Goal: Task Accomplishment & Management: Use online tool/utility

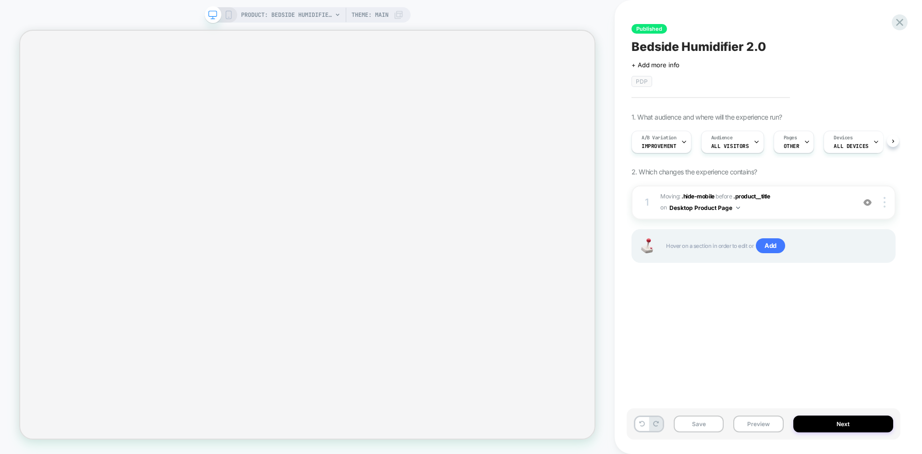
scroll to position [0, 0]
click at [661, 140] on span "A/B Variation" at bounding box center [658, 137] width 35 height 7
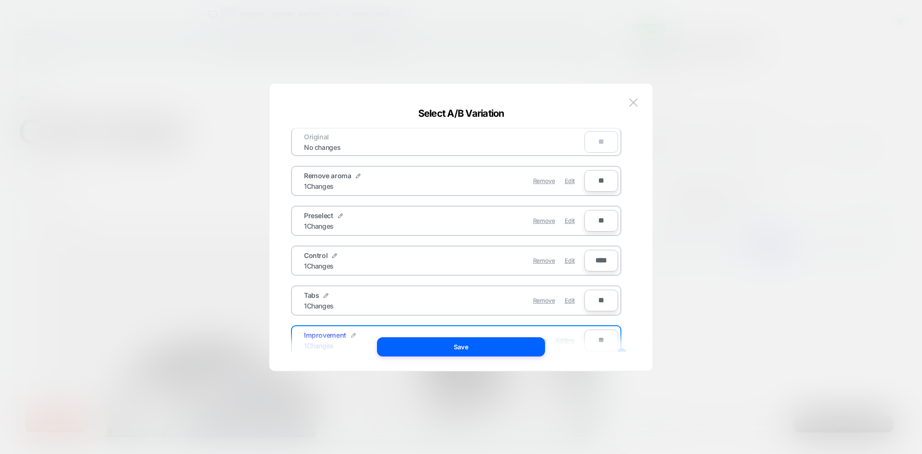
scroll to position [75, 0]
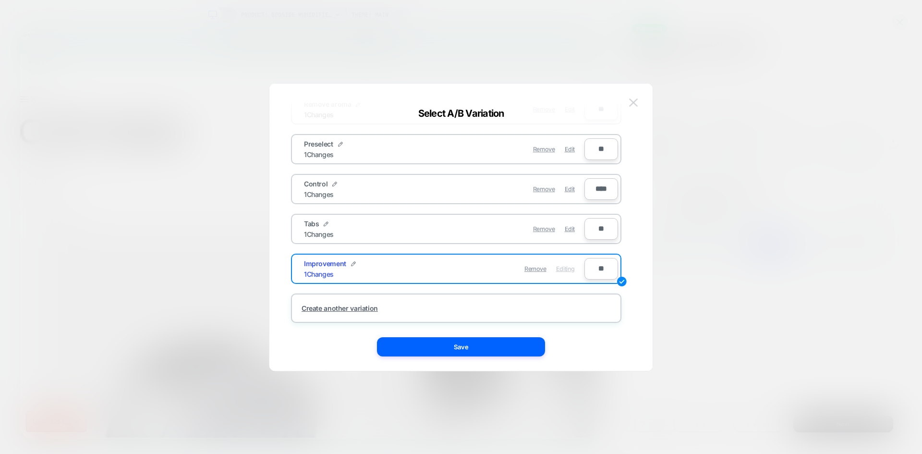
click at [633, 104] on img at bounding box center [633, 102] width 9 height 8
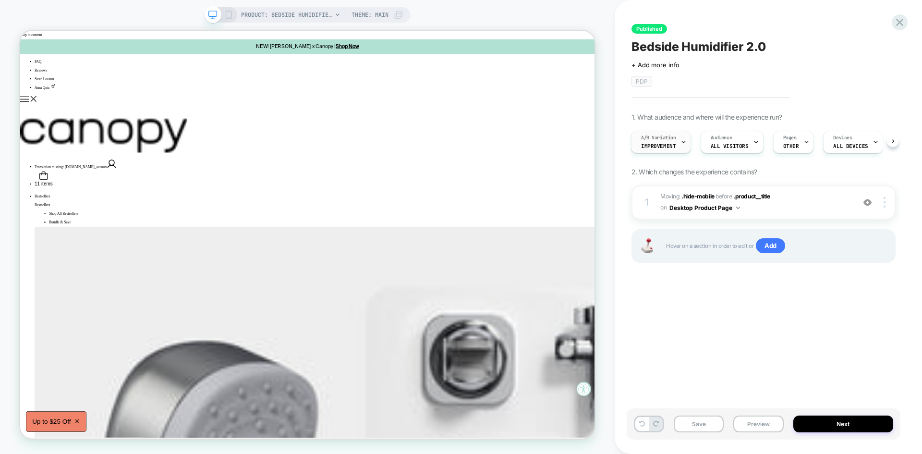
click at [662, 145] on span "Improvement" at bounding box center [658, 146] width 35 height 7
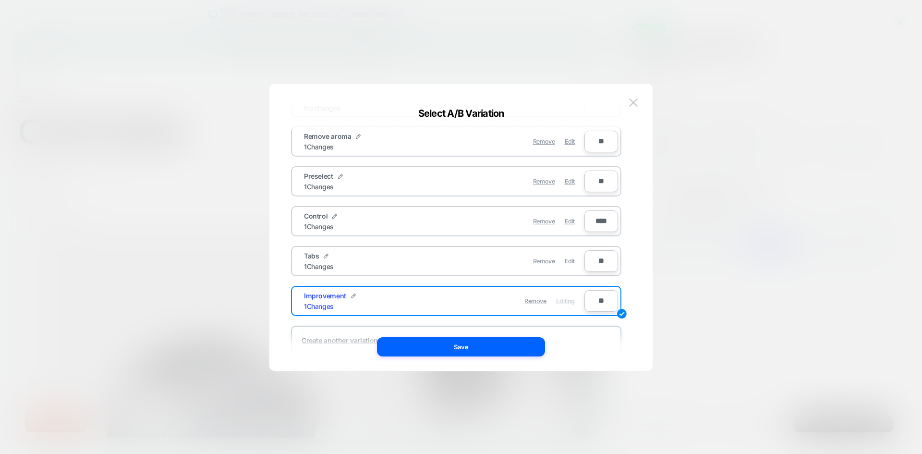
scroll to position [38, 0]
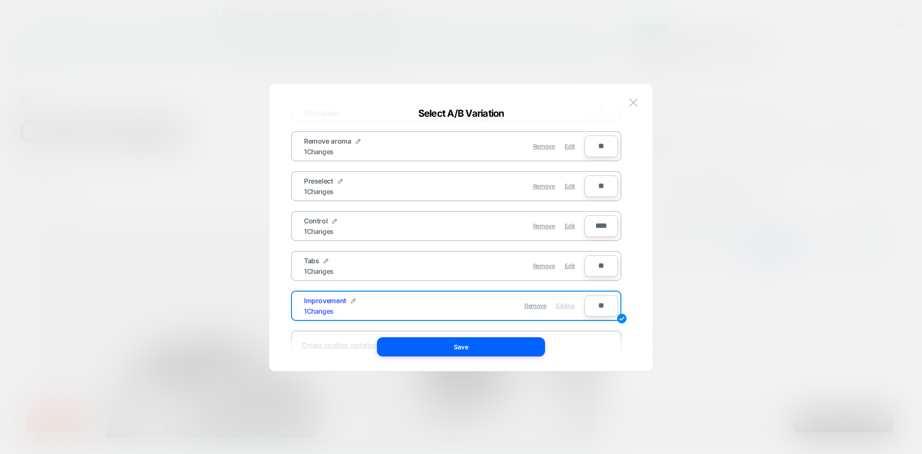
click at [423, 307] on div "Improvement 1 Changes" at bounding box center [374, 305] width 140 height 19
click at [631, 102] on img at bounding box center [633, 102] width 9 height 8
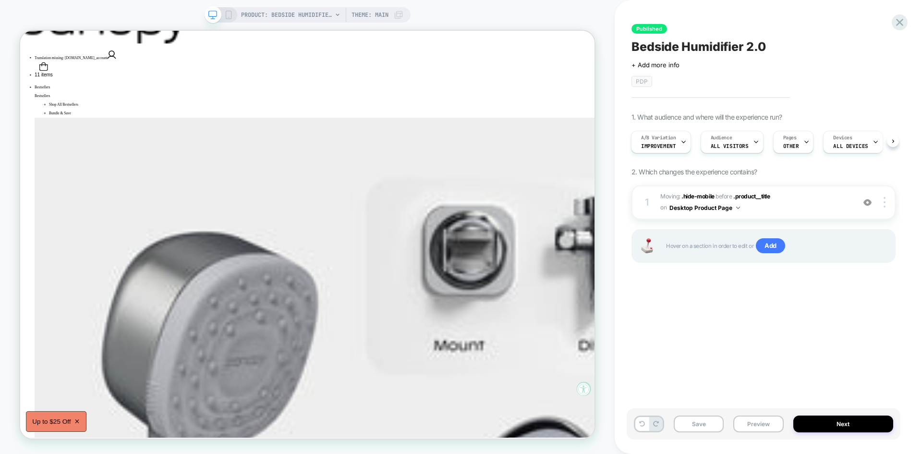
scroll to position [0, 0]
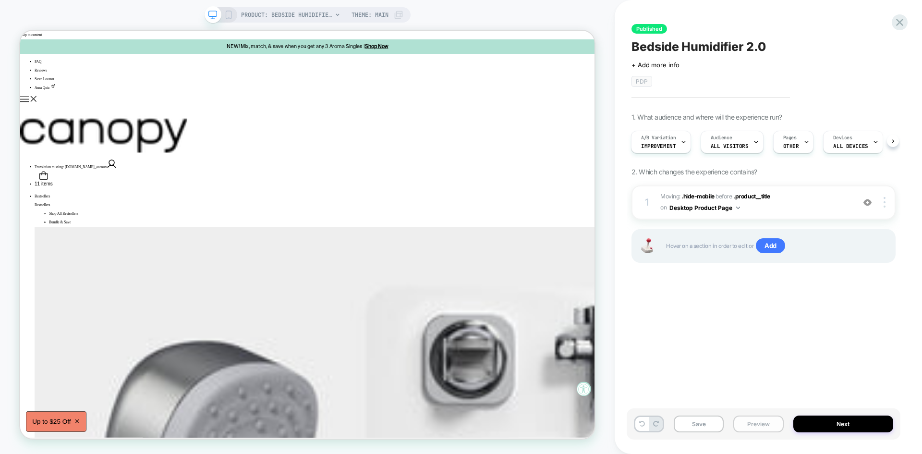
click at [754, 424] on button "Preview" at bounding box center [758, 423] width 50 height 17
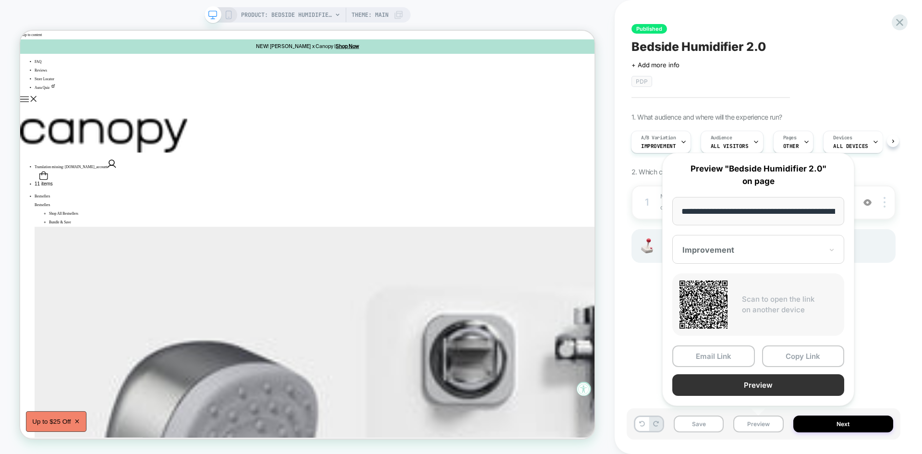
click at [758, 381] on button "Preview" at bounding box center [758, 385] width 172 height 22
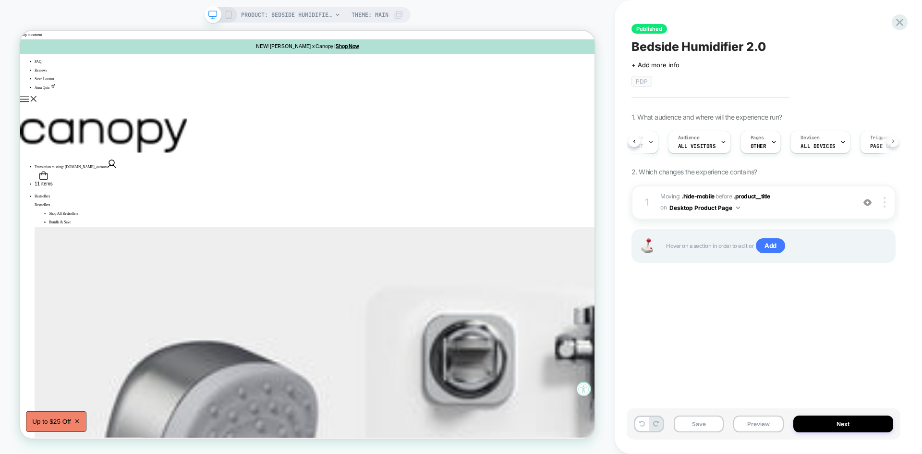
click at [893, 144] on button at bounding box center [893, 141] width 12 height 12
click at [884, 198] on img at bounding box center [884, 202] width 2 height 11
click at [886, 200] on div at bounding box center [886, 202] width 18 height 11
click at [802, 349] on div "Published Bedside Humidifier 2.0 Click to edit experience details + Add more in…" at bounding box center [763, 227] width 274 height 434
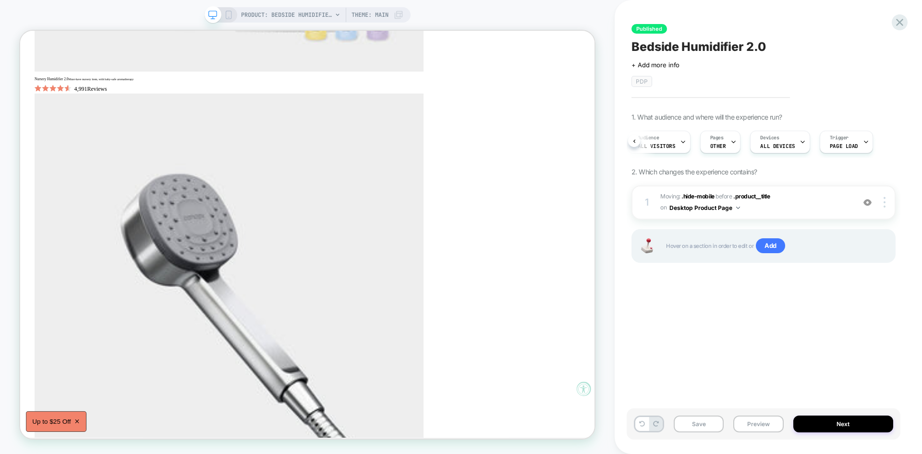
scroll to position [3500, 0]
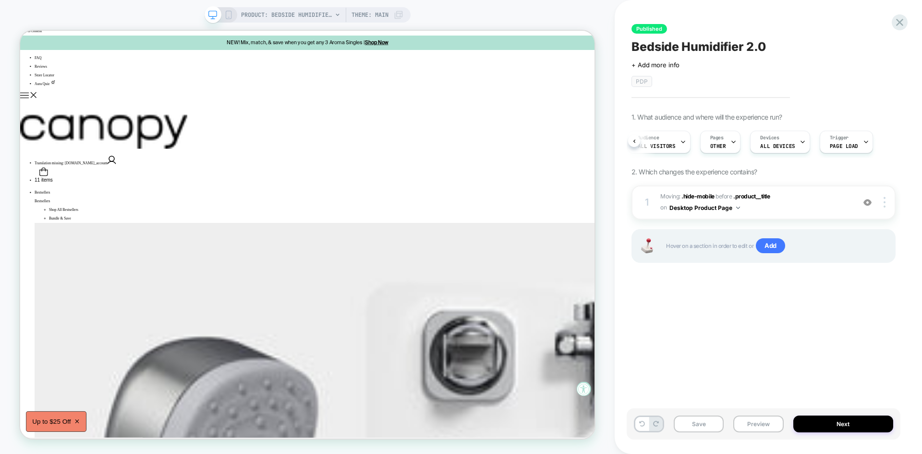
scroll to position [0, 0]
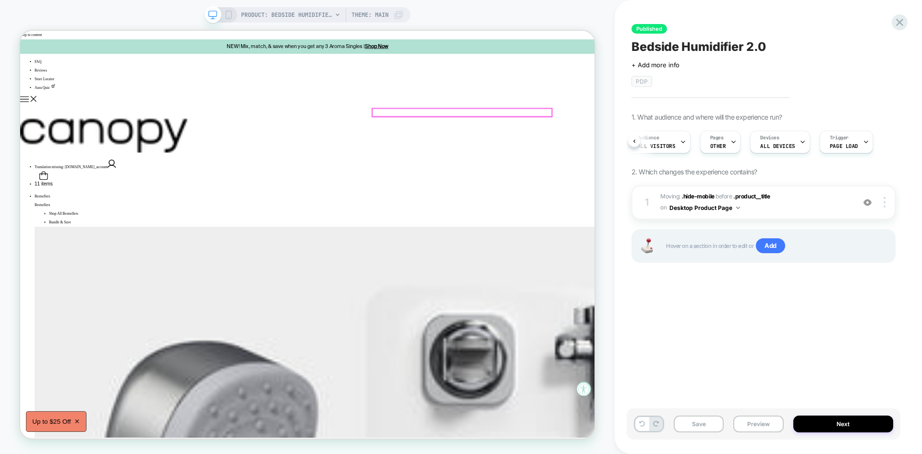
click at [777, 247] on span "Add" at bounding box center [770, 245] width 29 height 15
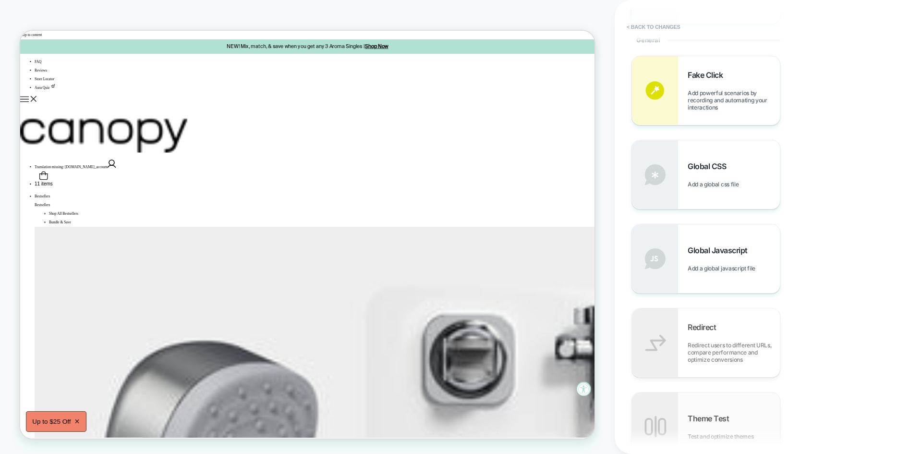
scroll to position [366, 0]
click at [698, 267] on span "Add a global javascript file" at bounding box center [723, 268] width 72 height 7
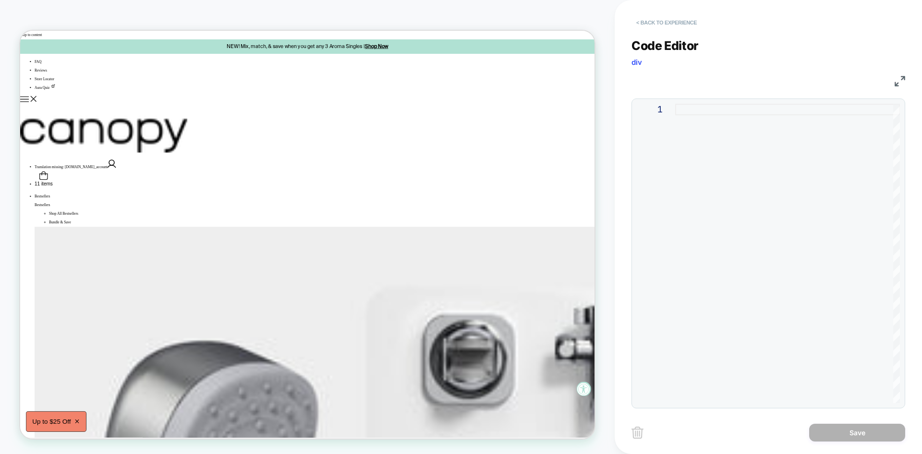
click at [649, 23] on button "< Back to experience" at bounding box center [666, 22] width 70 height 15
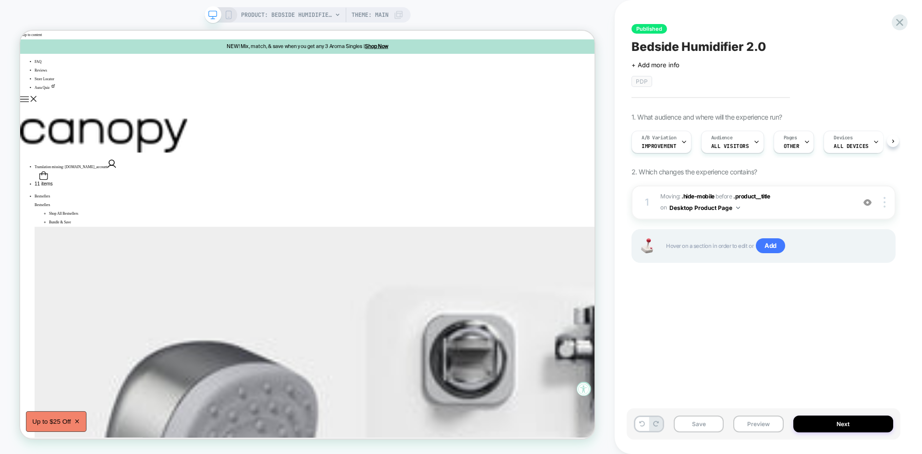
scroll to position [0, 0]
click at [737, 204] on button "Desktop Product Page" at bounding box center [704, 208] width 71 height 12
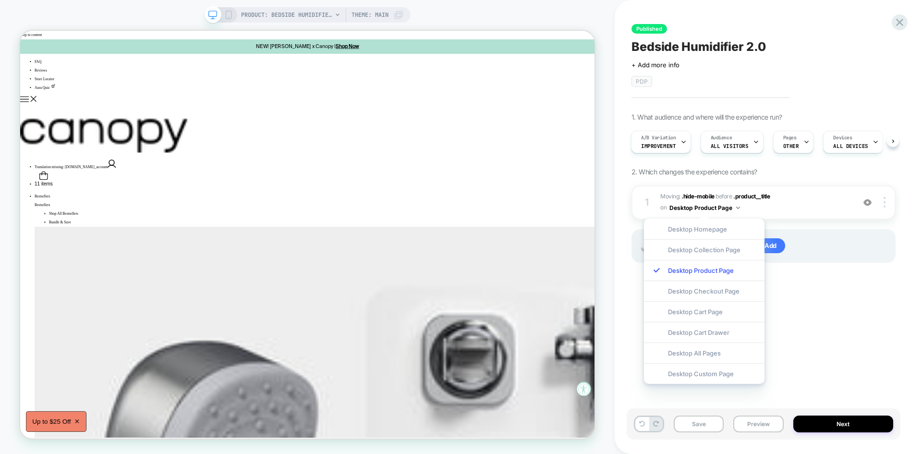
click at [810, 326] on div "Published Bedside Humidifier 2.0 Click to edit experience details + Add more in…" at bounding box center [763, 227] width 274 height 434
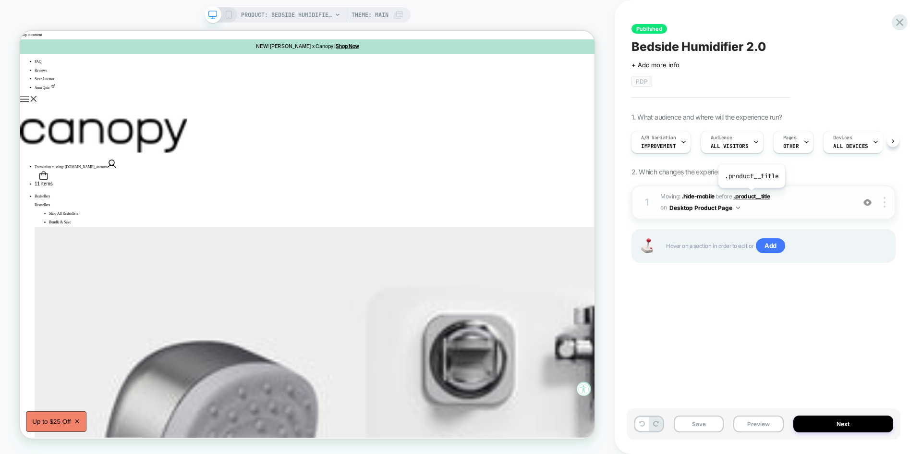
click at [751, 195] on span ".product__title" at bounding box center [751, 195] width 36 height 7
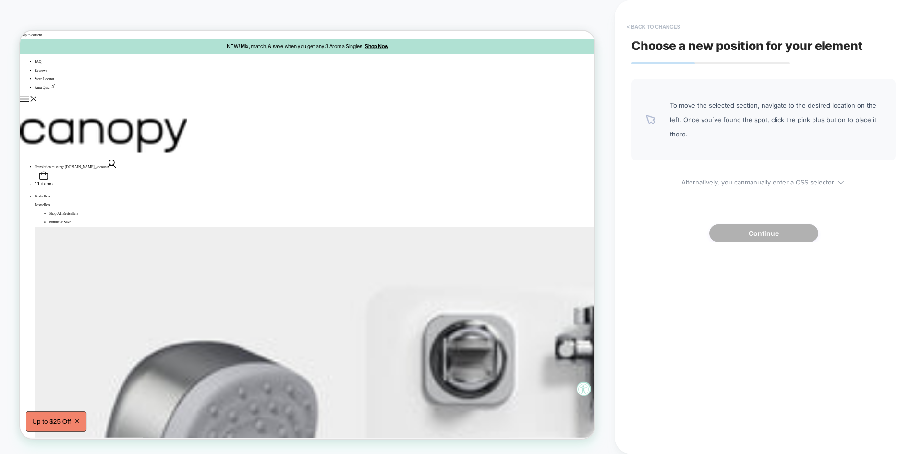
click at [647, 26] on button "< Back to changes" at bounding box center [653, 26] width 63 height 15
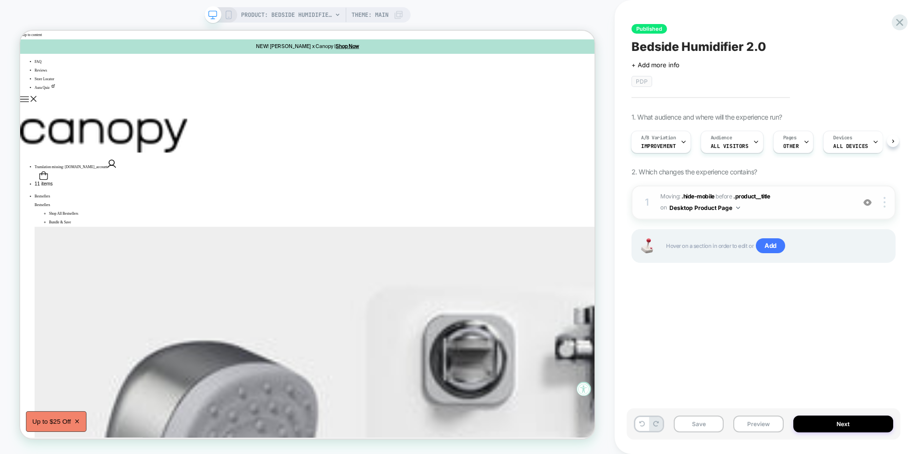
click at [812, 203] on span "Moving: .hide-mobile .hide-mobile before .product__title .product__title on Des…" at bounding box center [755, 202] width 190 height 23
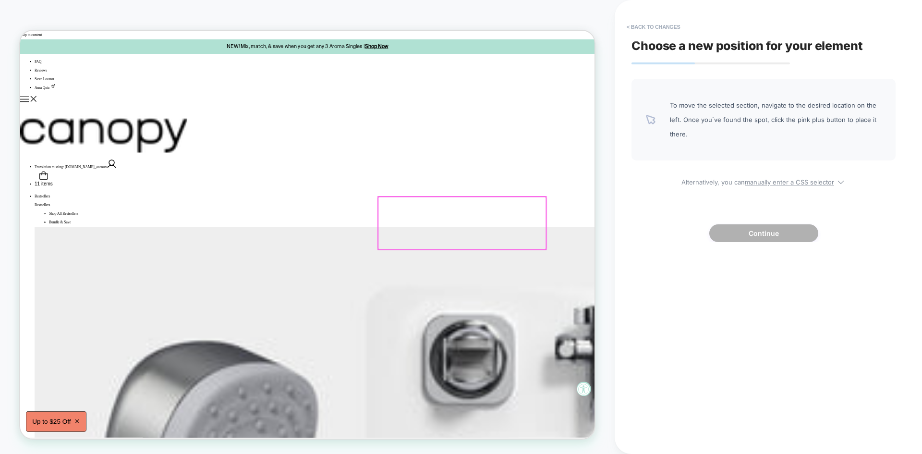
click at [596, 291] on div at bounding box center [609, 287] width 224 height 70
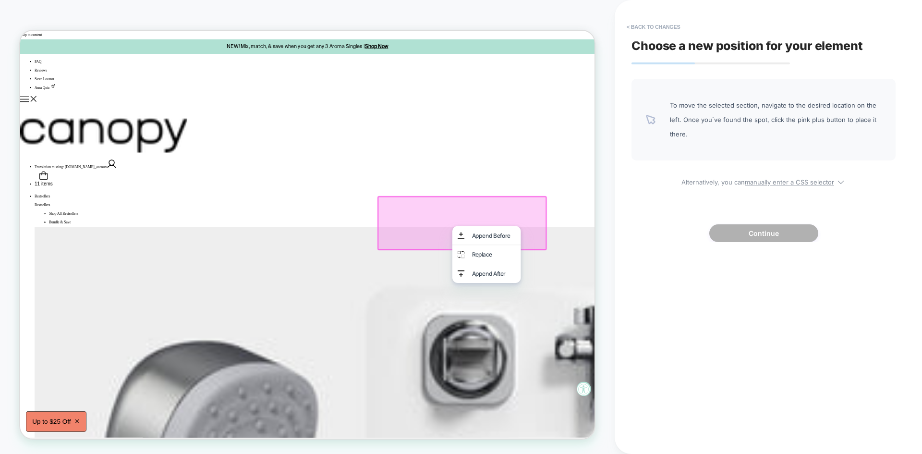
click at [614, 271] on div at bounding box center [609, 287] width 226 height 72
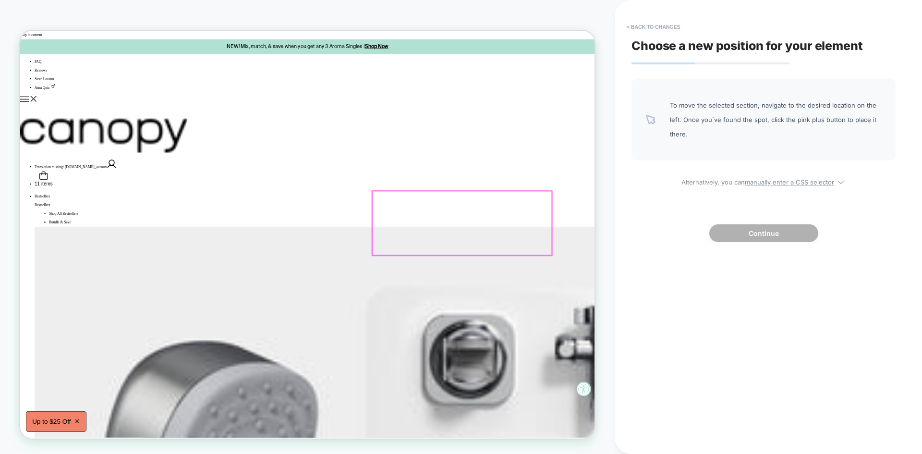
click at [645, 21] on button "< Back to changes" at bounding box center [653, 26] width 63 height 15
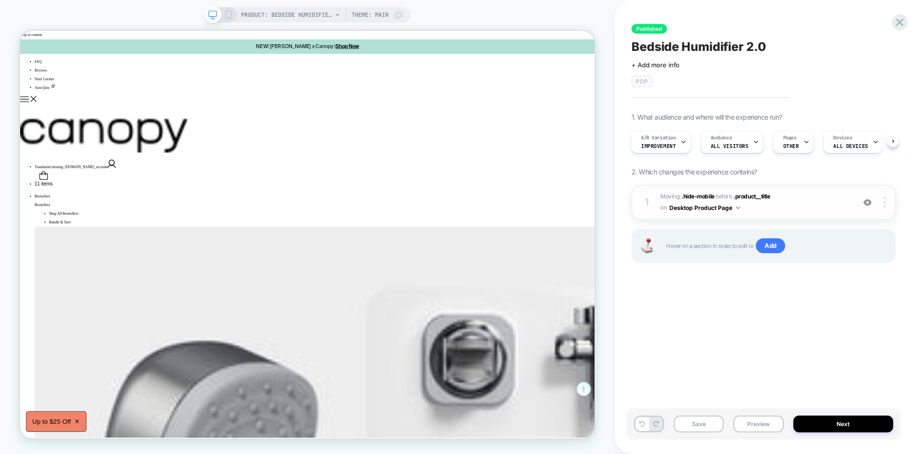
click at [870, 203] on img at bounding box center [867, 202] width 8 height 8
click at [866, 205] on img at bounding box center [867, 202] width 8 height 8
click at [884, 204] on img at bounding box center [884, 202] width 2 height 11
click at [802, 203] on div "Delete" at bounding box center [826, 202] width 85 height 26
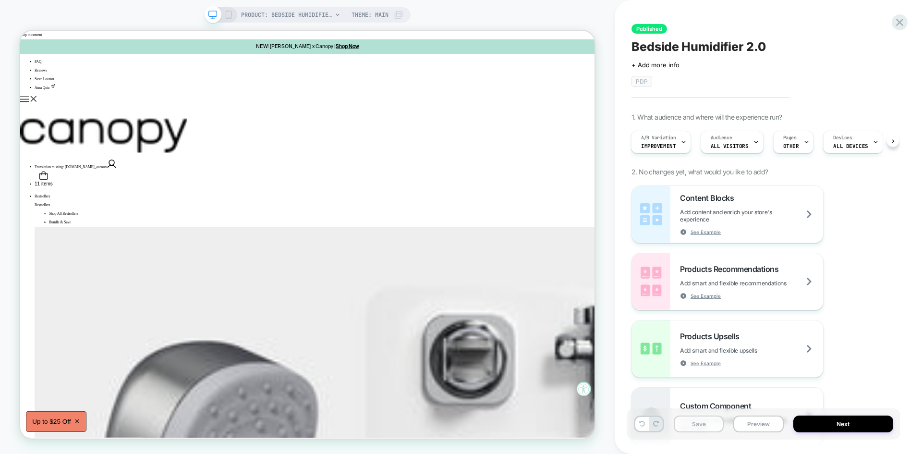
click at [698, 429] on button "Save" at bounding box center [699, 423] width 50 height 17
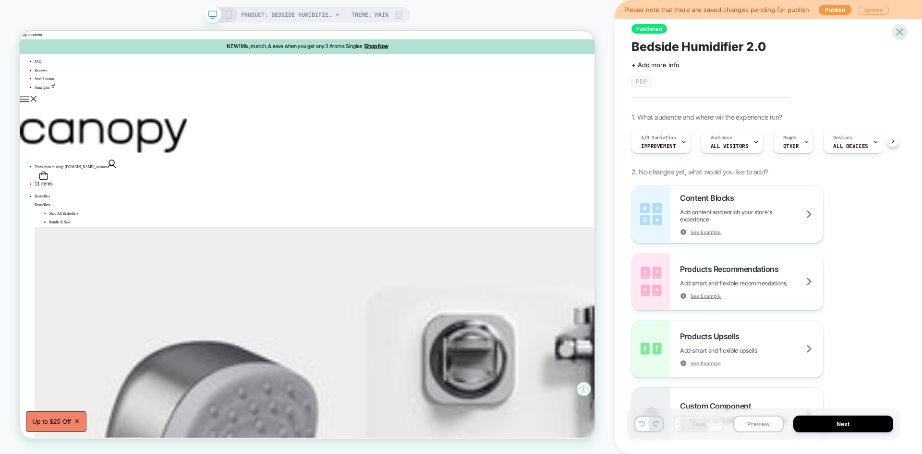
click at [638, 421] on button at bounding box center [641, 424] width 13 height 14
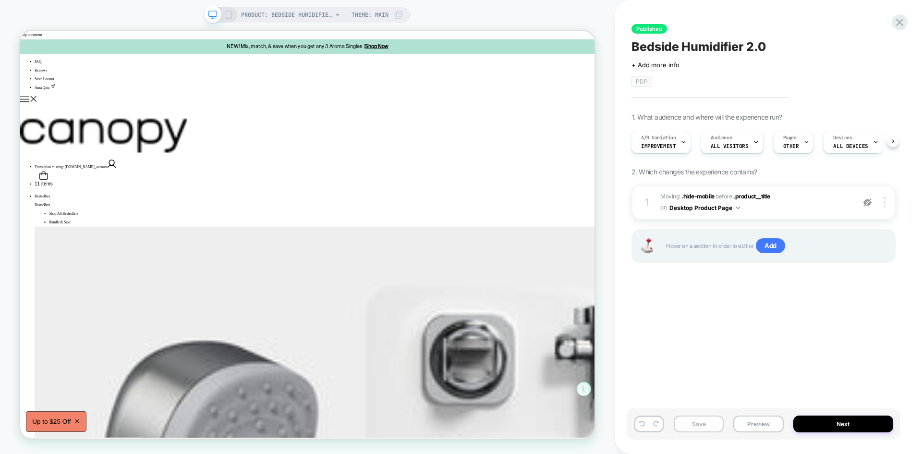
click at [705, 421] on button "Save" at bounding box center [699, 423] width 50 height 17
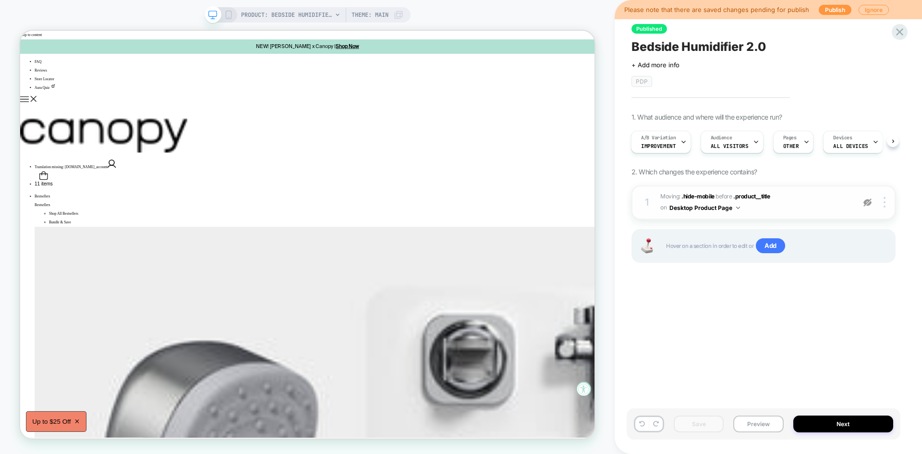
click at [798, 203] on span "Moving: .hide-mobile .hide-mobile before .product__title .product__title on Des…" at bounding box center [755, 202] width 190 height 23
click at [787, 184] on div "1. What audience and where will the experience run? A/B Variation Improvement A…" at bounding box center [763, 200] width 264 height 174
click at [640, 427] on button at bounding box center [641, 424] width 13 height 14
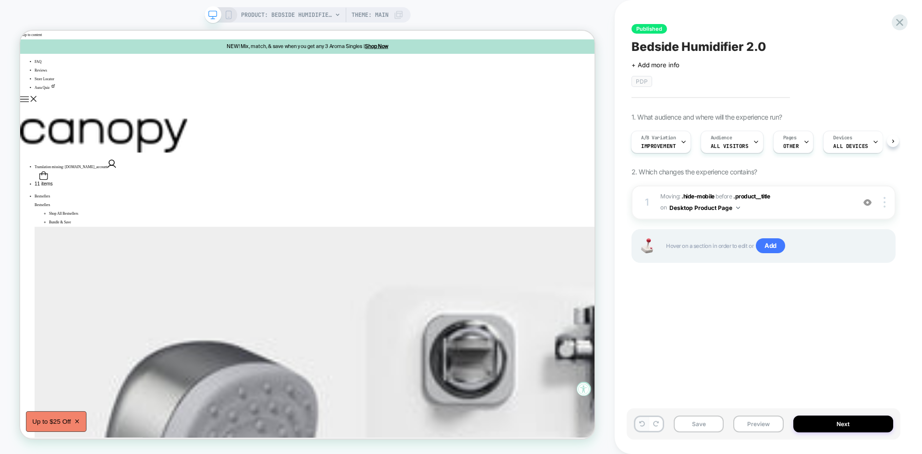
click at [641, 424] on icon at bounding box center [642, 424] width 6 height 6
click at [717, 425] on button "Save" at bounding box center [699, 423] width 50 height 17
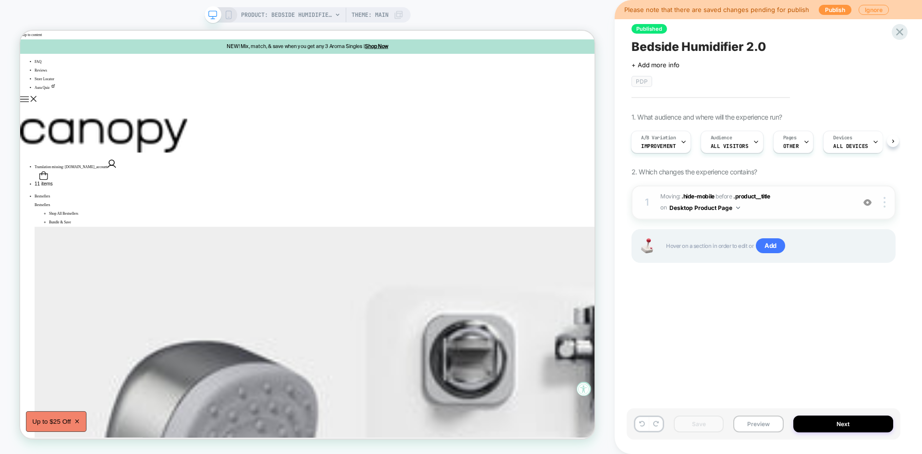
click at [788, 205] on span "Moving: .hide-mobile .hide-mobile before .product__title .product__title on Des…" at bounding box center [755, 202] width 190 height 23
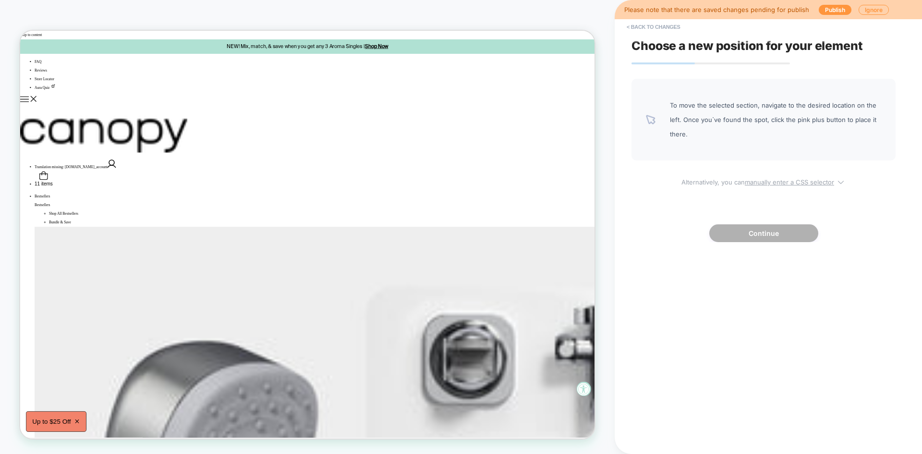
click at [842, 181] on icon at bounding box center [841, 182] width 10 height 10
select select "*******"
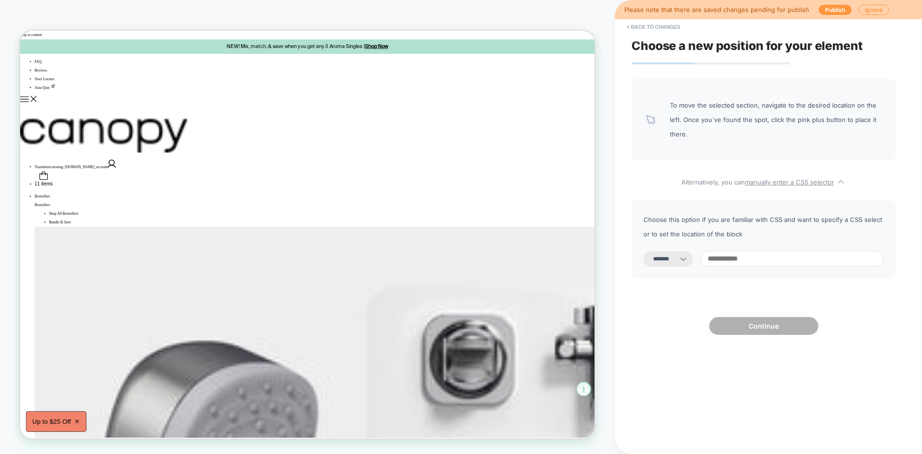
click at [684, 260] on select "**********" at bounding box center [667, 258] width 49 height 15
click at [869, 8] on button "Ignore" at bounding box center [873, 10] width 30 height 10
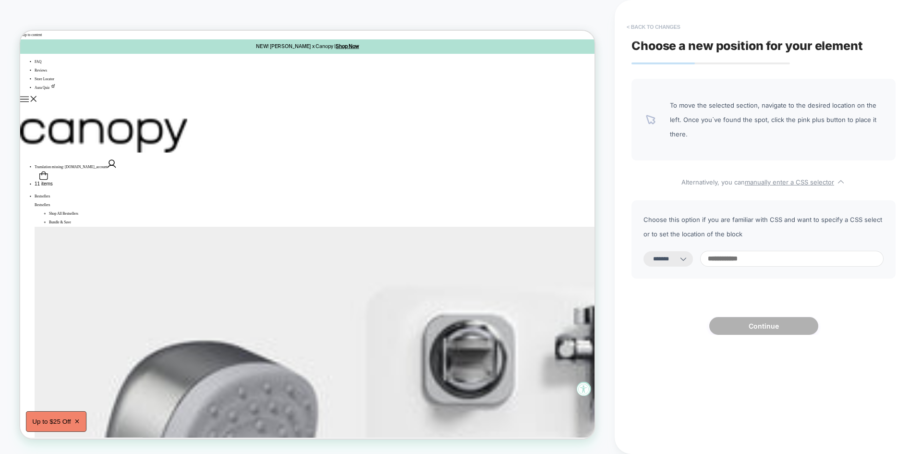
click at [654, 23] on button "< Back to changes" at bounding box center [653, 26] width 63 height 15
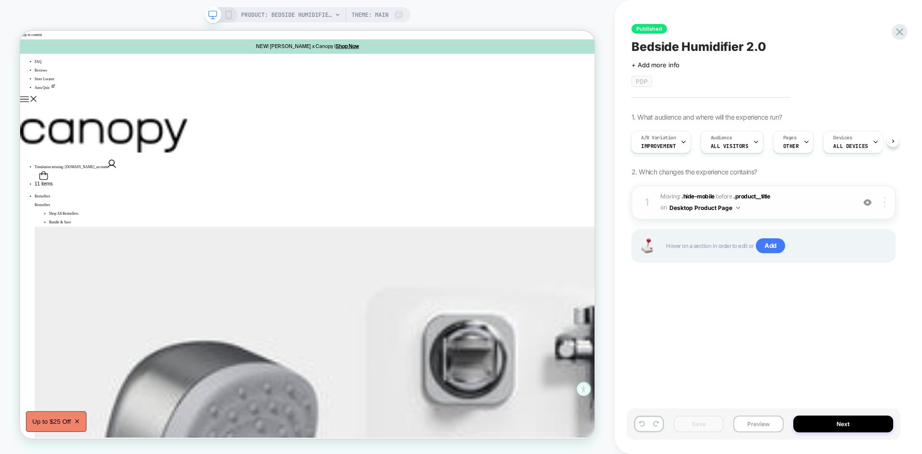
click at [886, 201] on div at bounding box center [886, 202] width 18 height 11
click at [718, 350] on div "Published Bedside Humidifier 2.0 Click to edit experience details + Add more in…" at bounding box center [763, 227] width 274 height 434
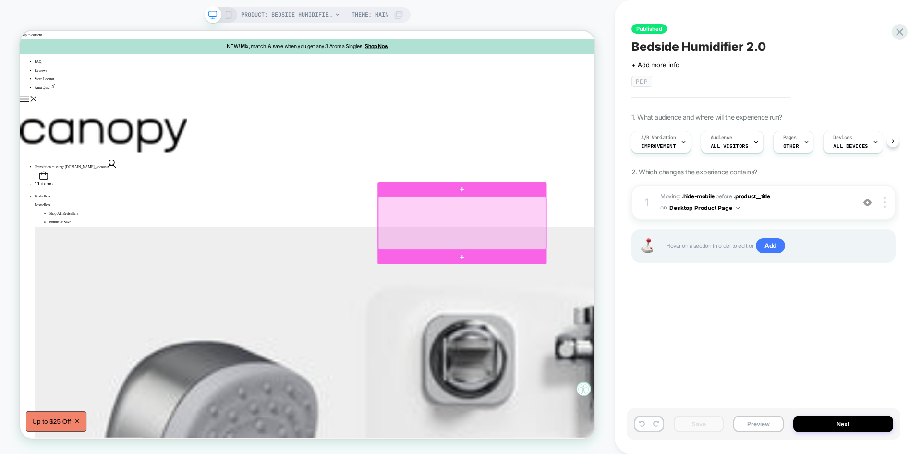
drag, startPoint x: 585, startPoint y: 288, endPoint x: 503, endPoint y: 277, distance: 82.9
drag, startPoint x: 503, startPoint y: 277, endPoint x: 550, endPoint y: 300, distance: 52.6
click at [550, 300] on div at bounding box center [609, 287] width 224 height 70
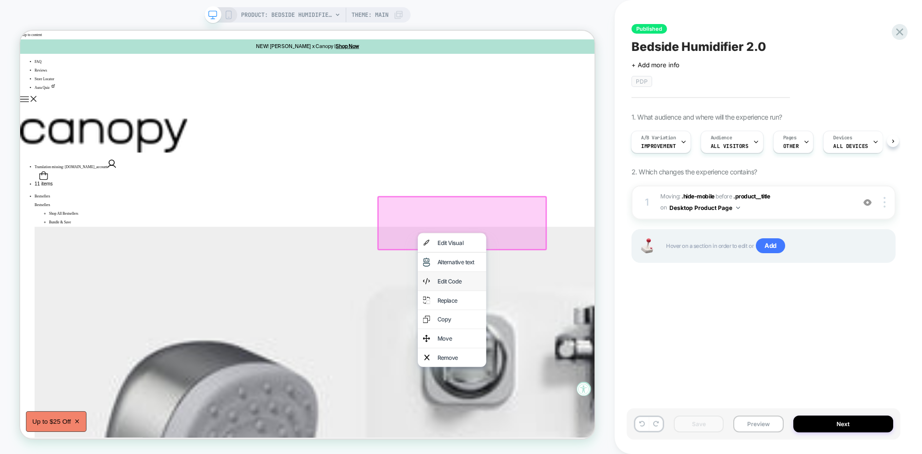
click at [597, 361] on div "Edit Code" at bounding box center [605, 365] width 59 height 12
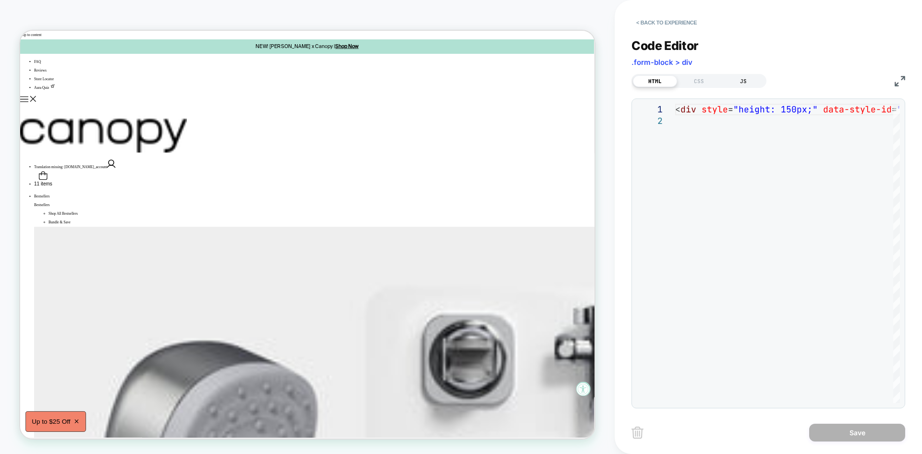
click at [747, 85] on div "JS" at bounding box center [743, 81] width 44 height 12
click at [707, 78] on div "CSS" at bounding box center [699, 81] width 44 height 12
click at [653, 79] on div "HTML" at bounding box center [655, 81] width 44 height 12
click at [678, 24] on button "< Back to experience" at bounding box center [666, 22] width 70 height 15
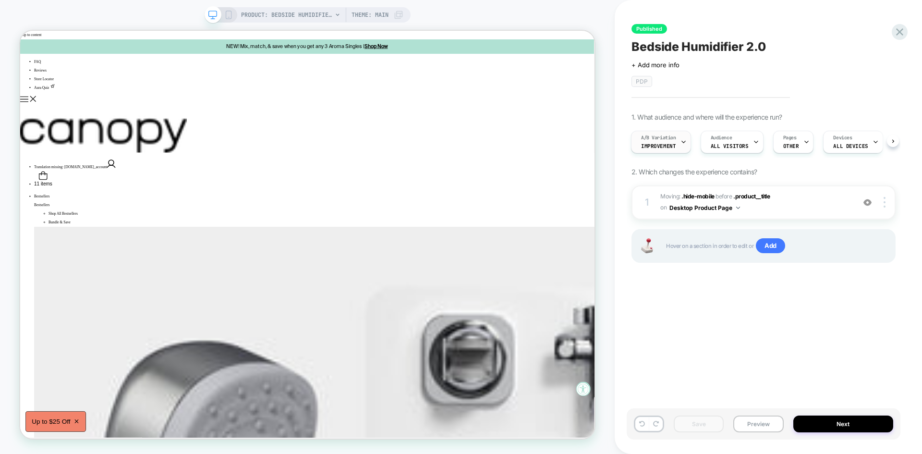
click at [672, 144] on span "Improvement" at bounding box center [658, 146] width 35 height 7
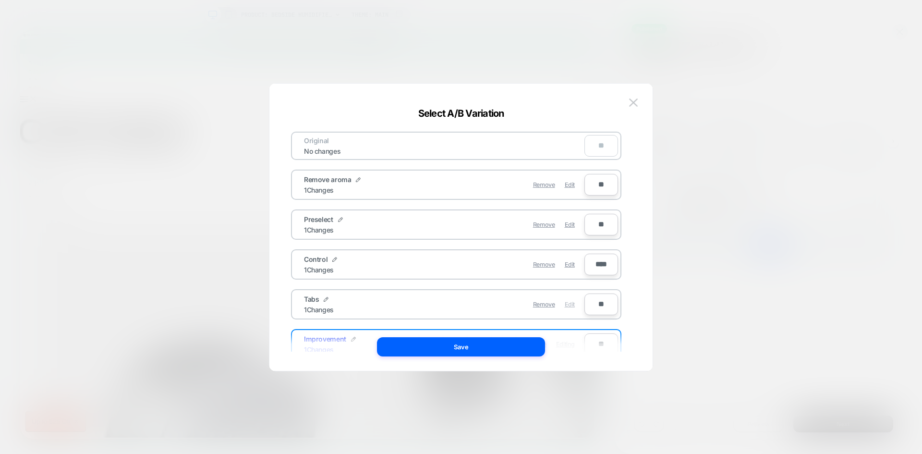
click at [573, 304] on span "Edit" at bounding box center [570, 304] width 10 height 7
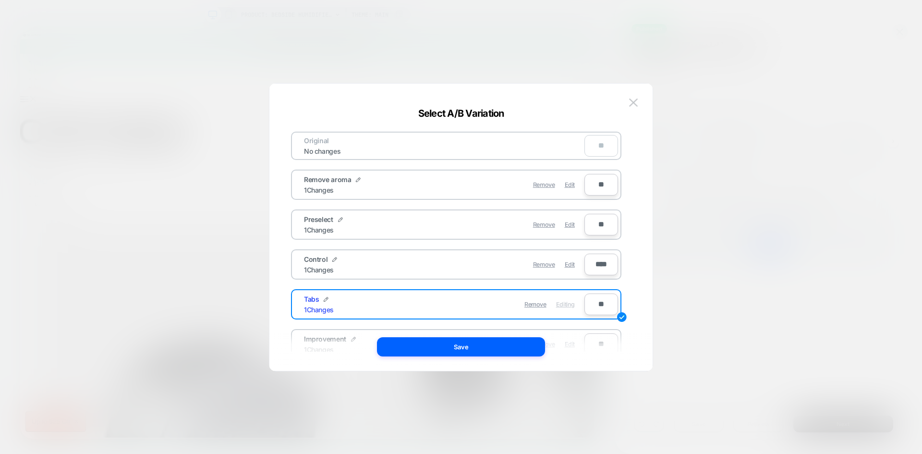
click at [636, 94] on div "Original No changes ** Remove aroma 1 Changes Remove Edit ** Preselect 1 Change…" at bounding box center [461, 231] width 354 height 277
click at [634, 103] on img at bounding box center [633, 102] width 9 height 8
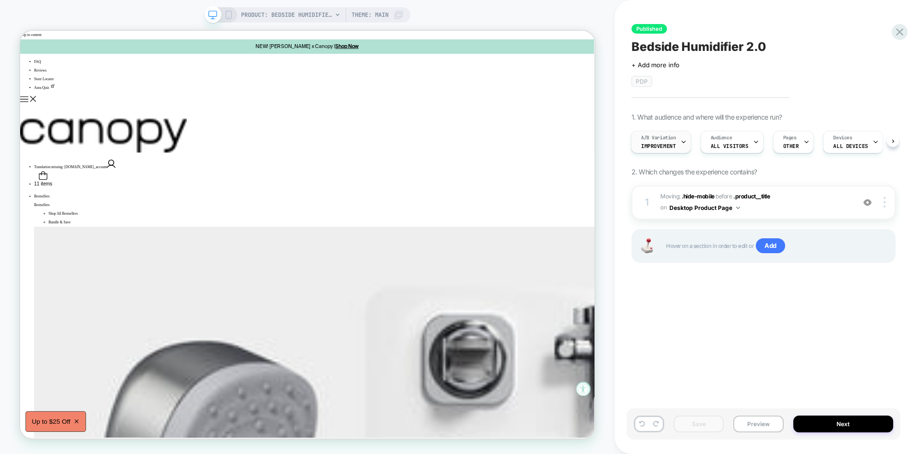
click at [666, 145] on span "Improvement" at bounding box center [658, 146] width 35 height 7
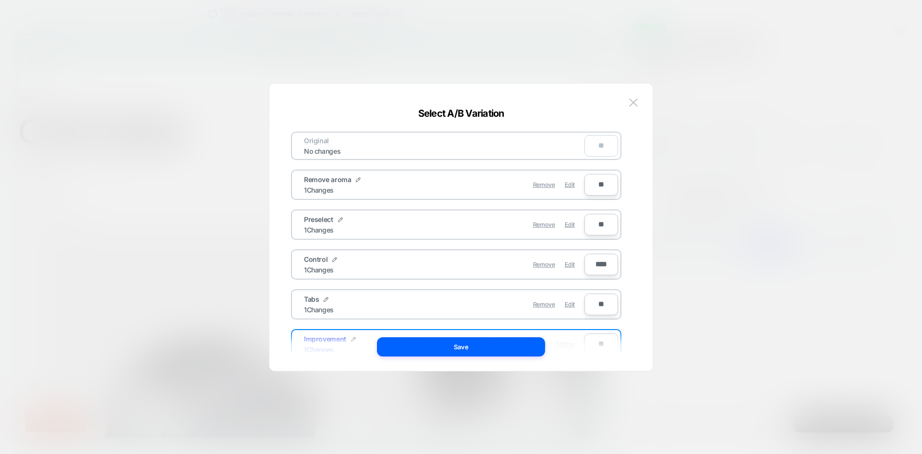
scroll to position [75, 0]
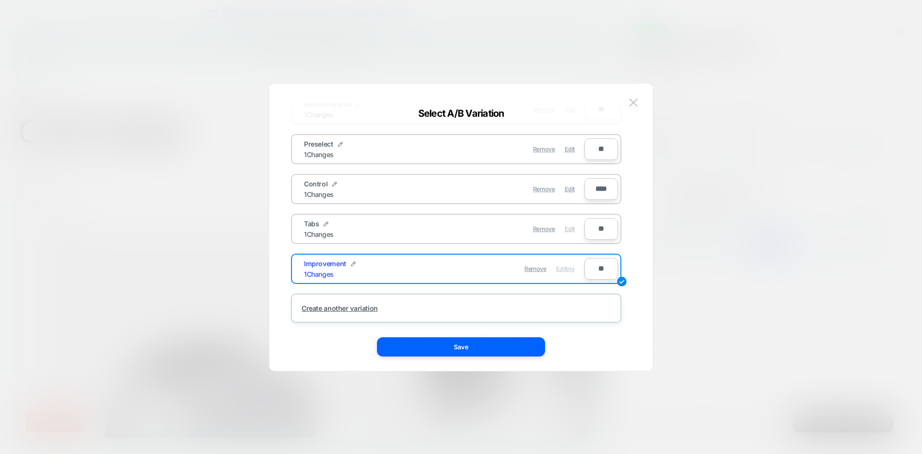
click at [573, 228] on span "Edit" at bounding box center [570, 228] width 10 height 7
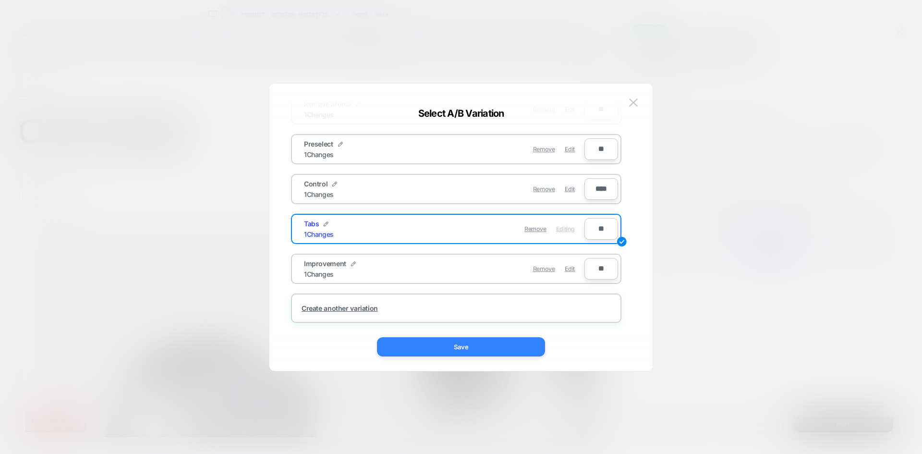
click at [499, 354] on button "Save" at bounding box center [461, 346] width 168 height 19
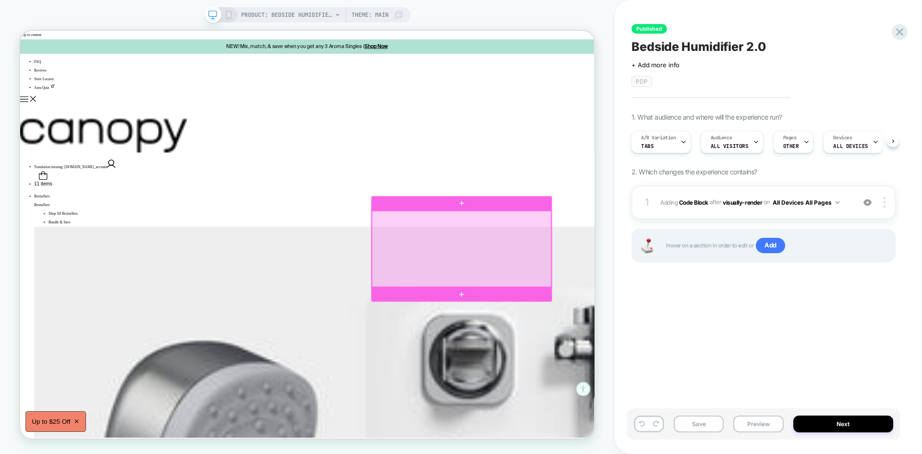
click at [642, 292] on div at bounding box center [608, 321] width 239 height 101
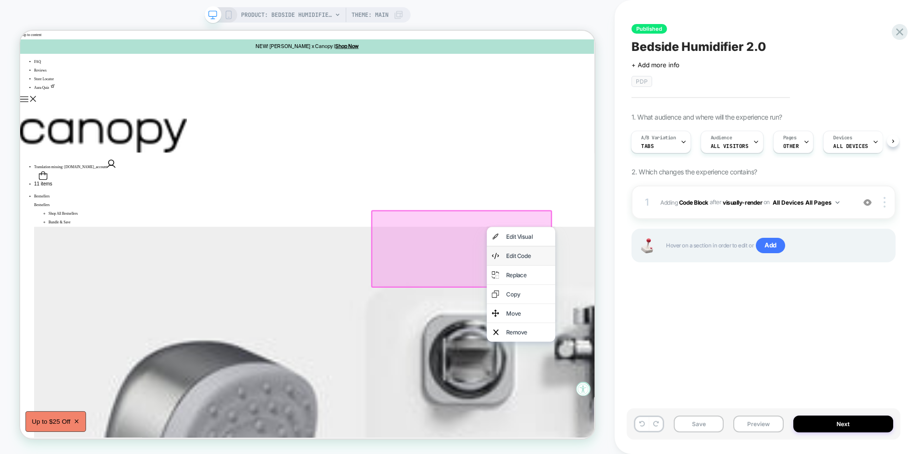
click at [678, 333] on div "Edit Code" at bounding box center [697, 331] width 59 height 12
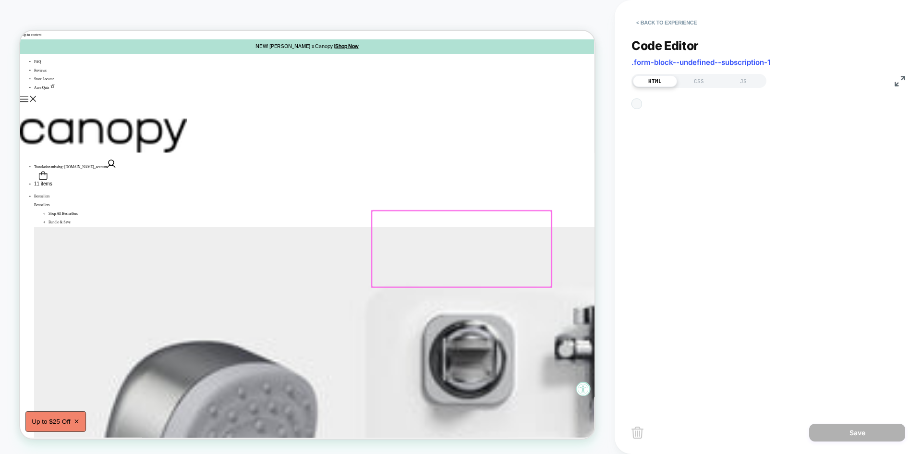
scroll to position [20, 0]
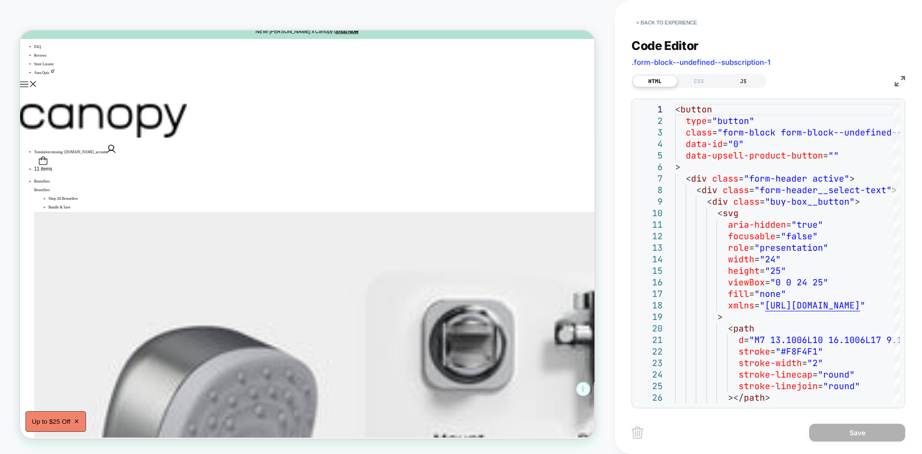
click at [747, 81] on div "JS" at bounding box center [743, 81] width 44 height 12
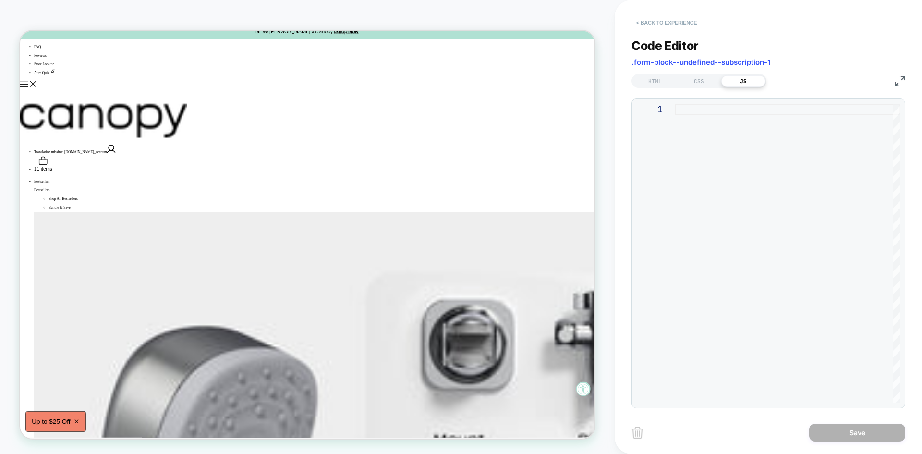
click at [684, 24] on button "< Back to experience" at bounding box center [666, 22] width 70 height 15
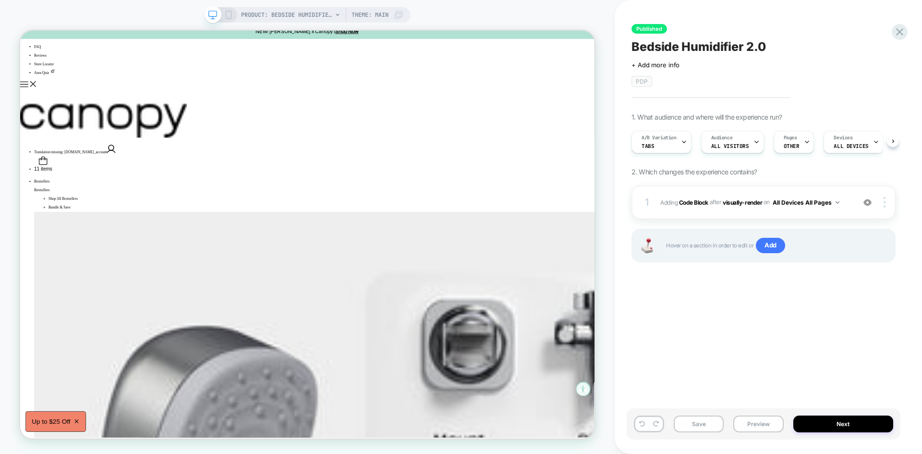
scroll to position [0, 0]
click at [818, 192] on div "1 Adding Code Block AFTER visually-render visually-render on All Devices All Pa…" at bounding box center [763, 202] width 264 height 34
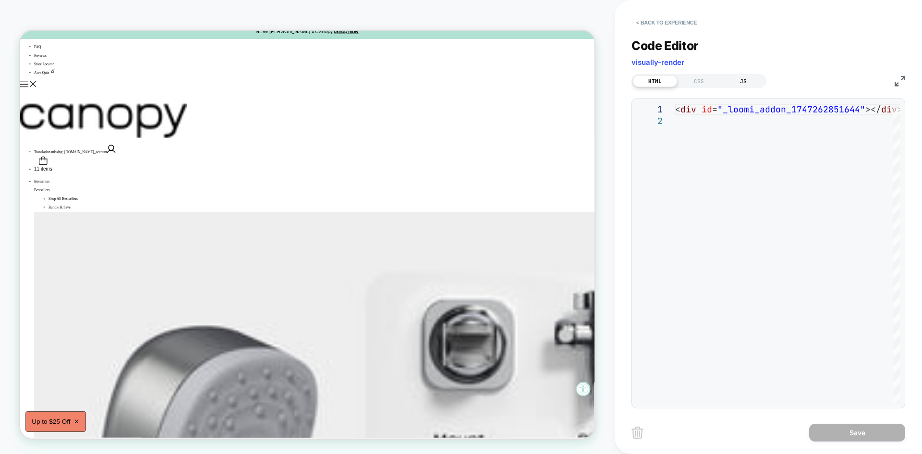
click at [737, 77] on div "JS" at bounding box center [743, 81] width 44 height 12
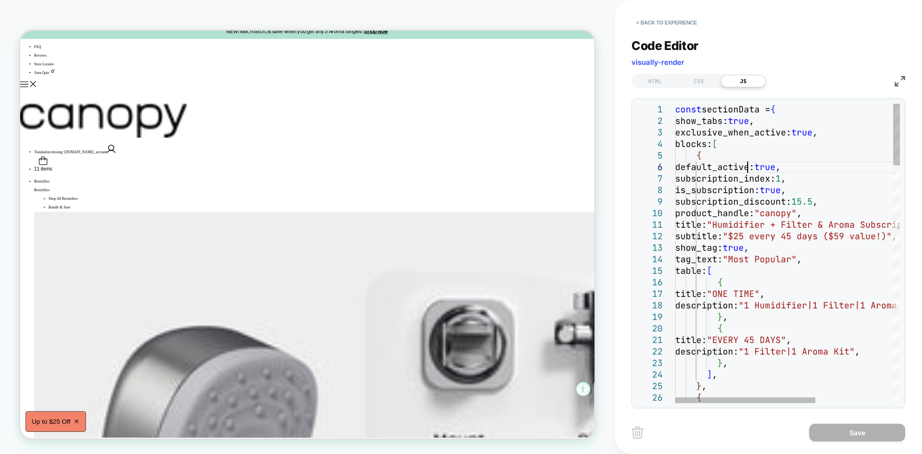
scroll to position [0, 0]
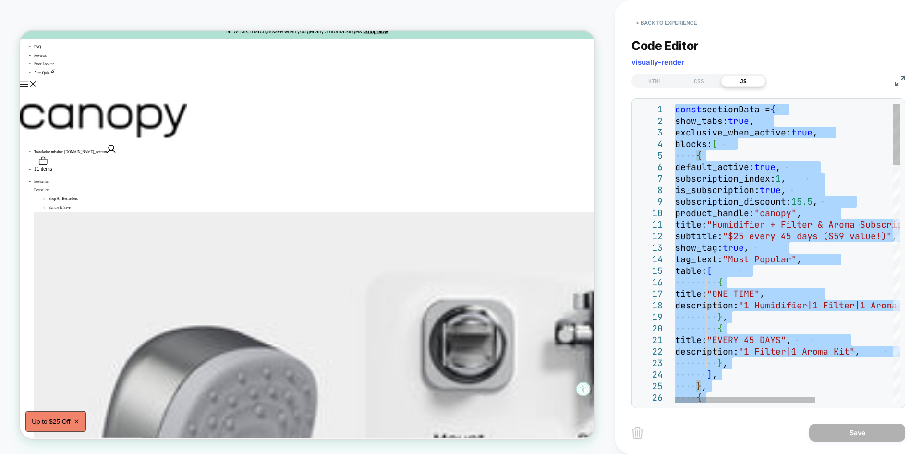
type textarea "**********"
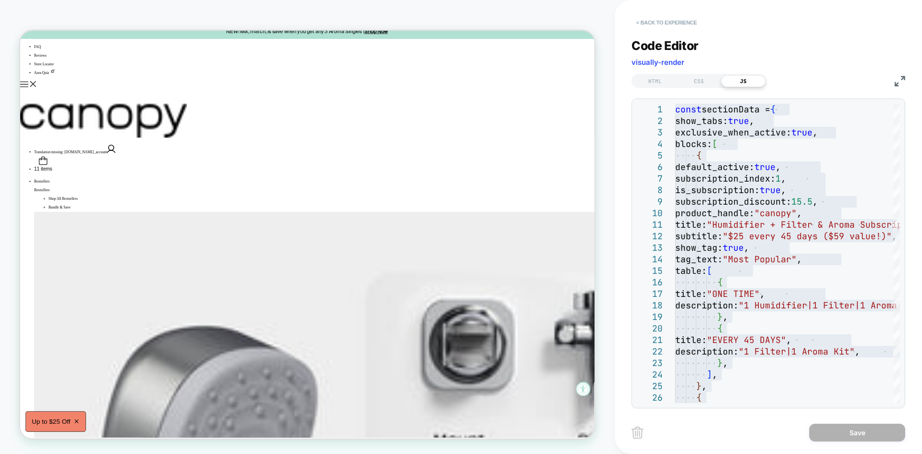
click at [656, 19] on button "< Back to experience" at bounding box center [666, 22] width 70 height 15
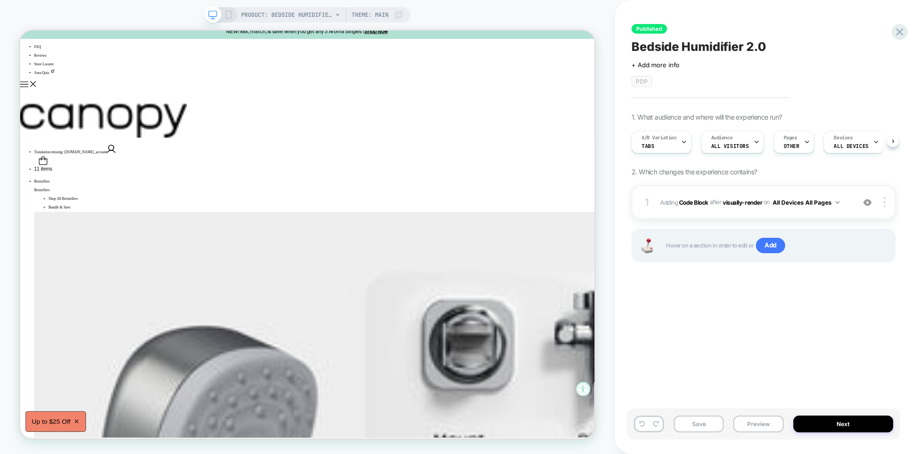
scroll to position [0, 0]
click at [665, 140] on span "A/B Variation" at bounding box center [658, 137] width 35 height 7
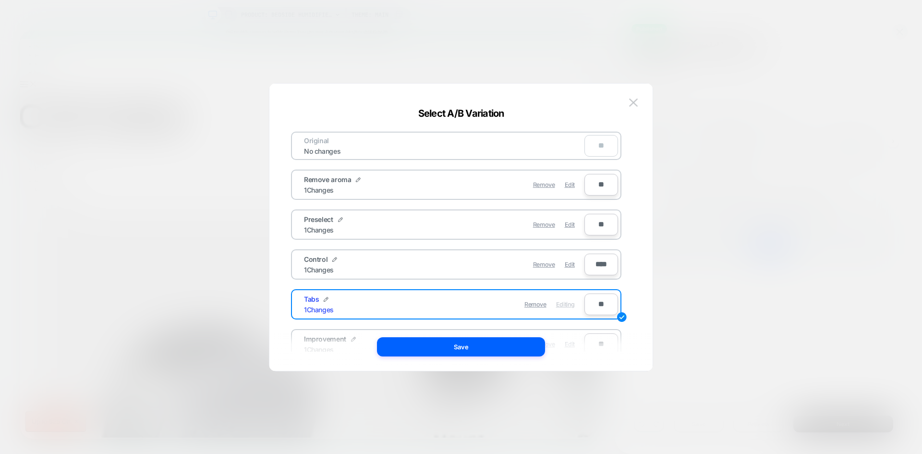
scroll to position [75, 0]
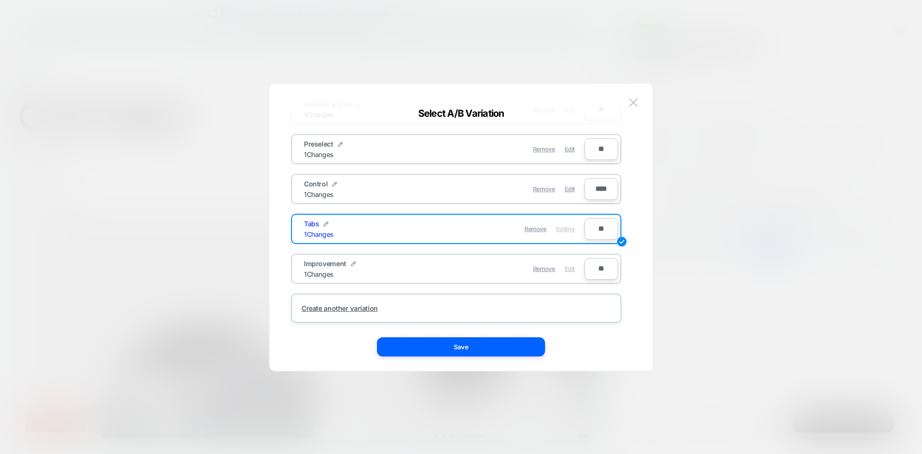
click at [572, 271] on span "Edit" at bounding box center [570, 268] width 10 height 7
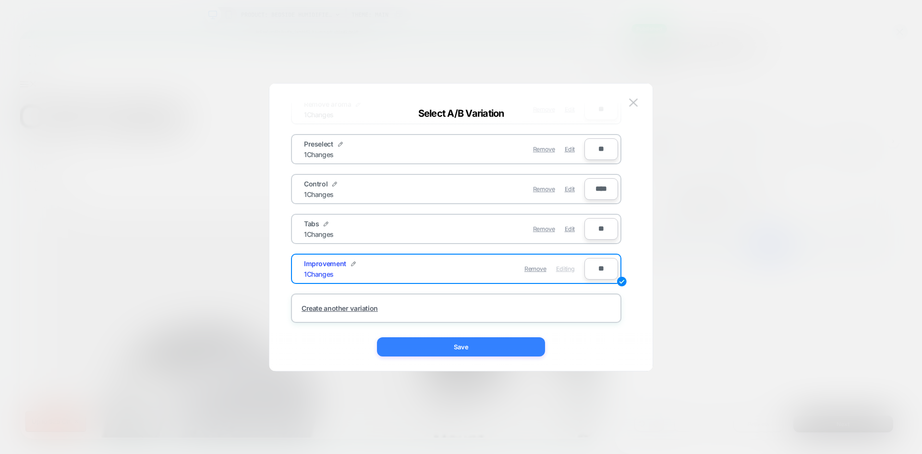
click at [481, 339] on button "Save" at bounding box center [461, 346] width 168 height 19
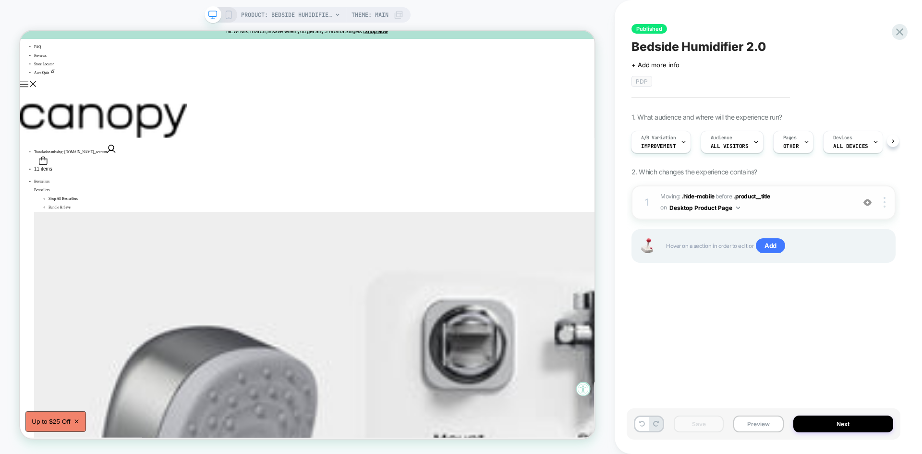
click at [817, 203] on span "Moving: .hide-mobile .hide-mobile before .product__title .product__title on Des…" at bounding box center [755, 202] width 190 height 23
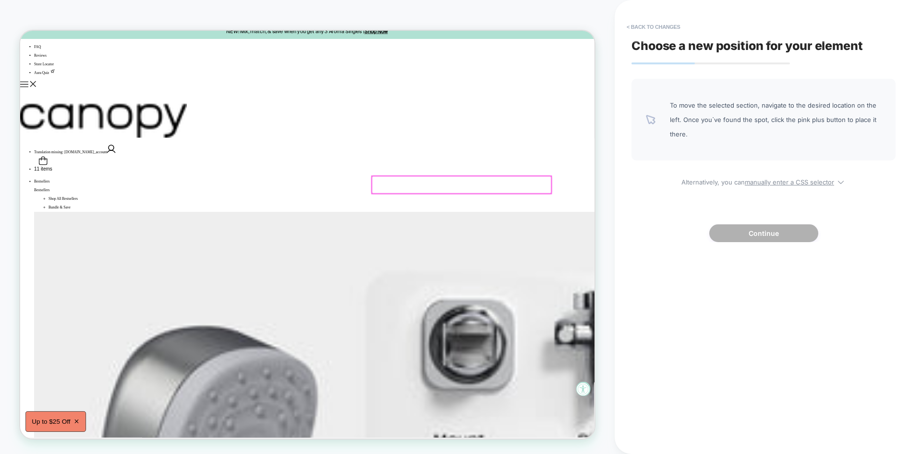
scroll to position [0, 0]
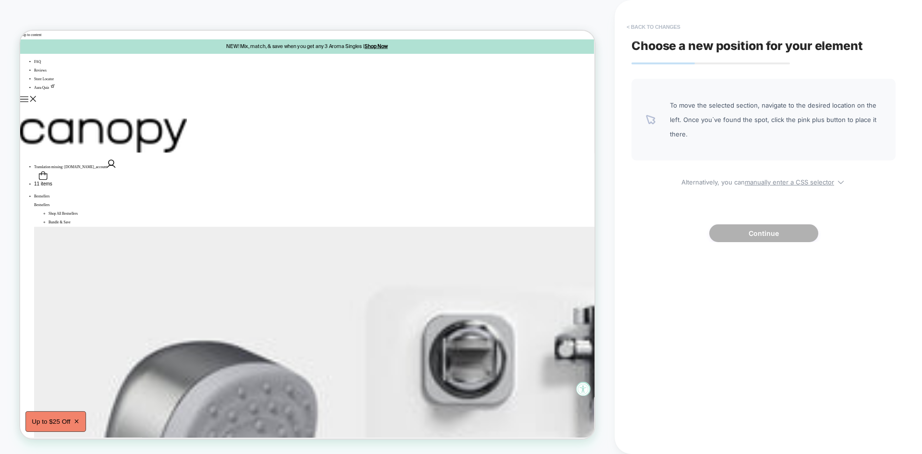
click at [661, 24] on button "< Back to changes" at bounding box center [653, 26] width 63 height 15
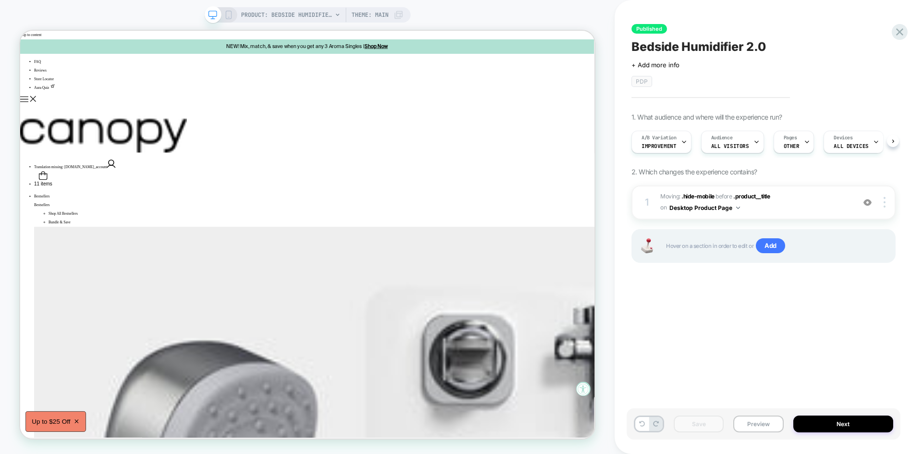
scroll to position [0, 0]
click at [882, 201] on div at bounding box center [886, 202] width 18 height 11
click at [817, 228] on div "Delete" at bounding box center [826, 229] width 85 height 26
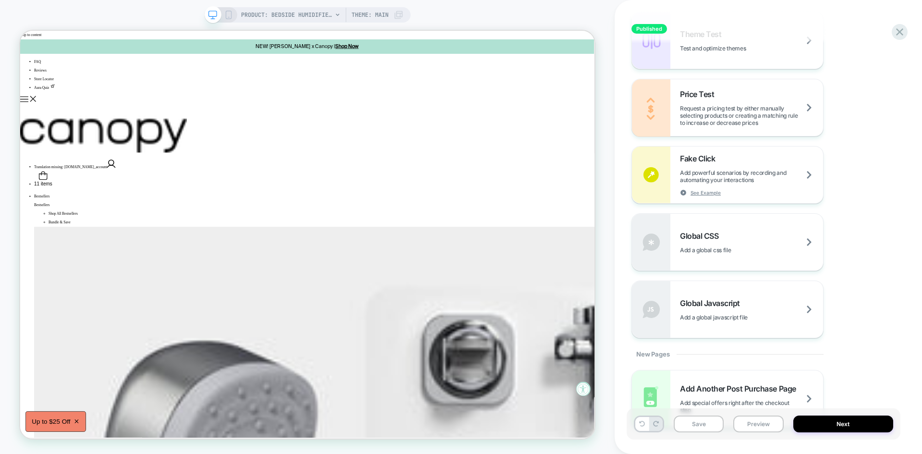
scroll to position [532, 0]
click at [748, 294] on div "Global Javascript Add a global javascript file" at bounding box center [727, 308] width 191 height 57
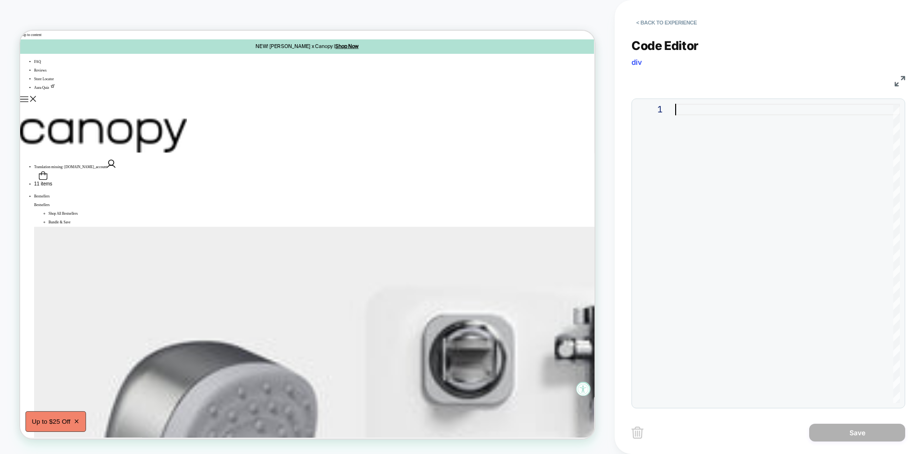
click at [698, 111] on div at bounding box center [787, 253] width 225 height 299
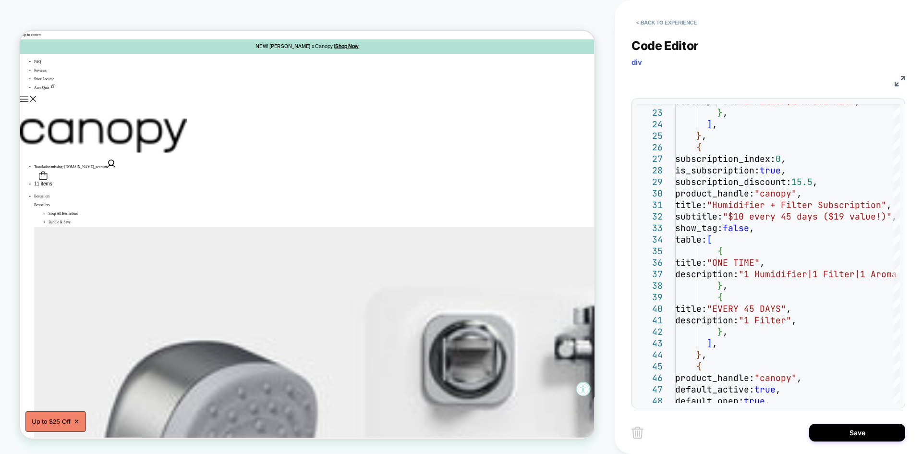
click at [899, 78] on img at bounding box center [899, 81] width 11 height 11
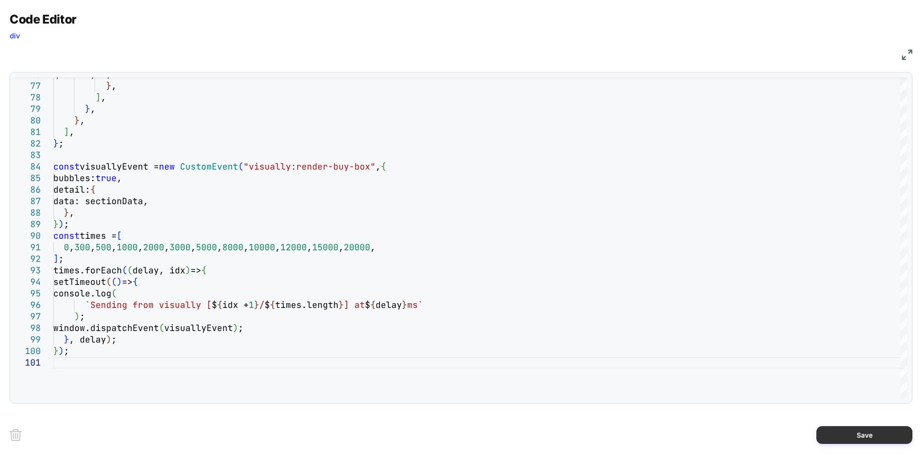
click at [849, 433] on button "Save" at bounding box center [864, 435] width 96 height 18
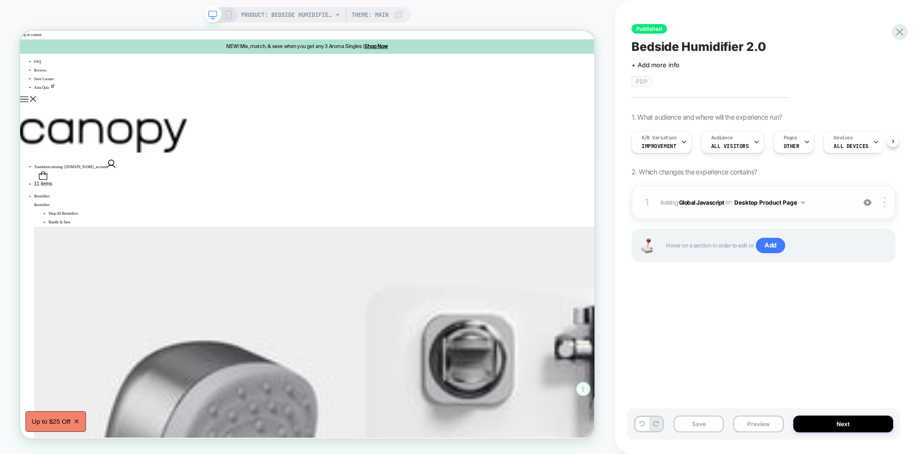
scroll to position [0, 0]
click at [699, 428] on button "Save" at bounding box center [699, 423] width 50 height 17
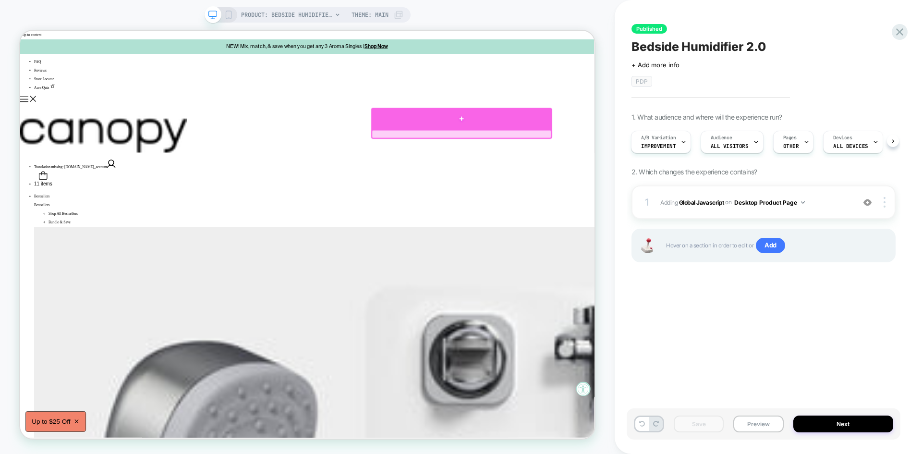
click at [610, 147] on div at bounding box center [608, 147] width 241 height 29
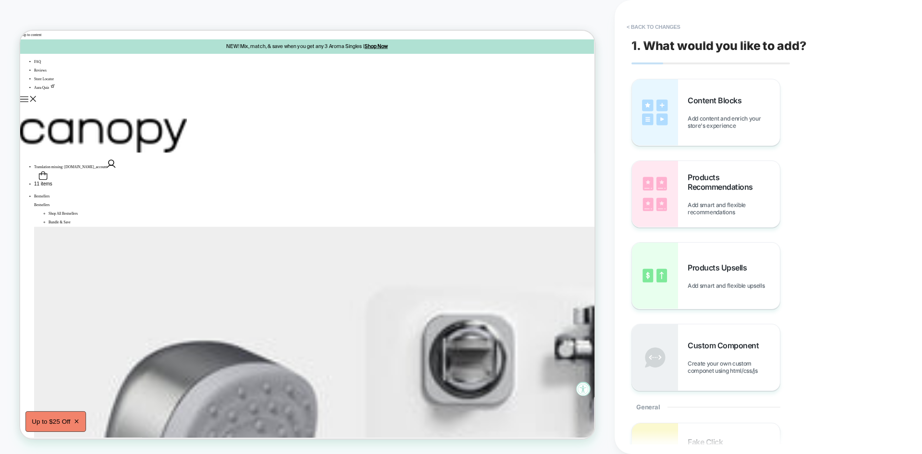
drag, startPoint x: 655, startPoint y: 177, endPoint x: 627, endPoint y: 179, distance: 27.9
click at [654, 26] on button "< Back to changes" at bounding box center [653, 26] width 63 height 15
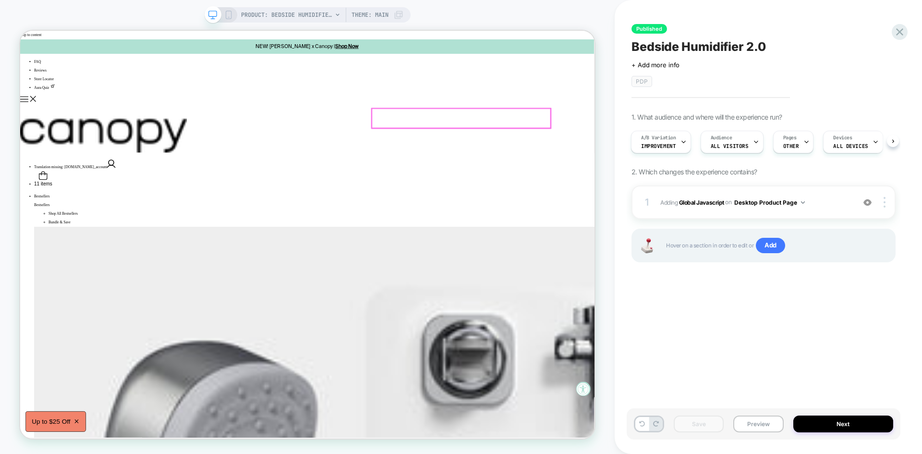
drag, startPoint x: 575, startPoint y: 166, endPoint x: 575, endPoint y: 137, distance: 28.3
drag, startPoint x: 644, startPoint y: 165, endPoint x: 619, endPoint y: 125, distance: 47.2
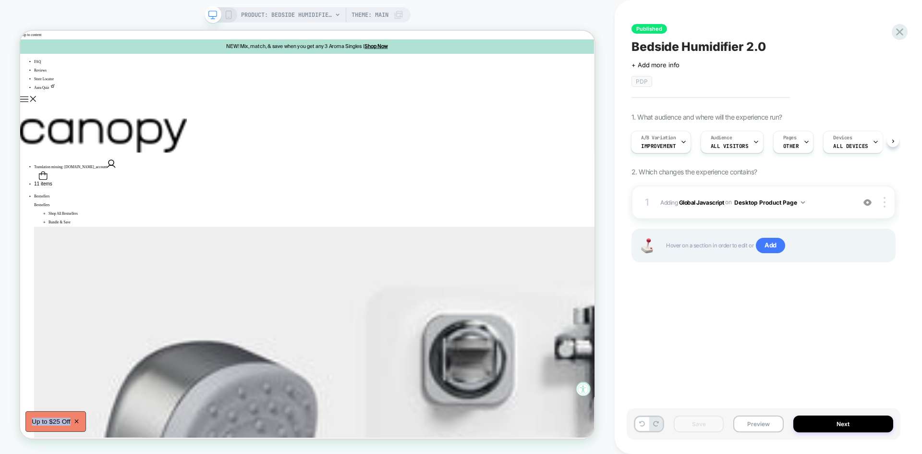
click at [613, 128] on div "PRODUCT: Bedside Humidifier 2.0 [canopy] PRODUCT: Bedside Humidifier 2.0 [canop…" at bounding box center [307, 227] width 614 height 434
drag, startPoint x: 596, startPoint y: 170, endPoint x: 580, endPoint y: 147, distance: 28.0
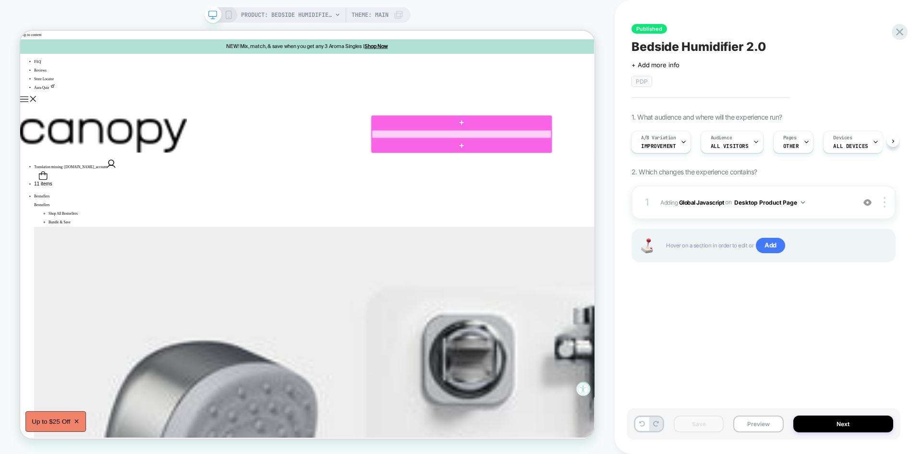
click at [668, 170] on div at bounding box center [608, 168] width 239 height 11
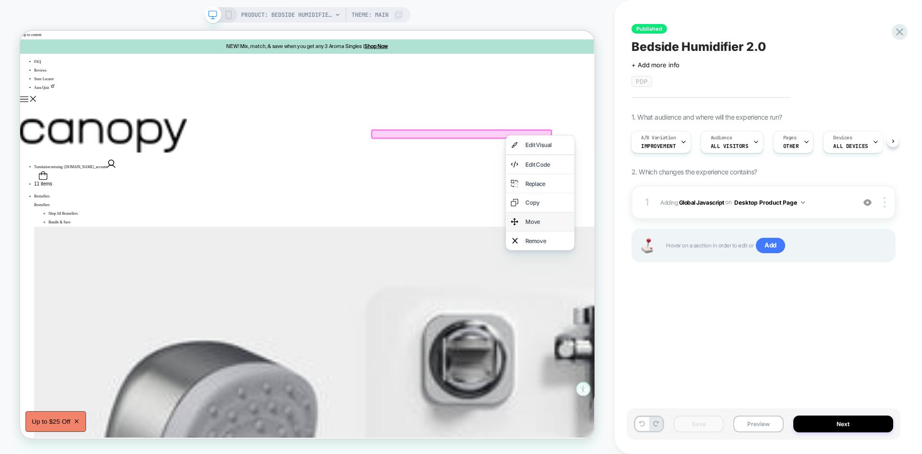
click at [700, 285] on div "Move" at bounding box center [723, 285] width 59 height 12
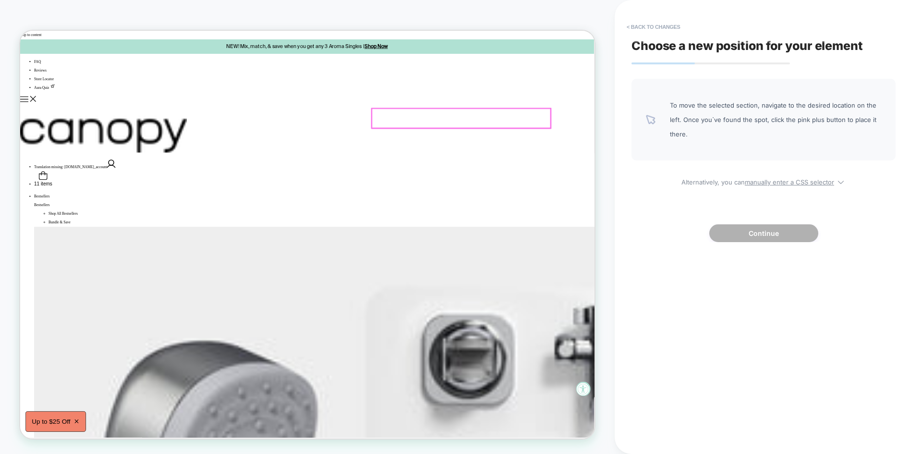
drag, startPoint x: 600, startPoint y: 163, endPoint x: 599, endPoint y: 148, distance: 14.9
click at [713, 135] on span "To move the selected section, navigate to the desired location on the left. Onc…" at bounding box center [775, 119] width 211 height 43
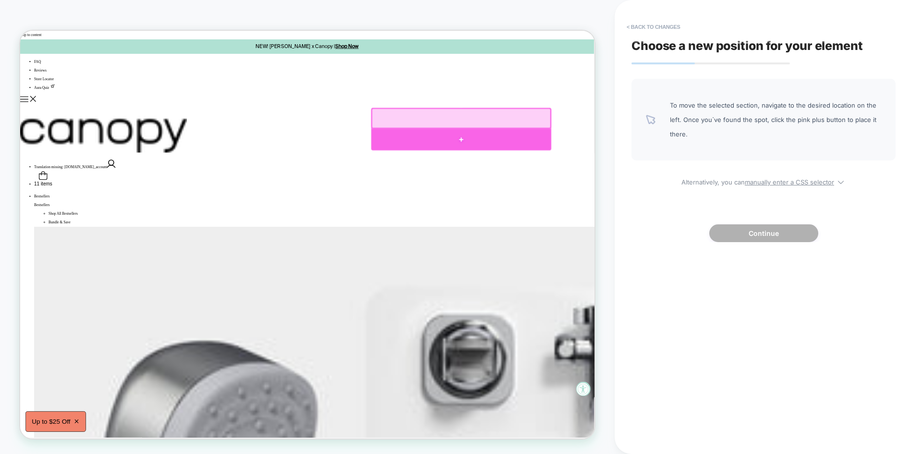
click at [599, 168] on div at bounding box center [608, 175] width 240 height 29
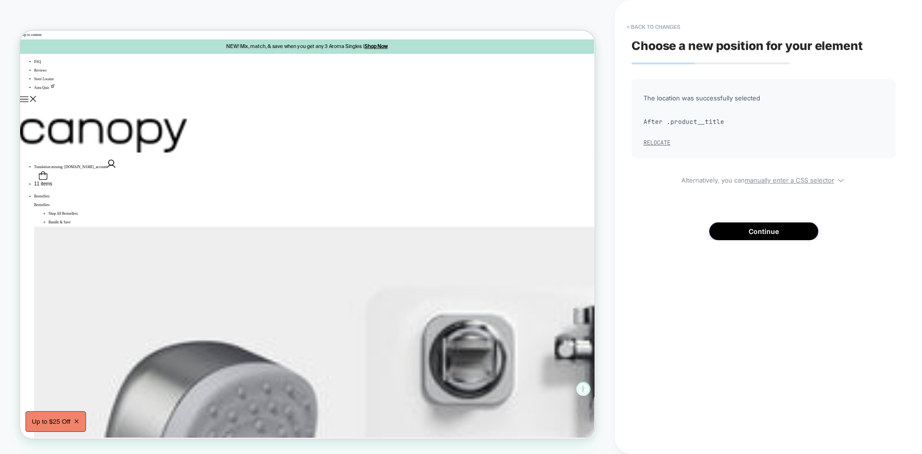
click at [662, 144] on button "Relocate" at bounding box center [656, 143] width 27 height 8
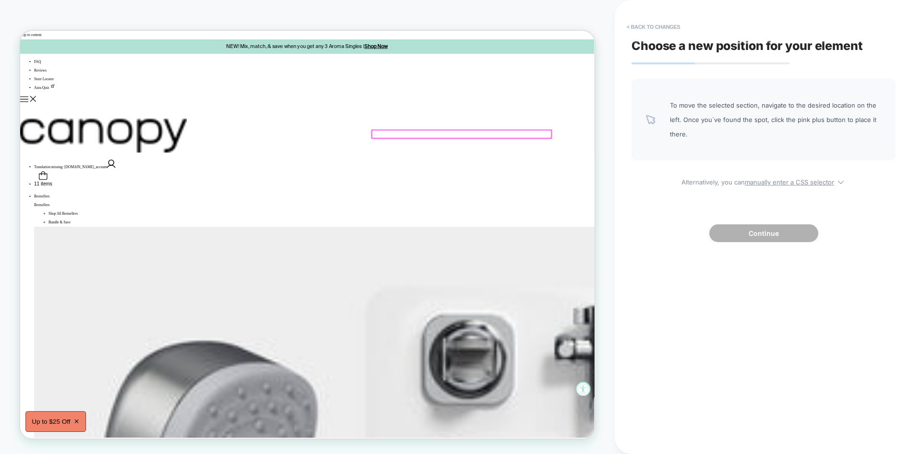
click at [601, 169] on div at bounding box center [608, 168] width 239 height 11
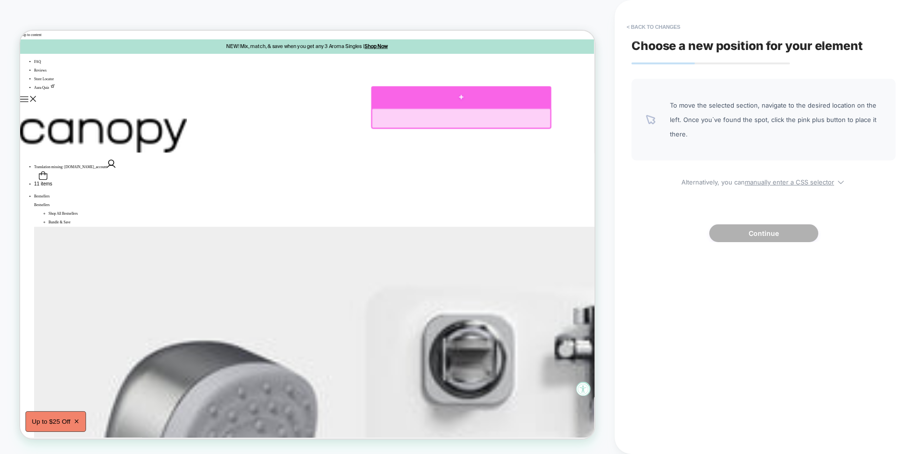
click at [538, 125] on div at bounding box center [608, 119] width 240 height 29
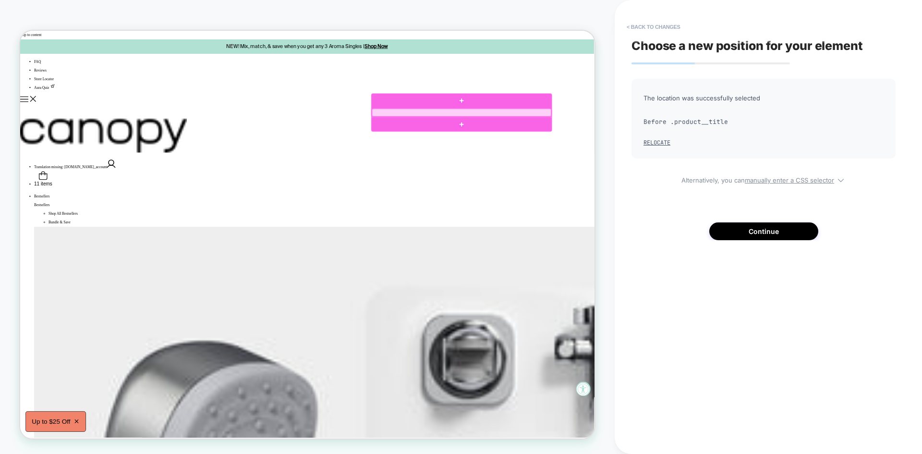
click at [602, 137] on div at bounding box center [608, 139] width 239 height 11
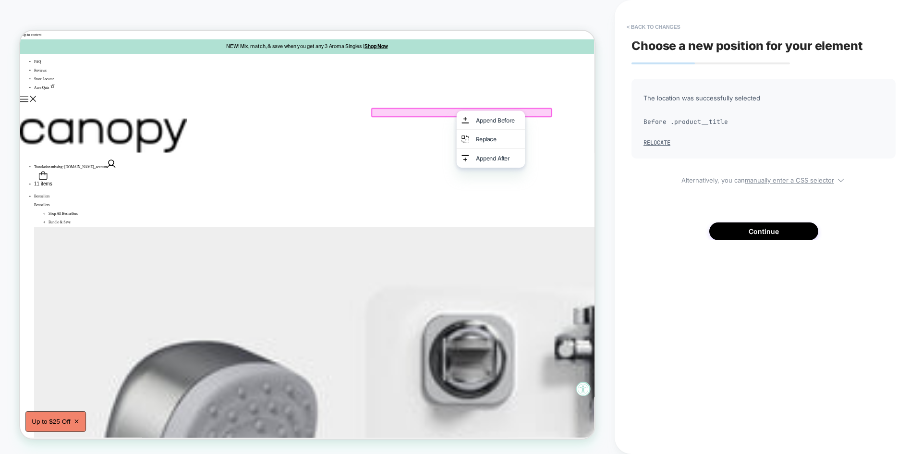
click at [667, 211] on div "The location was successfully selected Before .product__title Relocate Alternat…" at bounding box center [763, 159] width 264 height 161
click at [753, 227] on button "Continue" at bounding box center [763, 231] width 109 height 18
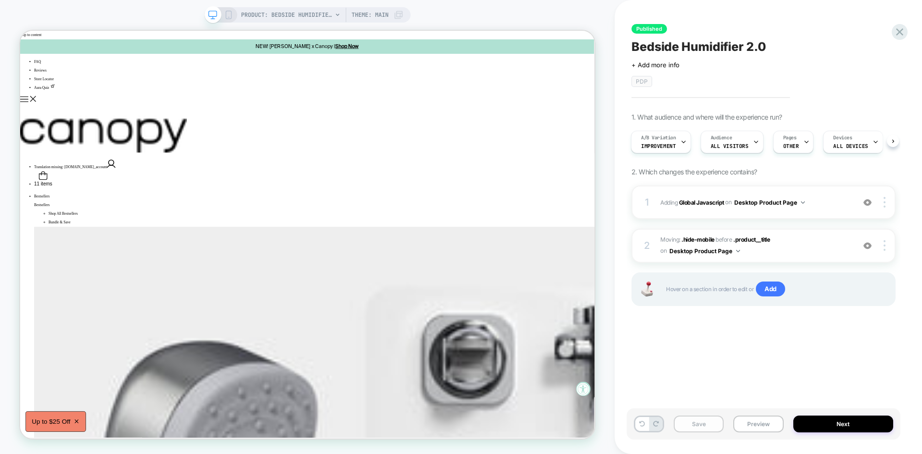
click at [698, 426] on button "Save" at bounding box center [699, 423] width 50 height 17
click at [666, 359] on div "Published Bedside Humidifier 2.0 Click to edit experience details + Add more in…" at bounding box center [763, 227] width 274 height 434
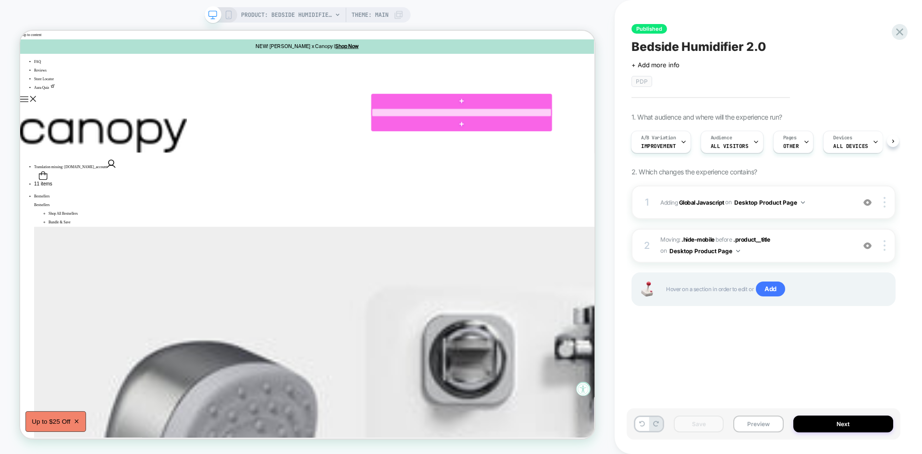
click at [587, 138] on div at bounding box center [608, 139] width 239 height 11
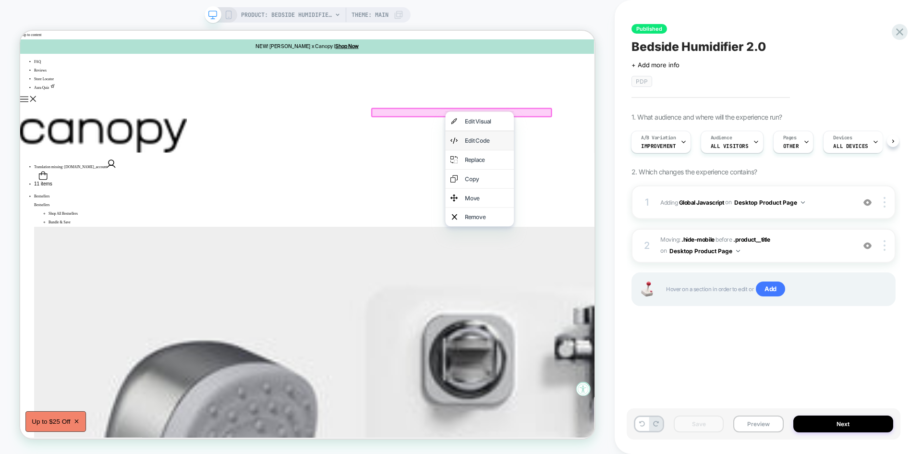
click at [629, 171] on div "Edit Code" at bounding box center [632, 177] width 91 height 25
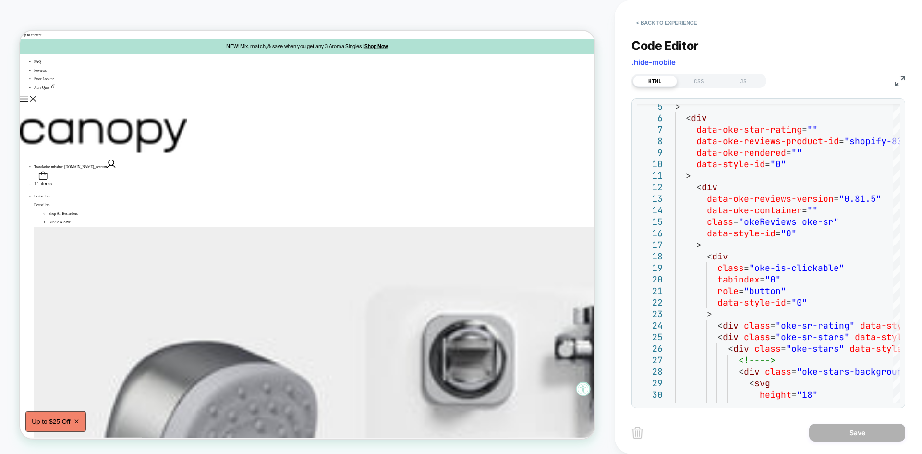
click at [894, 83] on img at bounding box center [899, 81] width 11 height 11
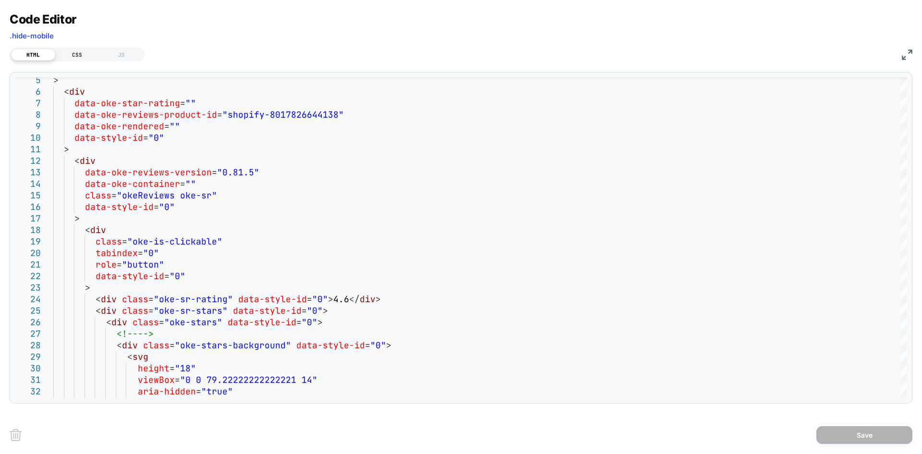
click at [80, 50] on div "CSS" at bounding box center [77, 55] width 44 height 12
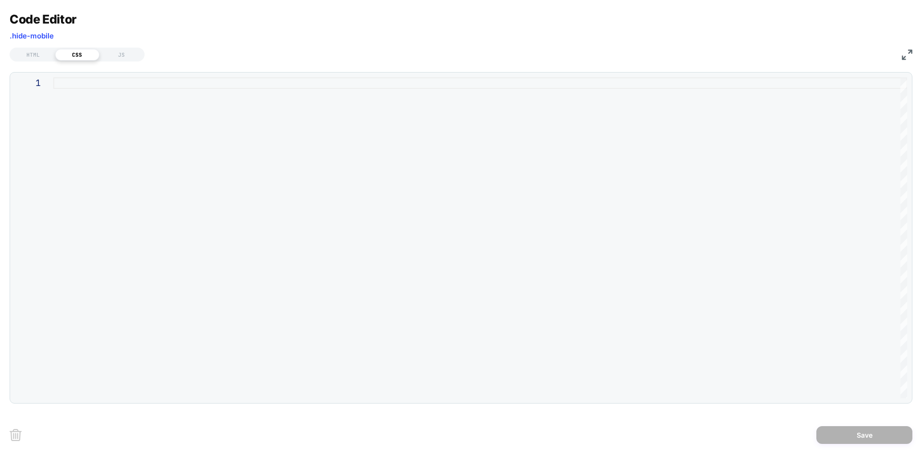
click at [124, 61] on div "Code Editor .hide-mobile HTML CSS JS 1" at bounding box center [461, 207] width 902 height 391
click at [125, 55] on div "JS" at bounding box center [121, 55] width 44 height 12
click at [35, 57] on div "HTML" at bounding box center [33, 55] width 44 height 12
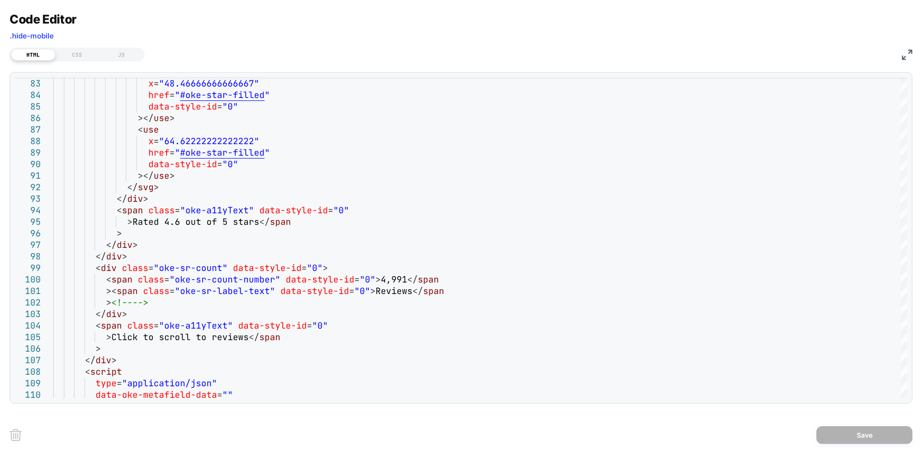
click at [904, 59] on img at bounding box center [907, 54] width 11 height 11
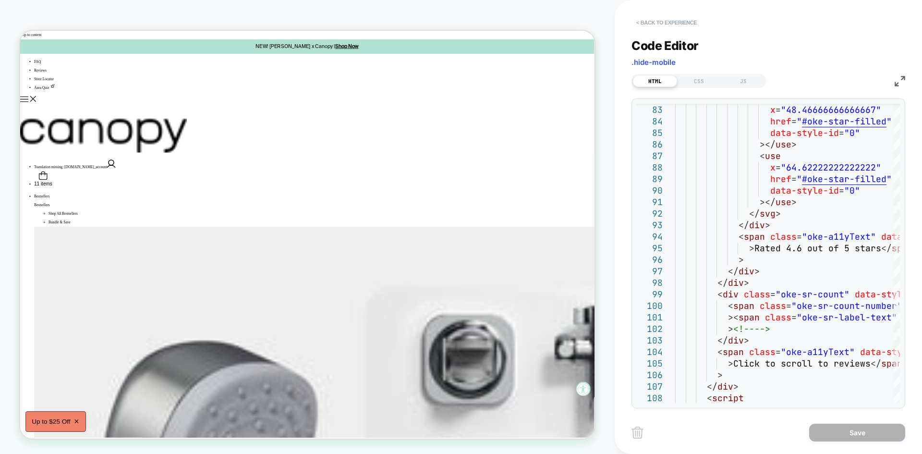
click at [683, 23] on button "< Back to experience" at bounding box center [666, 22] width 70 height 15
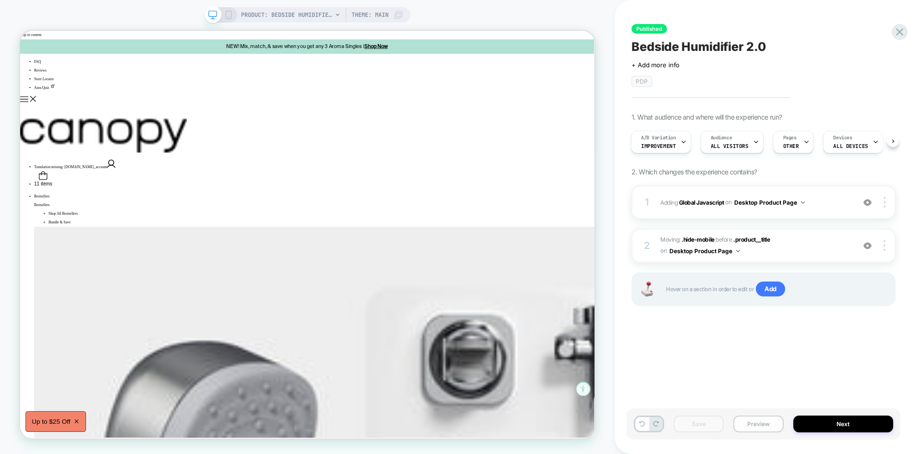
click at [758, 424] on button "Preview" at bounding box center [758, 423] width 50 height 17
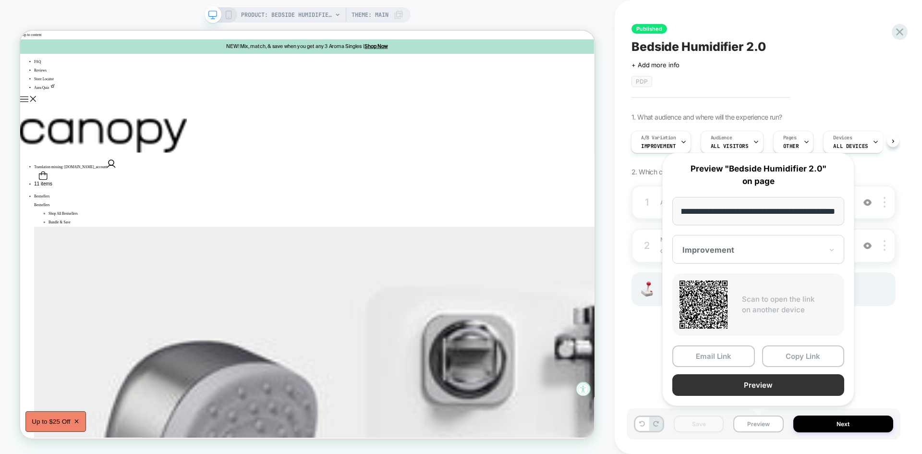
scroll to position [0, 0]
click at [735, 387] on button "Preview" at bounding box center [758, 385] width 172 height 22
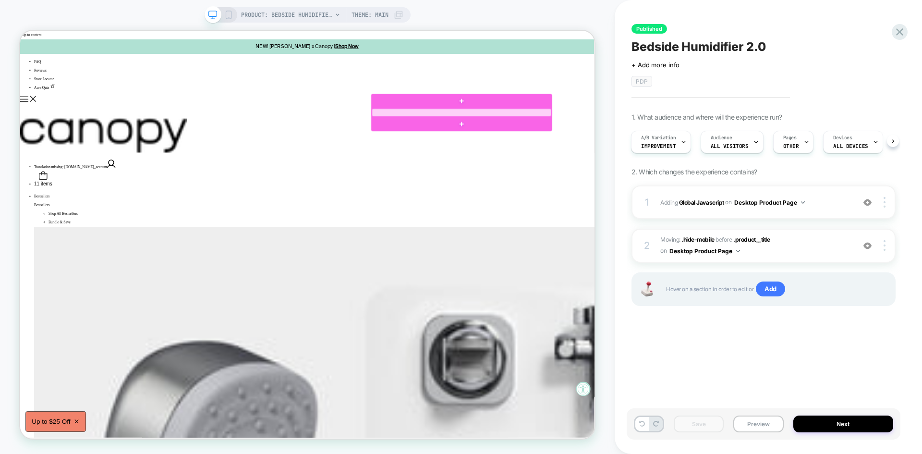
click at [579, 139] on div at bounding box center [608, 139] width 239 height 11
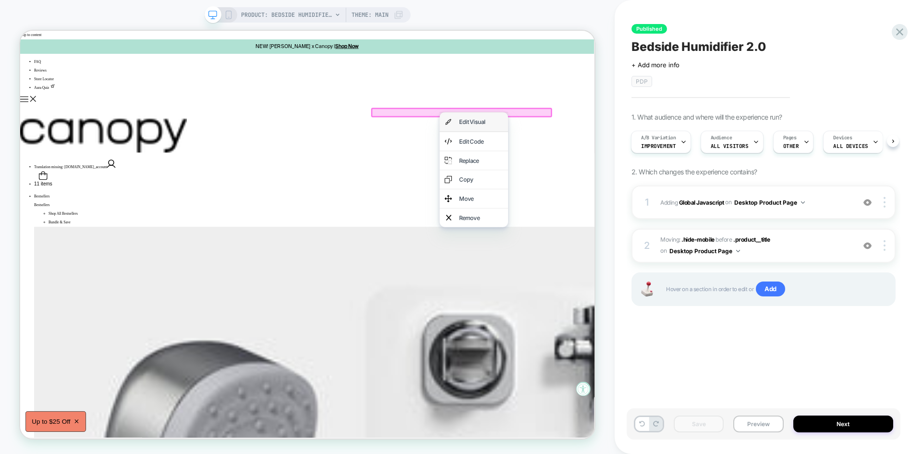
click at [617, 151] on div "Edit Visual" at bounding box center [634, 152] width 59 height 12
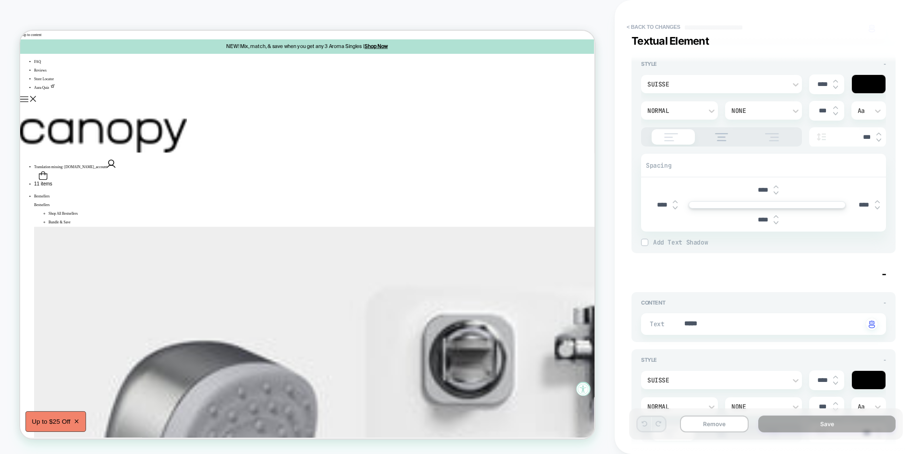
scroll to position [32, 0]
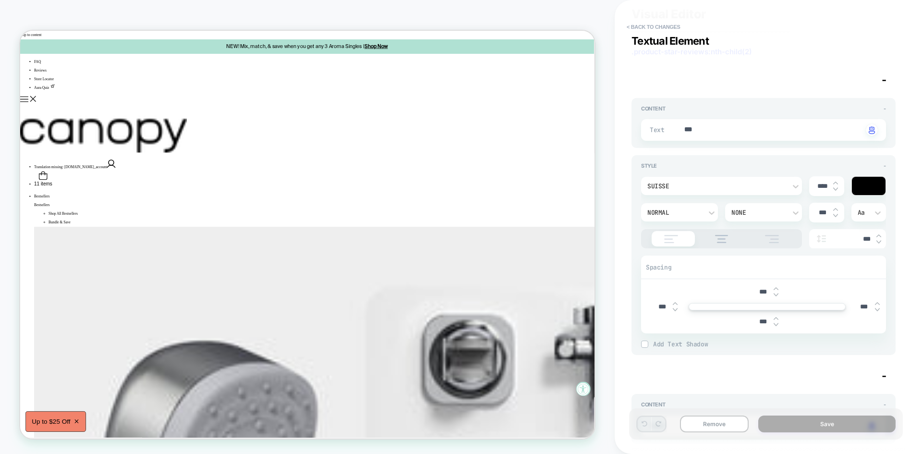
type textarea "*"
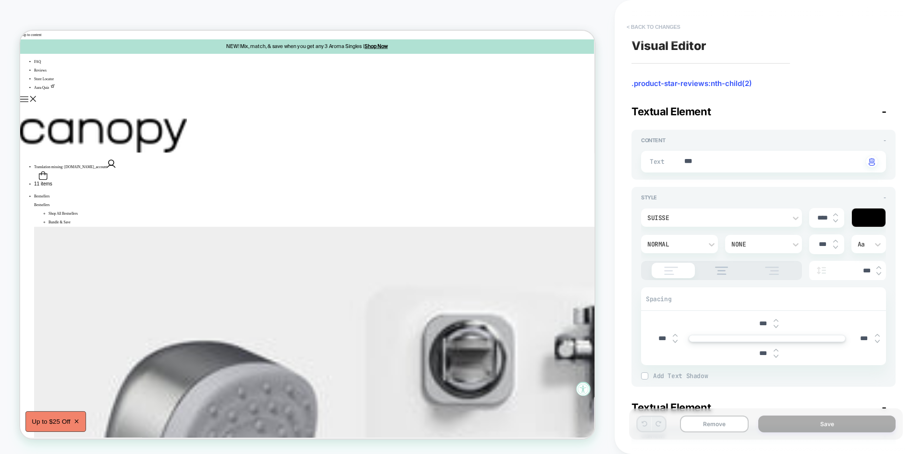
click at [659, 31] on button "< Back to changes" at bounding box center [653, 26] width 63 height 15
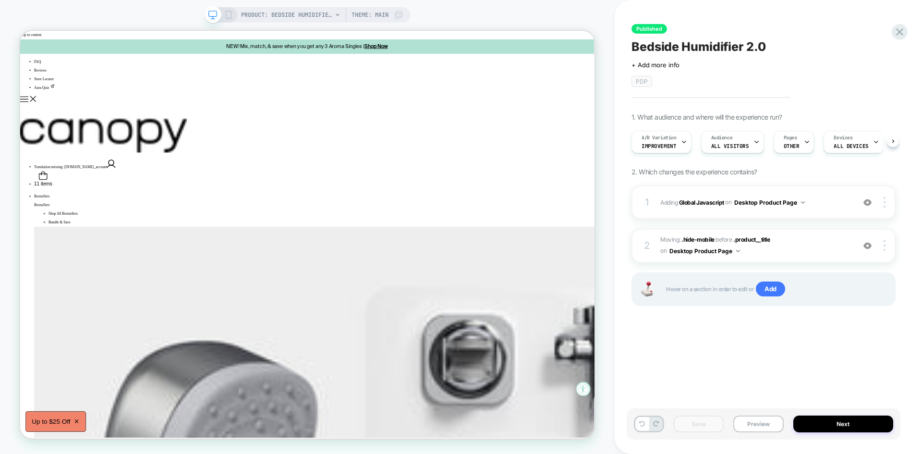
scroll to position [0, 0]
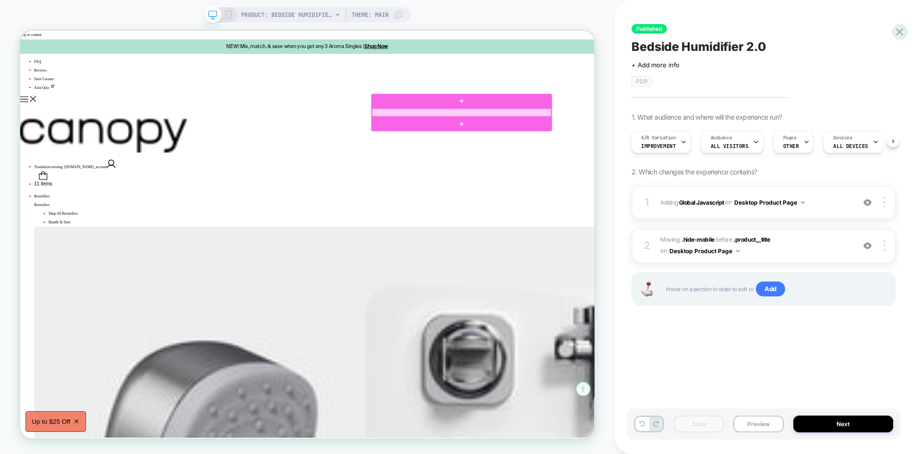
click at [591, 137] on div at bounding box center [608, 139] width 239 height 11
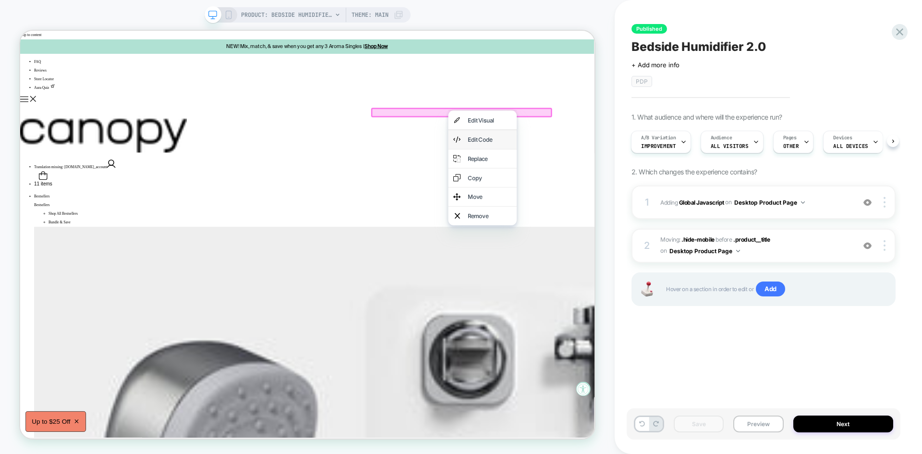
click at [628, 173] on div "Edit Code" at bounding box center [646, 176] width 59 height 12
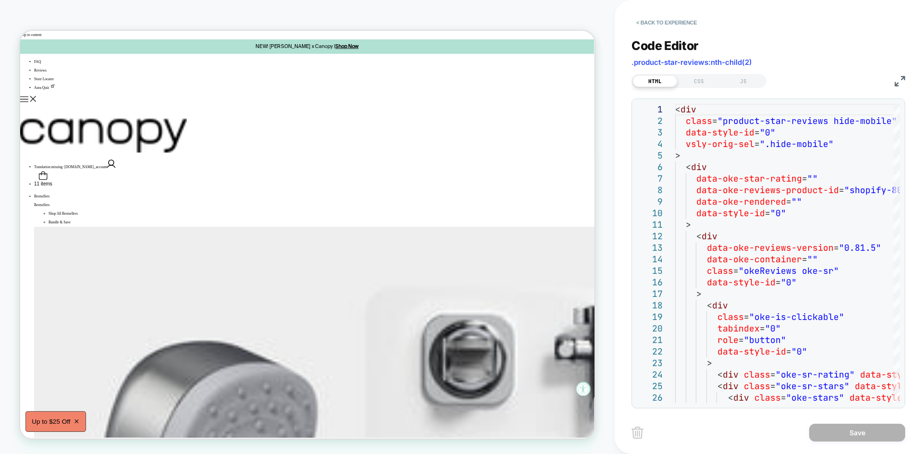
click at [900, 77] on img at bounding box center [899, 81] width 11 height 11
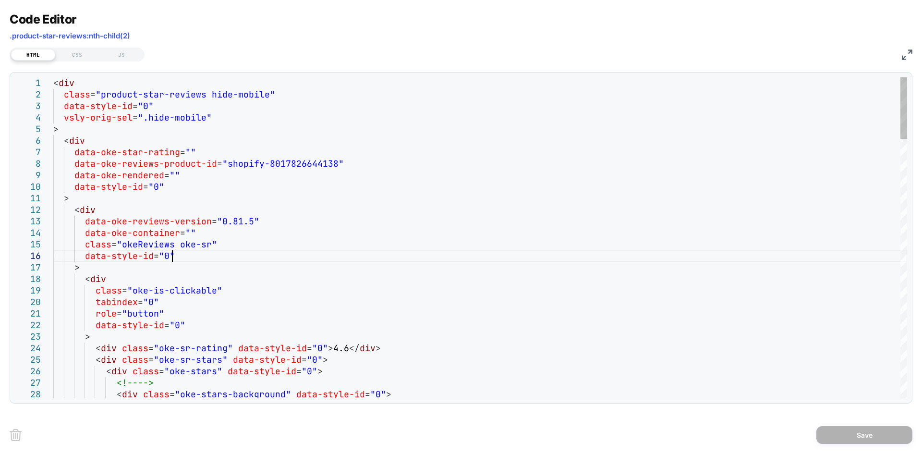
scroll to position [0, 0]
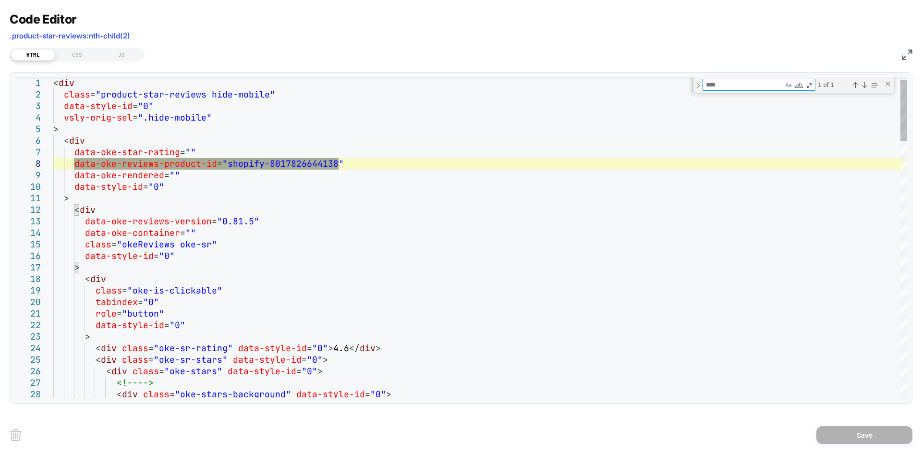
type textarea "**********"
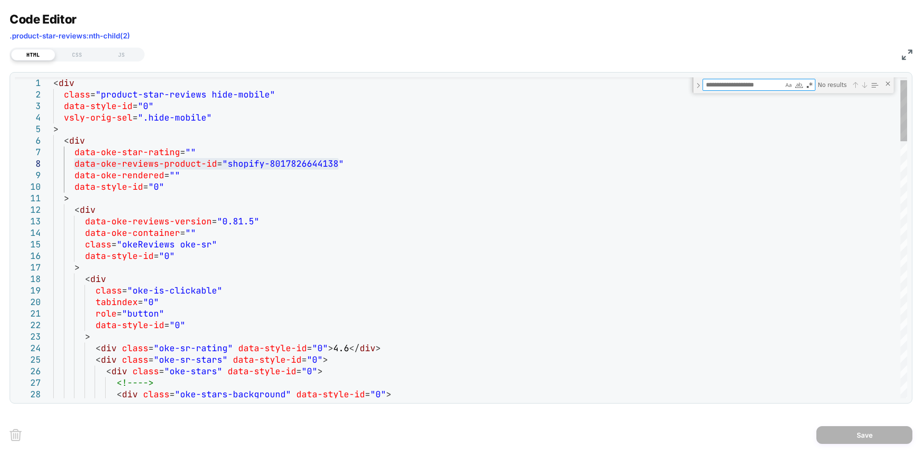
type textarea "**********"
paste textarea "Find"
type textarea "**********"
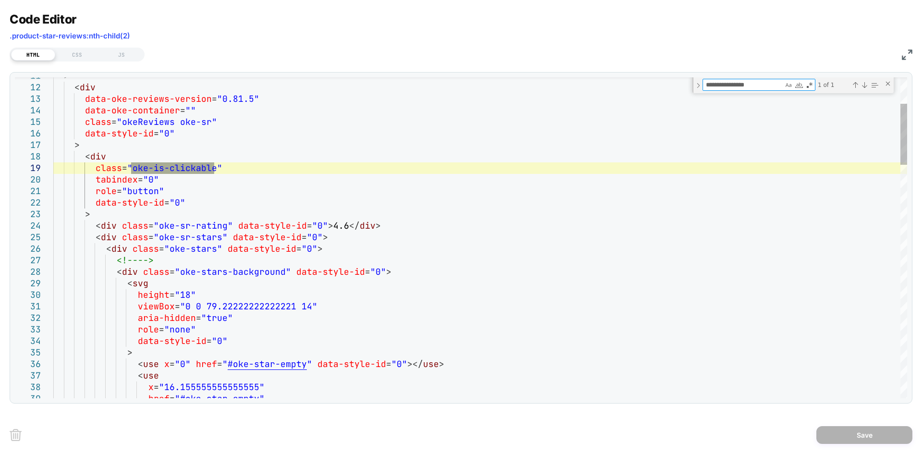
type textarea "**********"
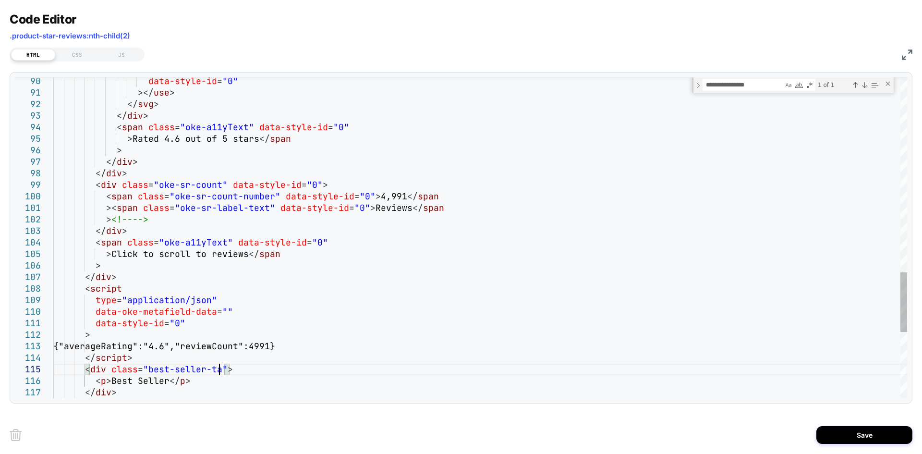
scroll to position [57, 171]
type textarea "**********"
click at [77, 54] on div "CSS" at bounding box center [77, 55] width 44 height 12
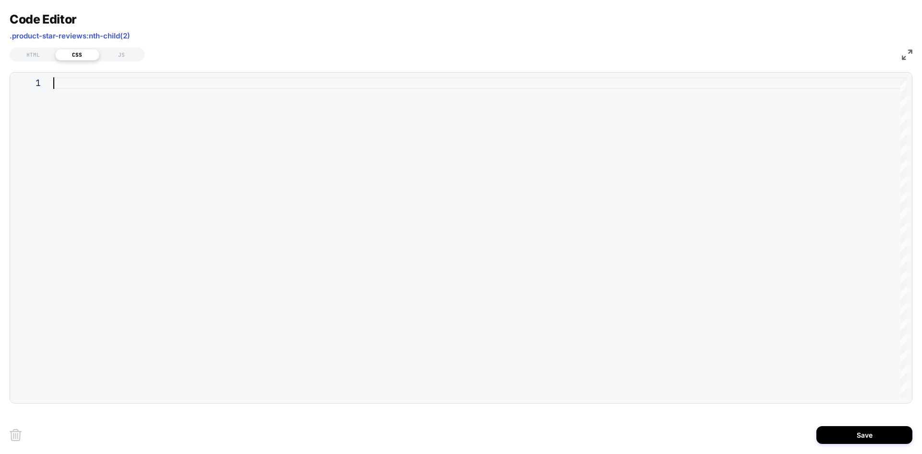
click at [147, 97] on div at bounding box center [480, 237] width 854 height 321
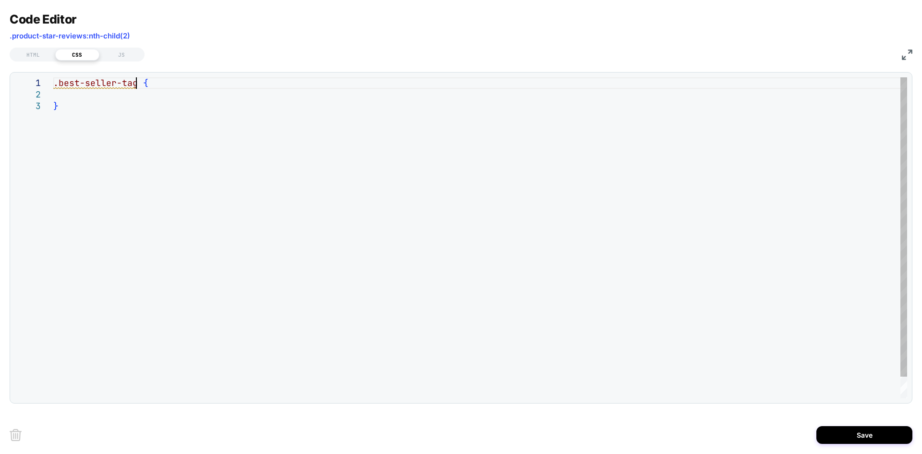
click at [138, 88] on div ".best-seller-tag { }" at bounding box center [480, 249] width 854 height 344
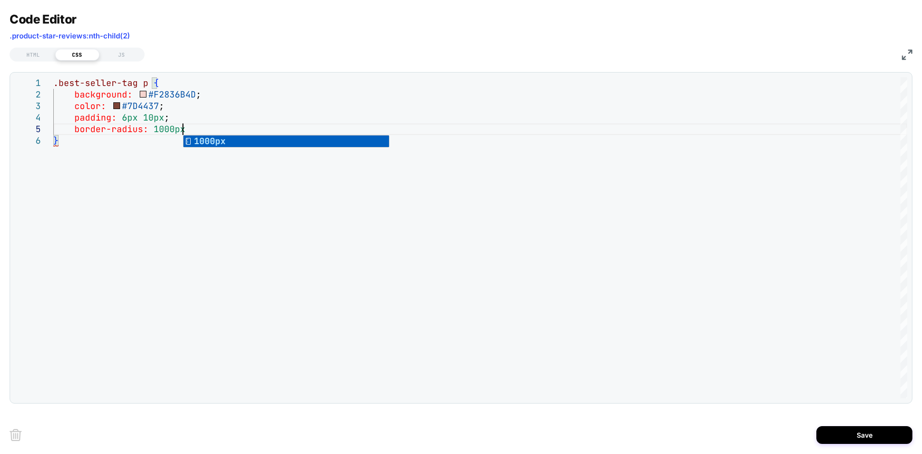
scroll to position [46, 134]
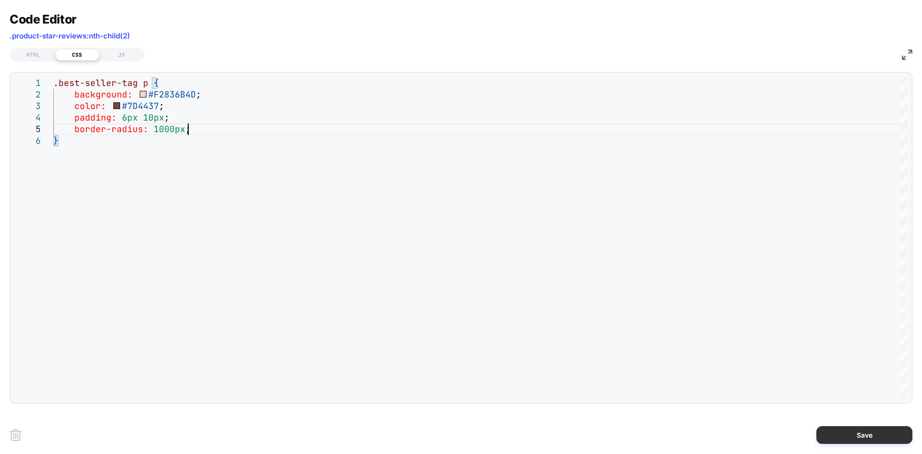
type textarea "**********"
click at [860, 438] on button "Save" at bounding box center [864, 435] width 96 height 18
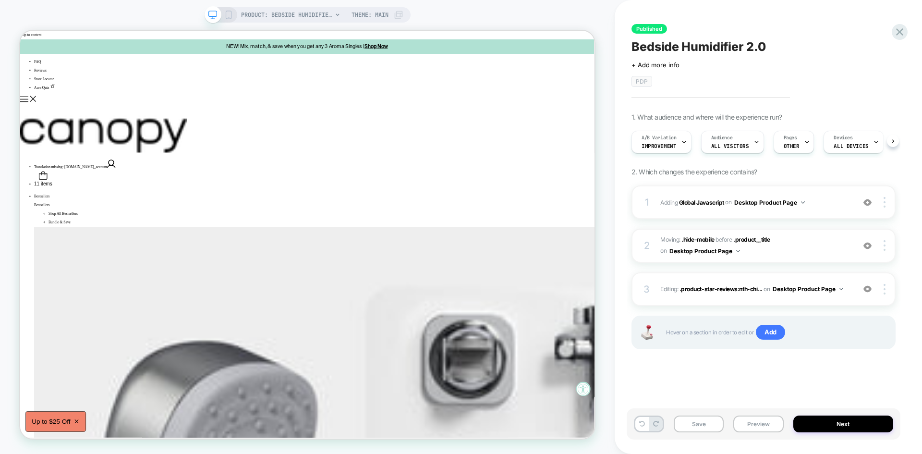
scroll to position [0, 0]
click at [699, 422] on button "Save" at bounding box center [699, 423] width 50 height 17
click at [764, 427] on button "Preview" at bounding box center [758, 423] width 50 height 17
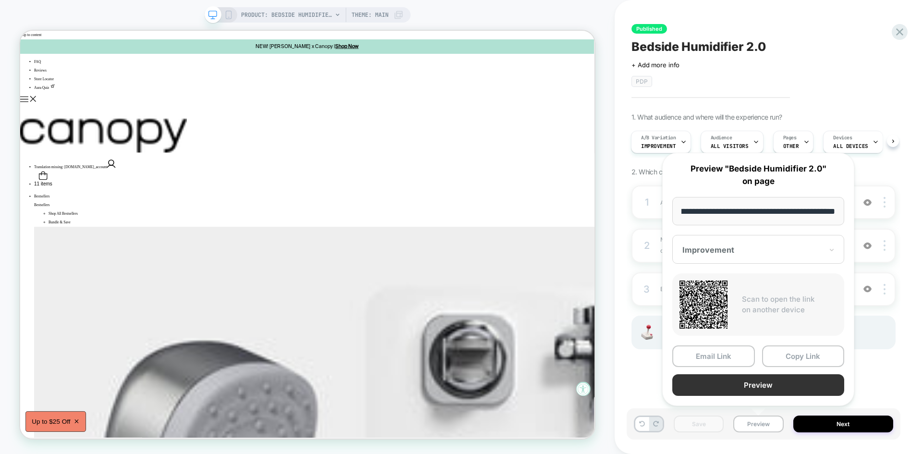
scroll to position [0, 0]
click at [734, 383] on button "Preview" at bounding box center [758, 385] width 172 height 22
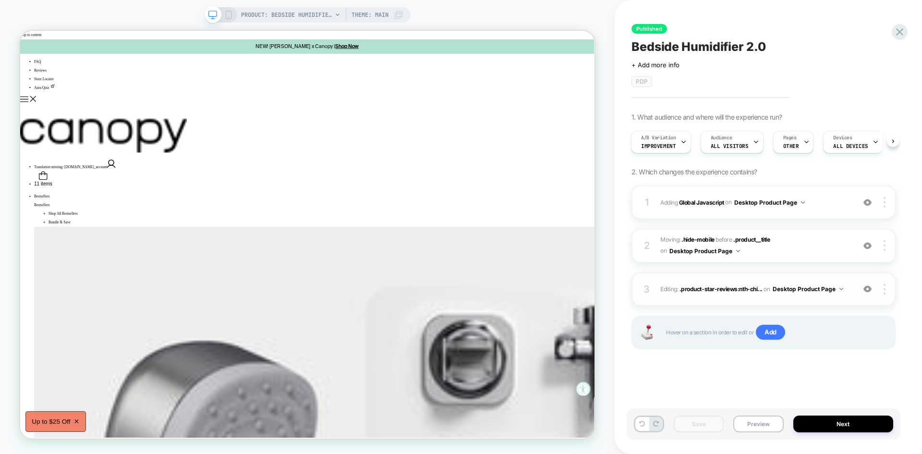
click at [847, 292] on span "Editing : .product-star-reviews:nth-chi... .product-star-reviews:nth-child(2) o…" at bounding box center [755, 289] width 190 height 12
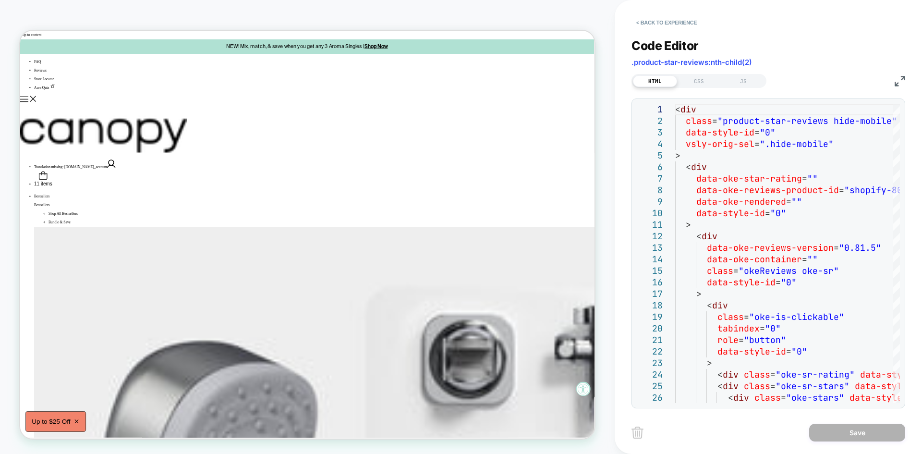
click at [894, 83] on div "HTML CSS JS" at bounding box center [768, 80] width 274 height 16
click at [901, 80] on img at bounding box center [899, 81] width 11 height 11
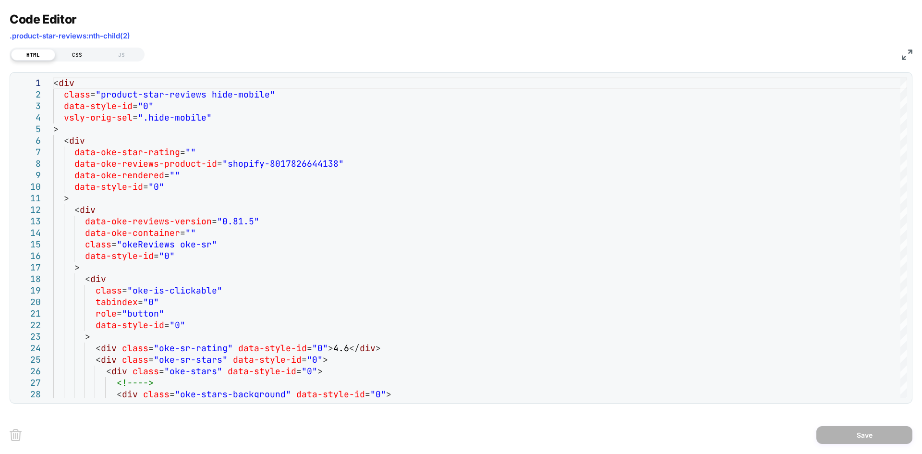
click at [91, 54] on div "CSS" at bounding box center [77, 55] width 44 height 12
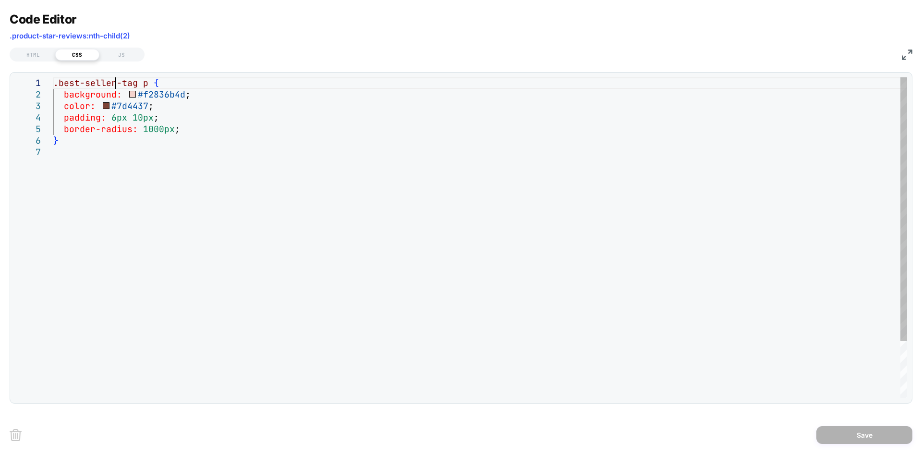
click at [118, 86] on div ".best-seller-tag p { background: #f2836b4d ; color: #7d4437 ; padding: 6px 10px…" at bounding box center [480, 272] width 854 height 390
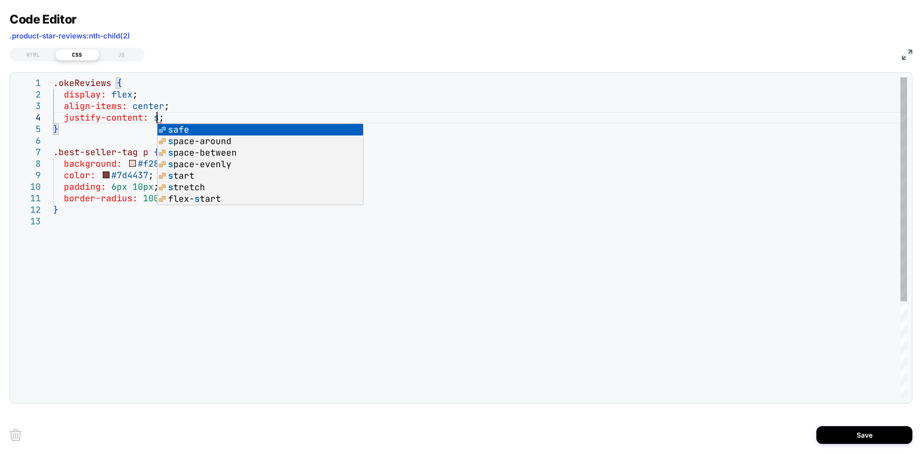
scroll to position [35, 104]
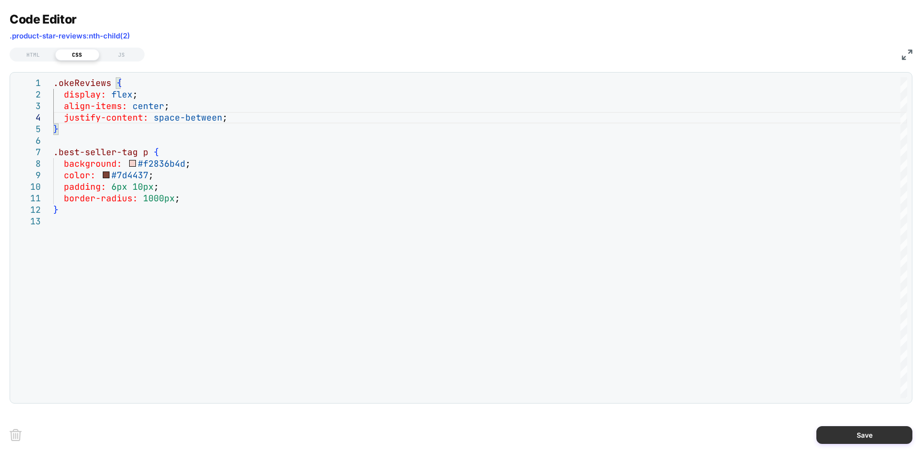
type textarea "**********"
click at [874, 431] on button "Save" at bounding box center [864, 435] width 96 height 18
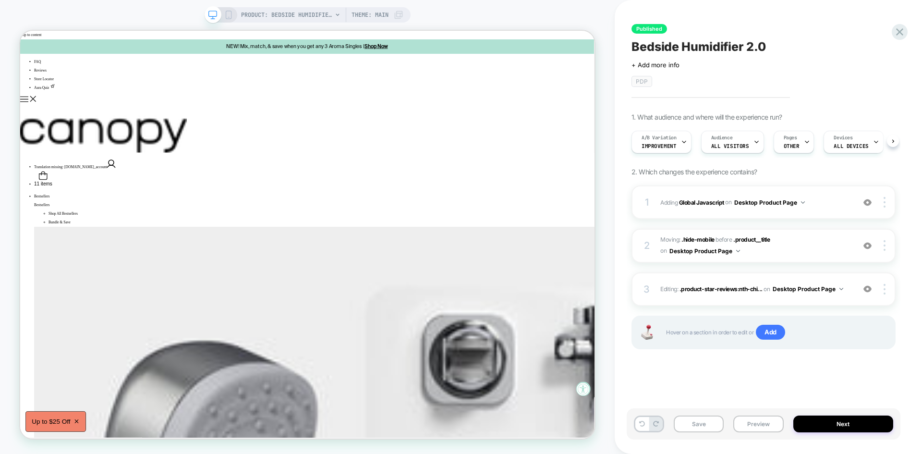
scroll to position [0, 0]
click at [699, 421] on button "Save" at bounding box center [699, 423] width 50 height 17
click at [765, 424] on button "Preview" at bounding box center [758, 423] width 50 height 17
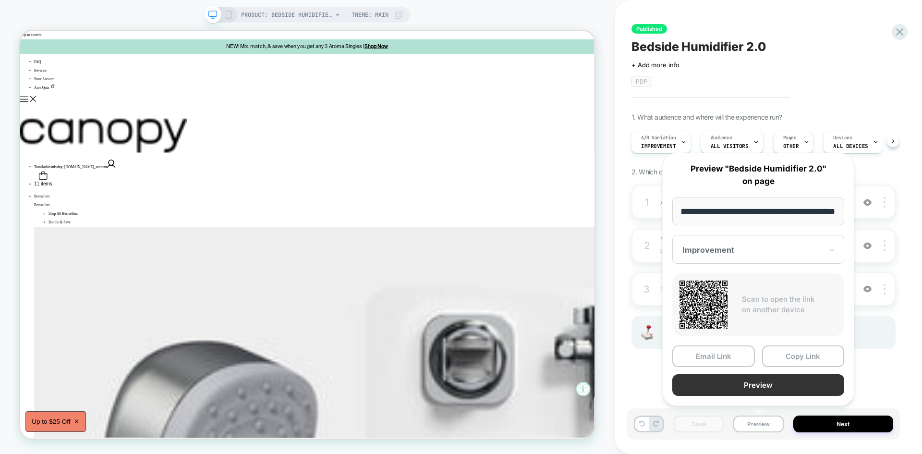
scroll to position [0, 0]
click at [770, 381] on button "Preview" at bounding box center [758, 385] width 172 height 22
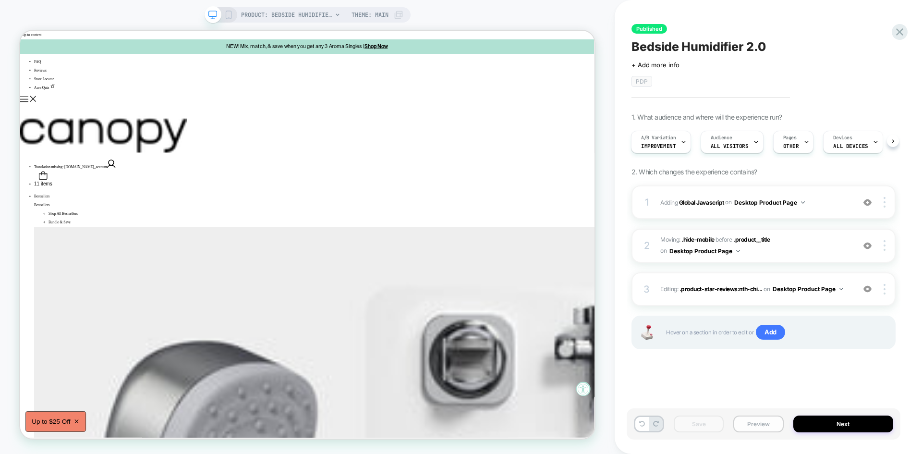
click at [753, 432] on button "Preview" at bounding box center [758, 423] width 50 height 17
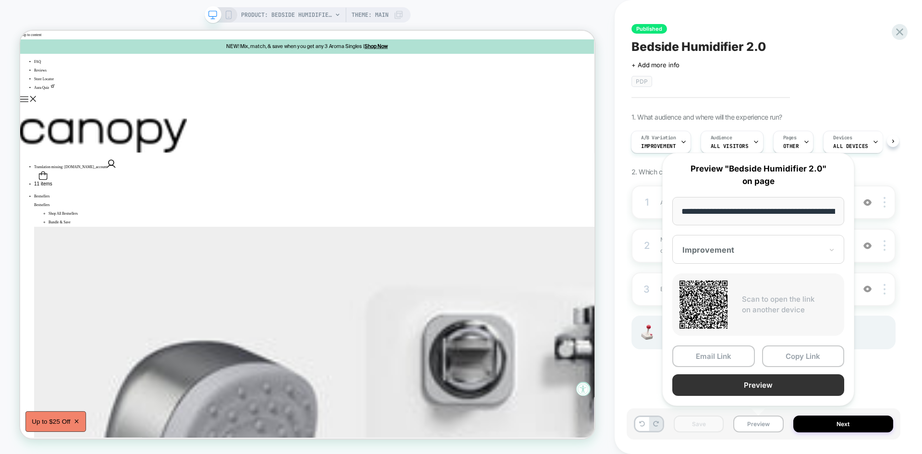
click at [762, 387] on button "Preview" at bounding box center [758, 385] width 172 height 22
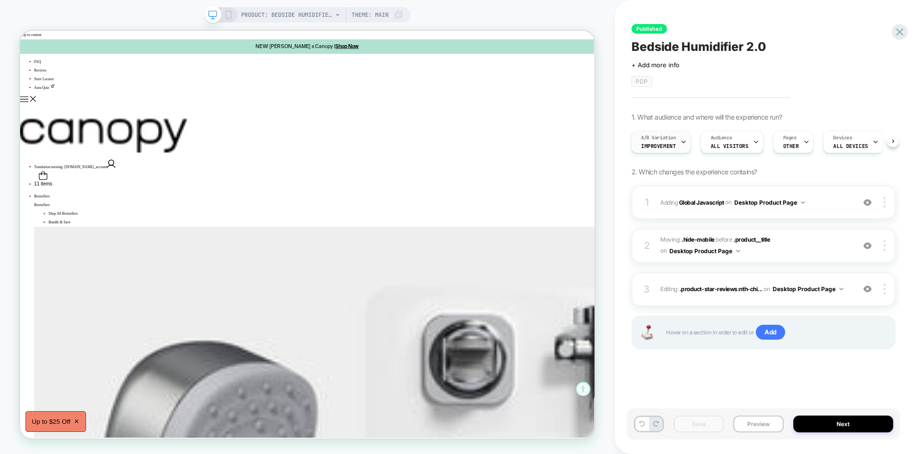
click at [672, 143] on span "Improvement" at bounding box center [658, 146] width 35 height 7
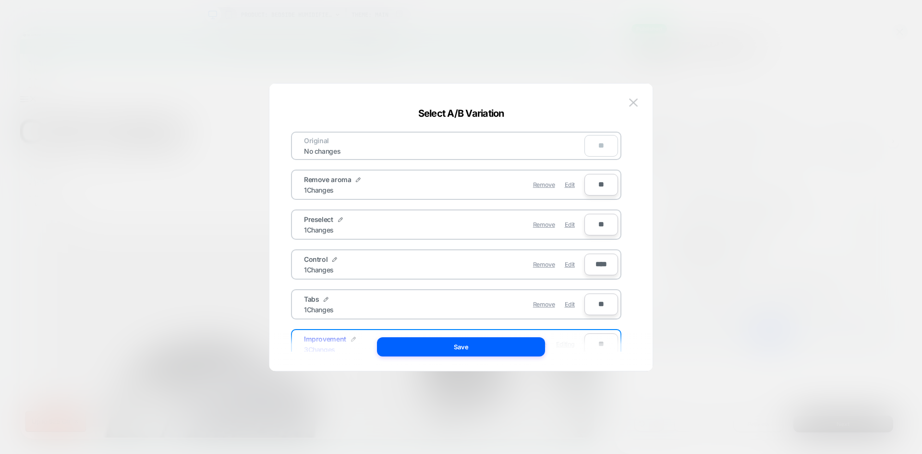
scroll to position [75, 0]
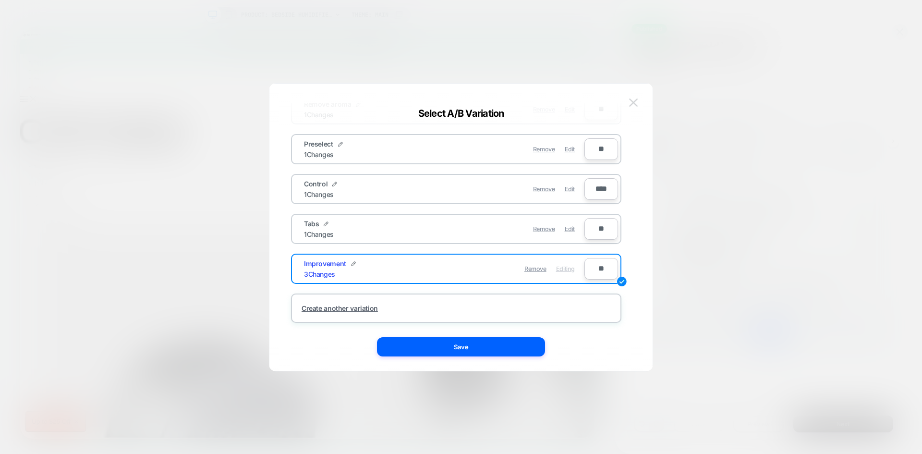
click at [632, 100] on img at bounding box center [633, 102] width 9 height 8
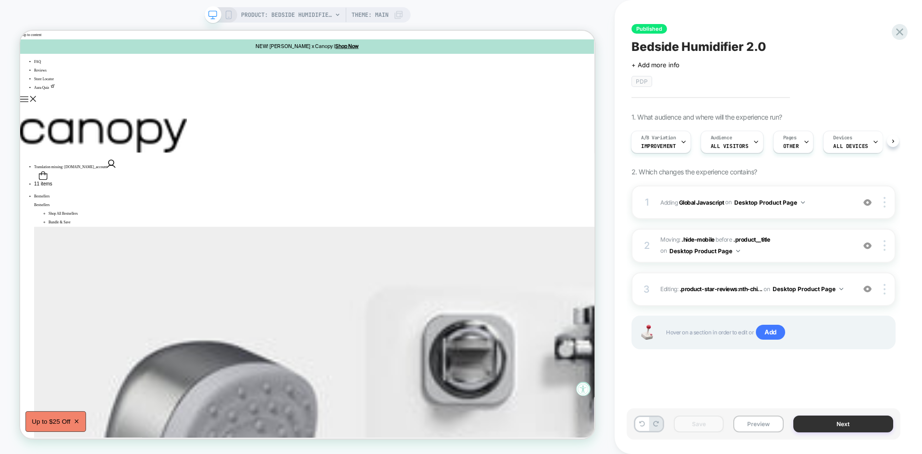
click at [835, 416] on button "Next" at bounding box center [843, 423] width 100 height 17
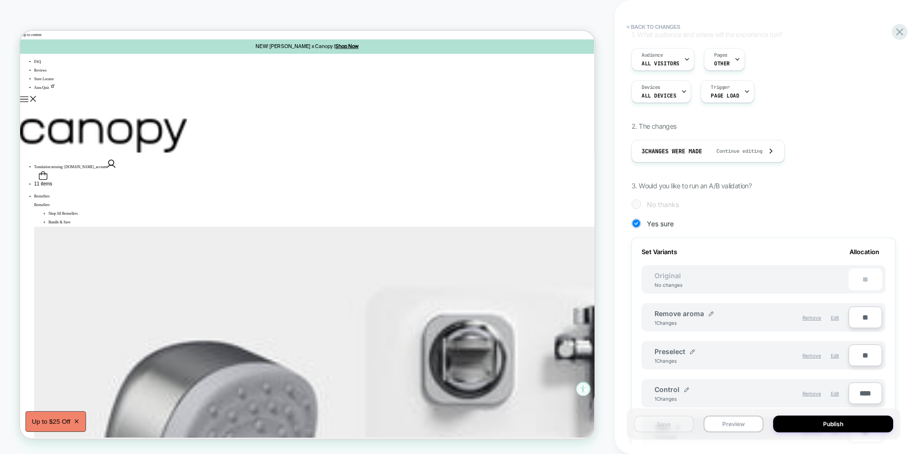
scroll to position [0, 0]
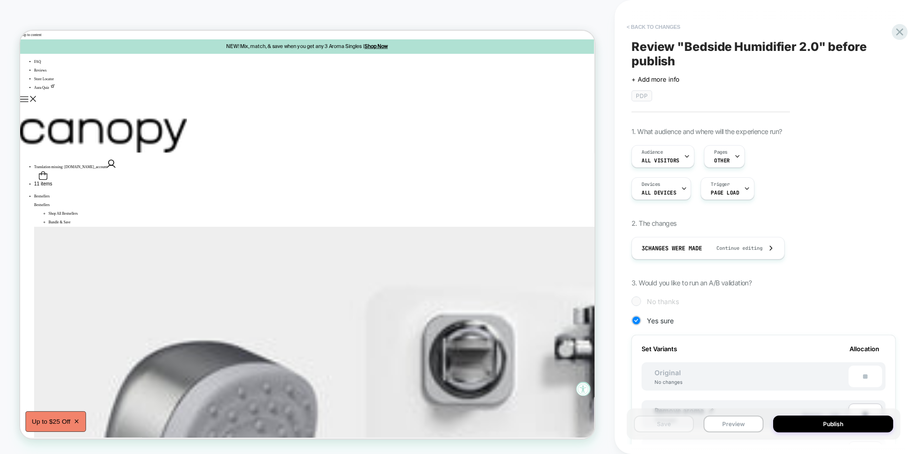
click at [662, 26] on button "< Back to changes" at bounding box center [653, 26] width 63 height 15
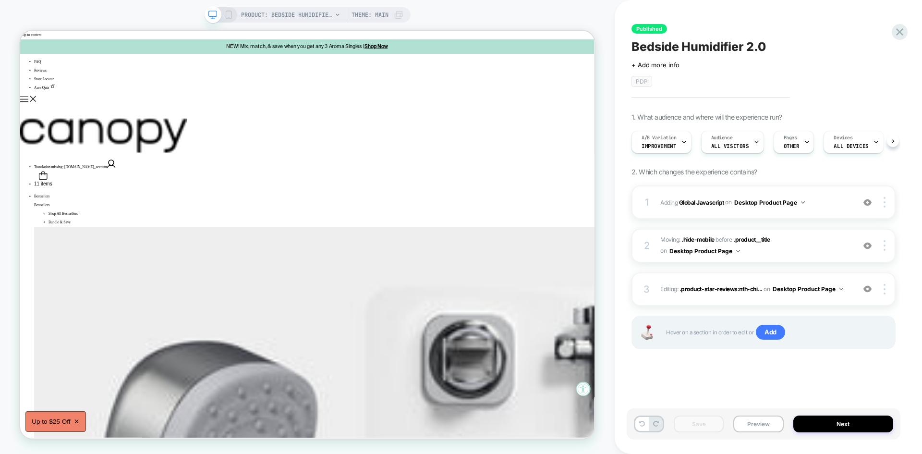
scroll to position [0, 0]
click at [829, 426] on button "Next" at bounding box center [843, 423] width 100 height 17
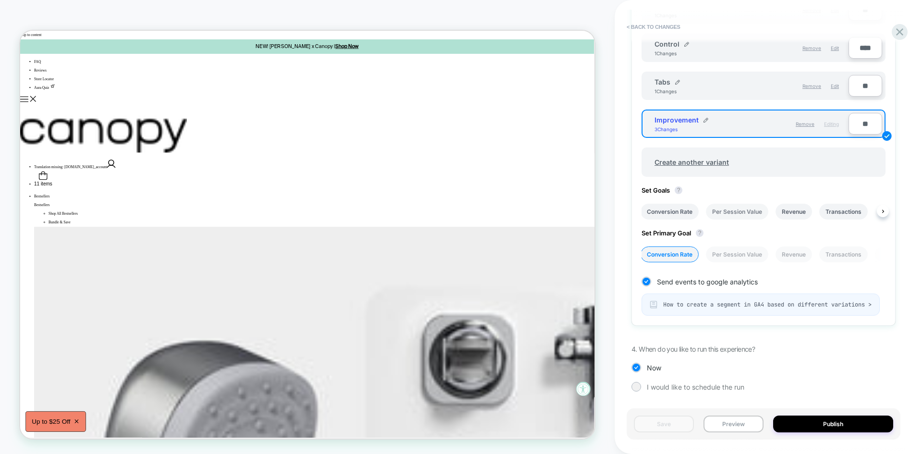
scroll to position [0, 0]
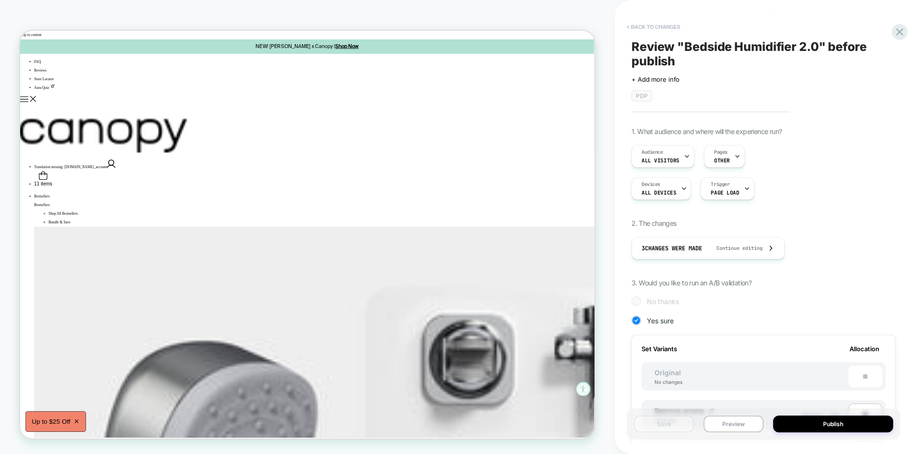
click at [649, 24] on button "< Back to changes" at bounding box center [653, 26] width 63 height 15
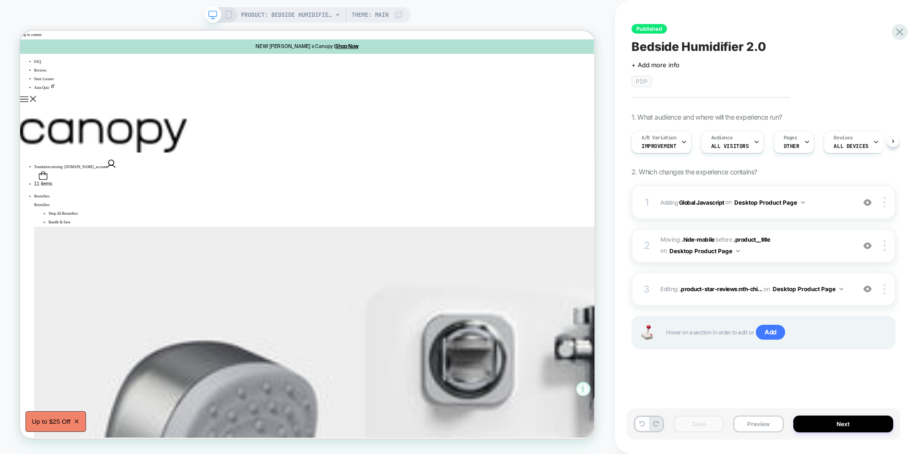
scroll to position [0, 0]
click at [847, 281] on div "3 Editing : .product-star-reviews:nth-chi... .product-star-reviews:nth-child(2)…" at bounding box center [763, 289] width 264 height 34
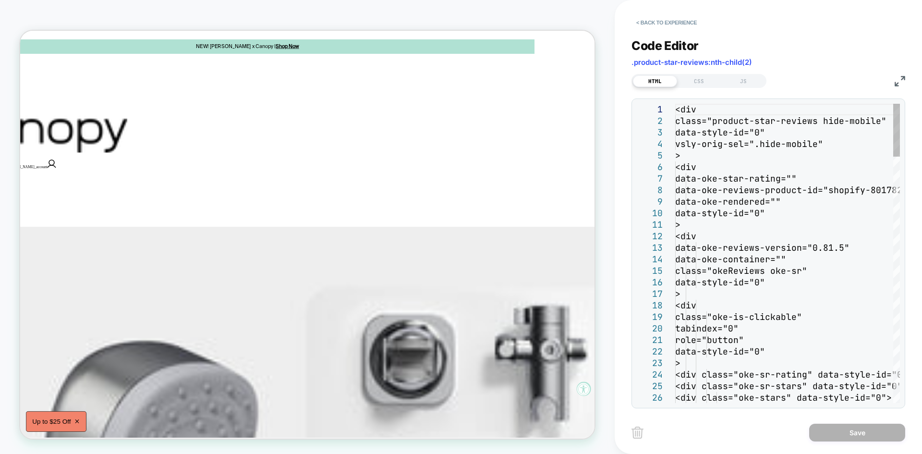
scroll to position [0, 206]
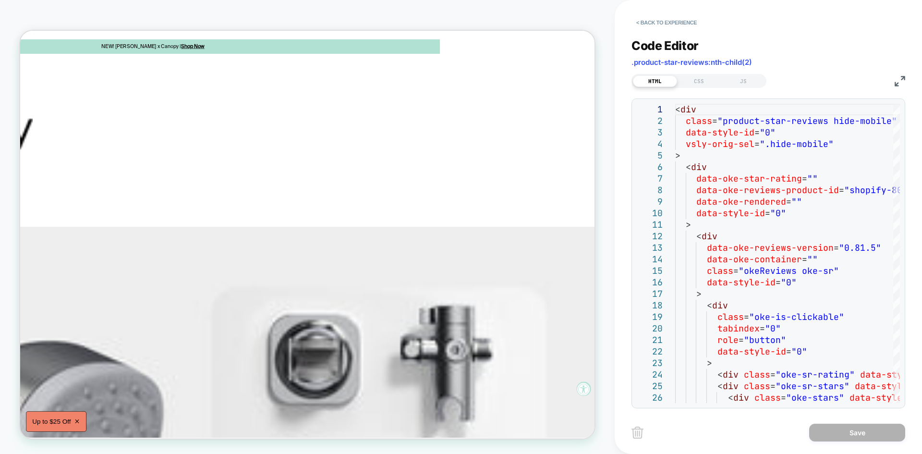
click at [904, 77] on img at bounding box center [899, 81] width 11 height 11
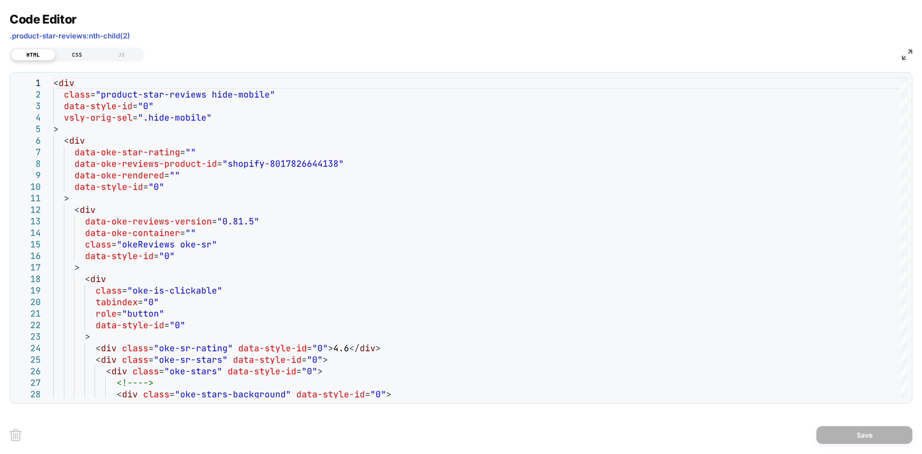
click at [70, 50] on div "CSS" at bounding box center [77, 55] width 44 height 12
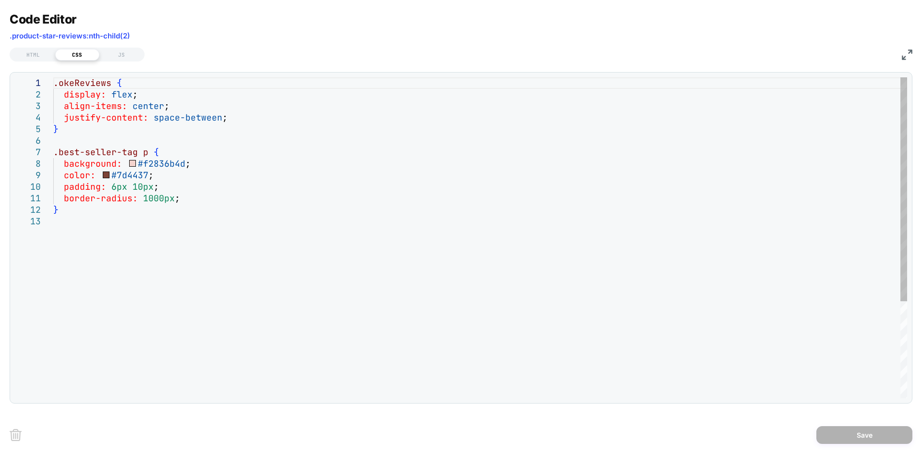
scroll to position [0, 0]
click at [117, 191] on div ".okeReviews { display: flex ; align-items: center ; justify-content: space-betw…" at bounding box center [480, 306] width 854 height 459
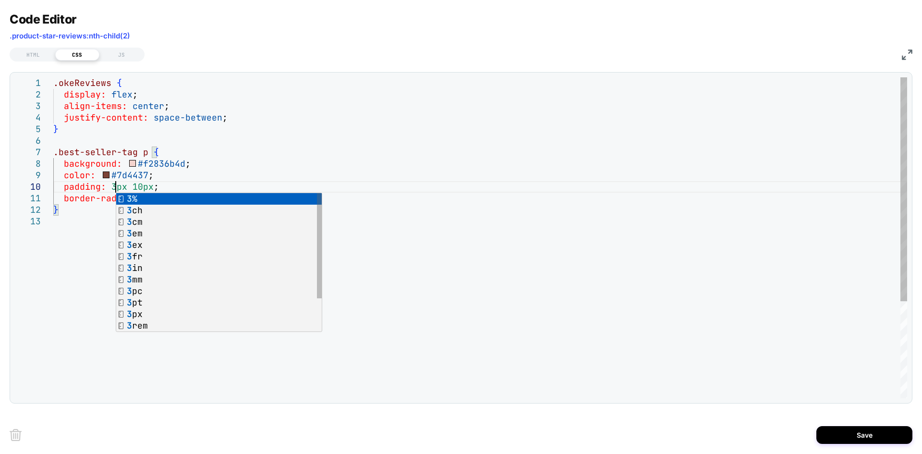
scroll to position [104, 62]
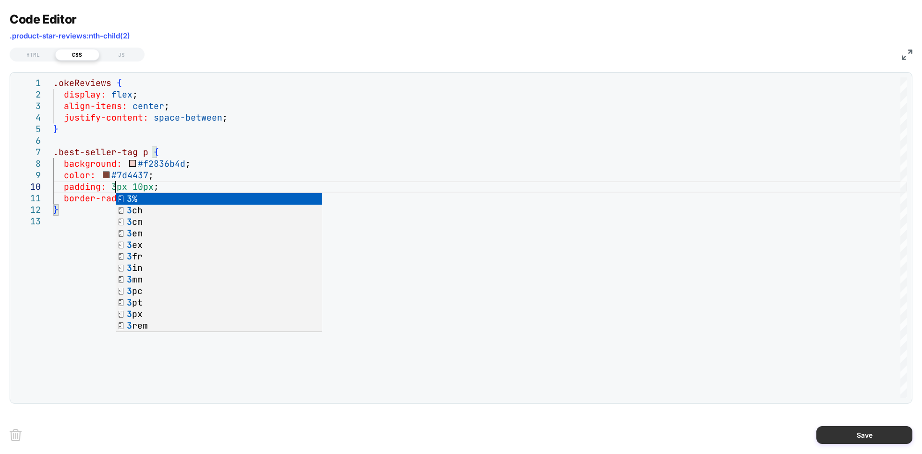
type textarea "**********"
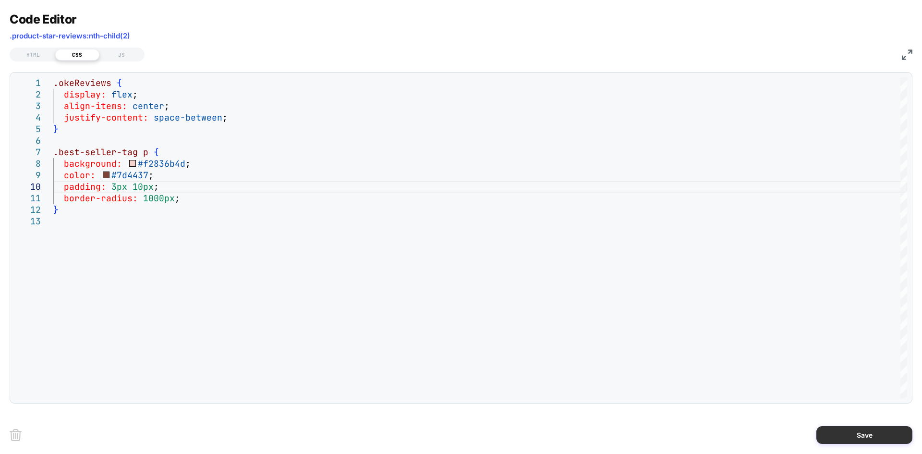
click at [870, 435] on button "Save" at bounding box center [864, 435] width 96 height 18
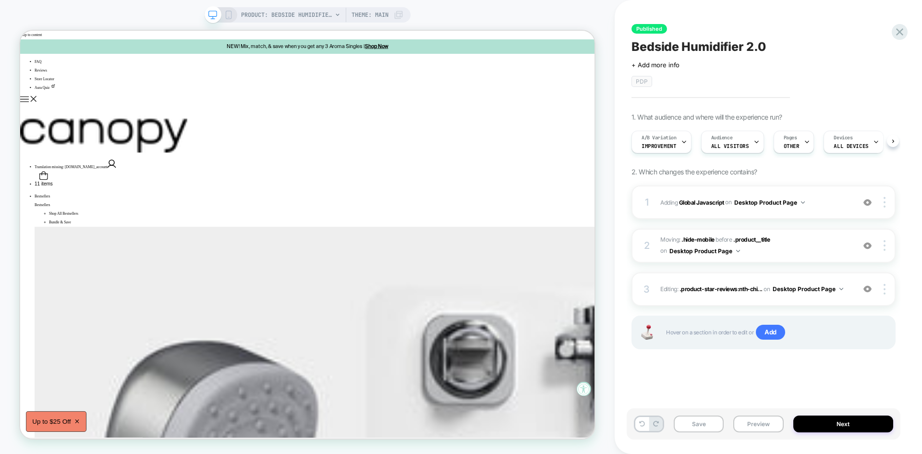
scroll to position [0, 0]
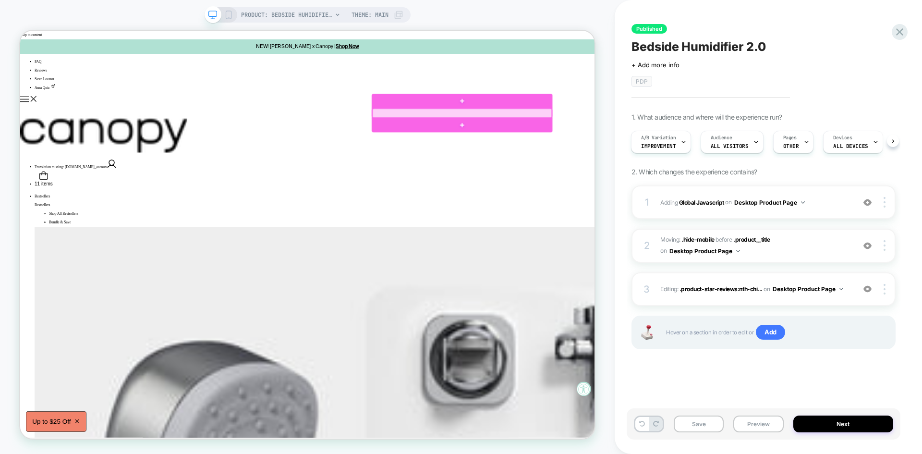
drag, startPoint x: 681, startPoint y: 108, endPoint x: 770, endPoint y: 387, distance: 293.0
click at [770, 387] on div "Published Bedside Humidifier 2.0 Click to edit experience details + Add more in…" at bounding box center [763, 227] width 274 height 434
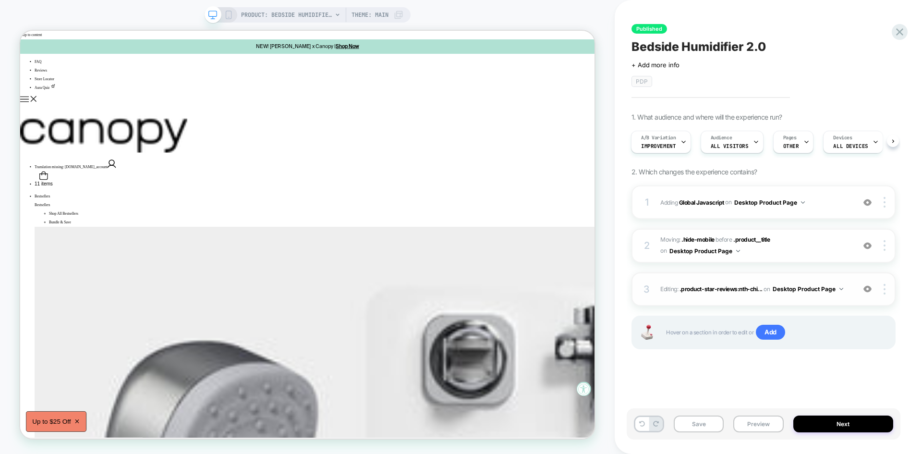
click at [834, 278] on div "3 Editing : .product-star-reviews:nth-chi... .product-star-reviews:nth-child(2)…" at bounding box center [763, 289] width 264 height 34
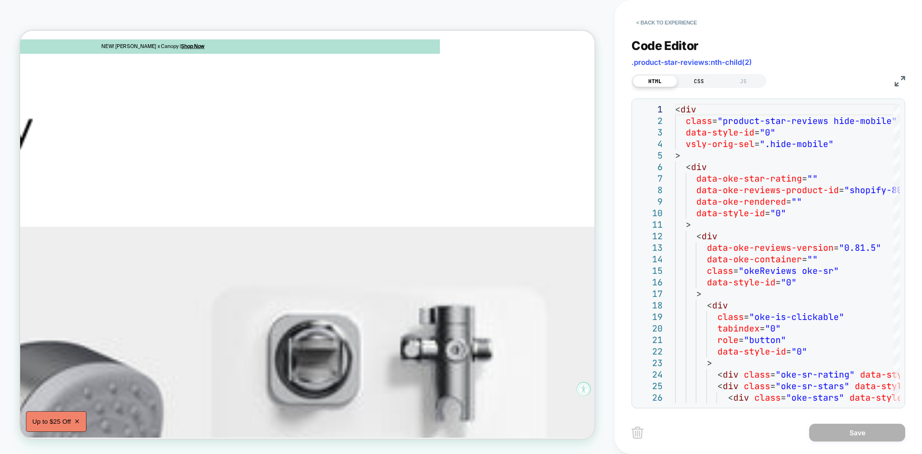
scroll to position [0, 0]
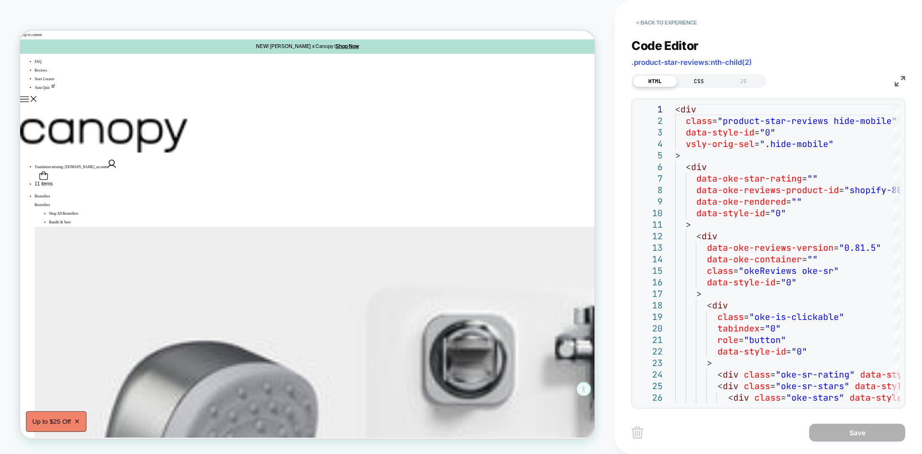
click at [699, 76] on div "CSS" at bounding box center [699, 81] width 44 height 12
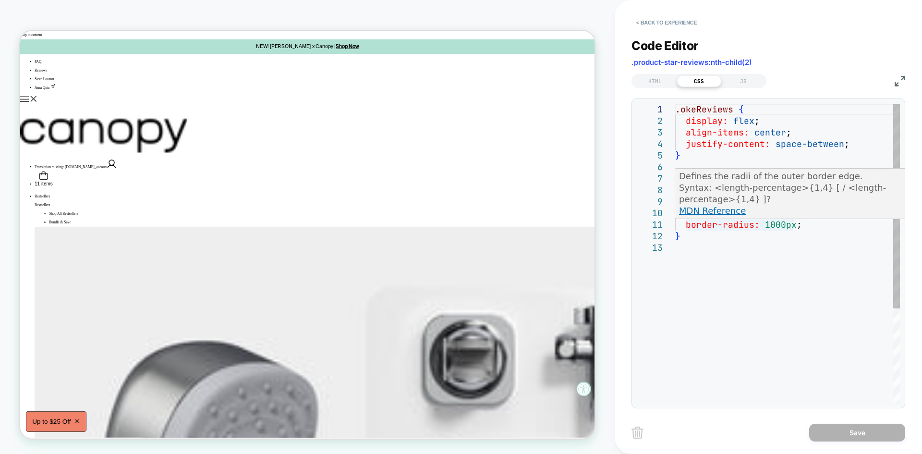
click at [792, 214] on p "MDN Reference" at bounding box center [795, 211] width 232 height 12
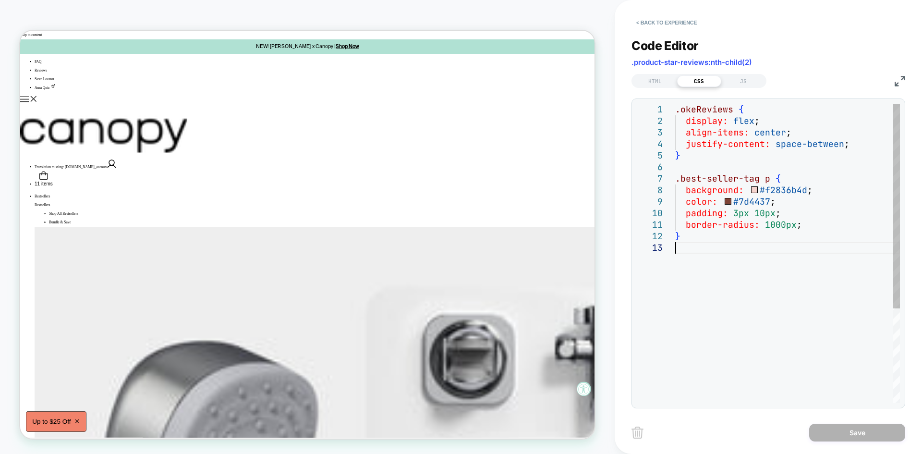
click at [794, 243] on div ".okeReviews { display: flex ; align-items: center ; justify-content: space-betw…" at bounding box center [787, 322] width 225 height 437
drag, startPoint x: 780, startPoint y: 210, endPoint x: 685, endPoint y: 211, distance: 95.0
click at [685, 211] on div ".okeReviews { display: flex ; align-items: center ; justify-content: space-betw…" at bounding box center [787, 322] width 225 height 437
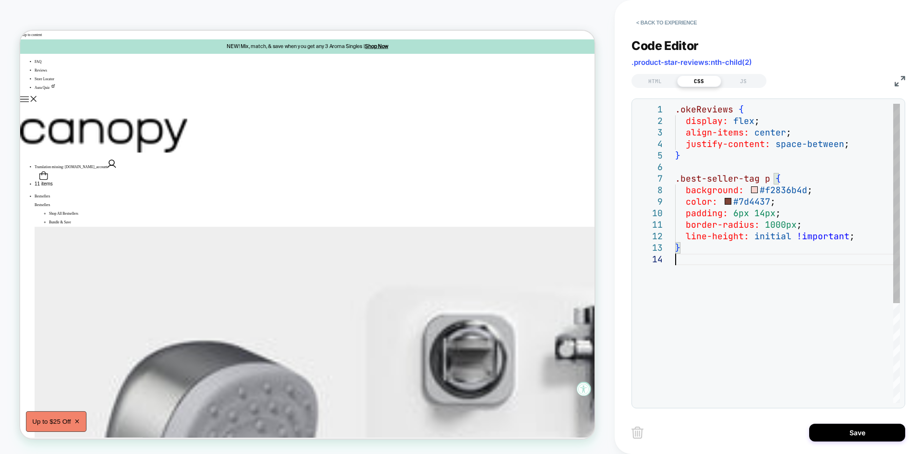
scroll to position [46, 62]
click at [686, 278] on div ".okeReviews { display: flex ; align-items: center ; justify-content: space-betw…" at bounding box center [787, 328] width 225 height 449
type textarea "**********"
click at [662, 82] on div "HTML" at bounding box center [655, 81] width 44 height 12
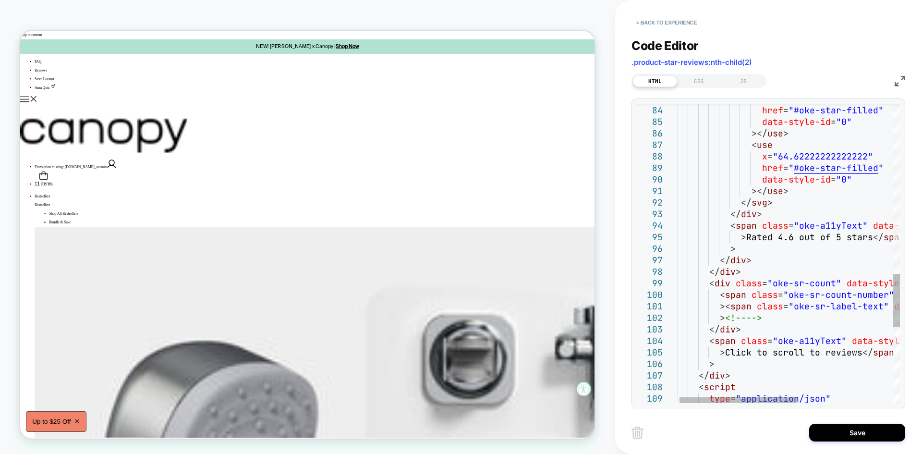
scroll to position [0, 0]
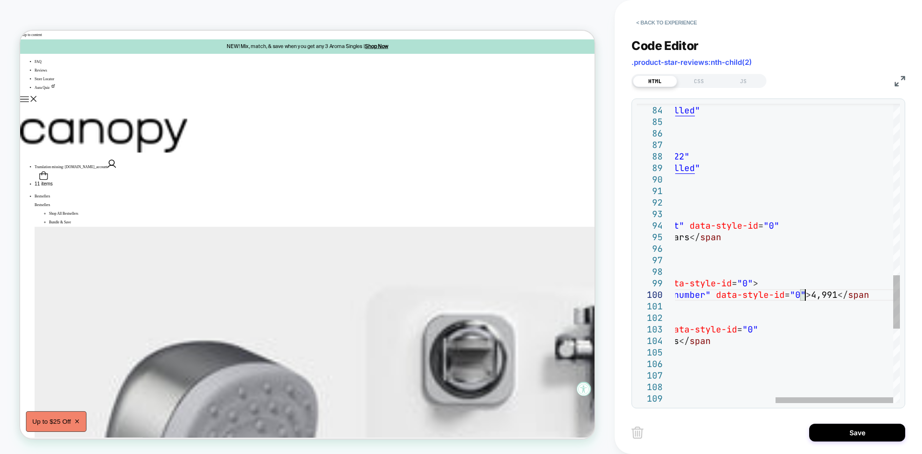
type textarea "**********"
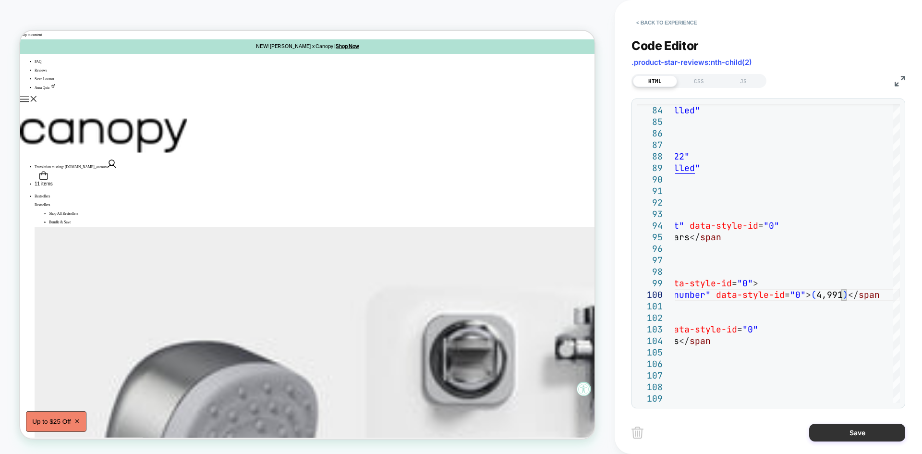
click at [852, 434] on button "Save" at bounding box center [857, 432] width 96 height 18
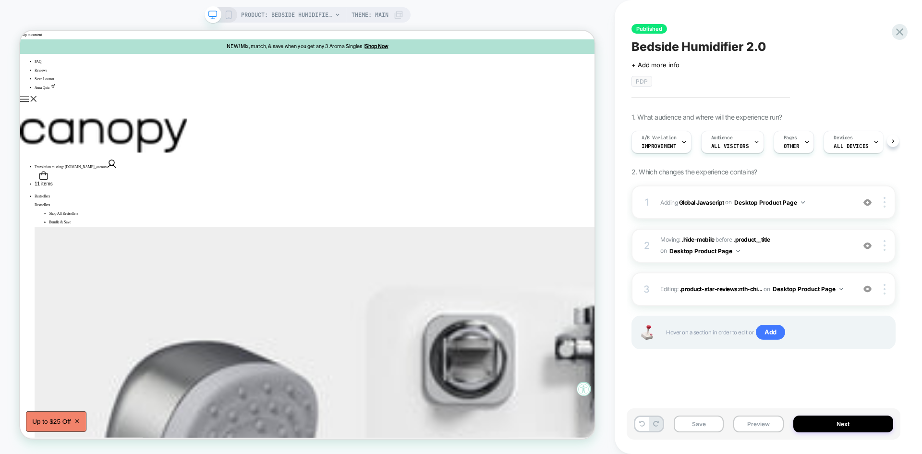
scroll to position [0, 0]
click at [698, 419] on button "Save" at bounding box center [699, 423] width 50 height 17
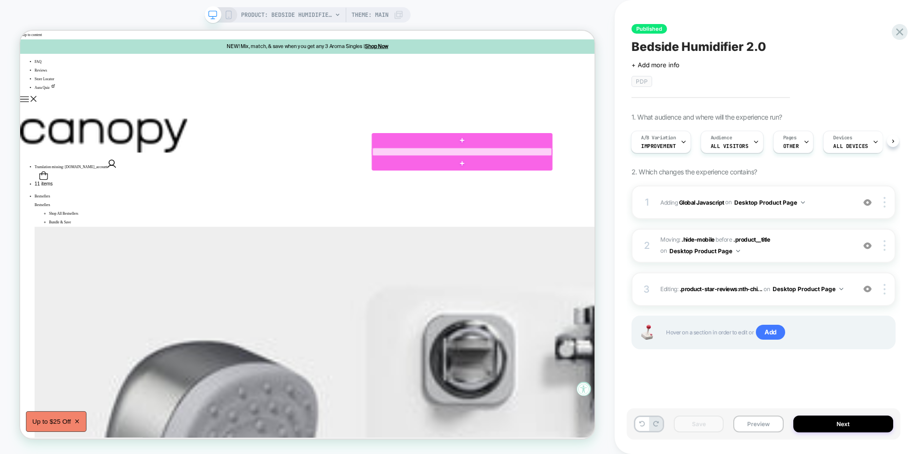
click at [604, 190] on div at bounding box center [609, 192] width 239 height 11
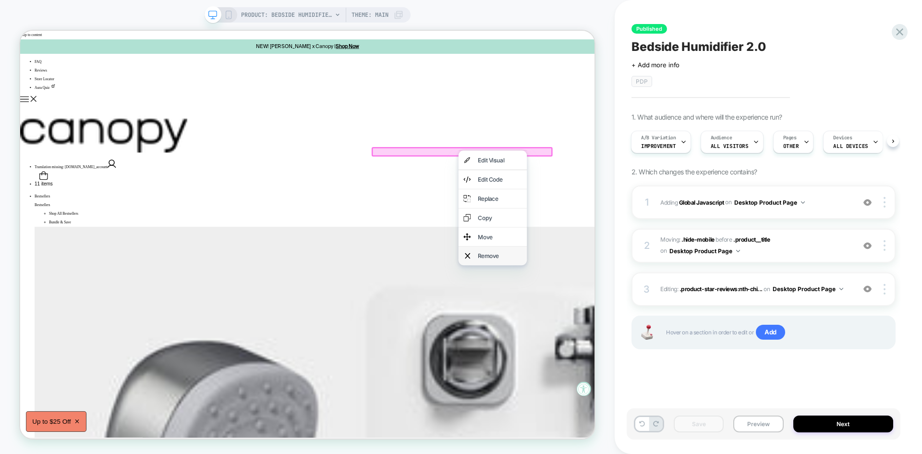
click at [640, 325] on div "Remove" at bounding box center [649, 330] width 91 height 25
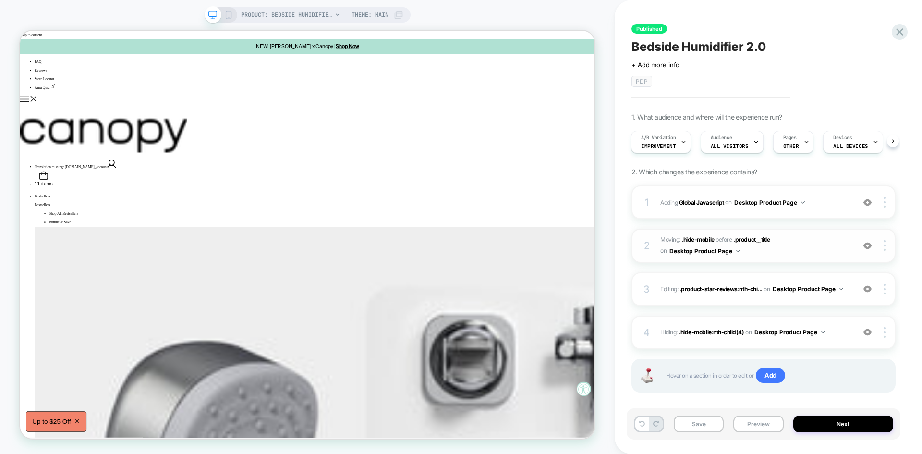
drag, startPoint x: 650, startPoint y: 327, endPoint x: 657, endPoint y: 254, distance: 73.7
click at [657, 254] on div "1 Adding Global Javascript on Desktop Product Page Add Before Add After Copy to…" at bounding box center [763, 300] width 264 height 231
click at [704, 420] on button "Save" at bounding box center [699, 423] width 50 height 17
click at [888, 330] on div at bounding box center [886, 332] width 18 height 11
click at [905, 339] on div "Published Bedside Humidifier 2.0 Click to edit experience details + Add more in…" at bounding box center [767, 227] width 307 height 454
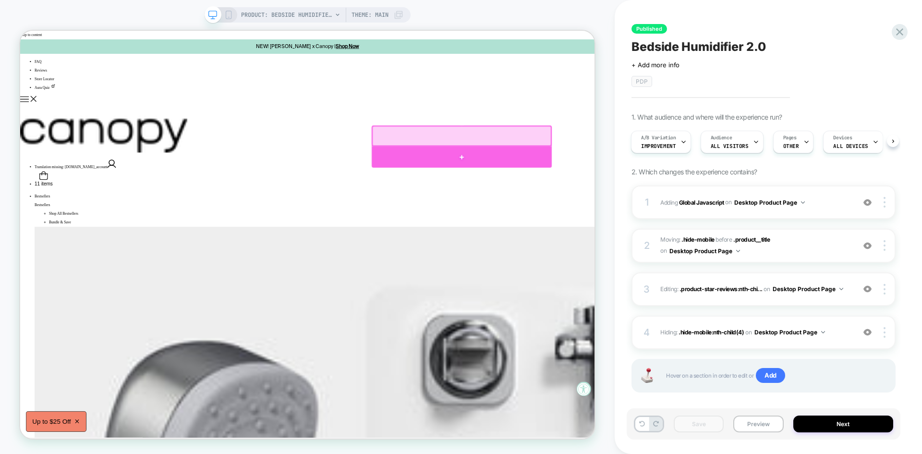
click at [597, 196] on div at bounding box center [609, 199] width 240 height 28
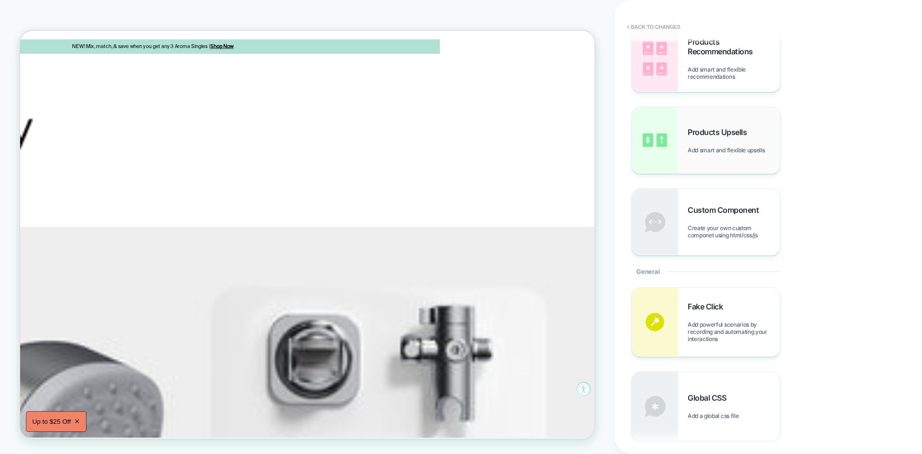
scroll to position [0, 0]
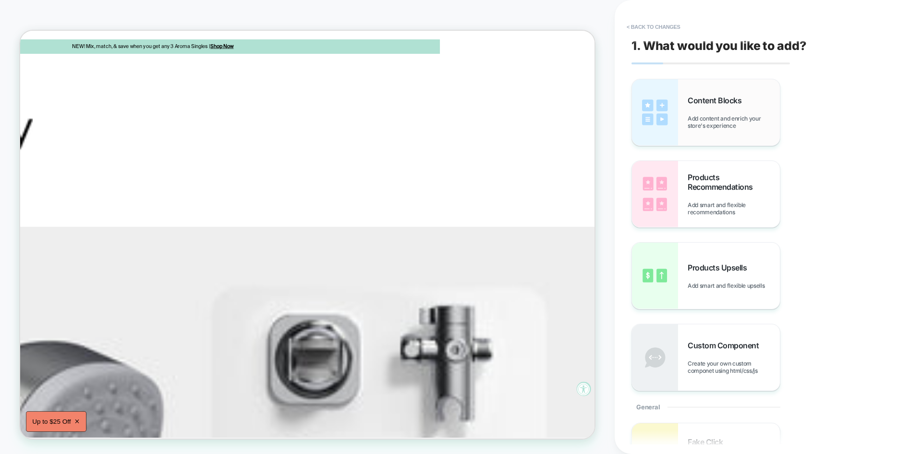
click at [706, 124] on span "Add content and enrich your store's experience" at bounding box center [733, 122] width 92 height 14
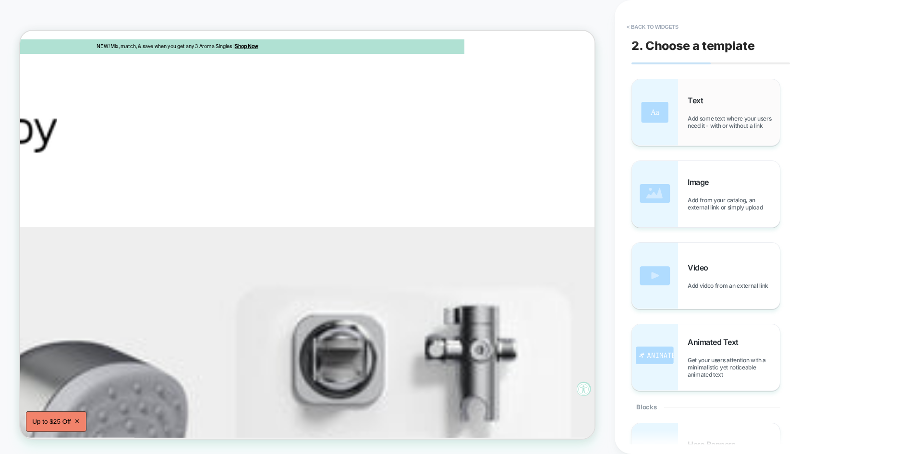
click at [702, 113] on div "Text Add some text where your users need it - with or without a link" at bounding box center [733, 113] width 92 height 34
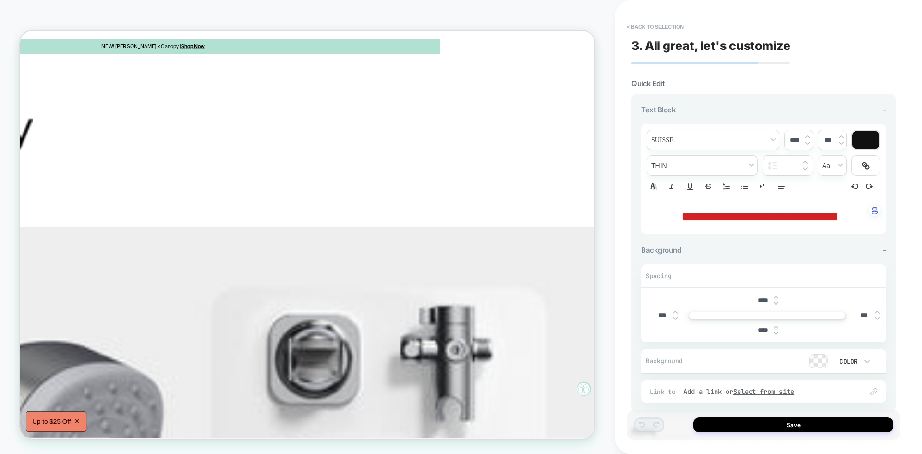
click at [729, 224] on p "**********" at bounding box center [759, 216] width 218 height 16
type input "****"
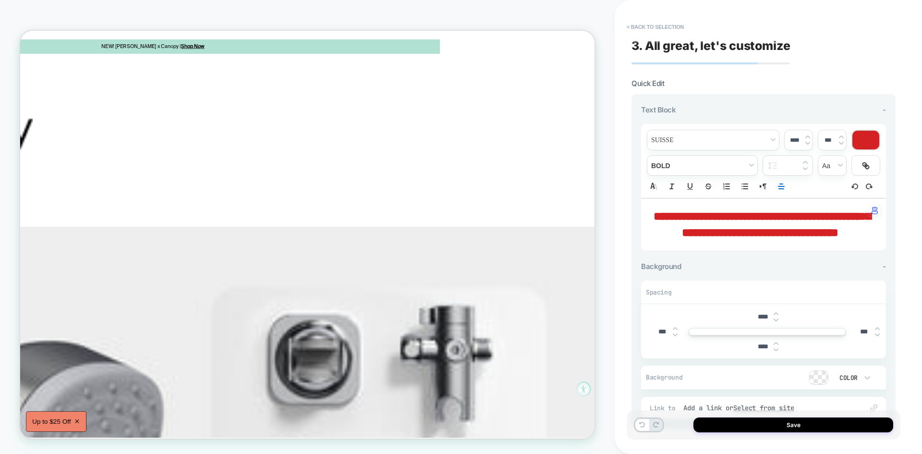
click at [865, 138] on div at bounding box center [865, 140] width 27 height 19
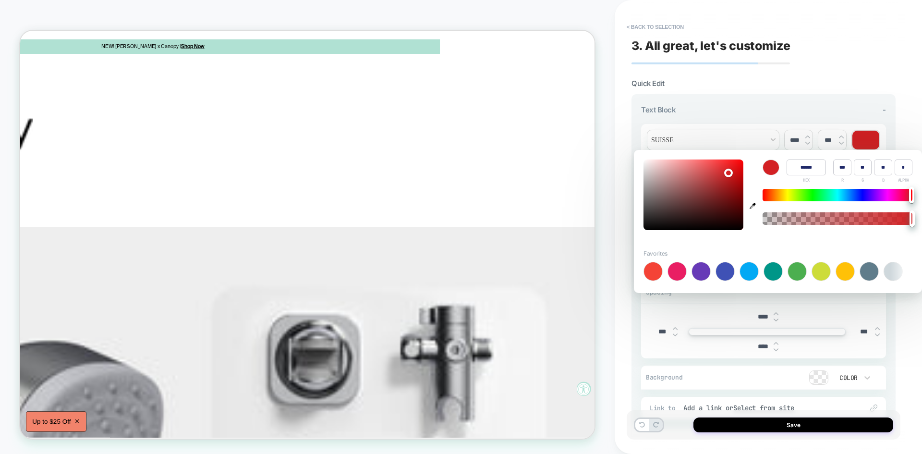
type input "******"
type input "***"
type input "**"
type input "******"
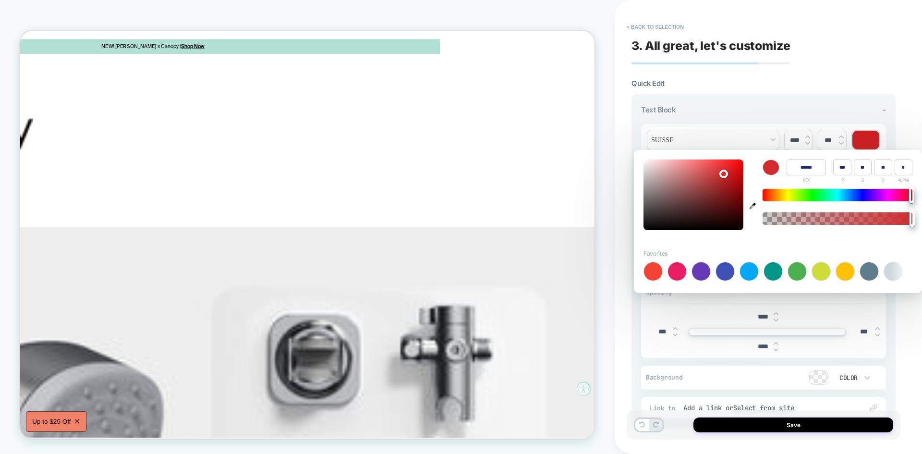
type input "***"
type input "**"
type input "******"
type input "***"
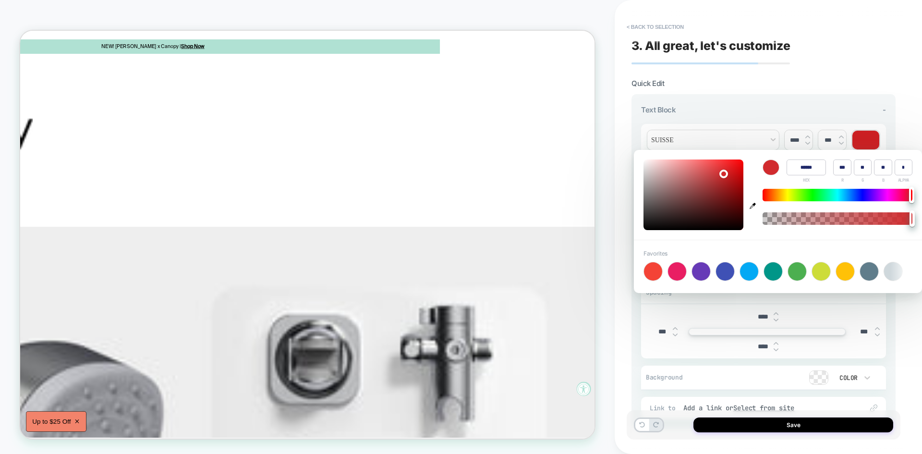
type input "**"
type input "******"
type input "**"
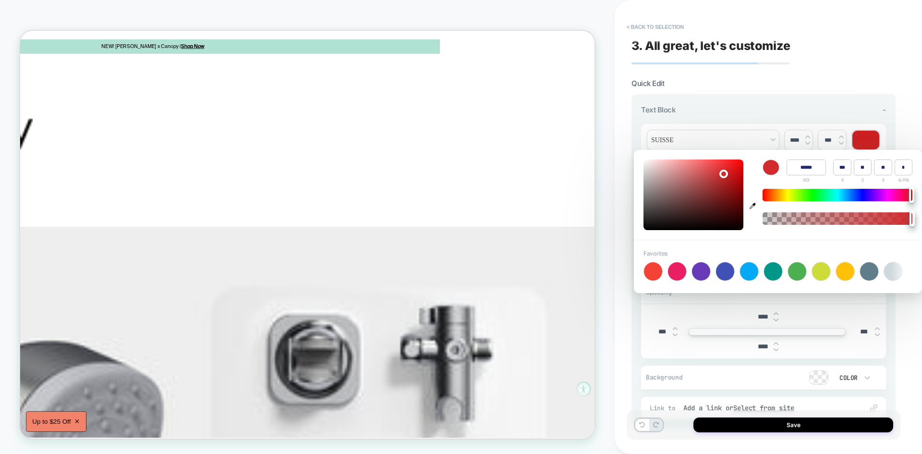
type input "**"
type input "******"
type input "**"
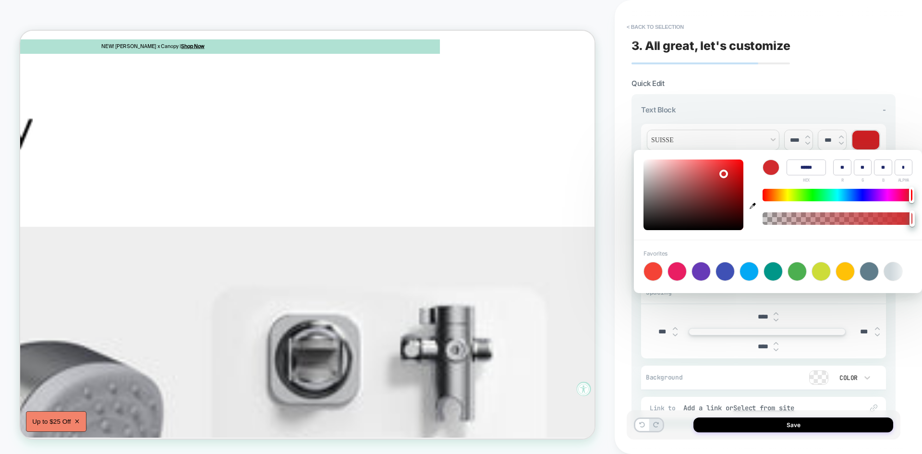
type input "******"
type input "*"
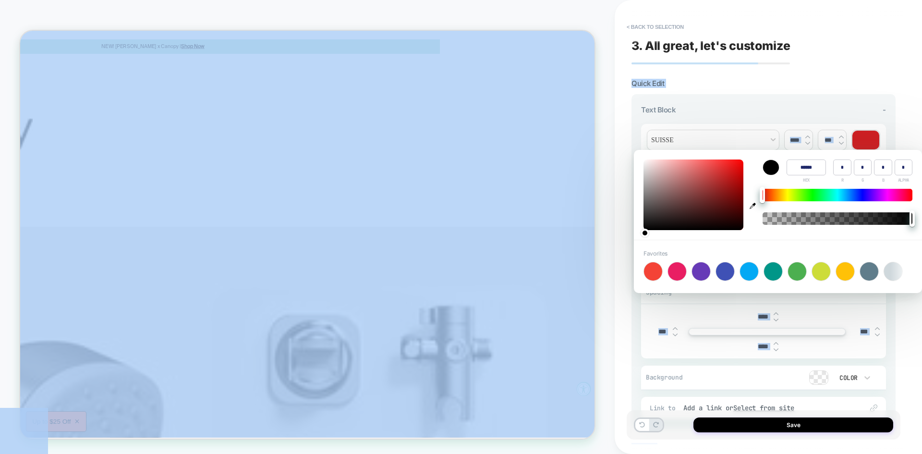
drag, startPoint x: 723, startPoint y: 172, endPoint x: 601, endPoint y: 255, distance: 148.2
click at [601, 255] on body "**********" at bounding box center [461, 227] width 922 height 454
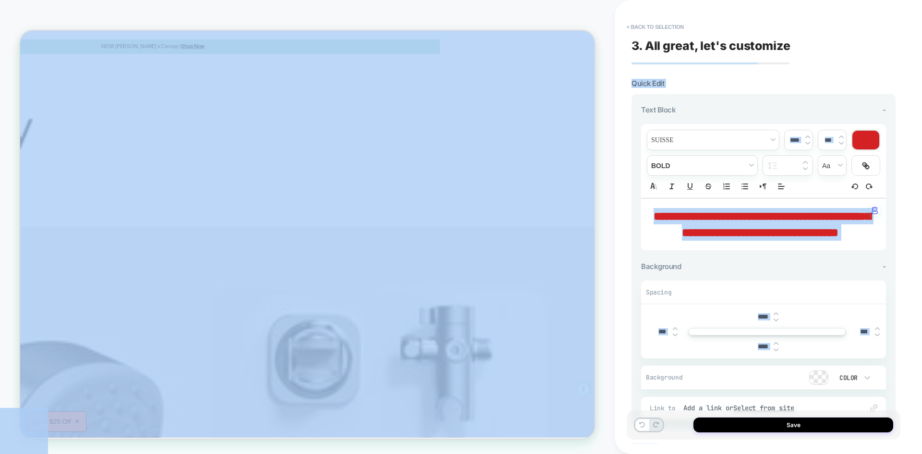
click at [682, 120] on div "**********" at bounding box center [763, 184] width 245 height 135
click at [703, 121] on div "**********" at bounding box center [763, 184] width 245 height 135
click at [607, 133] on div "PRODUCT: Bedside Humidifier 2.0 [canopy] PRODUCT: Bedside Humidifier 2.0 [canop…" at bounding box center [307, 227] width 614 height 434
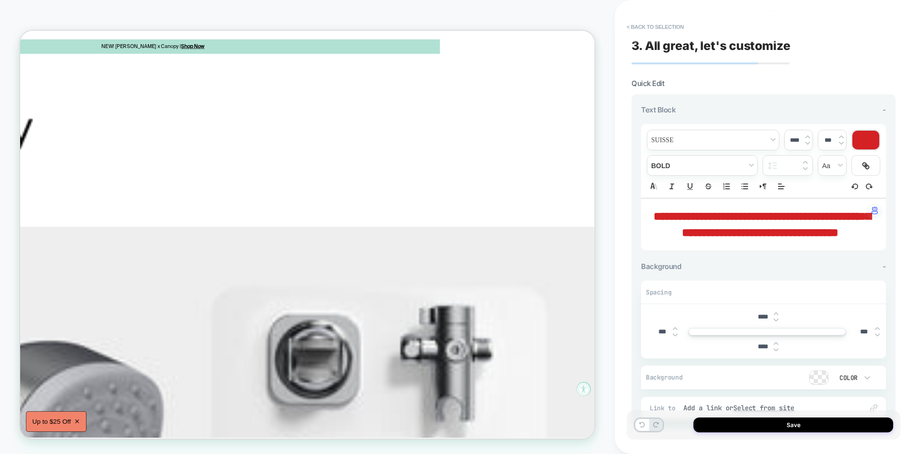
click at [868, 140] on div at bounding box center [865, 140] width 27 height 19
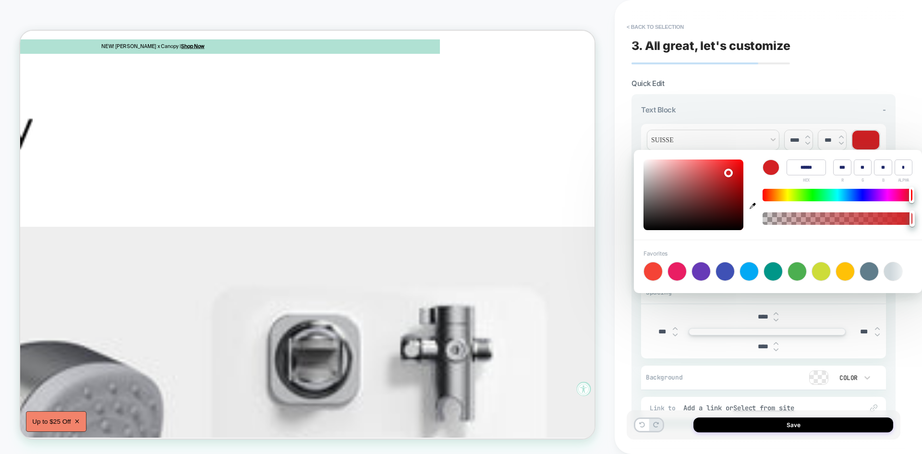
type input "******"
type input "**"
type input "******"
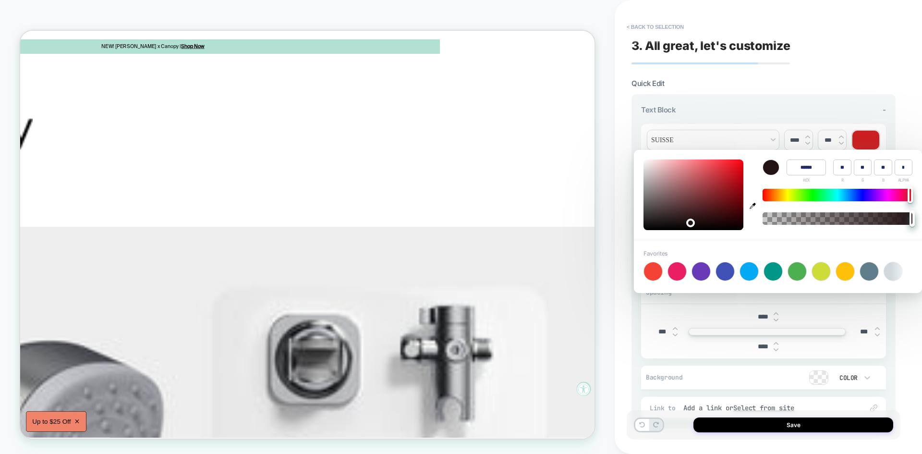
type input "**"
type input "******"
type input "**"
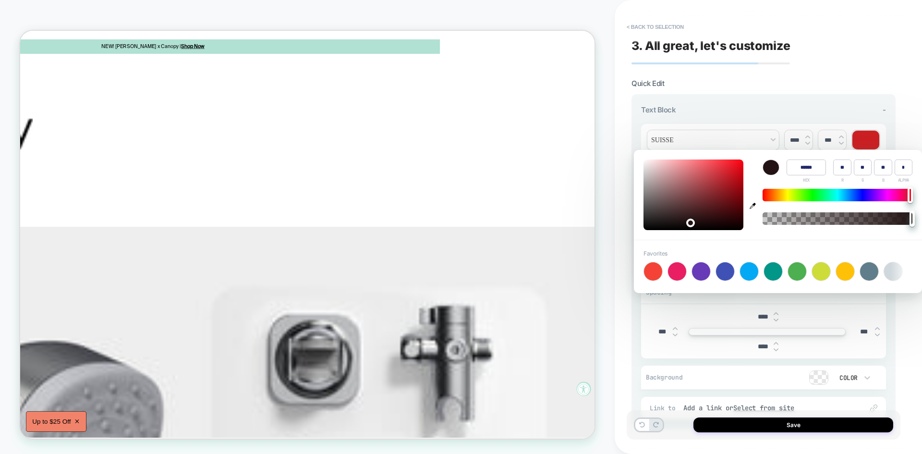
type input "**"
type input "******"
type input "**"
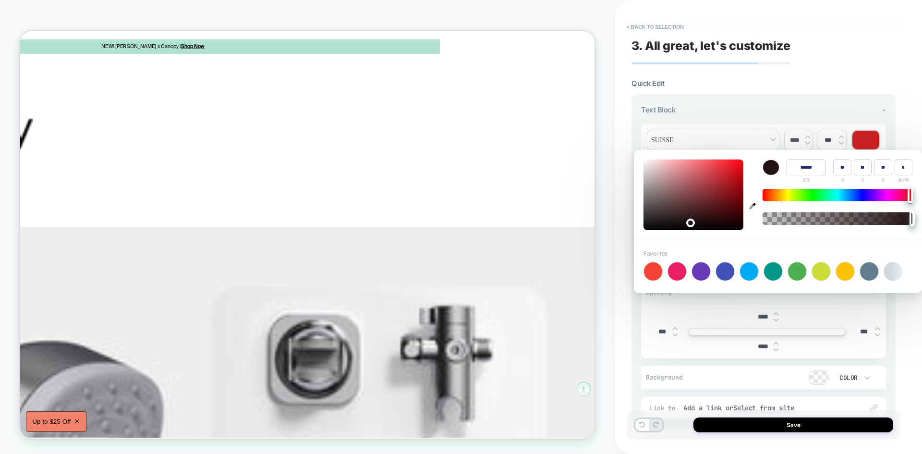
type input "******"
type input "**"
type input "*"
type input "******"
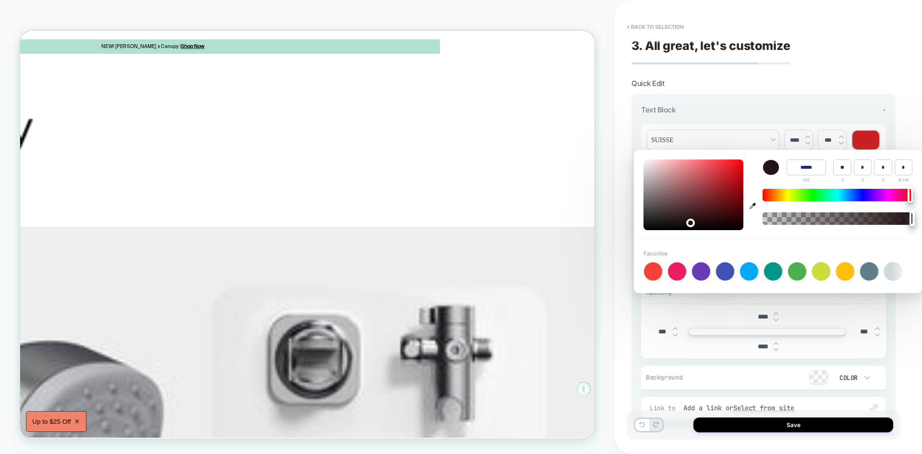
type input "*"
drag, startPoint x: 688, startPoint y: 221, endPoint x: 639, endPoint y: 229, distance: 49.2
click at [639, 229] on div "Color ****** HEX * R * G * B * ALPHA" at bounding box center [778, 195] width 288 height 90
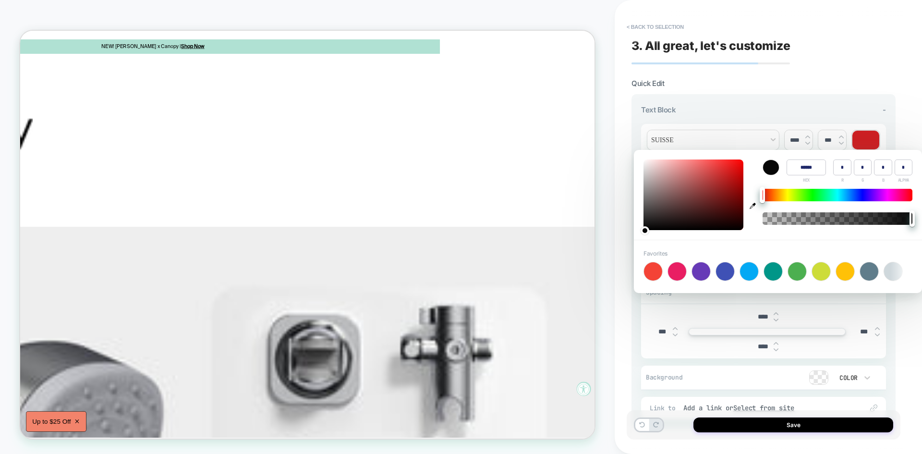
type input "******"
type input "**"
click at [645, 228] on div at bounding box center [644, 230] width 9 height 9
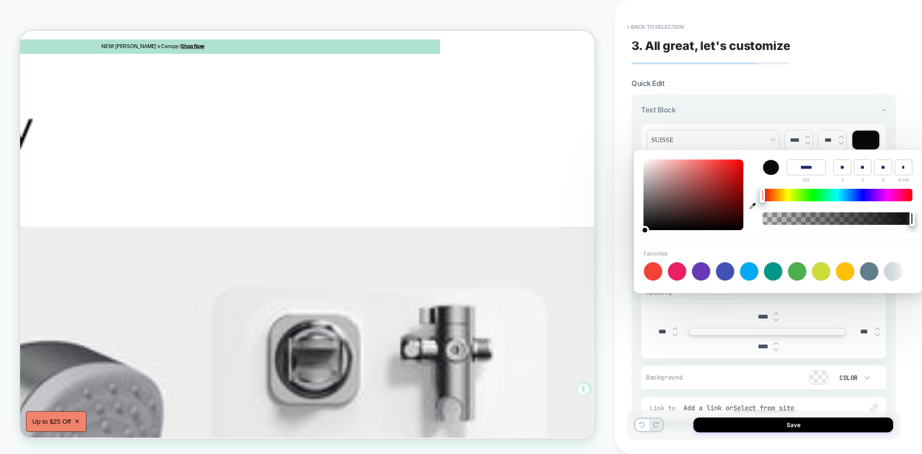
type input "******"
type input "*"
type input "******"
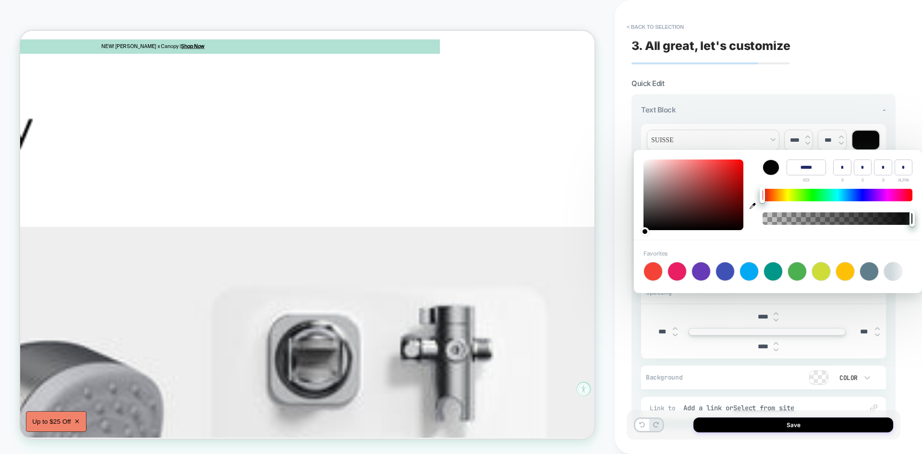
type input "*"
drag, startPoint x: 642, startPoint y: 229, endPoint x: 625, endPoint y: 265, distance: 39.1
click at [625, 265] on body "**********" at bounding box center [461, 227] width 922 height 454
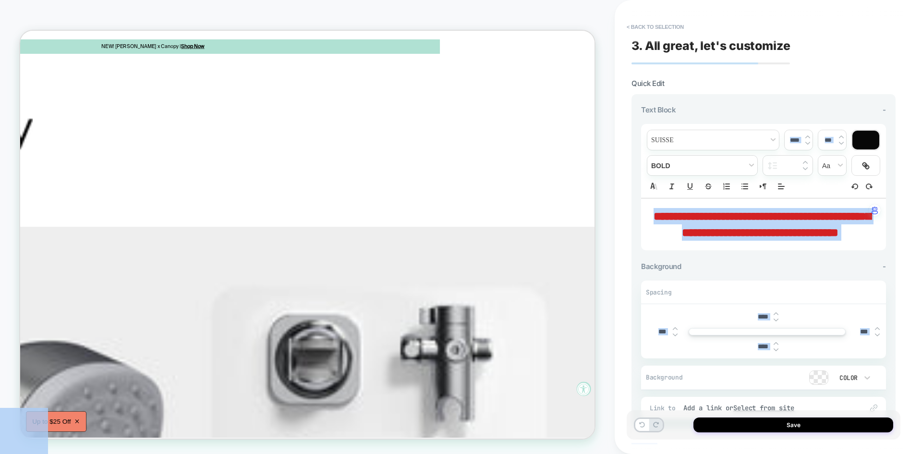
click at [640, 161] on div "**********" at bounding box center [763, 261] width 264 height 334
drag, startPoint x: 787, startPoint y: 253, endPoint x: 654, endPoint y: 213, distance: 138.2
click at [654, 213] on p "**********" at bounding box center [759, 224] width 218 height 33
click at [860, 133] on div at bounding box center [865, 140] width 27 height 19
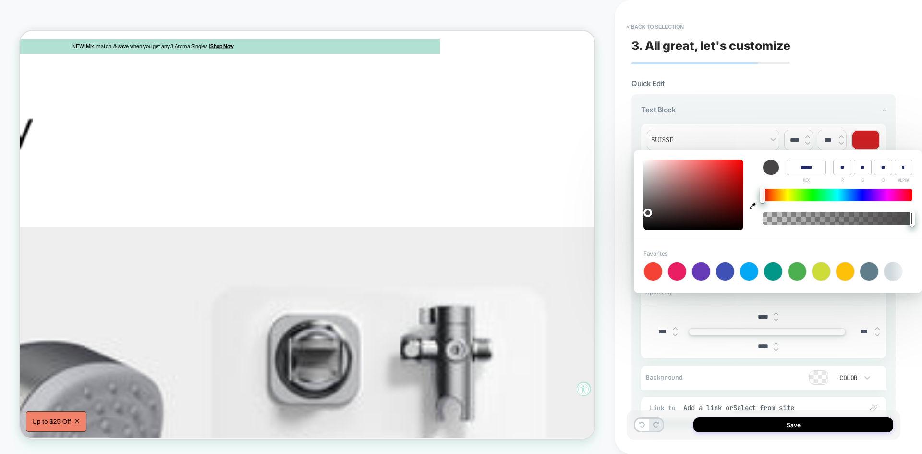
type input "******"
type input "**"
type input "******"
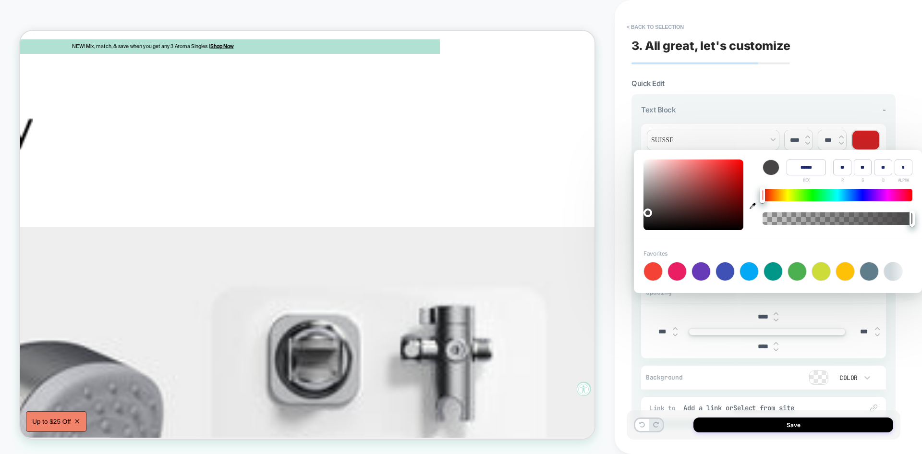
type input "**"
type input "******"
type input "*"
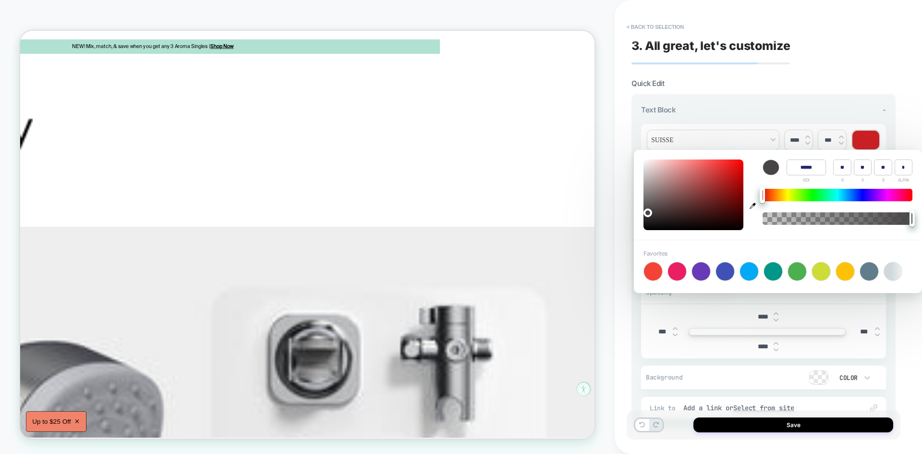
type input "*"
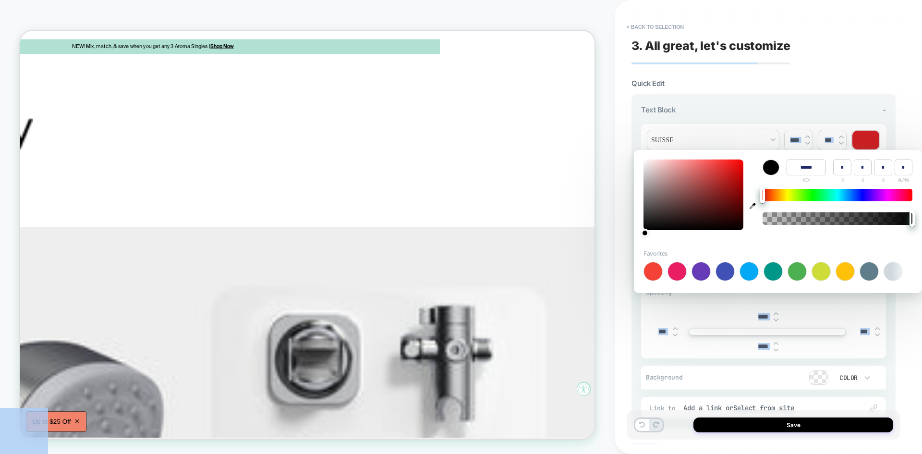
drag, startPoint x: 646, startPoint y: 211, endPoint x: 630, endPoint y: 251, distance: 43.3
click at [630, 251] on body "**********" at bounding box center [461, 227] width 922 height 454
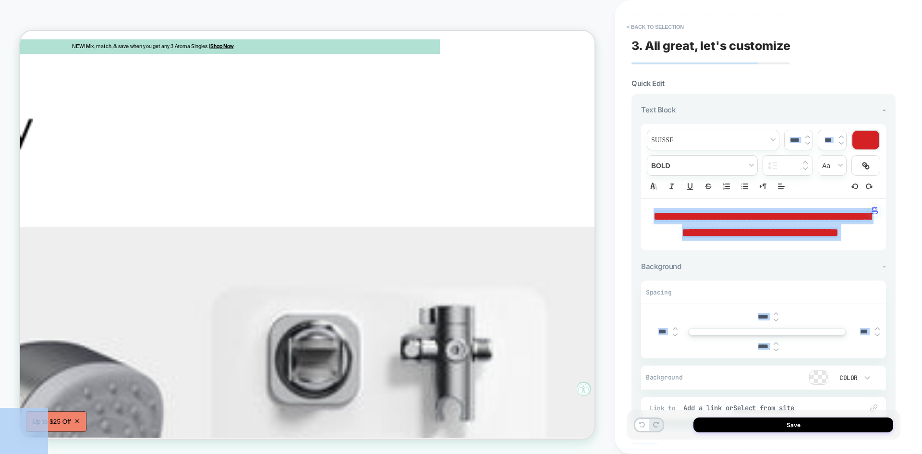
click at [640, 160] on div "**********" at bounding box center [763, 261] width 264 height 334
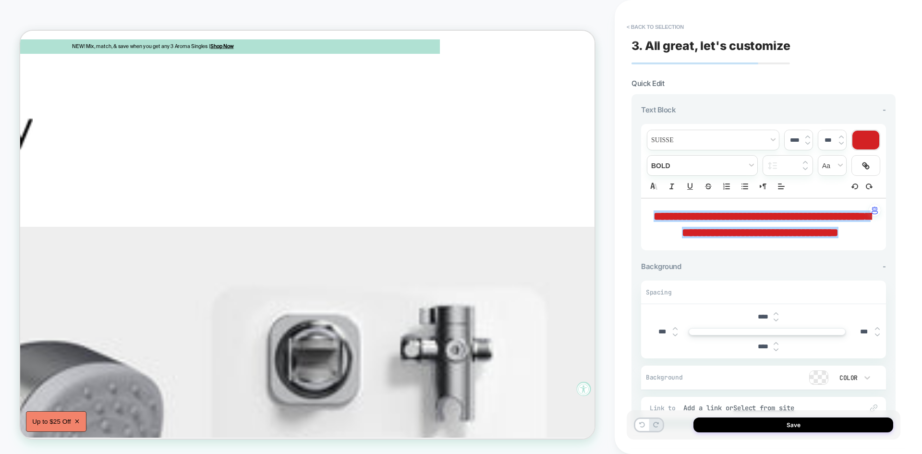
click at [860, 142] on div at bounding box center [865, 140] width 27 height 19
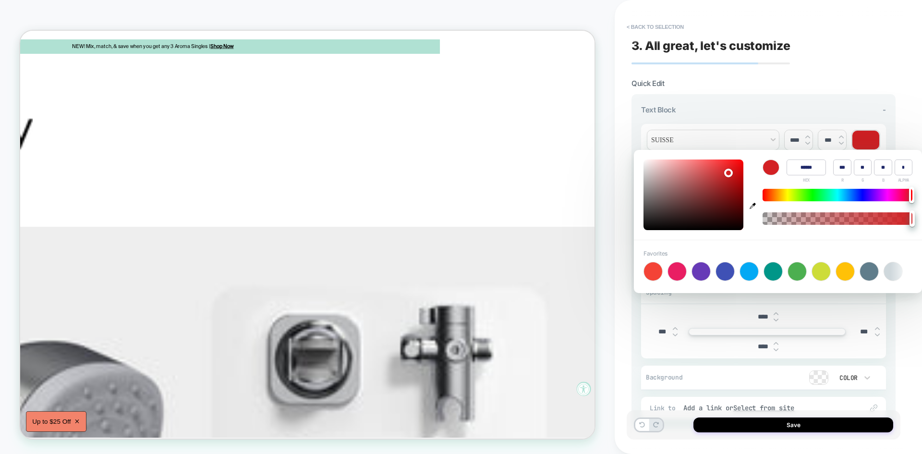
type input "******"
type input "**"
click at [670, 222] on div at bounding box center [693, 194] width 100 height 71
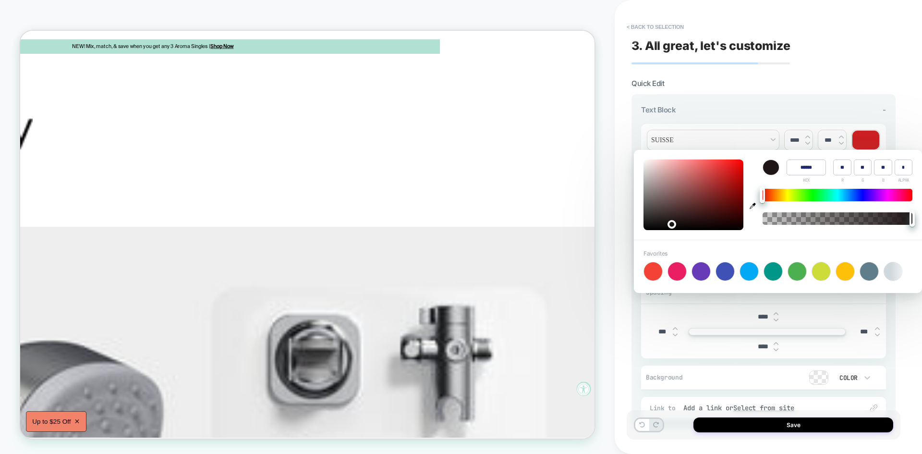
type input "******"
type input "**"
type input "******"
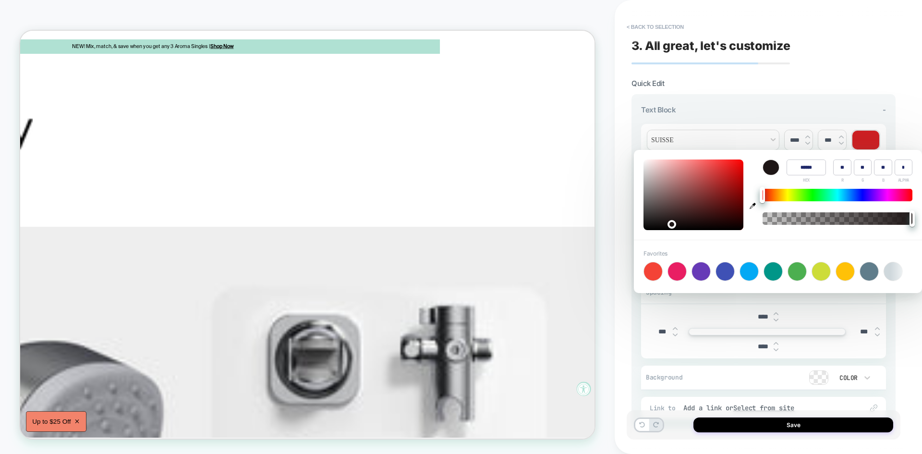
type input "**"
type input "******"
type input "**"
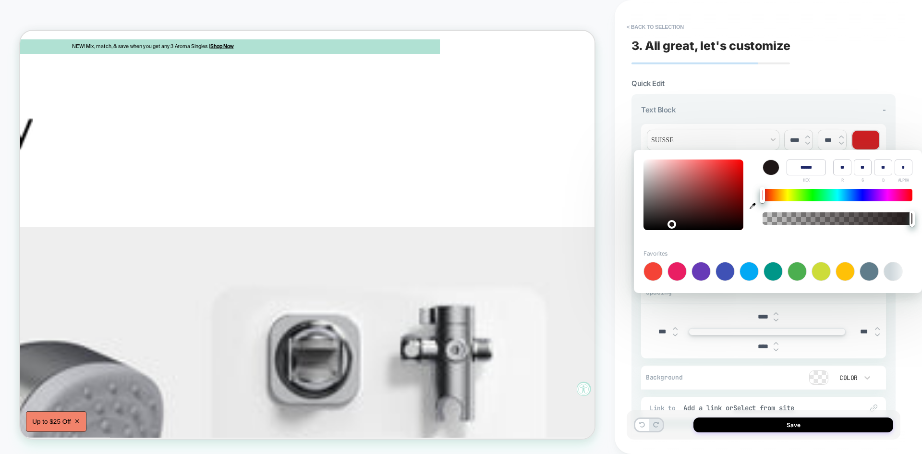
type input "**"
type input "******"
type input "**"
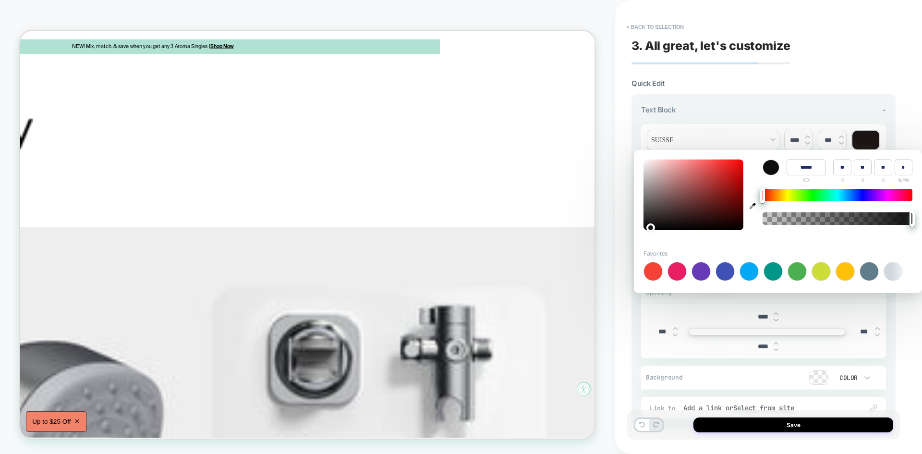
type input "**"
type input "******"
type input "**"
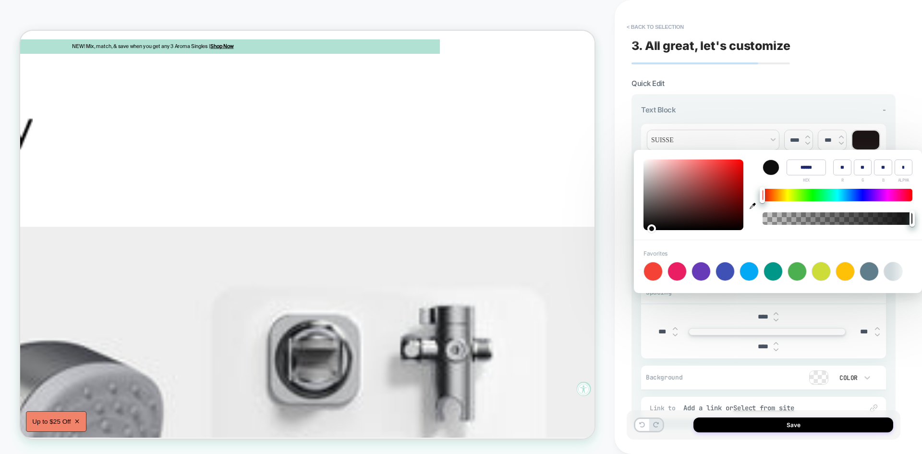
drag, startPoint x: 670, startPoint y: 222, endPoint x: 644, endPoint y: 228, distance: 26.0
click at [647, 228] on div at bounding box center [651, 228] width 9 height 9
type input "****"
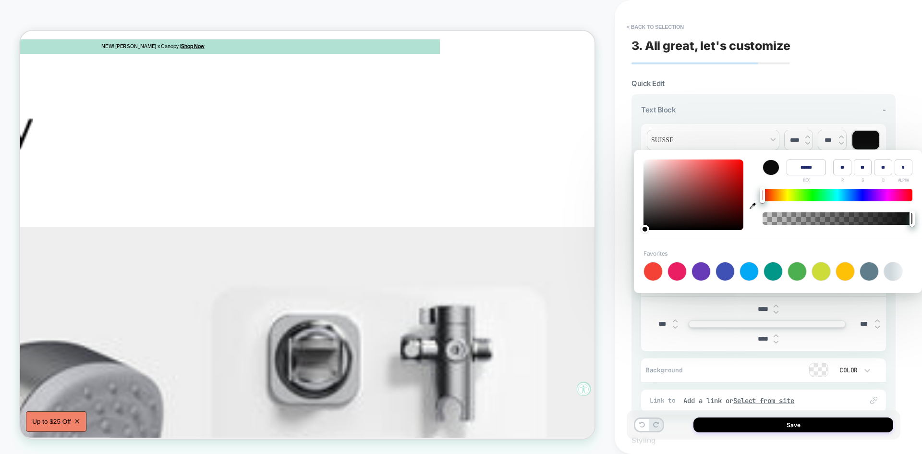
click at [683, 418] on div "Save" at bounding box center [763, 424] width 274 height 29
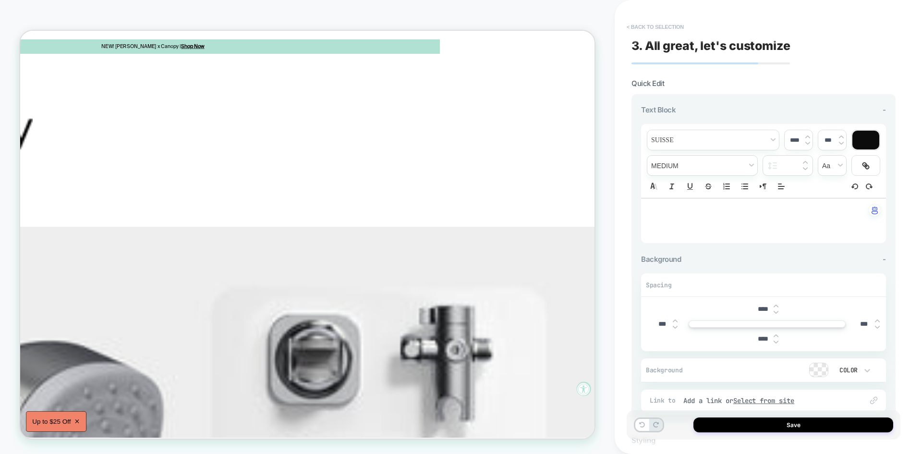
click at [669, 24] on button "< Back to selection" at bounding box center [655, 26] width 67 height 15
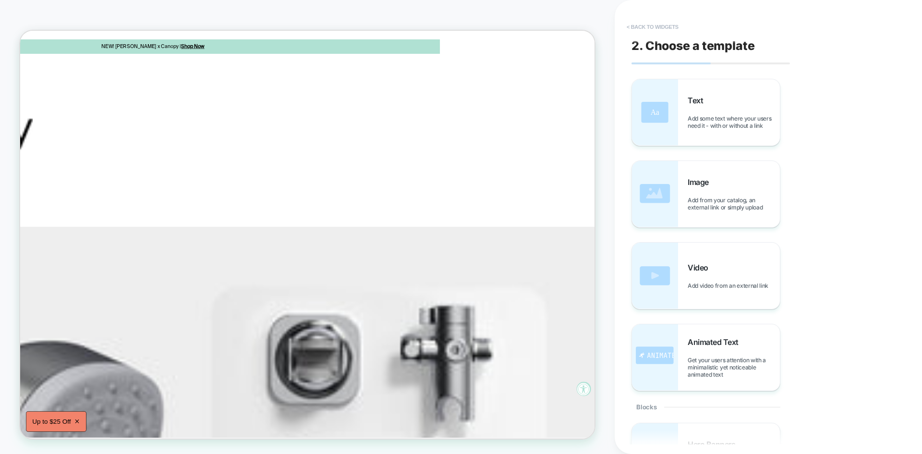
click at [659, 31] on button "< Back to widgets" at bounding box center [652, 26] width 61 height 15
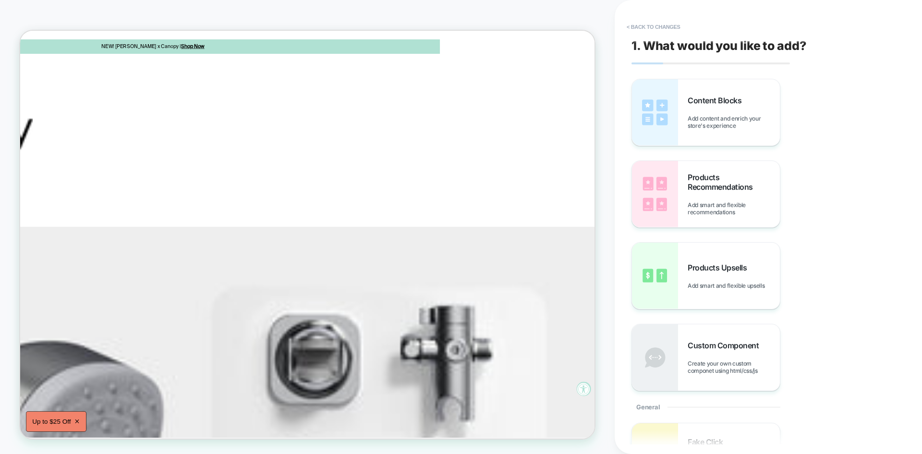
click at [659, 31] on button "< Back to changes" at bounding box center [653, 26] width 63 height 15
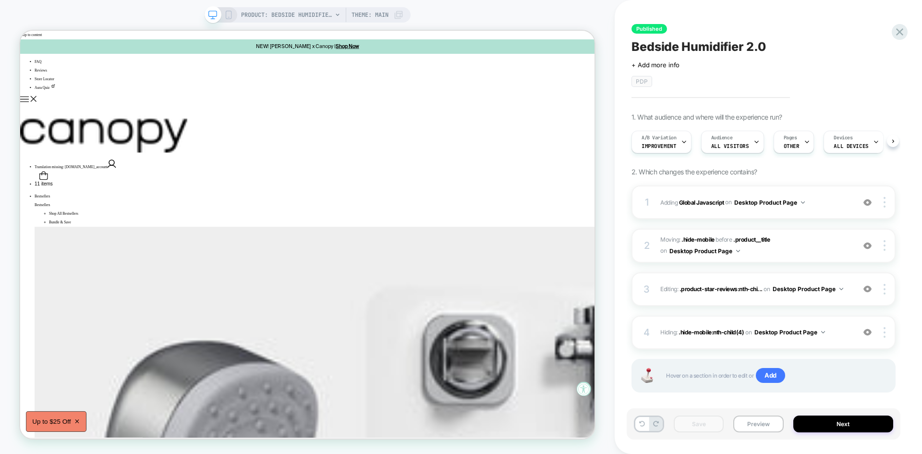
scroll to position [0, 0]
click at [772, 427] on button "Preview" at bounding box center [758, 423] width 50 height 17
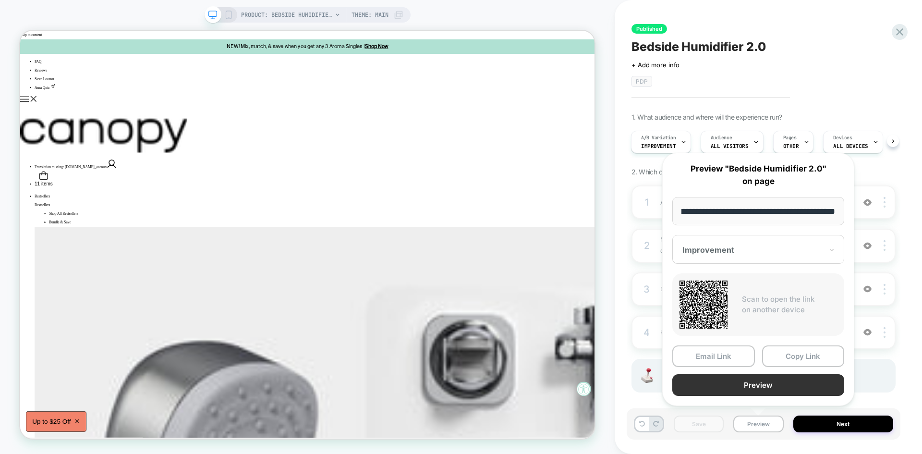
scroll to position [0, 0]
click at [742, 391] on button "Preview" at bounding box center [758, 385] width 172 height 22
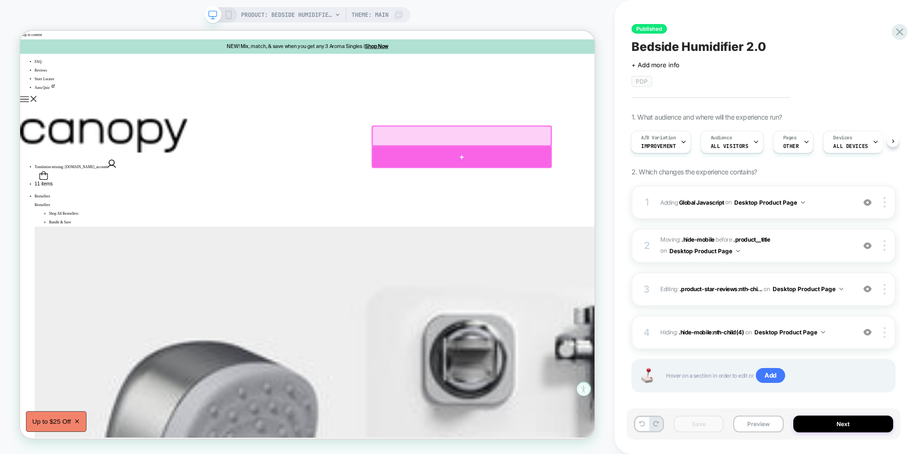
click at [601, 188] on div at bounding box center [609, 199] width 240 height 29
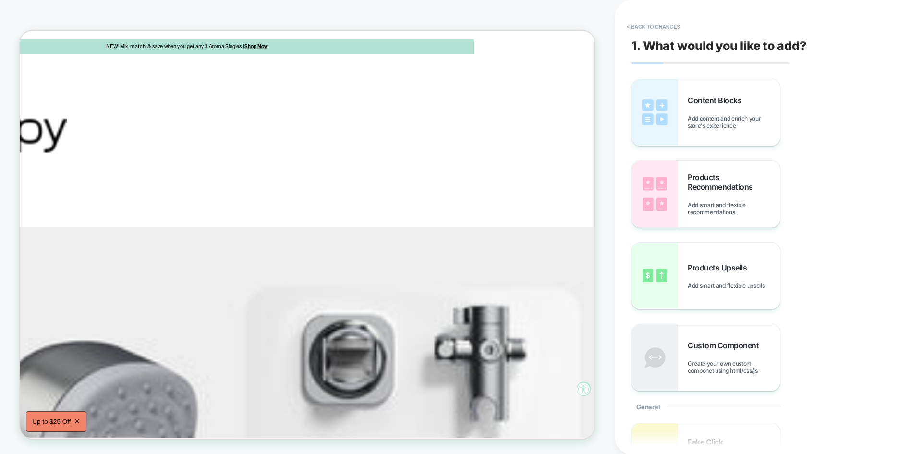
scroll to position [0, 206]
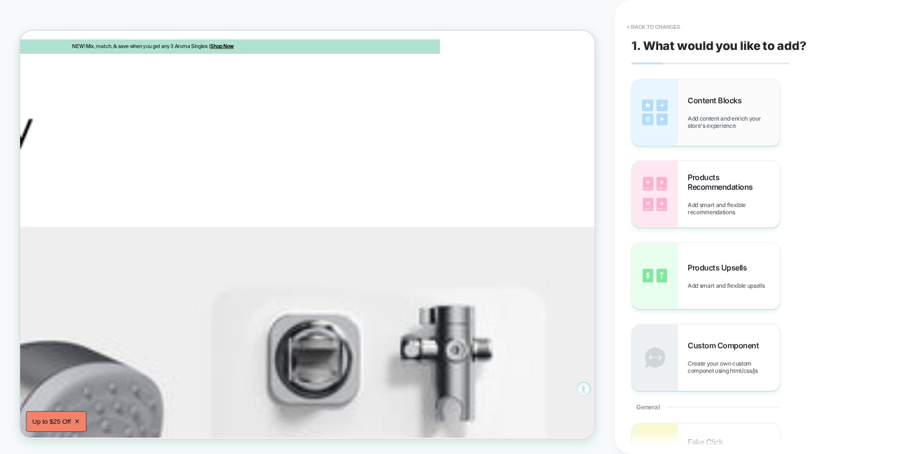
click at [703, 119] on span "Add content and enrich your store's experience" at bounding box center [733, 122] width 92 height 14
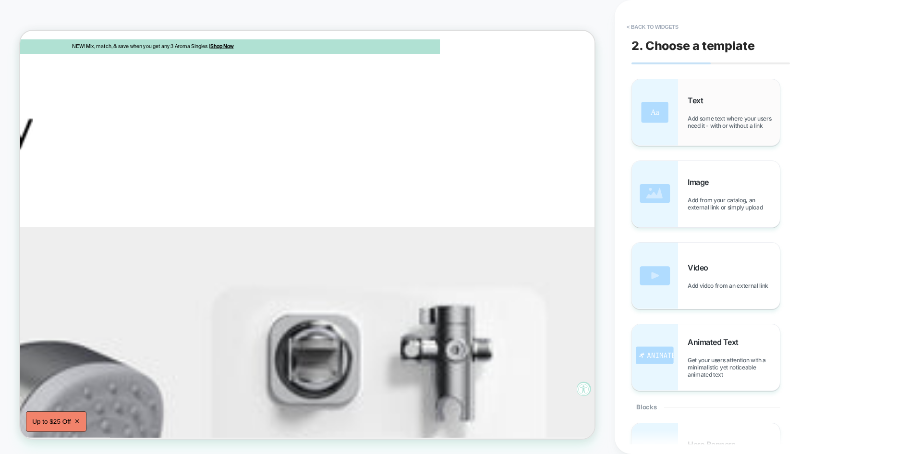
click at [698, 117] on span "Add some text where your users need it - with or without a link" at bounding box center [733, 122] width 92 height 14
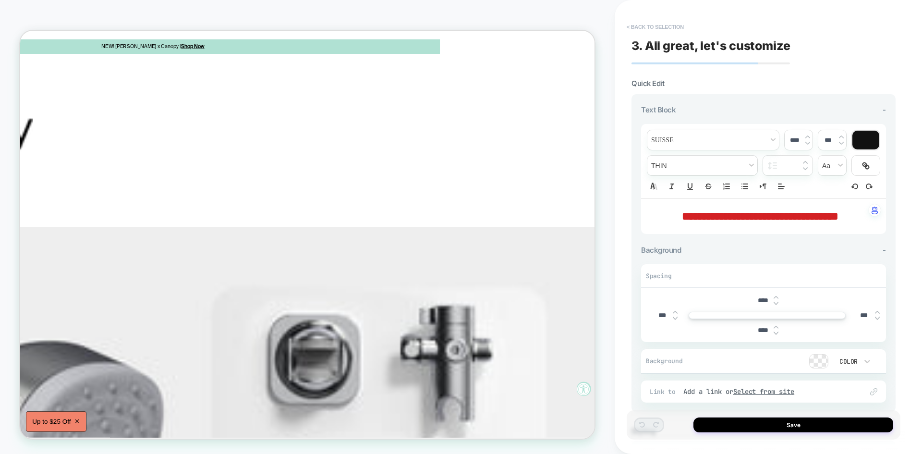
click at [652, 25] on button "< Back to selection" at bounding box center [655, 26] width 67 height 15
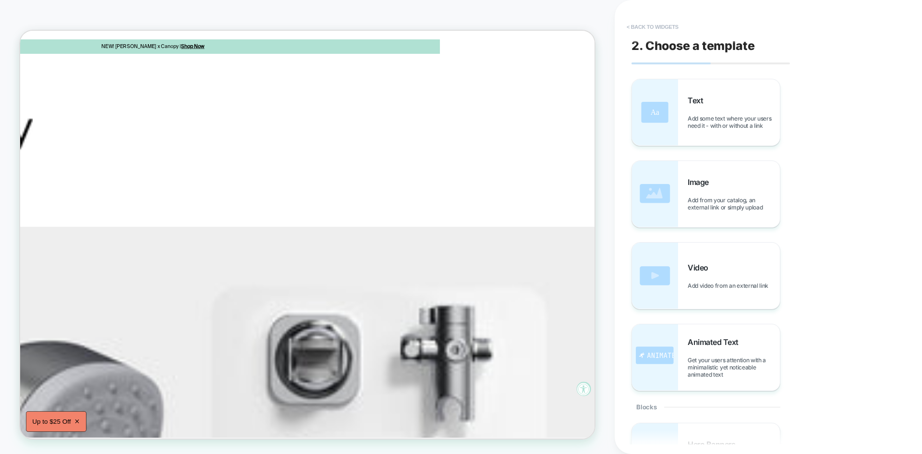
click at [662, 27] on button "< Back to widgets" at bounding box center [652, 26] width 61 height 15
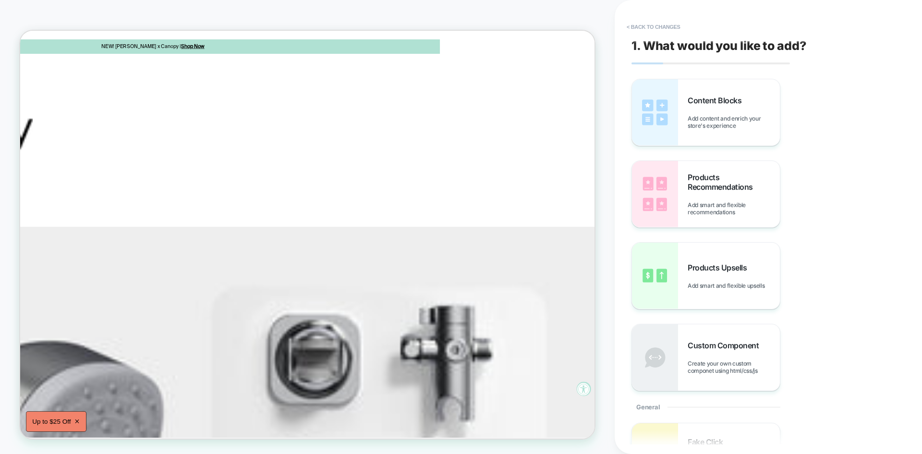
click at [662, 27] on button "< Back to changes" at bounding box center [653, 26] width 63 height 15
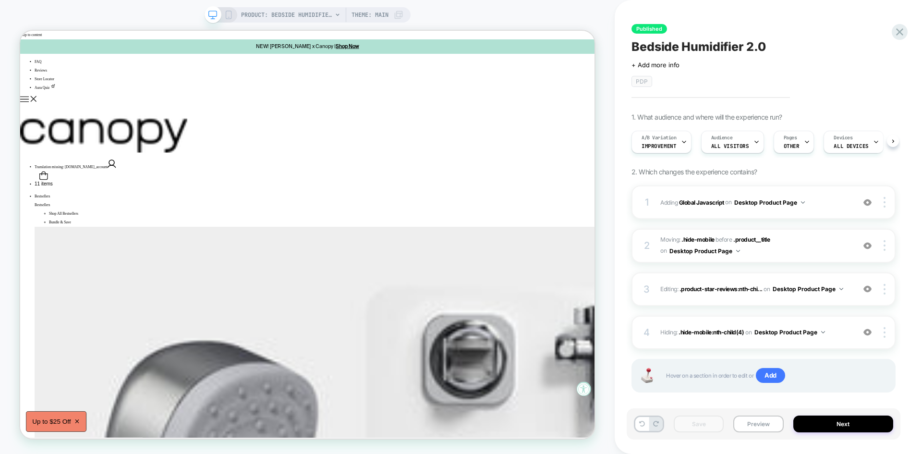
scroll to position [0, 0]
click at [761, 420] on button "Preview" at bounding box center [758, 423] width 50 height 17
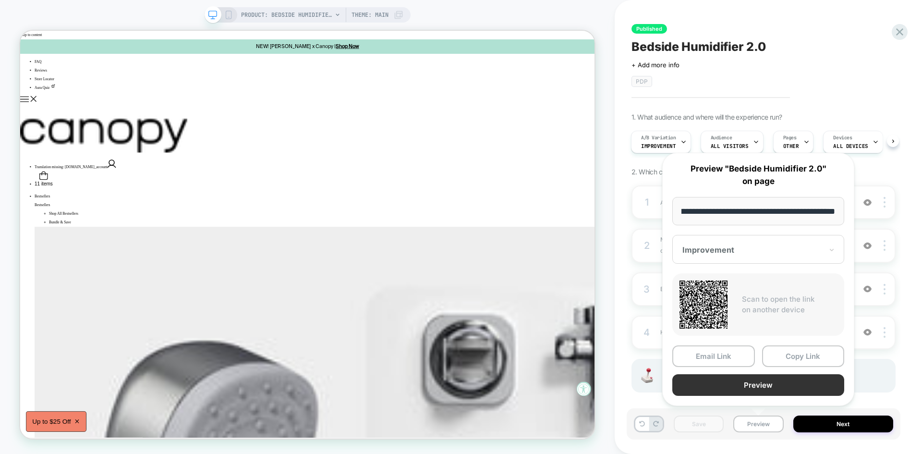
scroll to position [0, 0]
click at [753, 382] on button "Preview" at bounding box center [758, 385] width 172 height 22
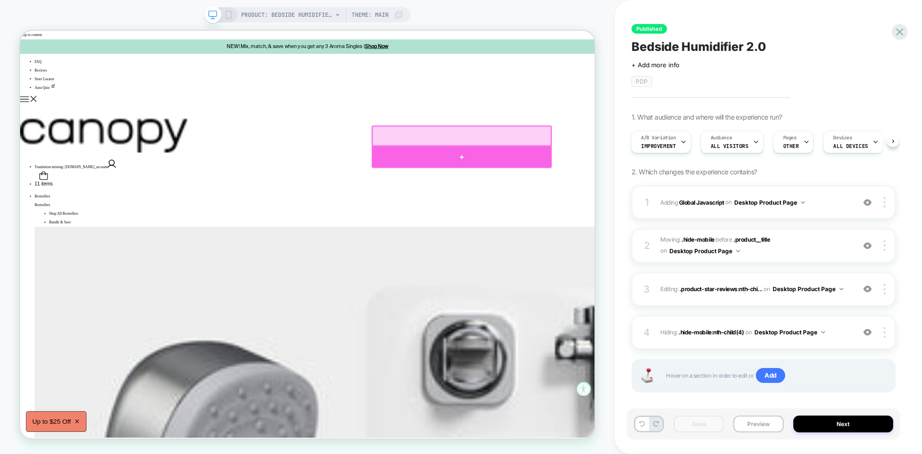
click at [598, 193] on div at bounding box center [609, 199] width 240 height 29
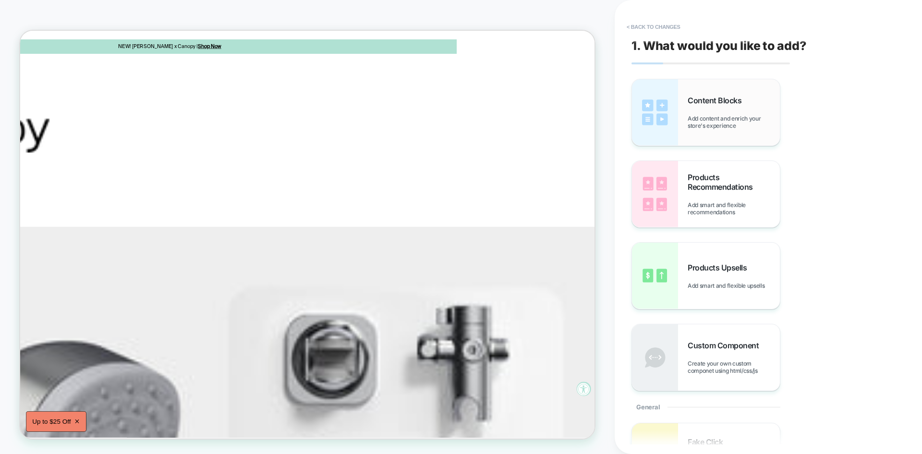
scroll to position [0, 206]
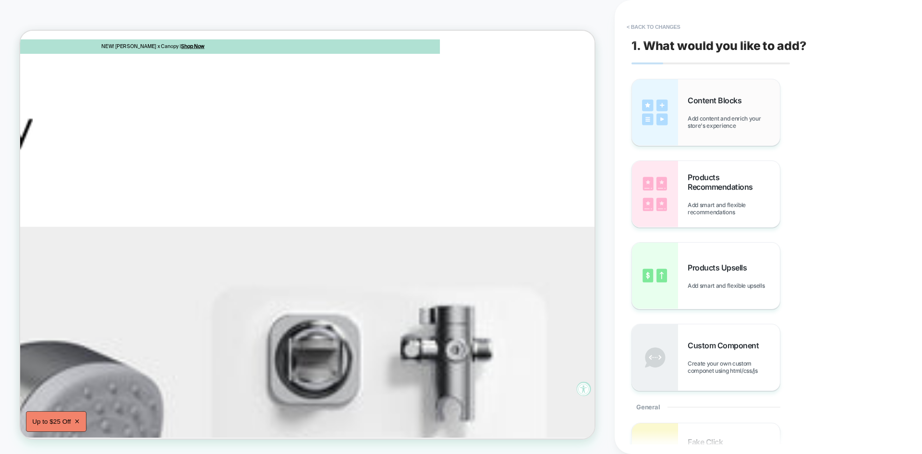
click at [696, 114] on div "Content Blocks Add content and enrich your store's experience" at bounding box center [733, 113] width 92 height 34
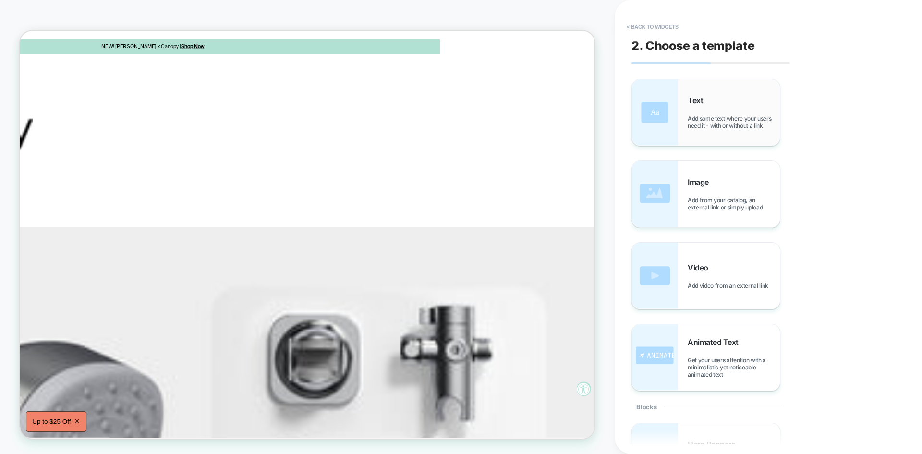
click at [707, 119] on span "Add some text where your users need it - with or without a link" at bounding box center [733, 122] width 92 height 14
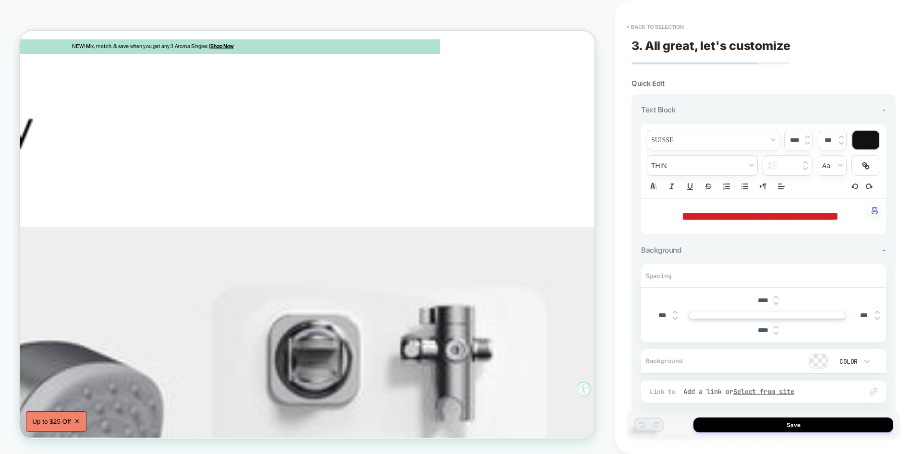
click at [713, 224] on p "**********" at bounding box center [759, 216] width 218 height 16
type input "****"
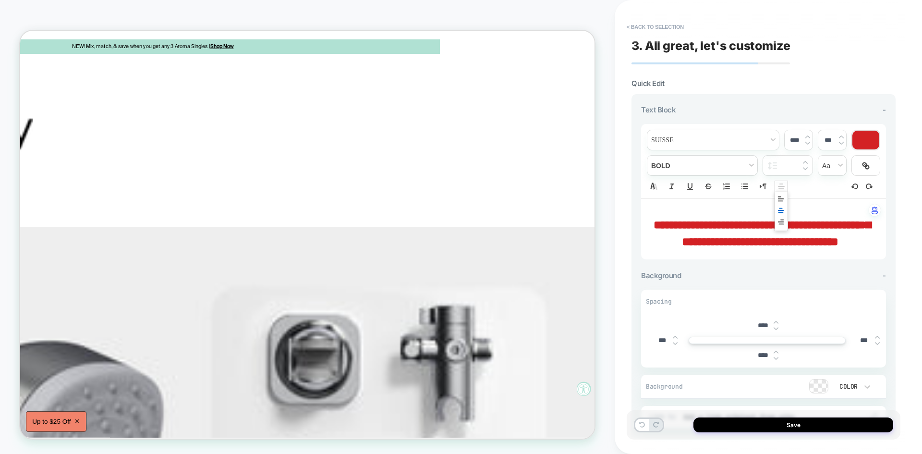
click at [779, 186] on line "Align" at bounding box center [781, 186] width 6 height 0
click at [781, 200] on icon "Align" at bounding box center [781, 199] width 8 height 8
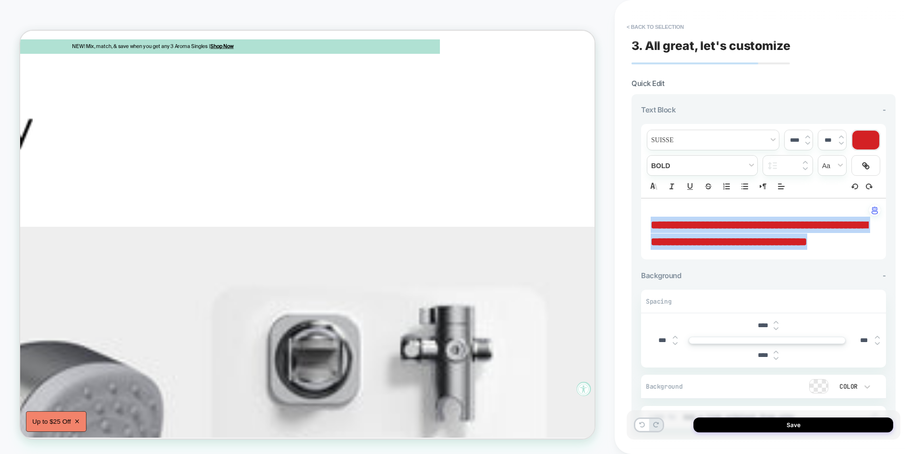
drag, startPoint x: 709, startPoint y: 265, endPoint x: 644, endPoint y: 223, distance: 77.1
click at [644, 223] on div "**********" at bounding box center [763, 228] width 245 height 61
click at [864, 139] on div at bounding box center [865, 140] width 27 height 19
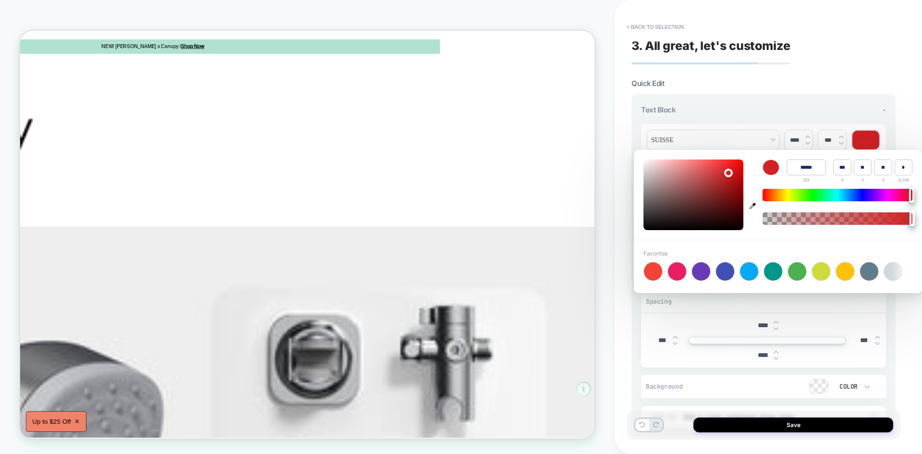
type input "******"
type input "***"
type input "**"
type input "******"
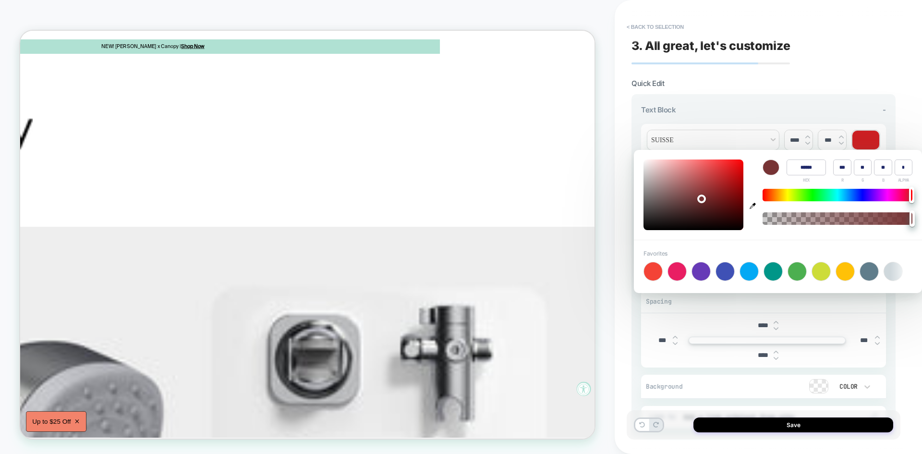
type input "**"
type input "******"
type input "**"
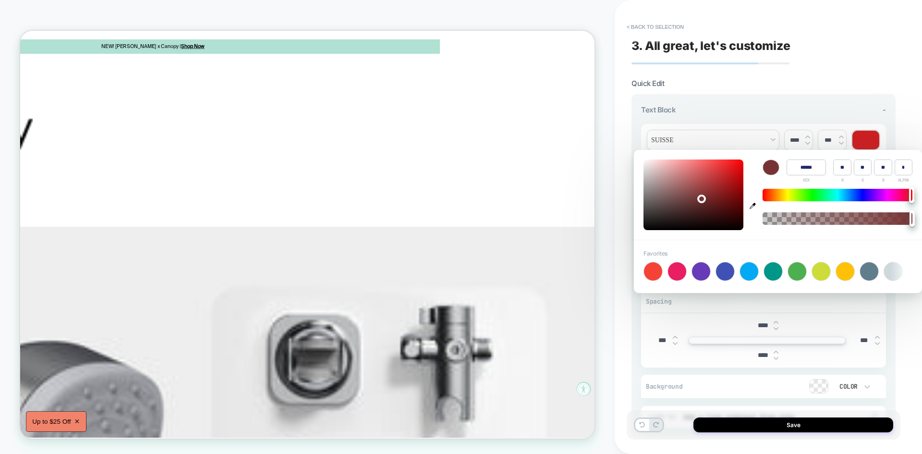
type input "**"
type input "******"
type input "**"
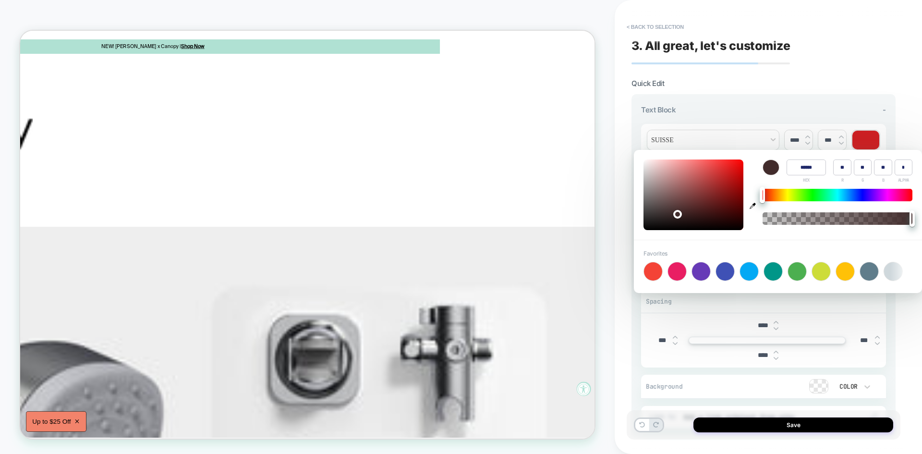
type input "**"
type input "******"
type input "**"
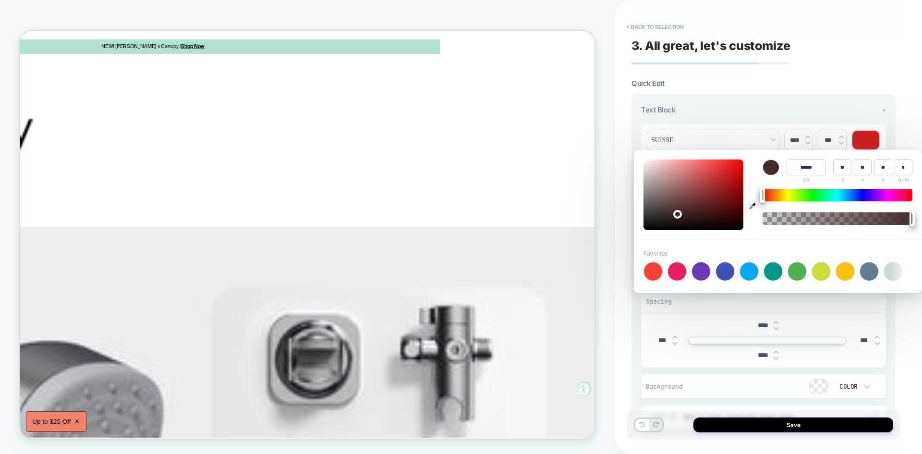
type input "******"
type input "**"
type input "******"
type input "**"
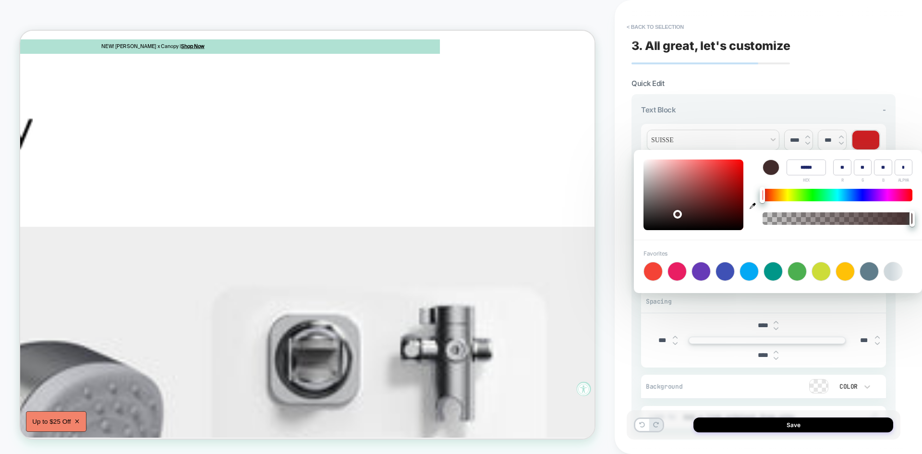
type input "**"
type input "******"
type input "**"
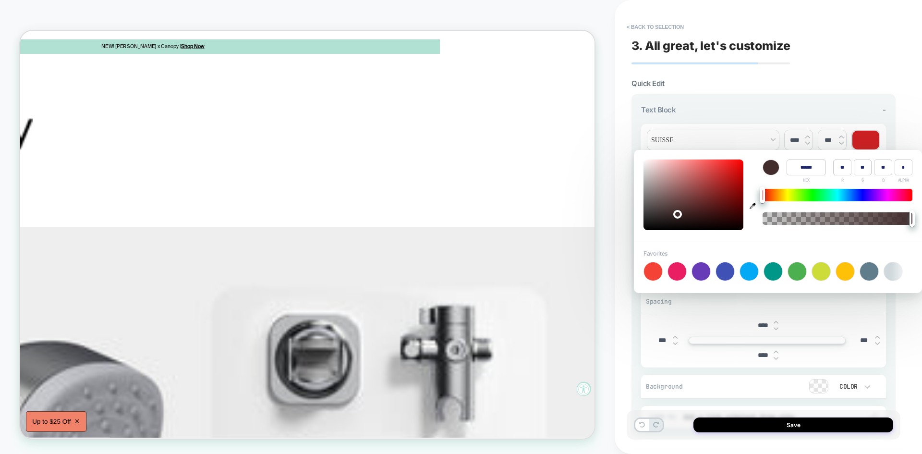
type input "******"
type input "**"
type input "******"
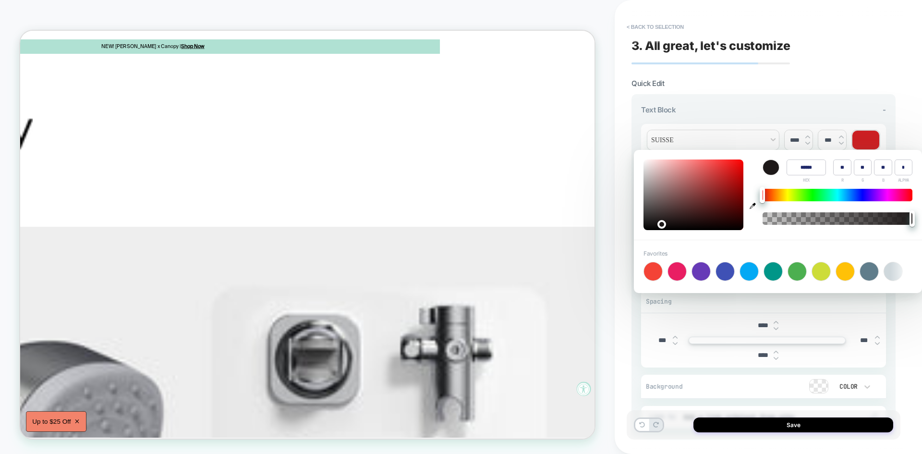
type input "**"
type input "******"
type input "**"
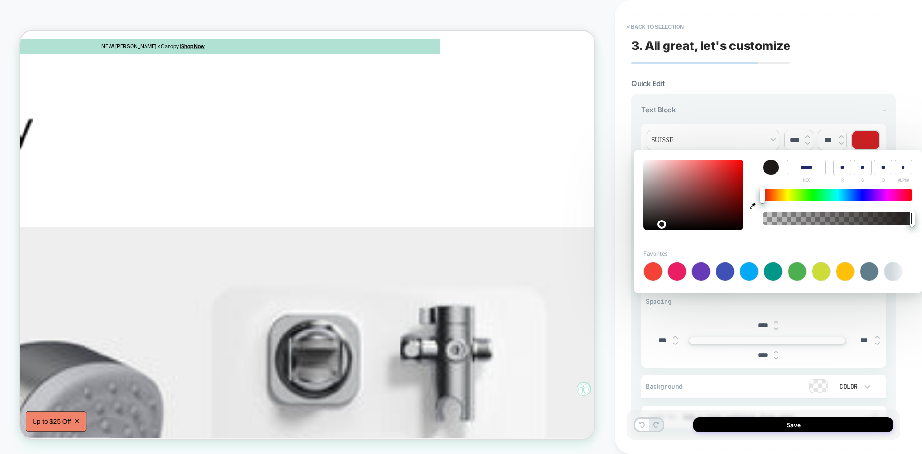
type input "**"
type input "******"
type input "**"
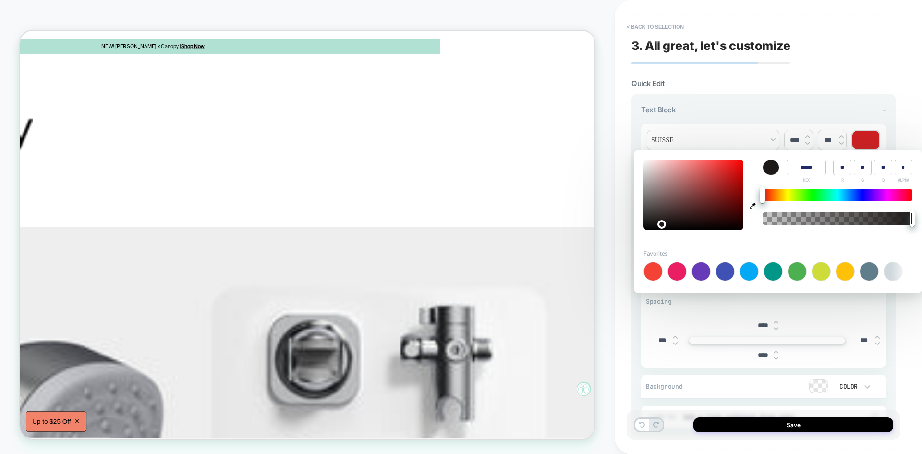
type input "******"
type input "**"
type input "******"
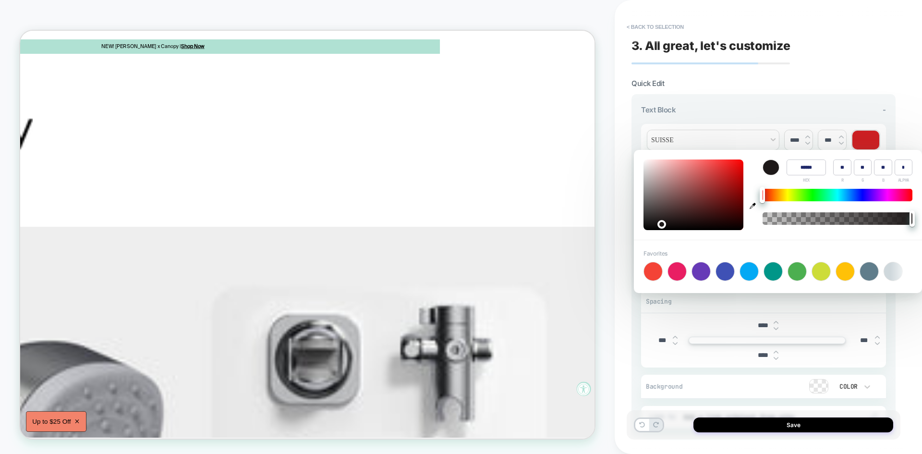
type input "**"
type input "******"
type input "**"
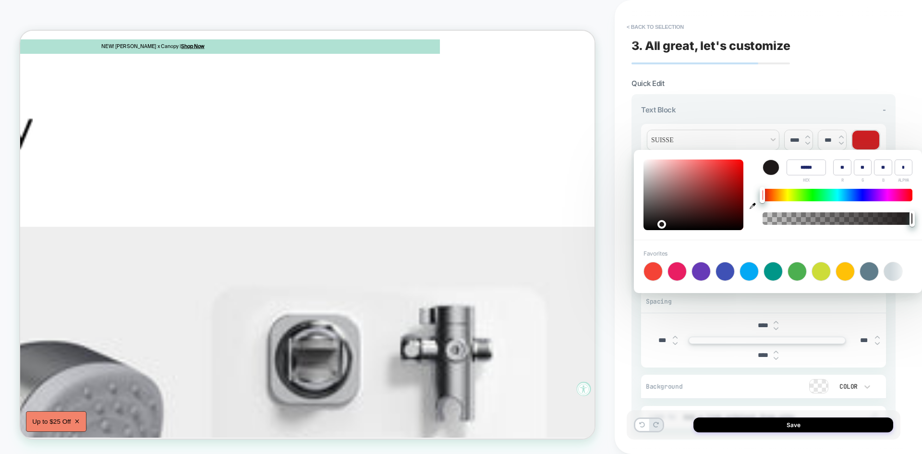
type input "**"
type input "******"
type input "**"
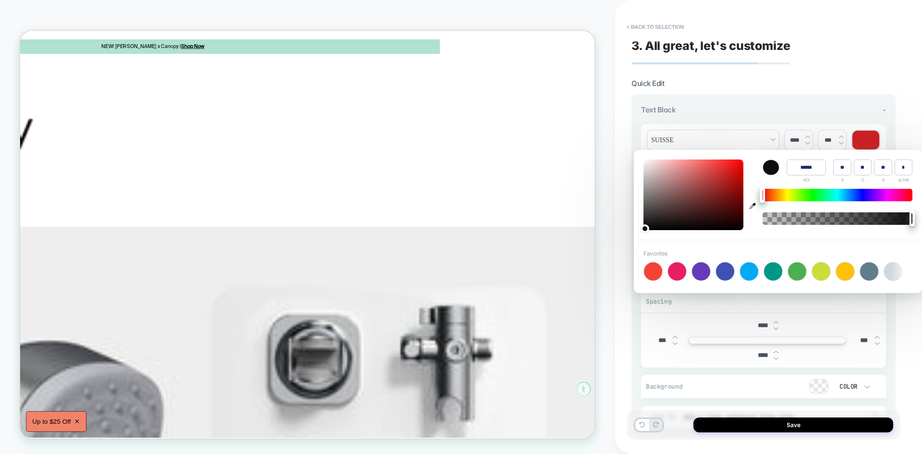
drag, startPoint x: 701, startPoint y: 197, endPoint x: 642, endPoint y: 227, distance: 66.1
click at [643, 227] on div at bounding box center [693, 194] width 100 height 71
type input "******"
type input "*"
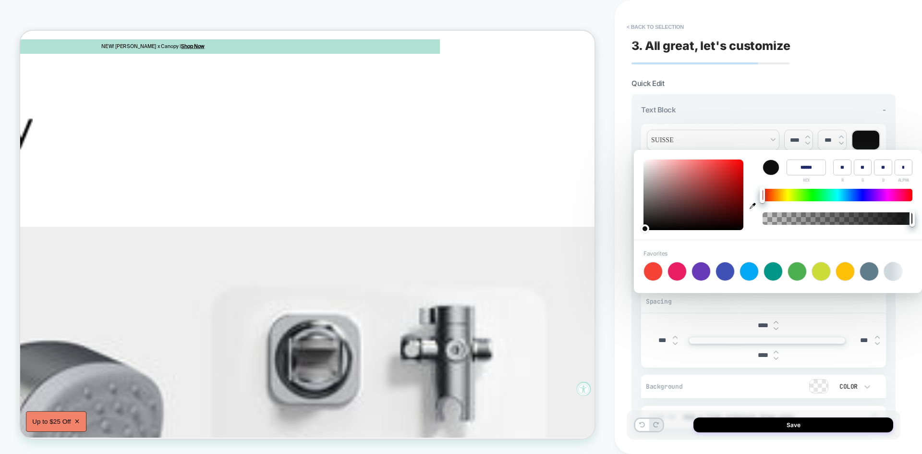
type input "*"
type input "******"
type input "*"
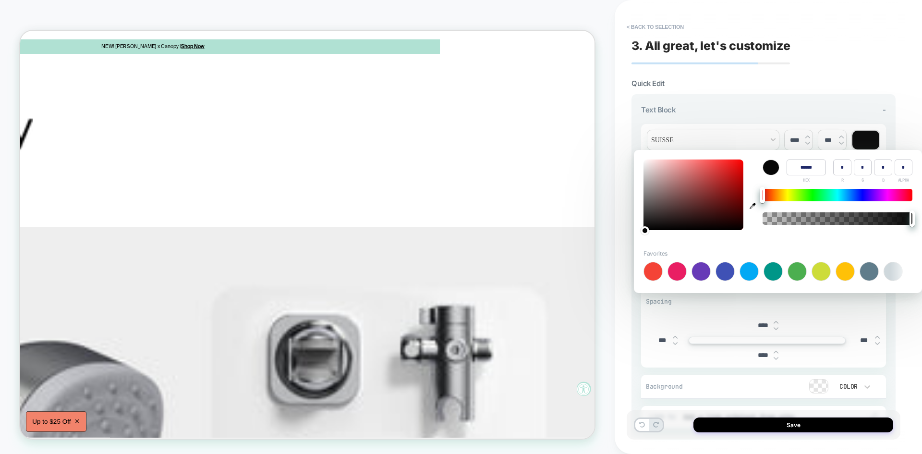
type input "******"
type input "*"
drag, startPoint x: 644, startPoint y: 229, endPoint x: 621, endPoint y: 242, distance: 26.7
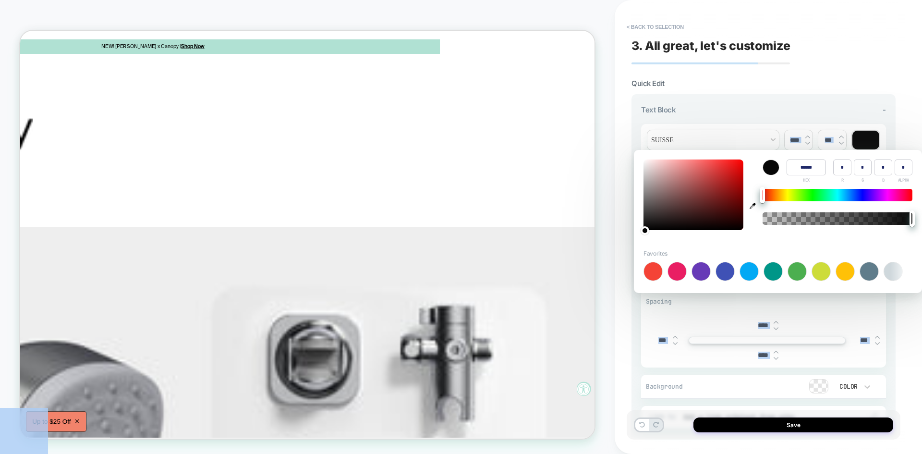
click at [621, 242] on body "**********" at bounding box center [461, 227] width 922 height 454
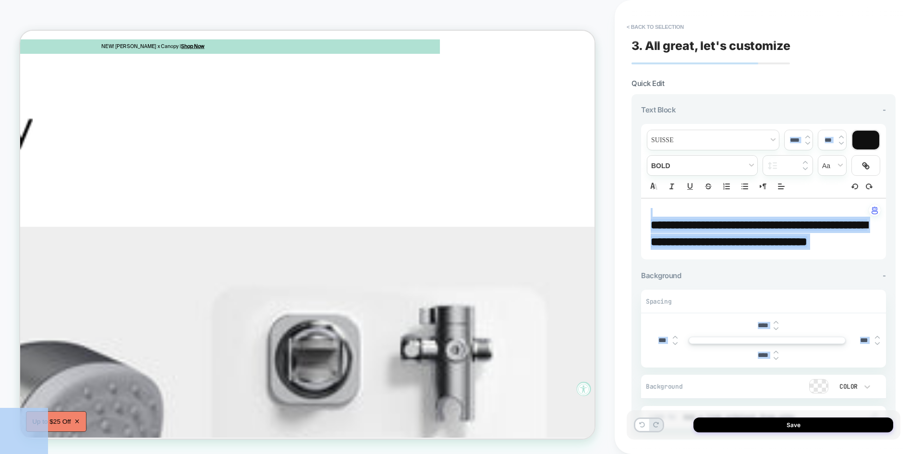
click at [894, 174] on div "**********" at bounding box center [763, 265] width 264 height 343
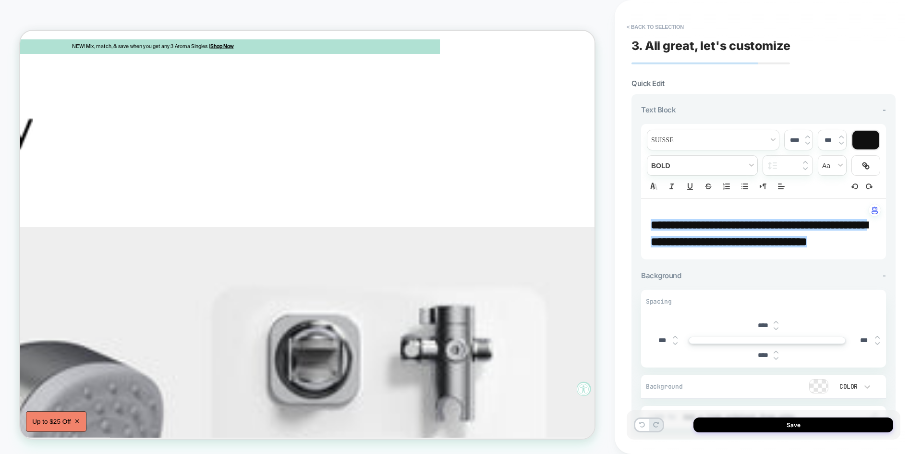
click at [806, 142] on img at bounding box center [807, 143] width 5 height 4
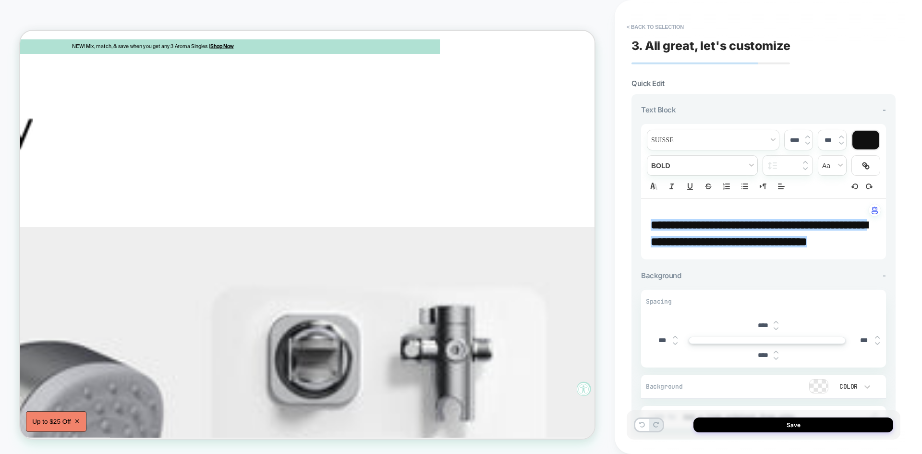
click at [806, 142] on img at bounding box center [807, 143] width 5 height 4
click at [806, 136] on div "****" at bounding box center [798, 140] width 28 height 20
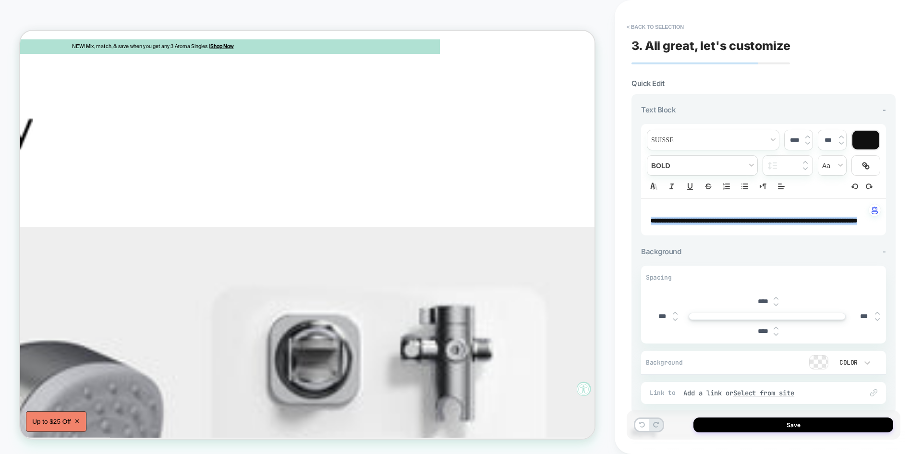
click at [806, 136] on img at bounding box center [807, 137] width 5 height 4
type input "****"
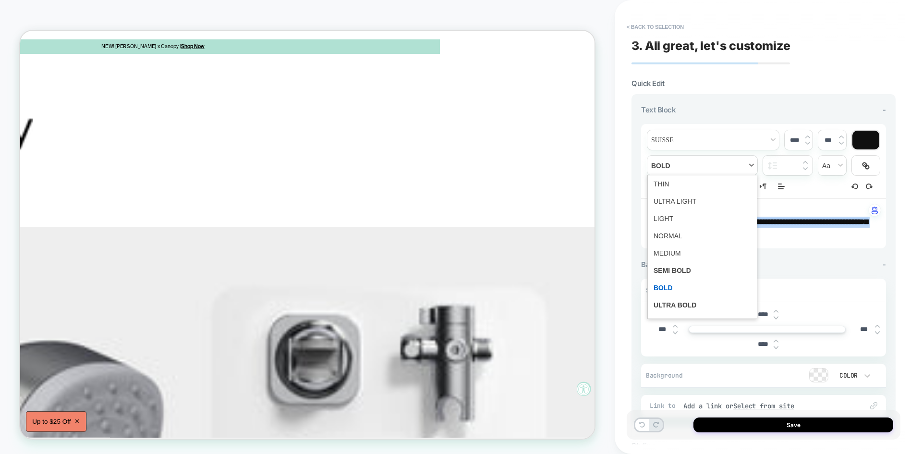
click at [692, 162] on span "fontWeight" at bounding box center [702, 166] width 110 height 20
click at [675, 236] on span "fontWeight" at bounding box center [701, 235] width 97 height 17
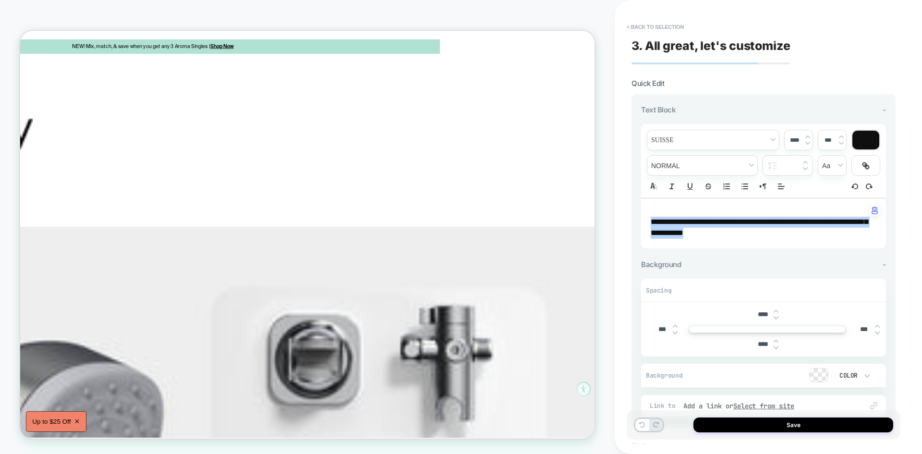
click at [776, 318] on img at bounding box center [775, 317] width 5 height 4
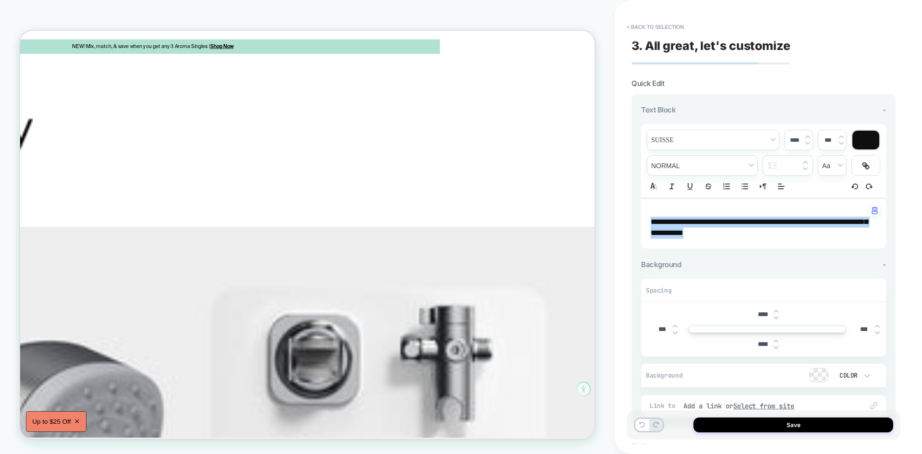
click at [776, 318] on img at bounding box center [775, 317] width 5 height 4
drag, startPoint x: 776, startPoint y: 318, endPoint x: 762, endPoint y: 315, distance: 14.3
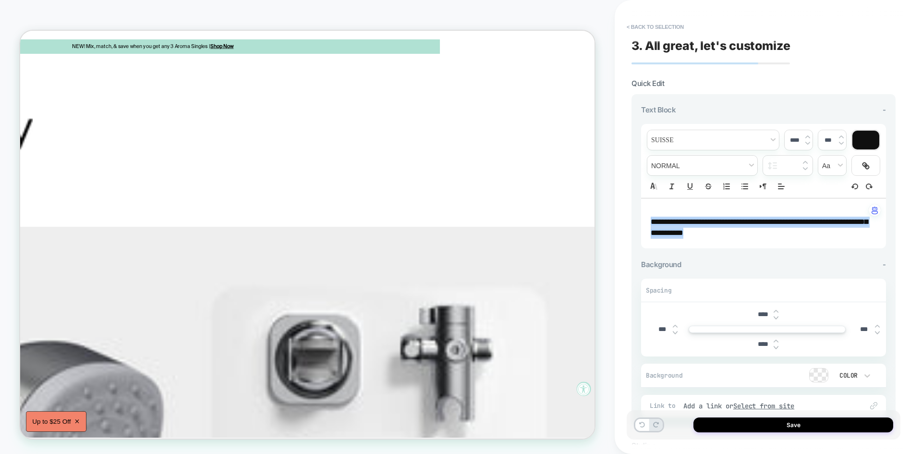
click at [762, 315] on div "****" at bounding box center [767, 314] width 30 height 20
click at [762, 315] on input "****" at bounding box center [763, 314] width 22 height 8
type input "***"
drag, startPoint x: 761, startPoint y: 339, endPoint x: 758, endPoint y: 344, distance: 5.4
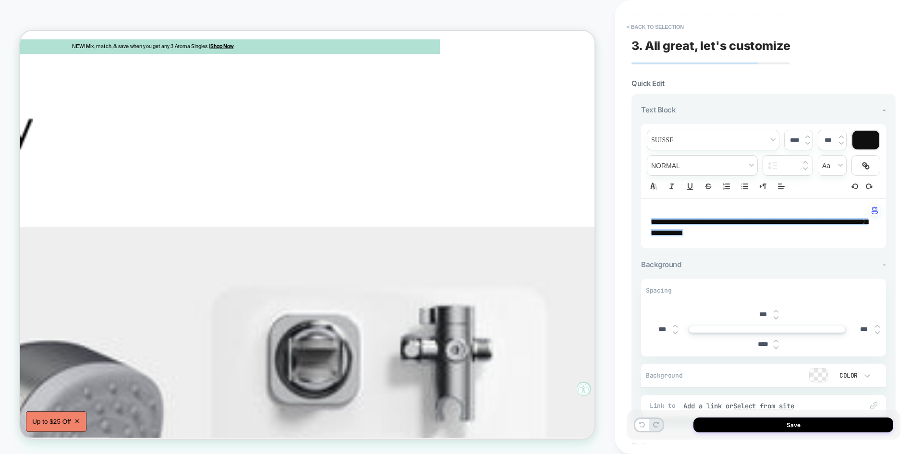
click at [758, 344] on div "****" at bounding box center [767, 344] width 30 height 20
click at [758, 344] on input "****" at bounding box center [763, 344] width 22 height 8
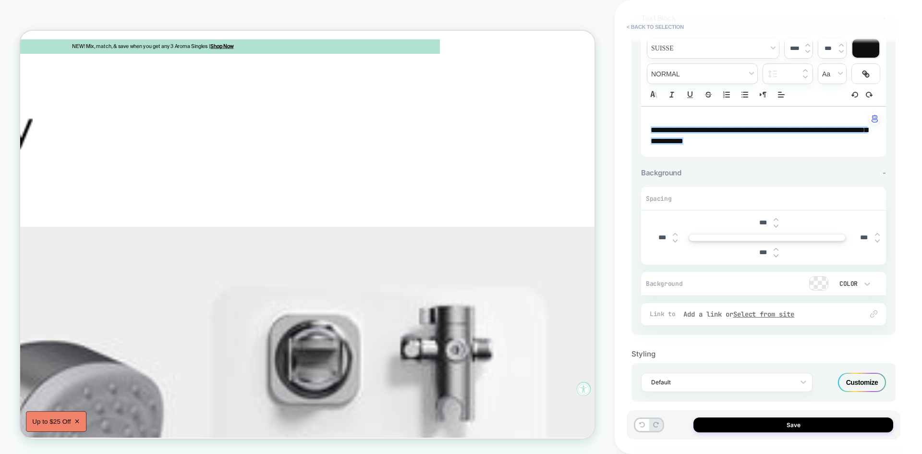
scroll to position [102, 0]
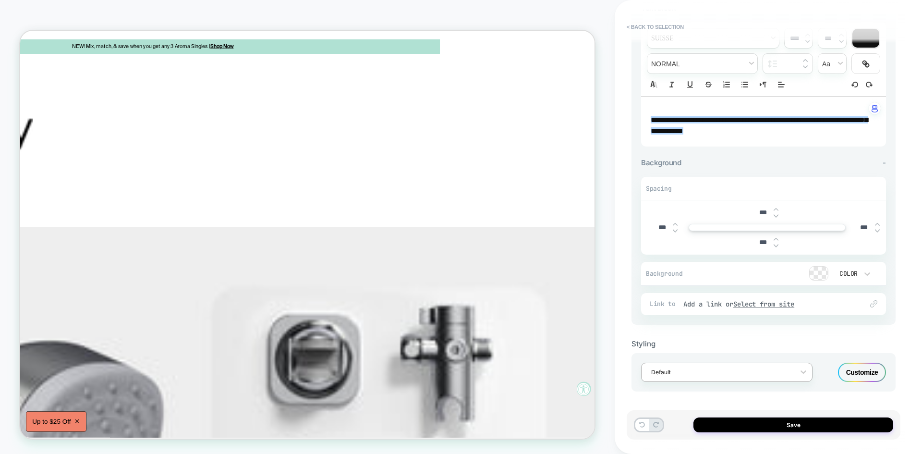
type input "***"
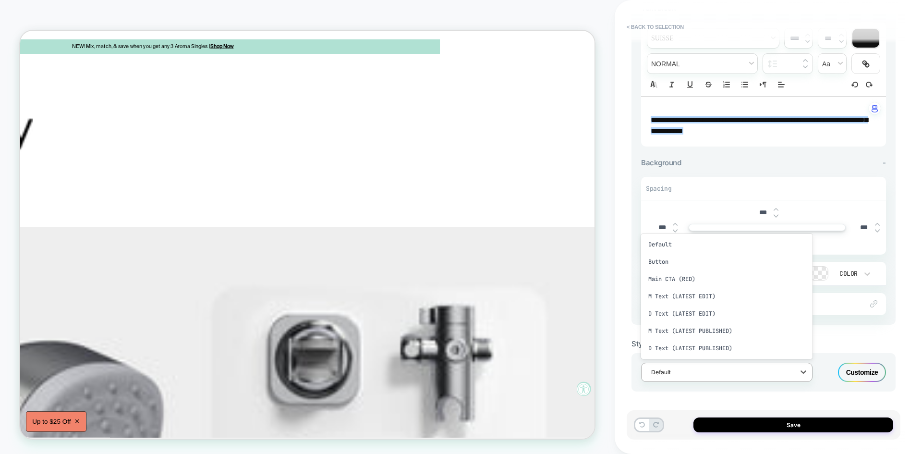
click at [794, 373] on div "Default" at bounding box center [720, 371] width 148 height 13
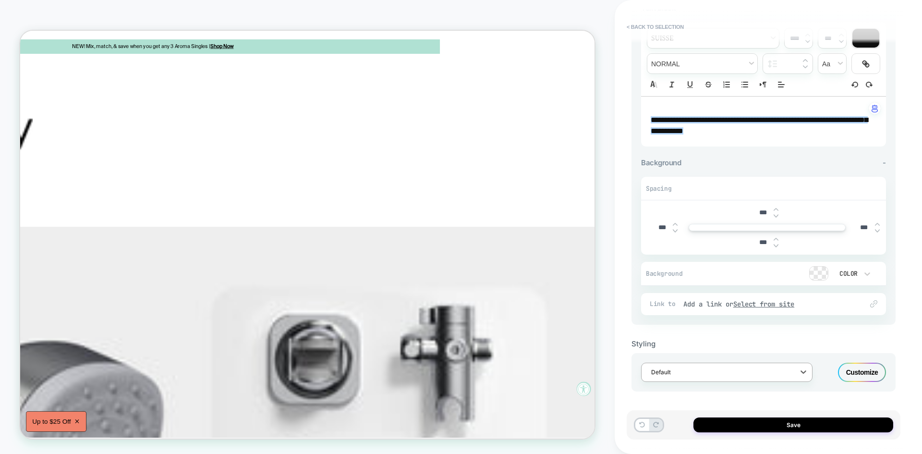
click at [794, 373] on div "Default" at bounding box center [720, 371] width 148 height 13
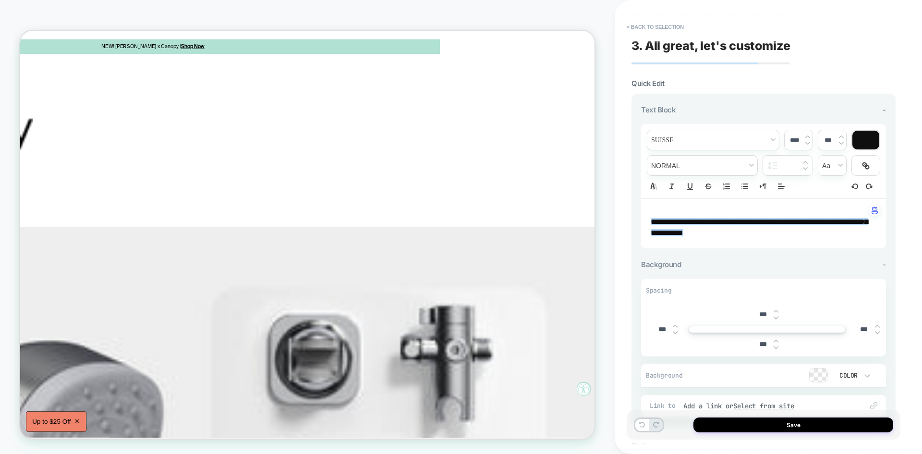
click at [744, 265] on div "Background -" at bounding box center [763, 264] width 245 height 9
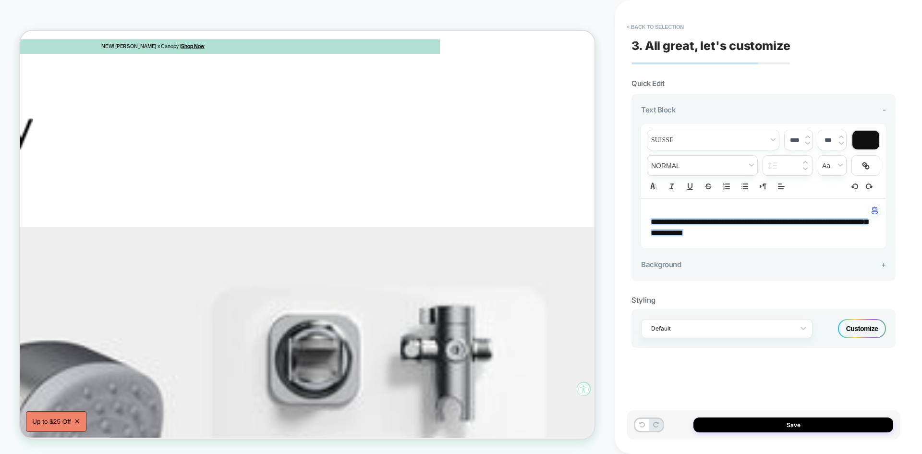
click at [744, 265] on div "Background +" at bounding box center [763, 264] width 245 height 9
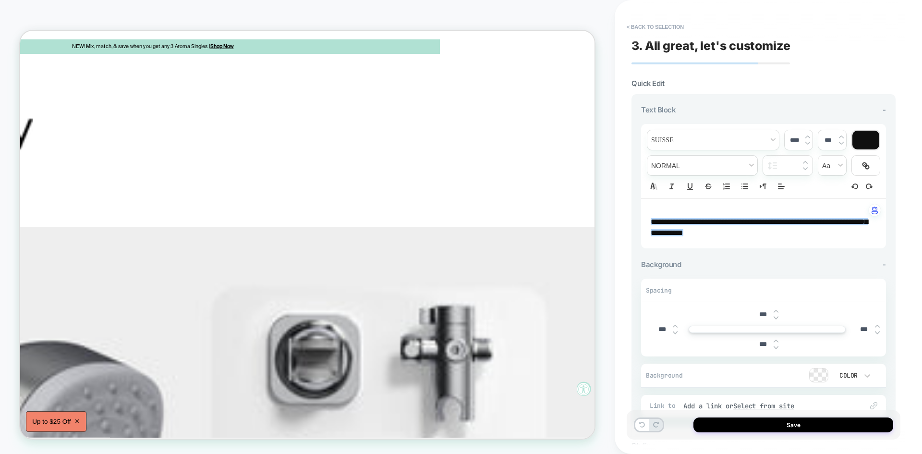
scroll to position [102, 0]
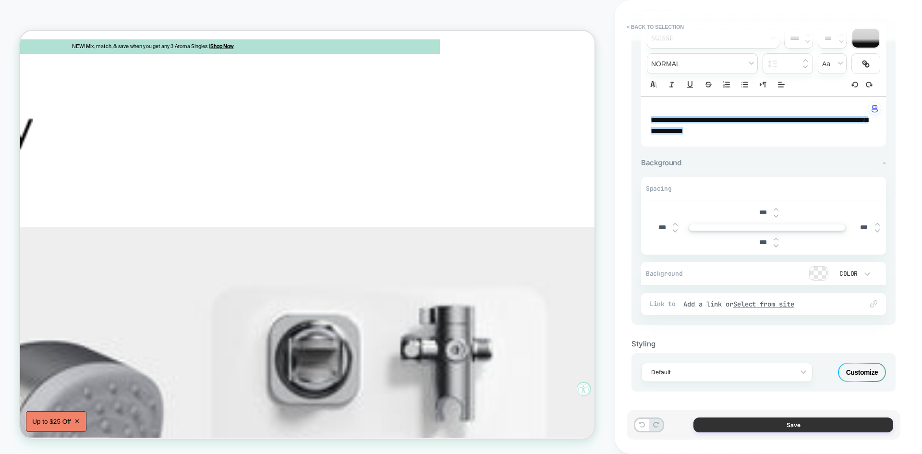
click at [797, 425] on button "Save" at bounding box center [793, 424] width 200 height 15
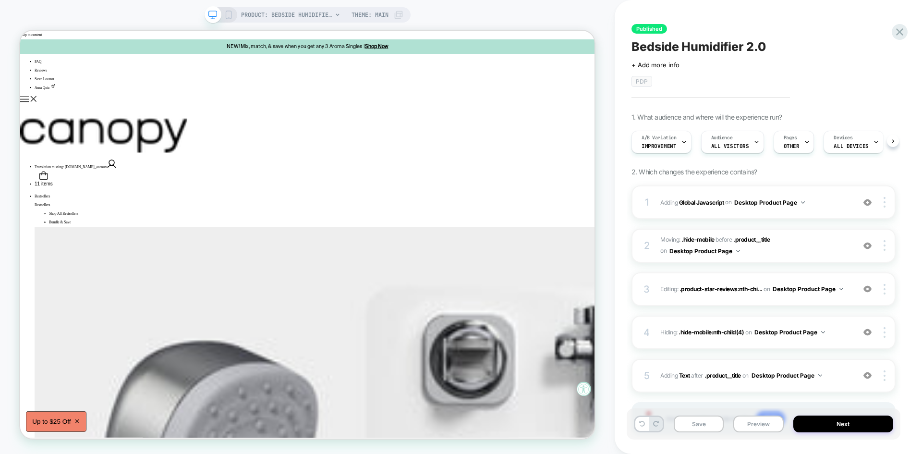
scroll to position [0, 0]
click at [745, 424] on button "Preview" at bounding box center [758, 423] width 50 height 17
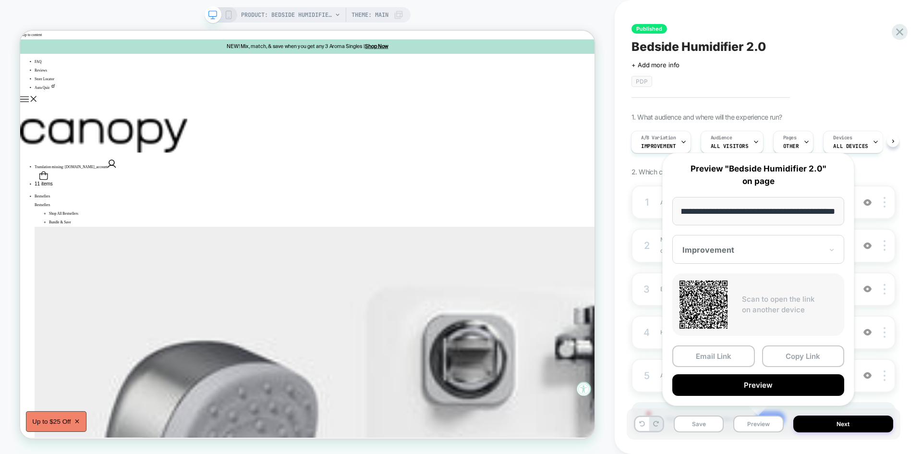
scroll to position [0, 0]
click at [732, 437] on div "Save Preview Next" at bounding box center [763, 423] width 274 height 31
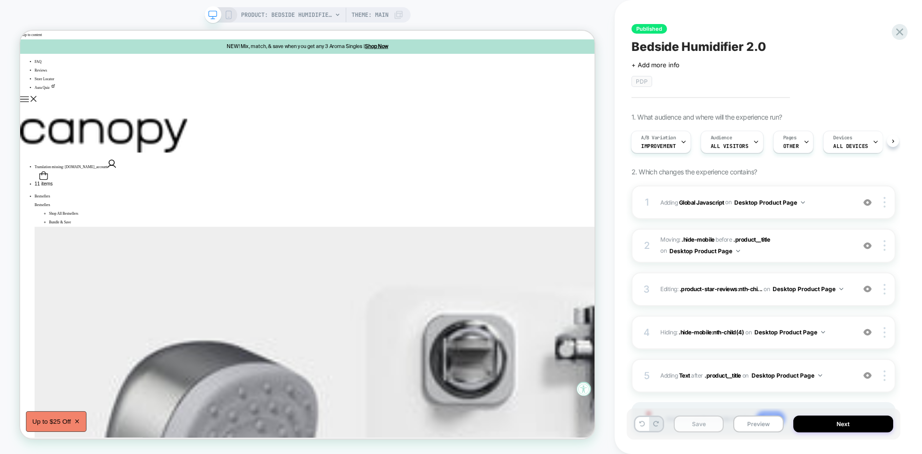
click at [708, 428] on button "Save" at bounding box center [699, 423] width 50 height 17
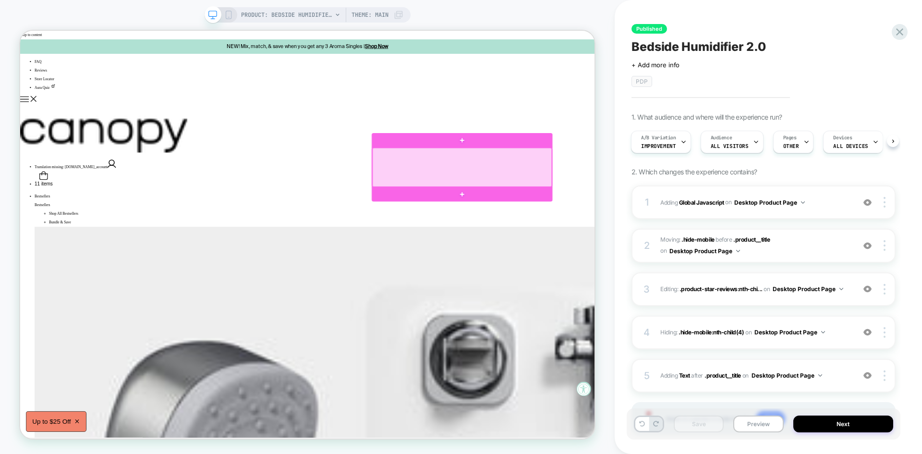
click at [586, 217] on div at bounding box center [609, 213] width 239 height 52
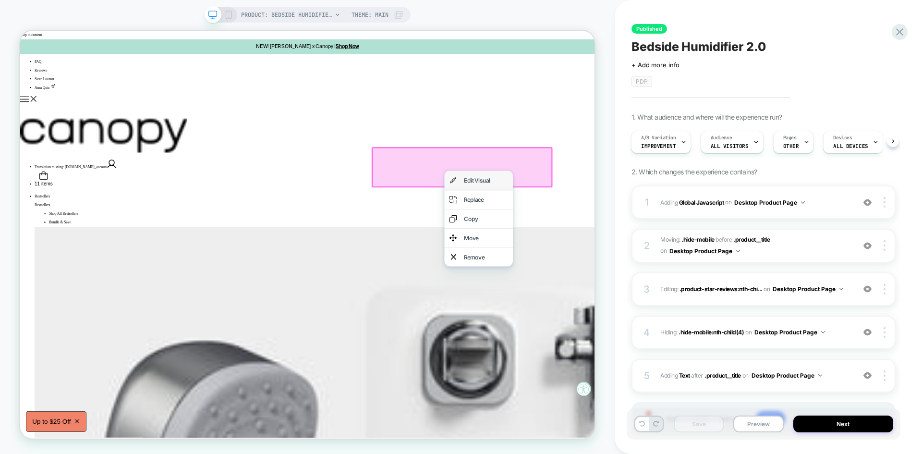
click at [637, 228] on div "Edit Visual" at bounding box center [641, 230] width 59 height 12
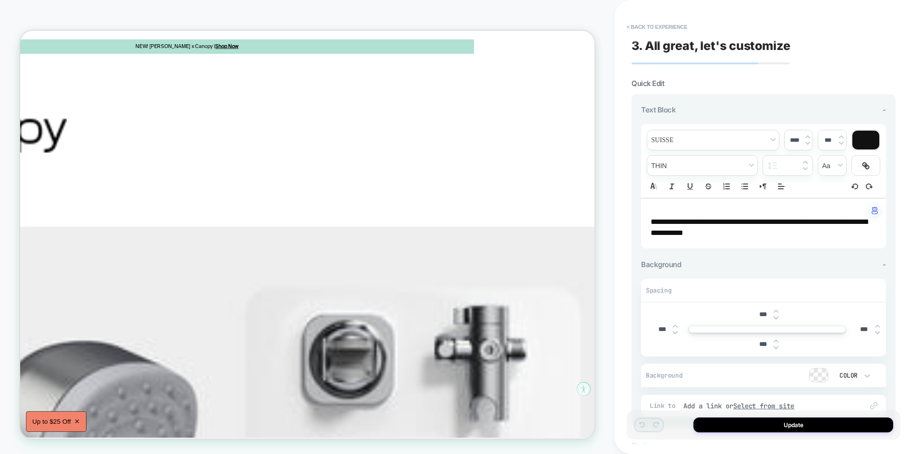
scroll to position [0, 206]
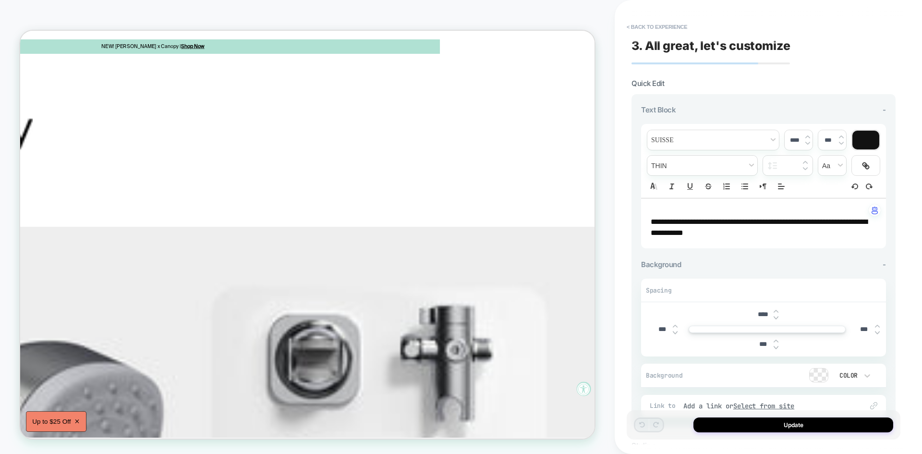
click at [775, 316] on img at bounding box center [775, 317] width 5 height 4
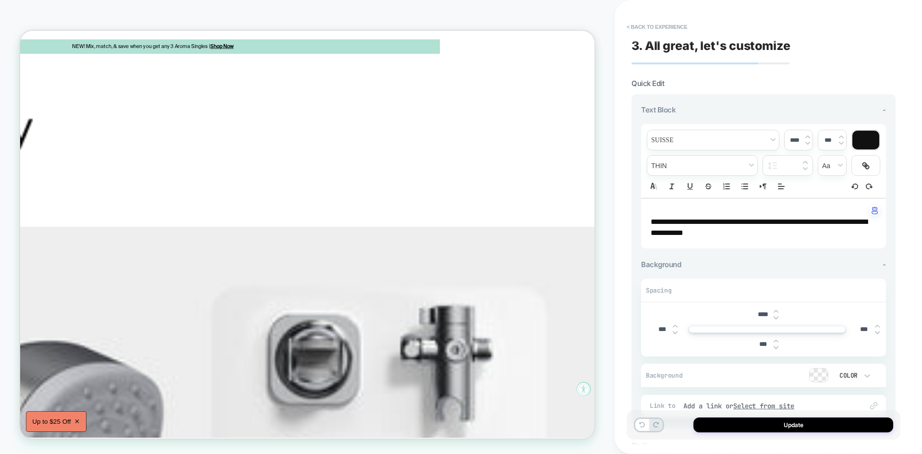
click at [775, 316] on img at bounding box center [775, 317] width 5 height 4
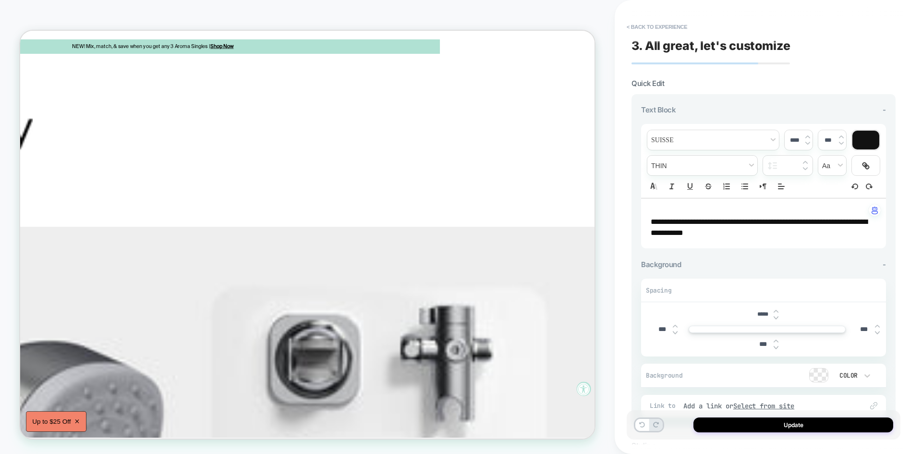
click at [761, 312] on input "*****" at bounding box center [763, 314] width 22 height 7
type input "***"
click at [777, 423] on button "Update" at bounding box center [793, 424] width 200 height 15
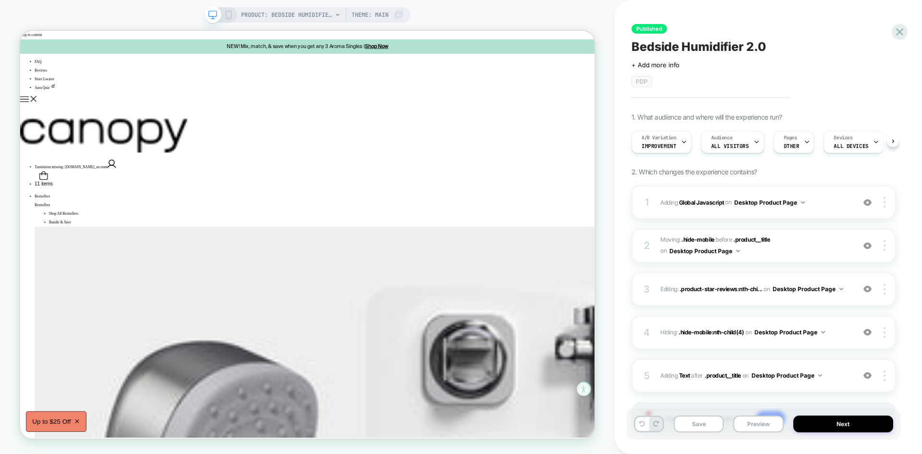
scroll to position [0, 0]
click at [901, 29] on icon at bounding box center [899, 31] width 13 height 13
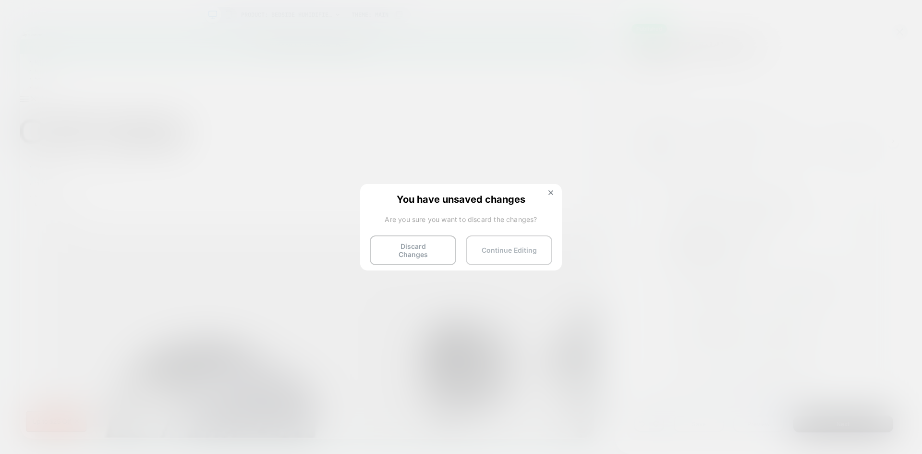
click at [531, 243] on button "Continue Editing" at bounding box center [509, 250] width 86 height 30
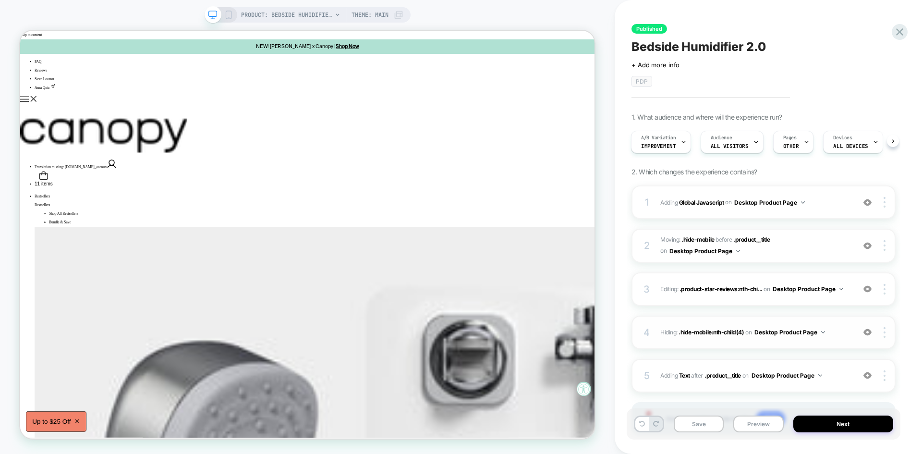
scroll to position [54, 0]
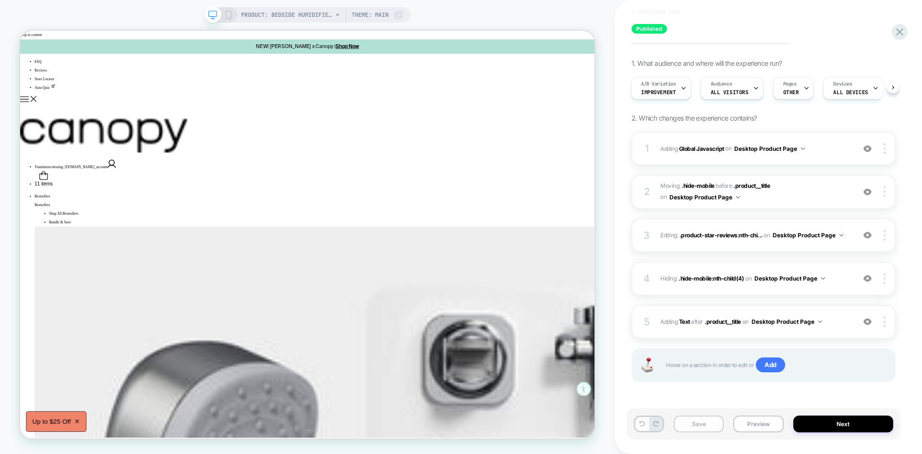
click at [707, 419] on button "Save" at bounding box center [699, 423] width 50 height 17
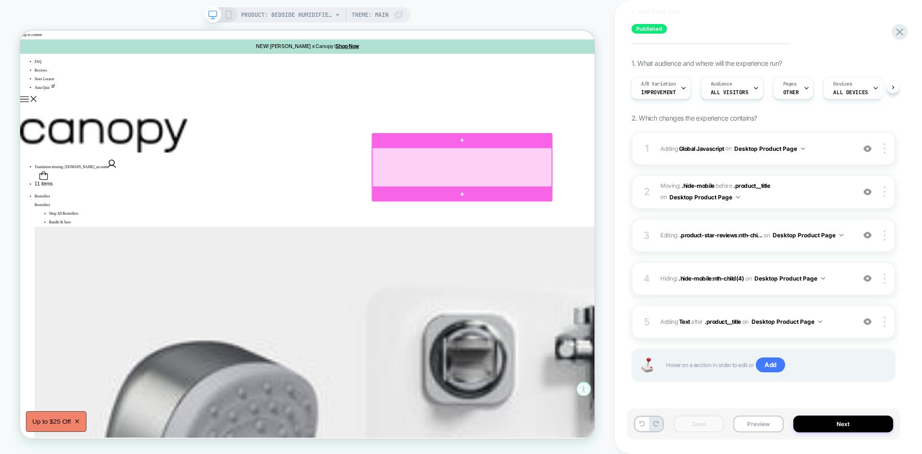
click at [633, 216] on div at bounding box center [609, 213] width 239 height 52
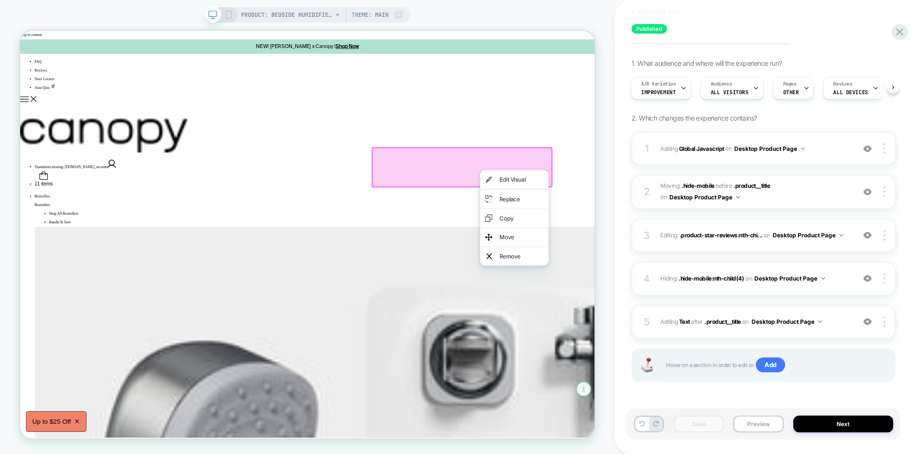
click at [835, 314] on div "5 #_loomi_addon_1755899842888 Adding Text AFTER .product__title .product__title…" at bounding box center [763, 322] width 264 height 34
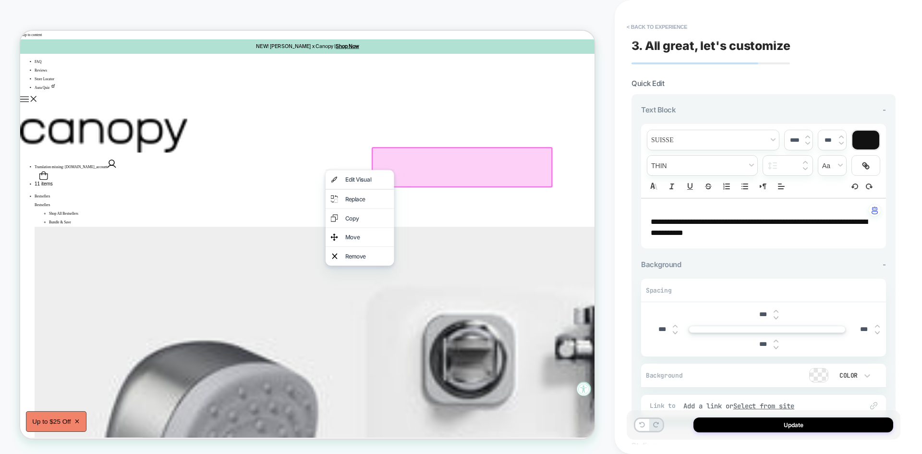
scroll to position [0, 206]
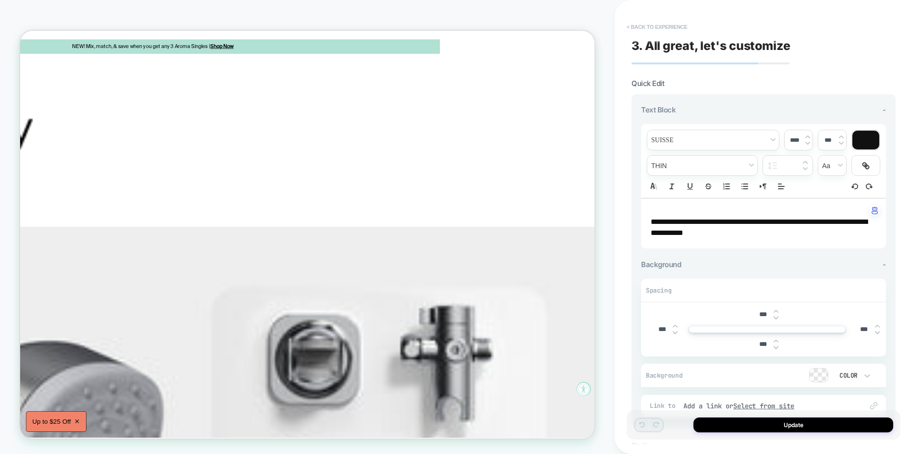
click at [674, 30] on button "< Back to experience" at bounding box center [657, 26] width 70 height 15
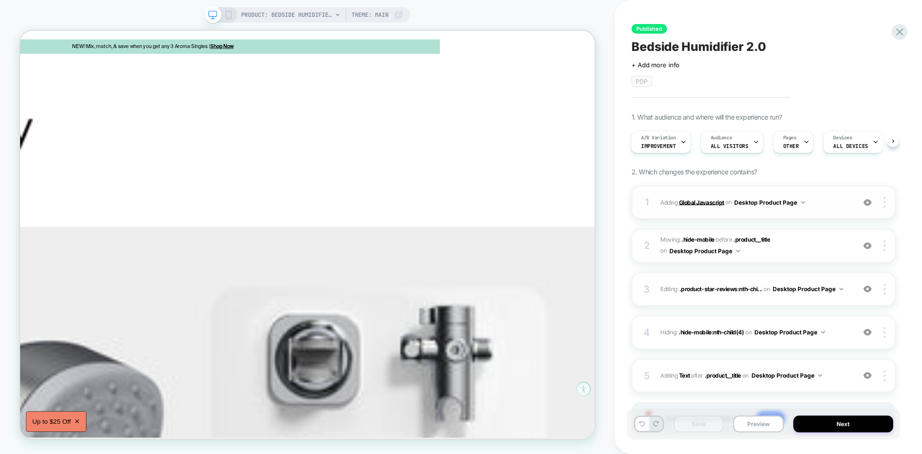
scroll to position [54, 0]
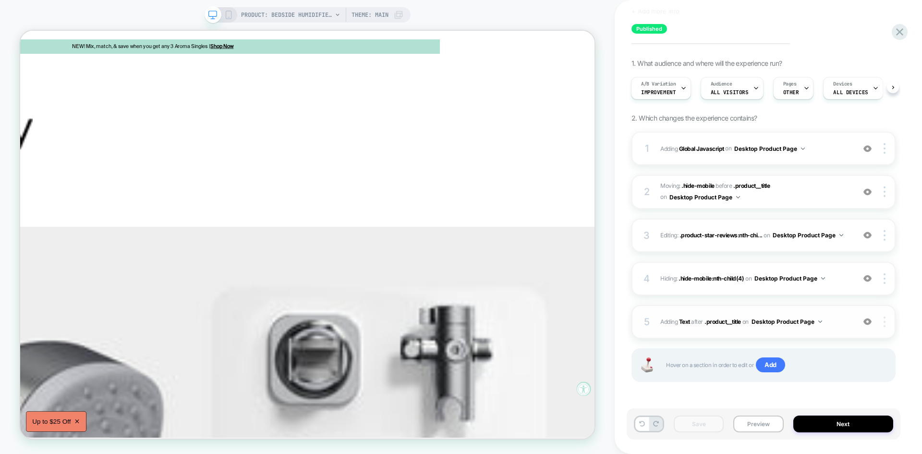
click at [881, 321] on div at bounding box center [886, 321] width 18 height 11
click at [625, 296] on div "Published Bedside Humidifier 2.0 Click to edit experience details + Add more in…" at bounding box center [767, 227] width 307 height 454
click at [751, 421] on button "Preview" at bounding box center [758, 423] width 50 height 17
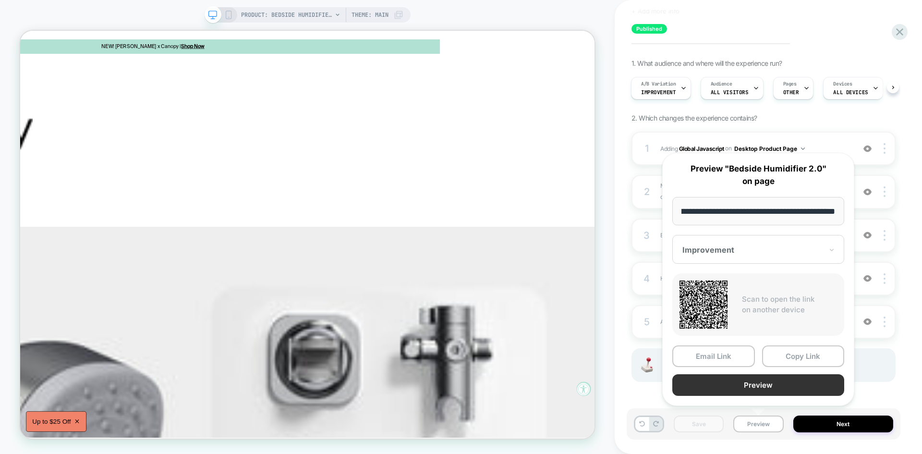
scroll to position [0, 0]
click at [746, 390] on button "Preview" at bounding box center [758, 385] width 172 height 22
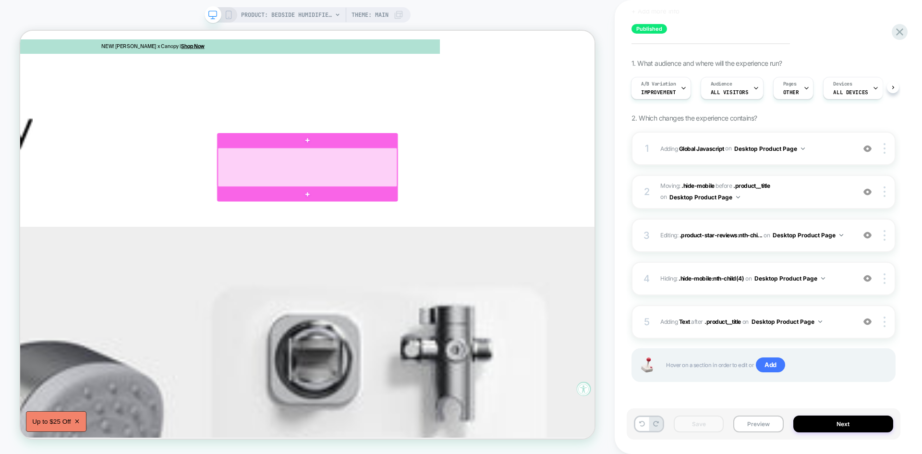
click at [428, 214] on div at bounding box center [403, 213] width 239 height 52
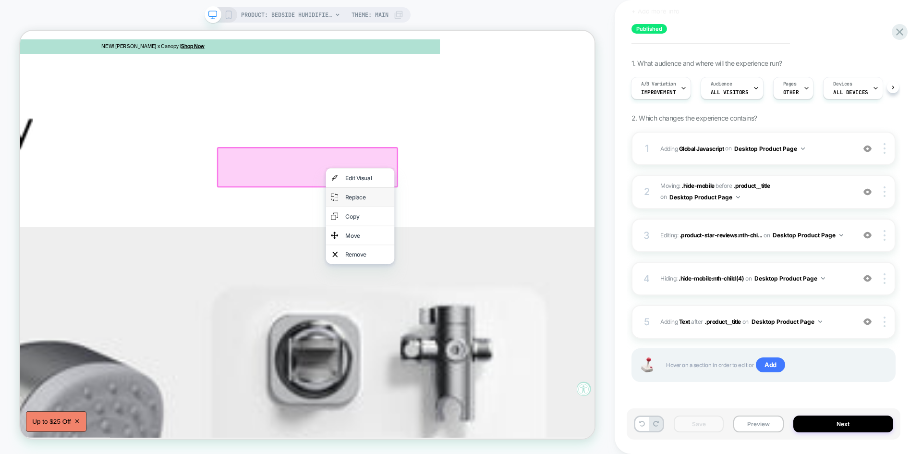
click at [489, 250] on div "Replace" at bounding box center [483, 253] width 59 height 12
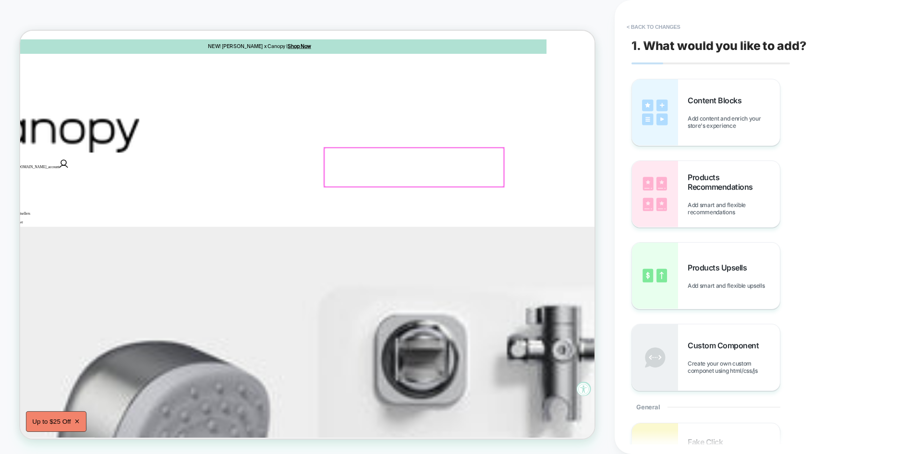
scroll to position [0, 206]
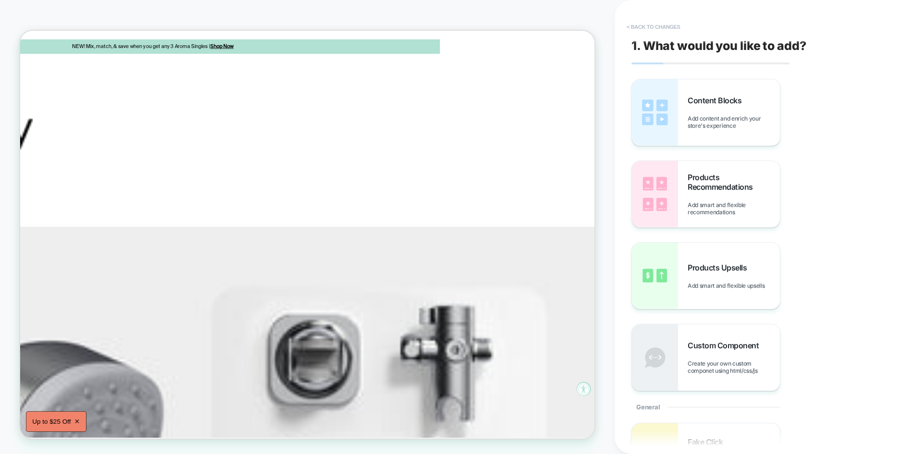
click at [665, 27] on button "< Back to changes" at bounding box center [653, 26] width 63 height 15
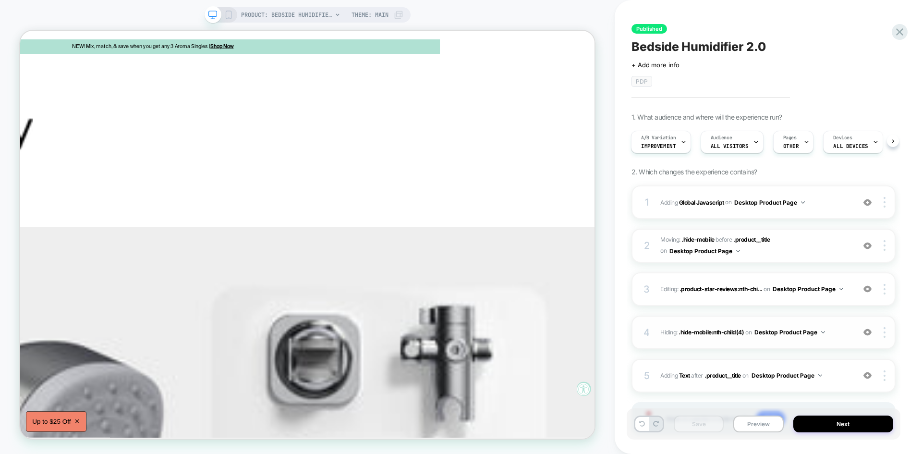
scroll to position [54, 0]
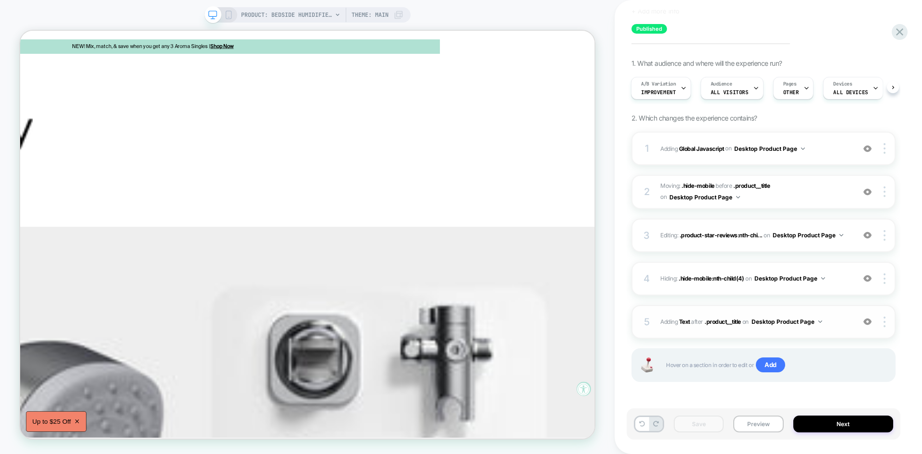
click at [756, 330] on div "5 #_loomi_addon_1755899842888 Adding Text AFTER .product__title .product__title…" at bounding box center [763, 322] width 264 height 34
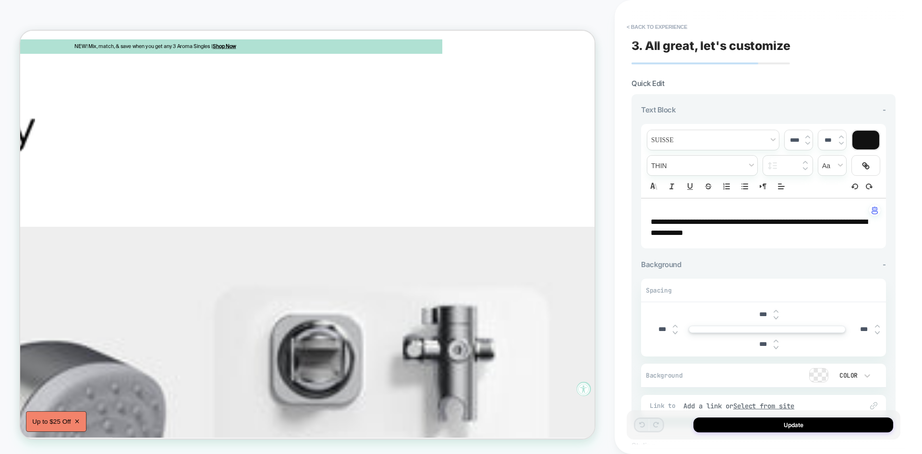
scroll to position [0, 206]
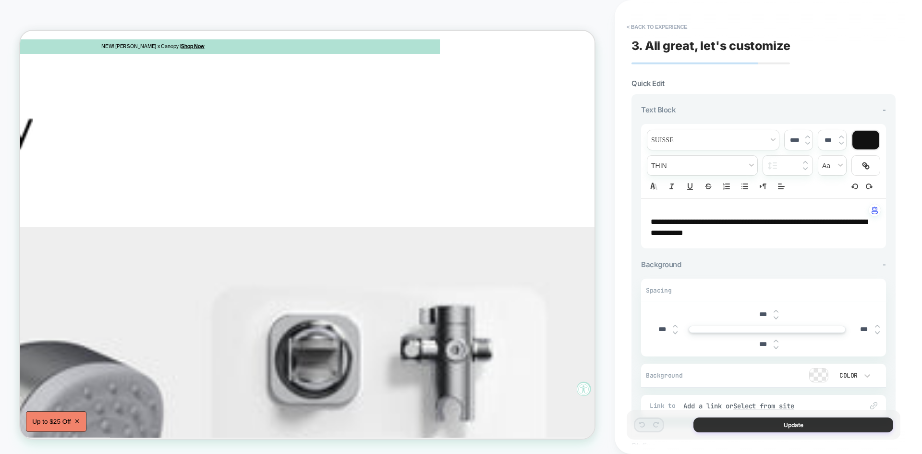
click at [781, 428] on button "Update" at bounding box center [793, 424] width 200 height 15
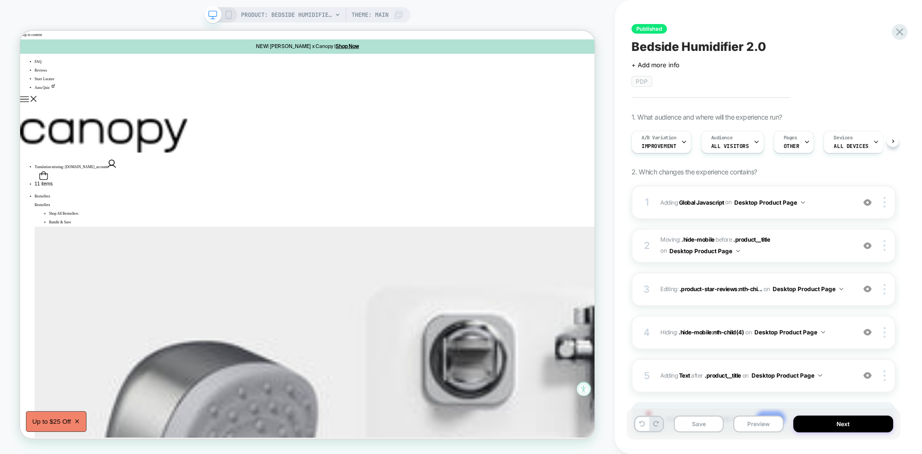
scroll to position [0, 0]
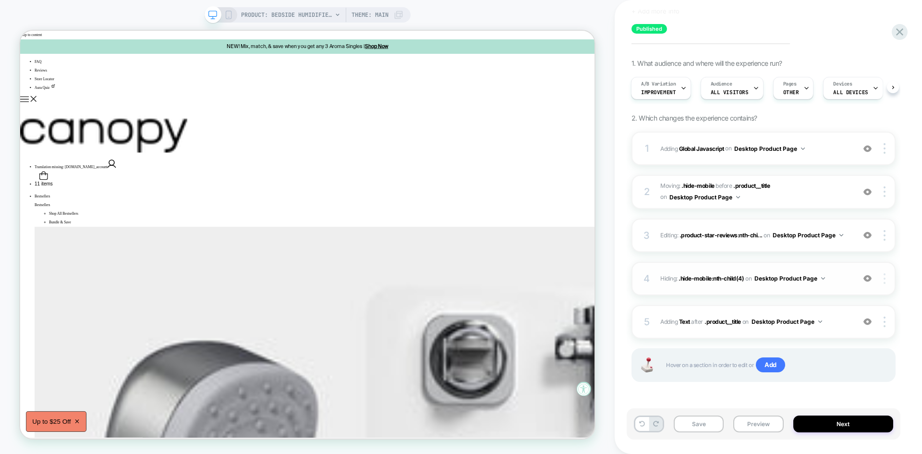
click at [887, 276] on div at bounding box center [886, 278] width 18 height 11
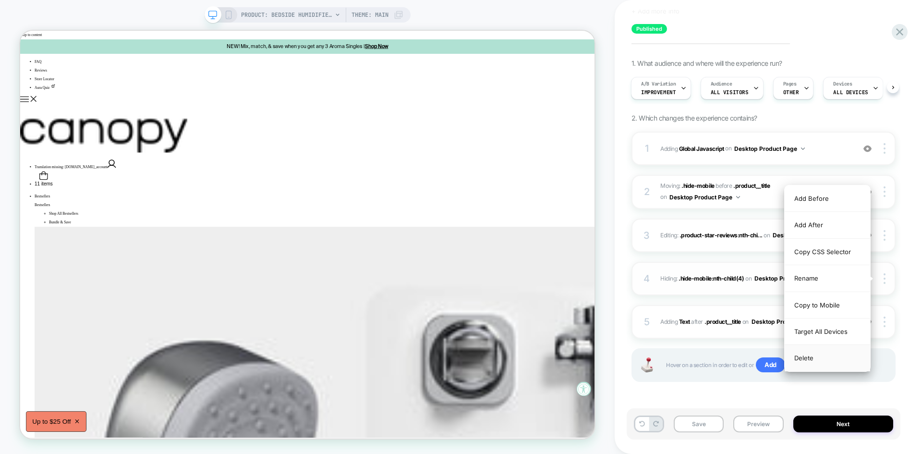
click at [817, 350] on div "Delete" at bounding box center [826, 358] width 85 height 26
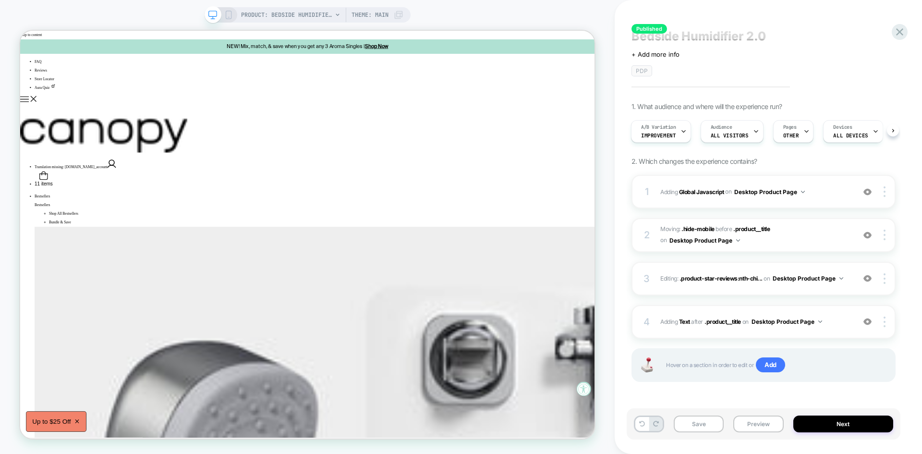
scroll to position [11, 0]
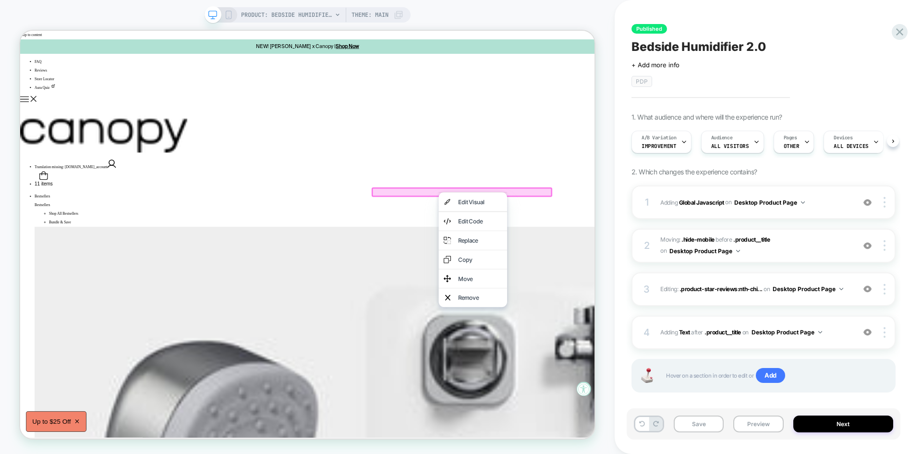
click at [573, 244] on div at bounding box center [609, 246] width 241 height 12
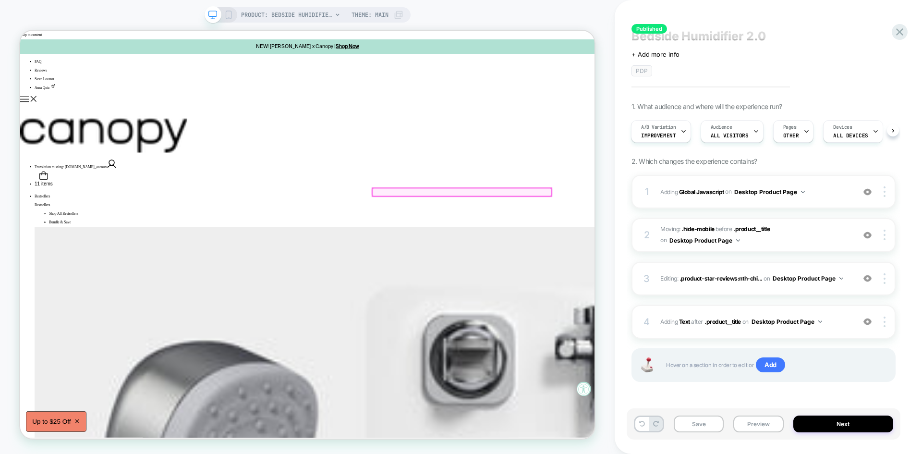
click at [573, 242] on div at bounding box center [609, 246] width 239 height 11
click at [612, 376] on div "Remove" at bounding box center [618, 382] width 91 height 25
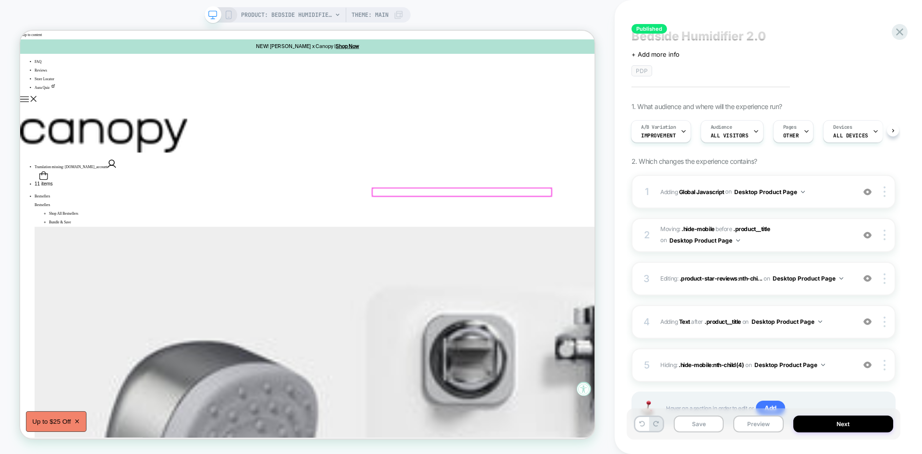
scroll to position [54, 0]
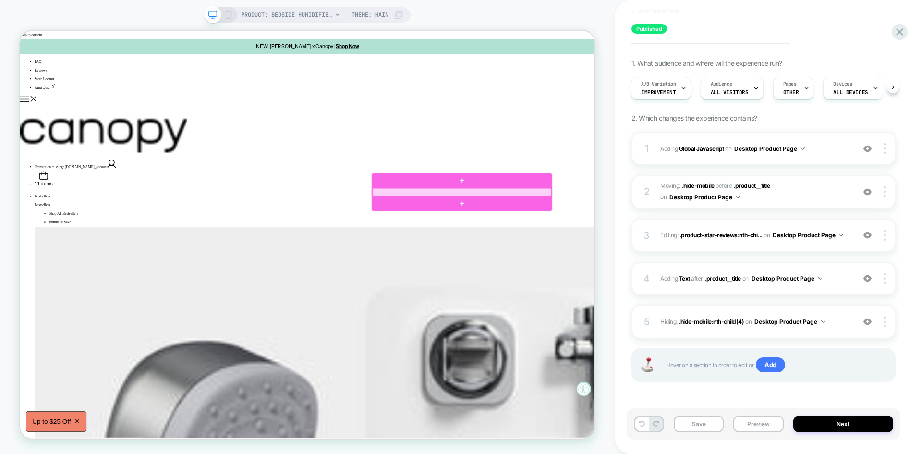
click at [624, 243] on div at bounding box center [609, 246] width 239 height 11
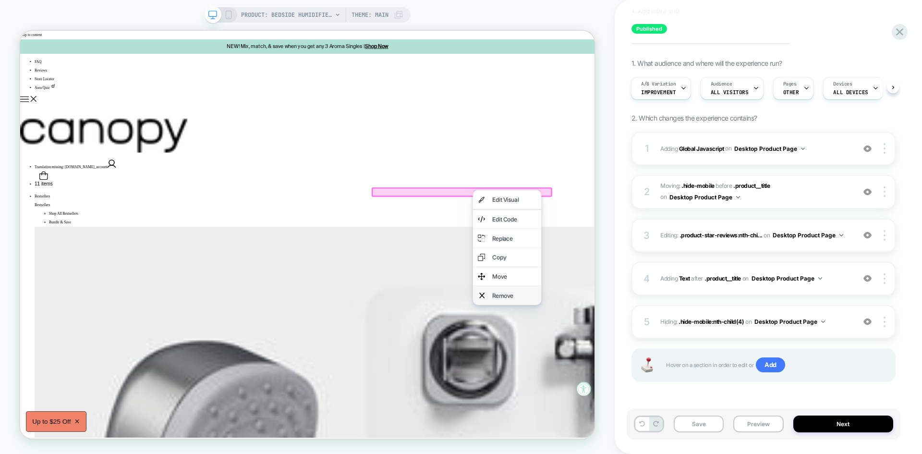
click at [658, 382] on div "Remove" at bounding box center [678, 384] width 59 height 12
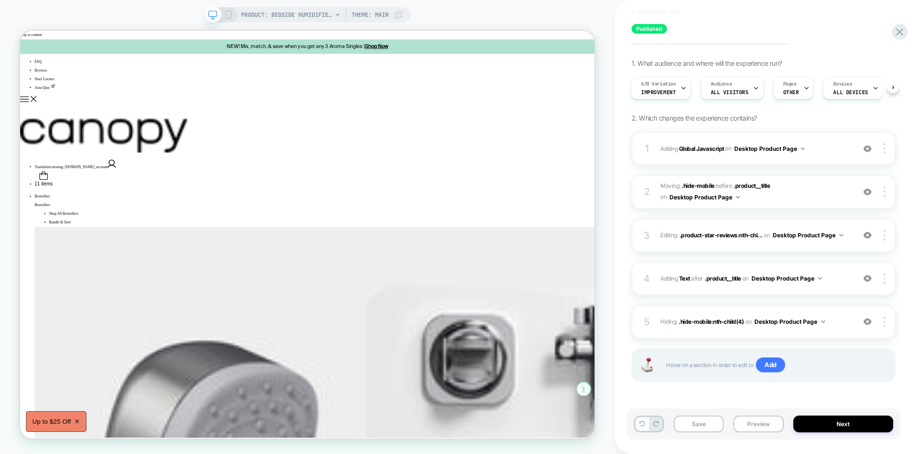
click at [638, 423] on button at bounding box center [641, 424] width 13 height 14
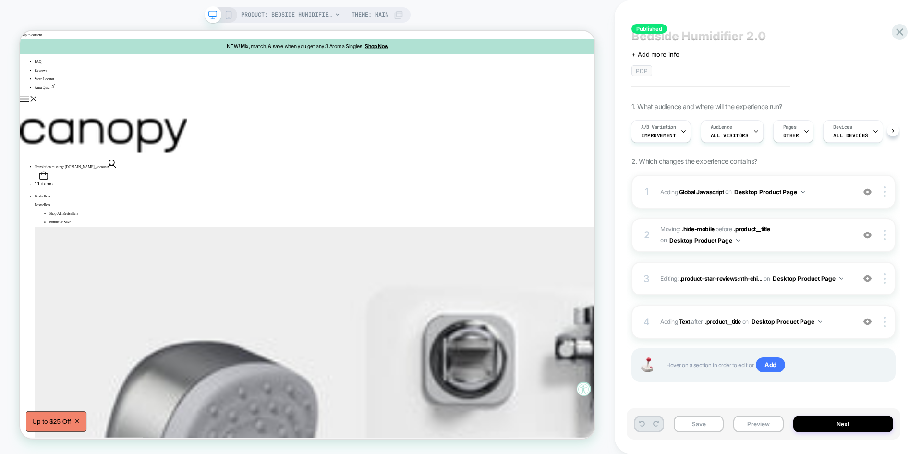
click at [638, 423] on button at bounding box center [641, 424] width 13 height 14
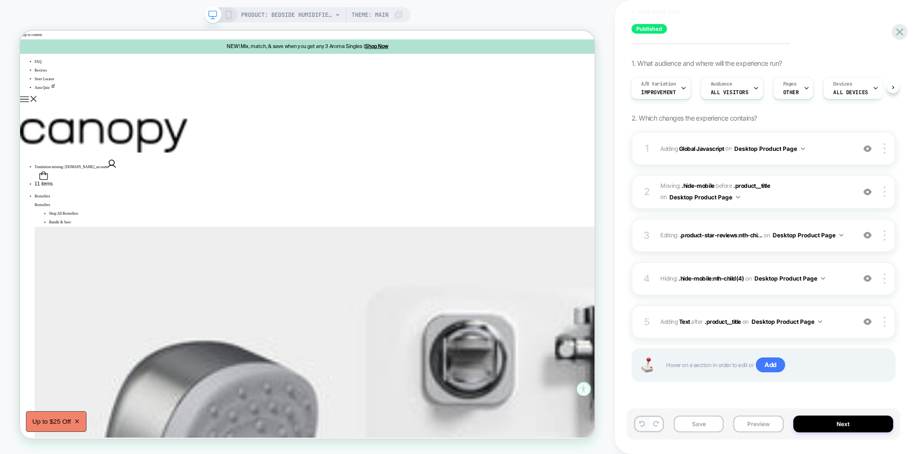
click at [638, 423] on button at bounding box center [641, 424] width 13 height 14
click at [642, 423] on icon at bounding box center [642, 424] width 6 height 6
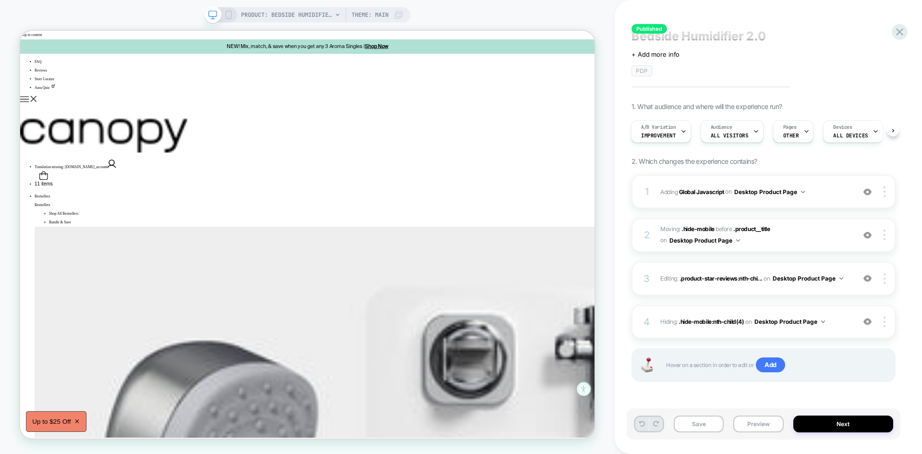
click at [642, 423] on icon at bounding box center [642, 424] width 6 height 6
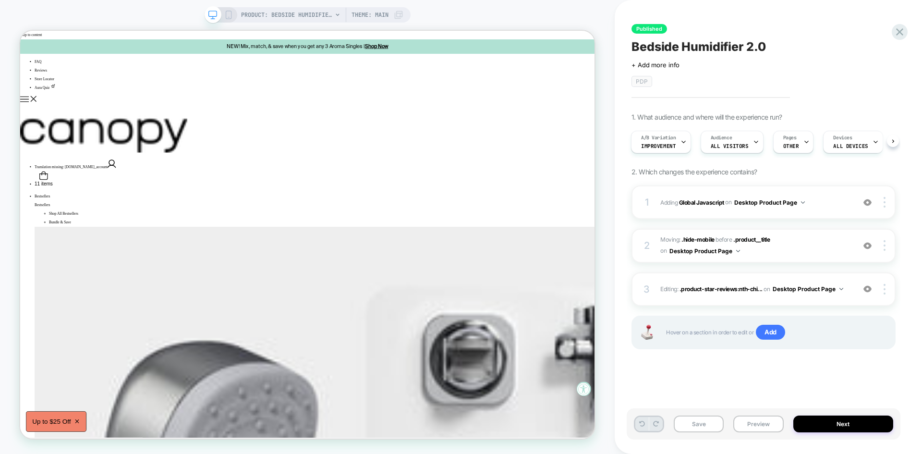
scroll to position [0, 0]
click at [658, 421] on icon at bounding box center [656, 424] width 6 height 6
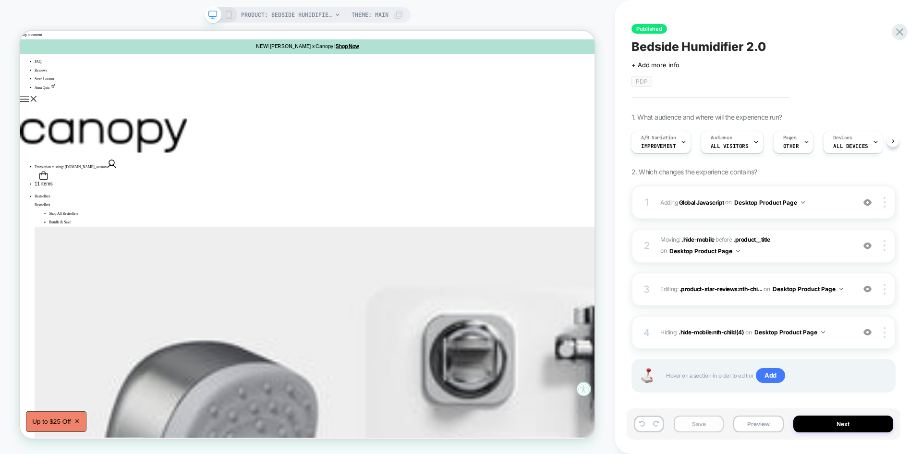
click at [707, 430] on button "Save" at bounding box center [699, 423] width 50 height 17
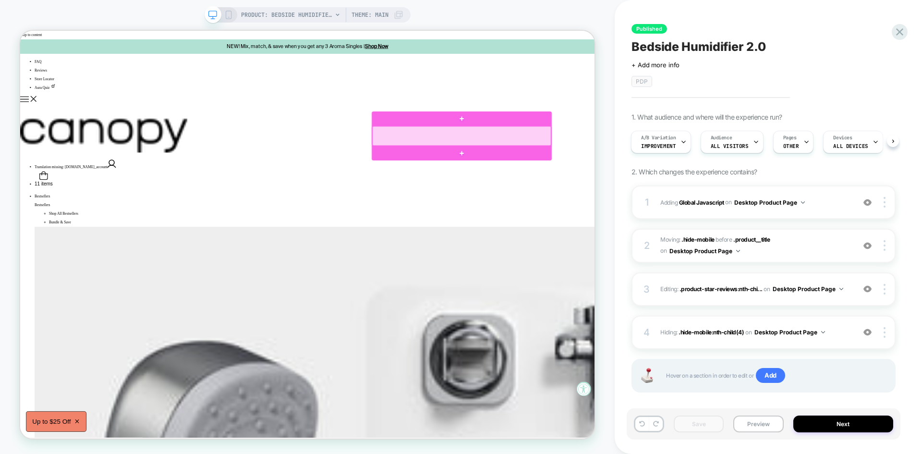
click at [618, 170] on div at bounding box center [609, 171] width 238 height 26
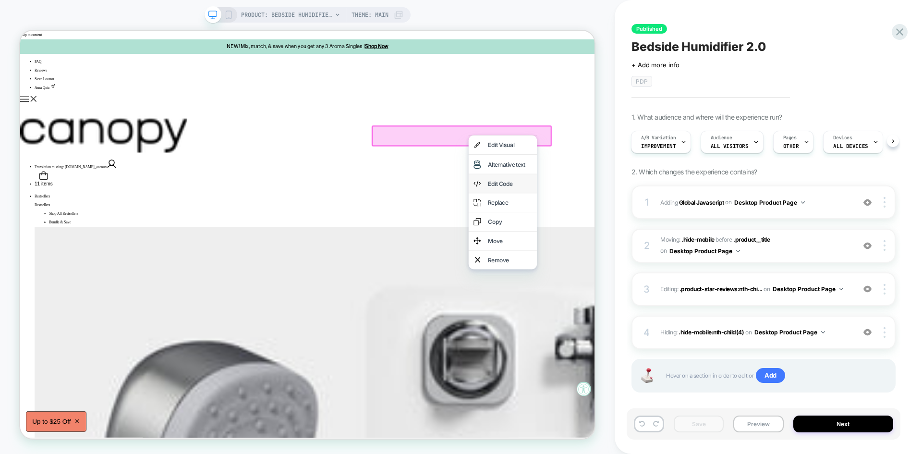
click at [647, 236] on div "Edit Code" at bounding box center [673, 235] width 59 height 12
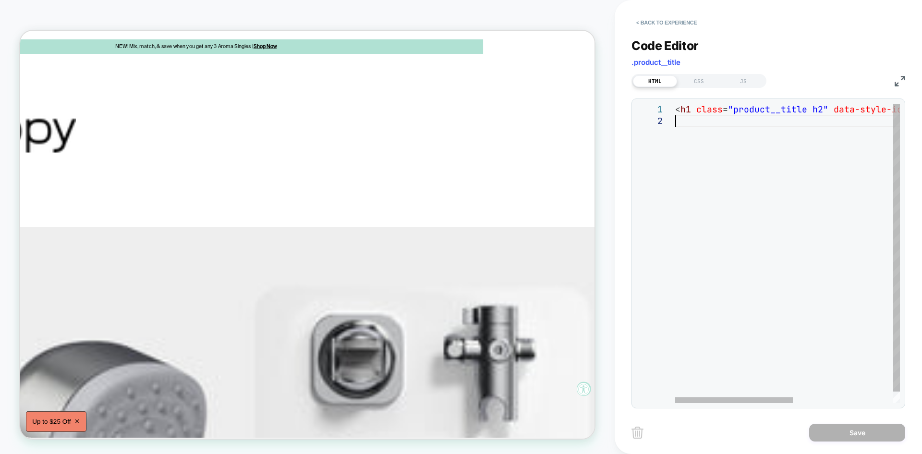
click at [715, 192] on div "< h1 class = "product__title h2" data-style-id = "6" > Bedside Humidifier 2.0 <…" at bounding box center [883, 259] width 416 height 311
click at [651, 19] on button "< Back to experience" at bounding box center [666, 22] width 70 height 15
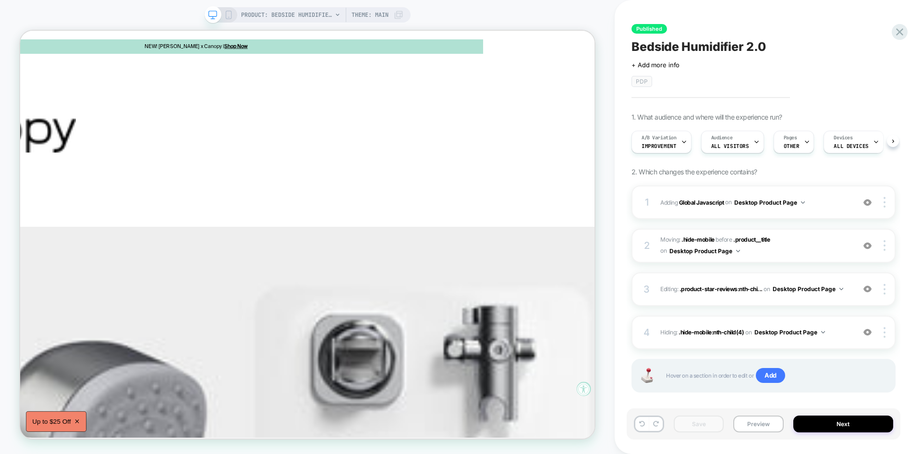
scroll to position [0, 0]
click at [754, 423] on button "Preview" at bounding box center [758, 423] width 50 height 17
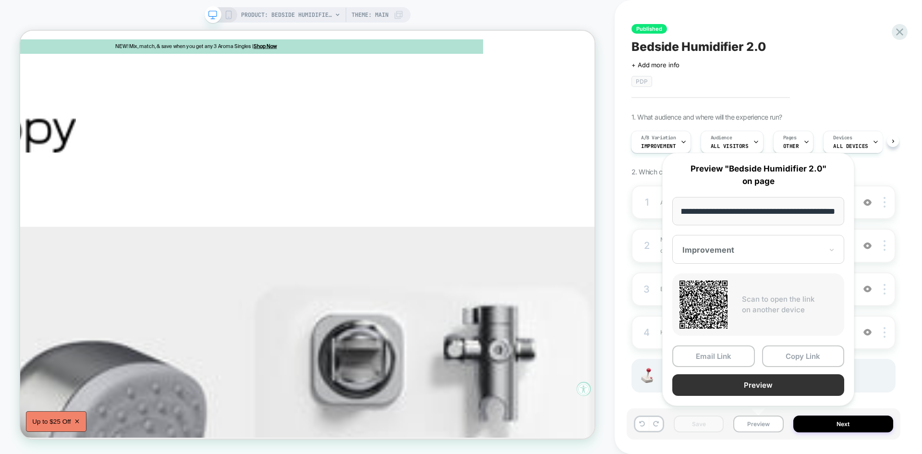
scroll to position [0, 0]
click at [742, 380] on button "Preview" at bounding box center [758, 385] width 172 height 22
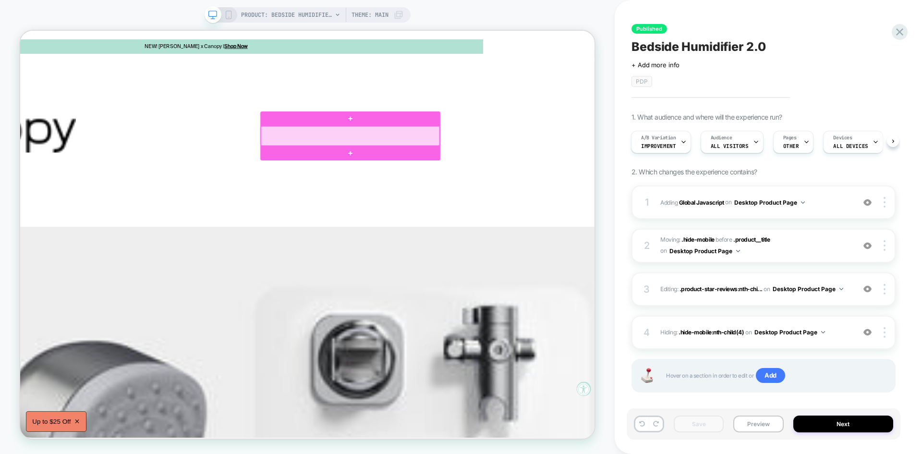
click at [469, 168] on div at bounding box center [460, 171] width 238 height 26
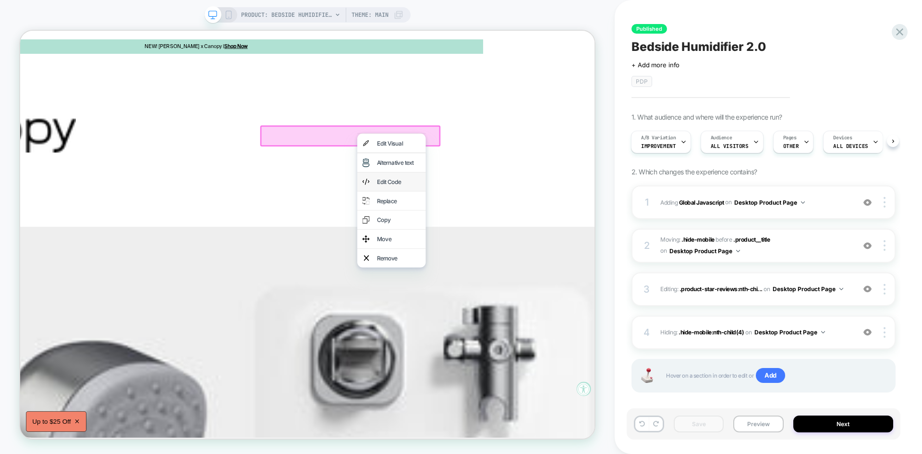
click at [506, 228] on div "Edit Code" at bounding box center [524, 232] width 59 height 12
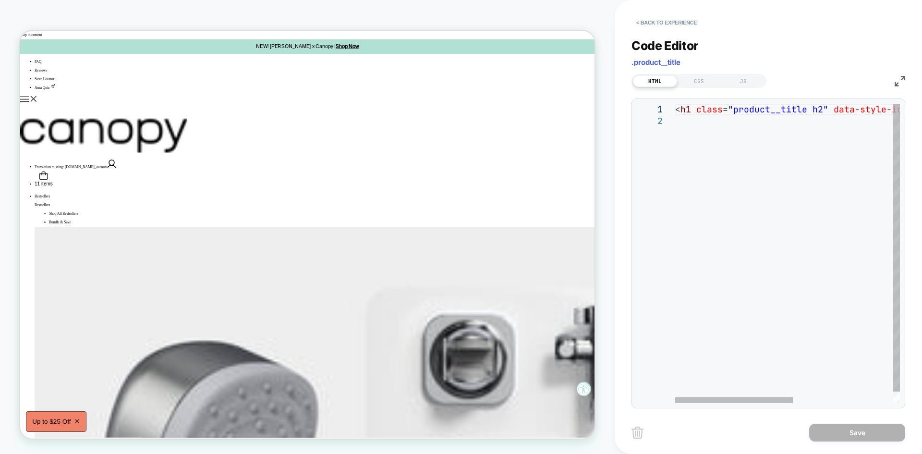
click at [739, 156] on div "< h1 class = "product__title h2" data-style-id = "6" > Bedside Humidifier 2.0 <…" at bounding box center [883, 259] width 416 height 311
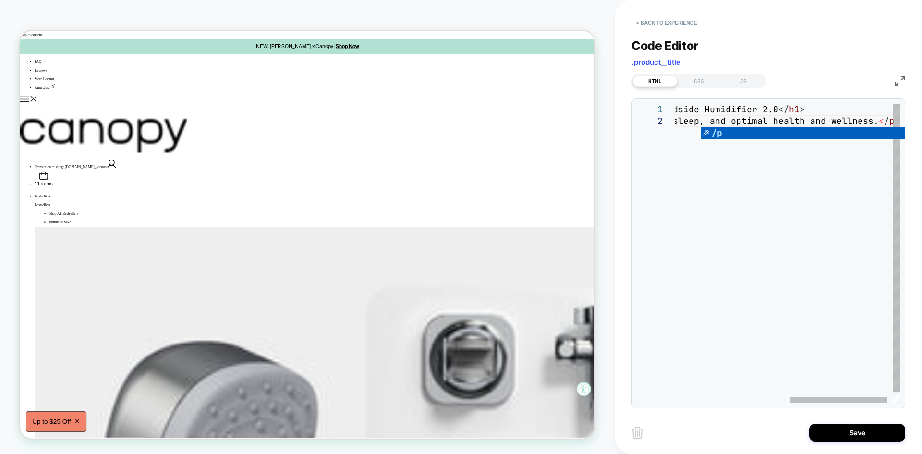
scroll to position [12, 481]
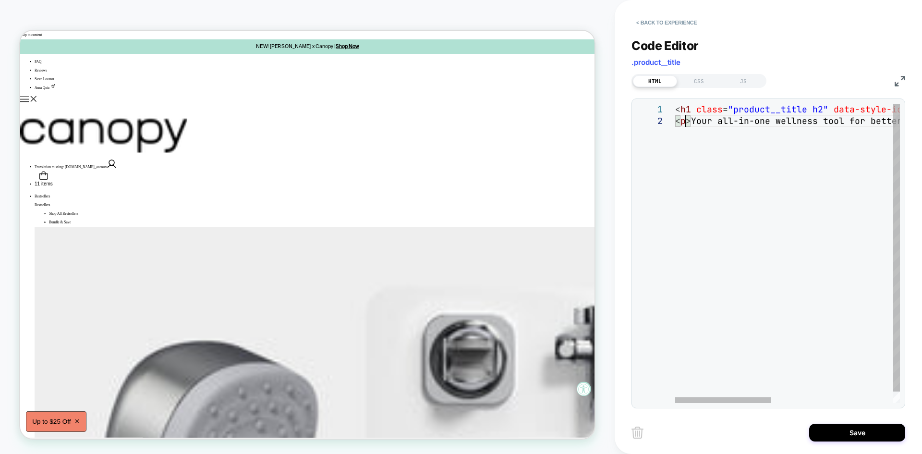
click at [687, 124] on div "< h1 class = "product__title h2" data-style-id = "6" > Bedside Humidifier 2.0 <…" at bounding box center [929, 259] width 509 height 311
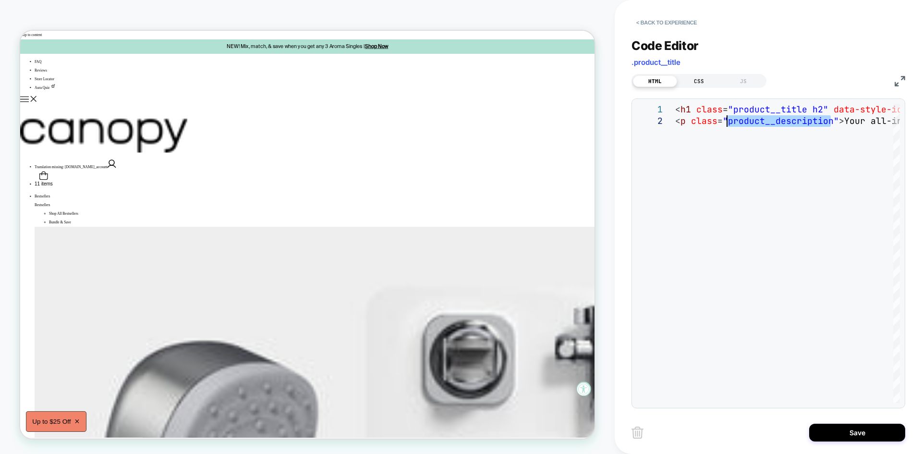
type textarea "**********"
click at [690, 81] on div "CSS" at bounding box center [699, 81] width 44 height 12
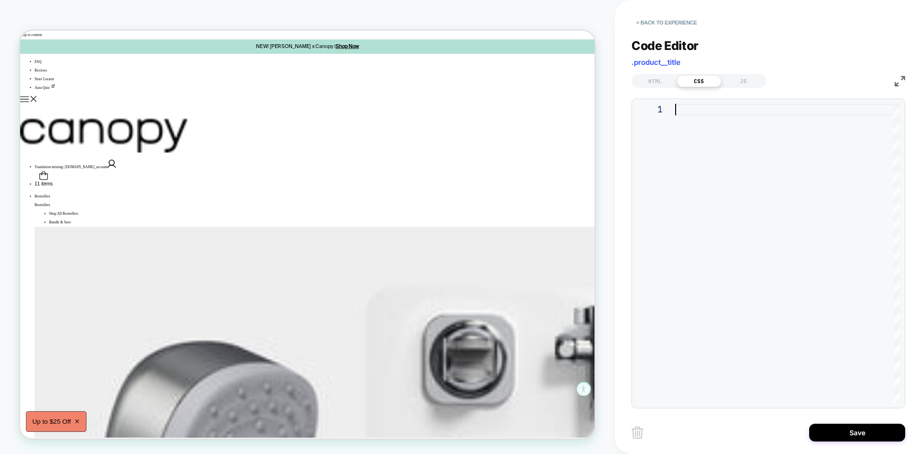
click at [696, 145] on div at bounding box center [787, 253] width 225 height 299
type textarea "**********"
click at [655, 83] on div "HTML" at bounding box center [655, 81] width 44 height 12
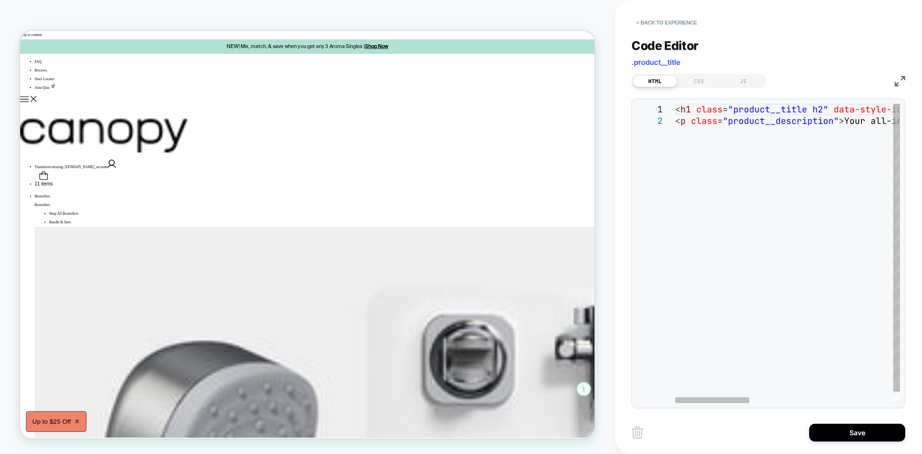
scroll to position [0, 632]
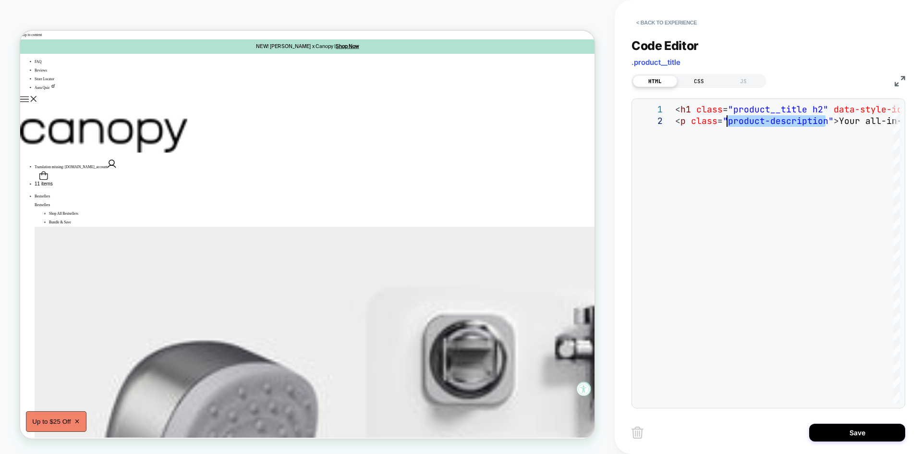
type textarea "**********"
click at [696, 83] on div "CSS" at bounding box center [699, 81] width 44 height 12
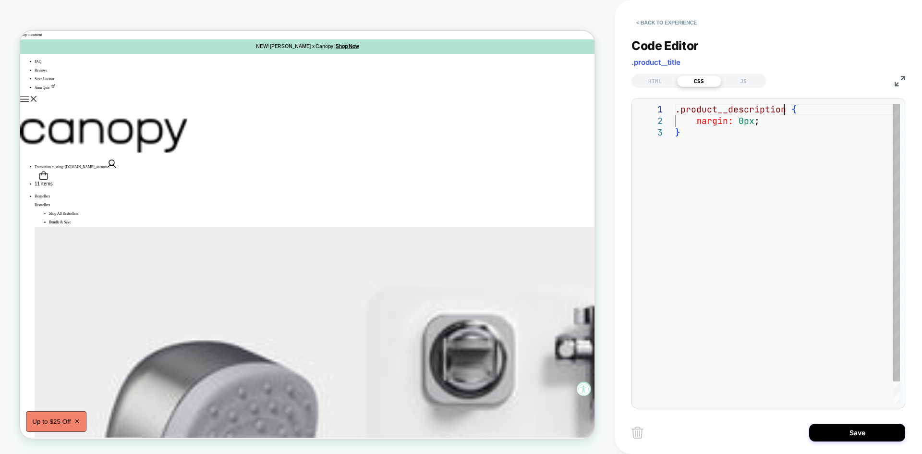
scroll to position [0, 4]
drag, startPoint x: 784, startPoint y: 109, endPoint x: 676, endPoint y: 114, distance: 108.1
click at [676, 114] on div ".product__description { margin: 0px ; }" at bounding box center [787, 265] width 225 height 322
type textarea "**********"
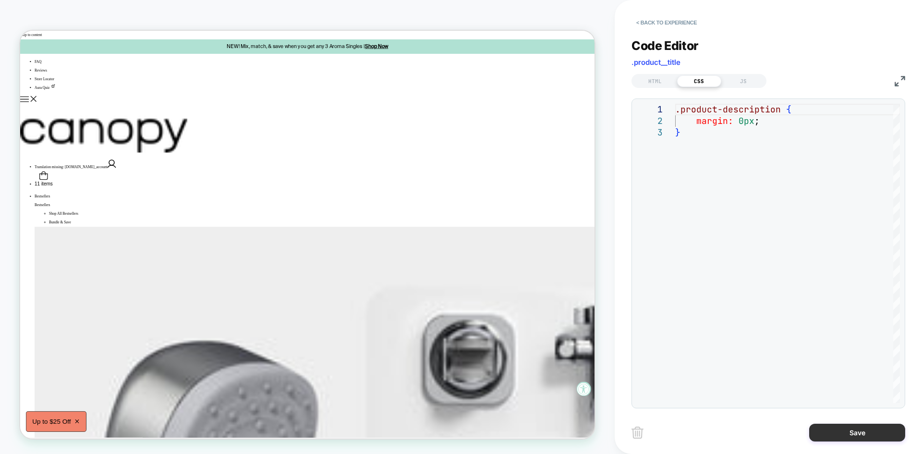
click at [832, 432] on button "Save" at bounding box center [857, 432] width 96 height 18
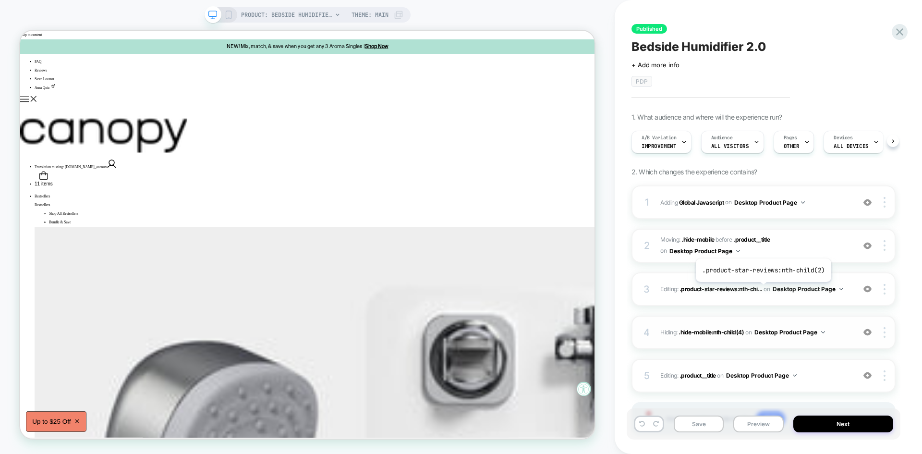
scroll to position [0, 0]
click at [705, 425] on button "Save" at bounding box center [699, 423] width 50 height 17
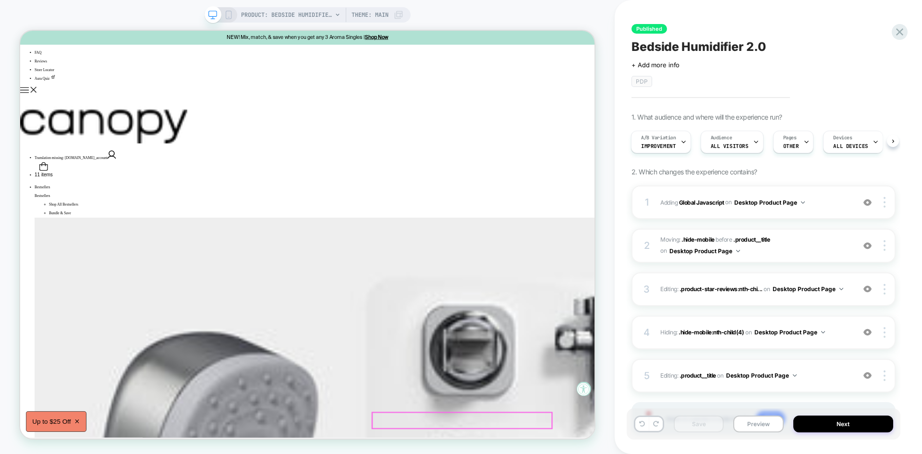
scroll to position [0, 0]
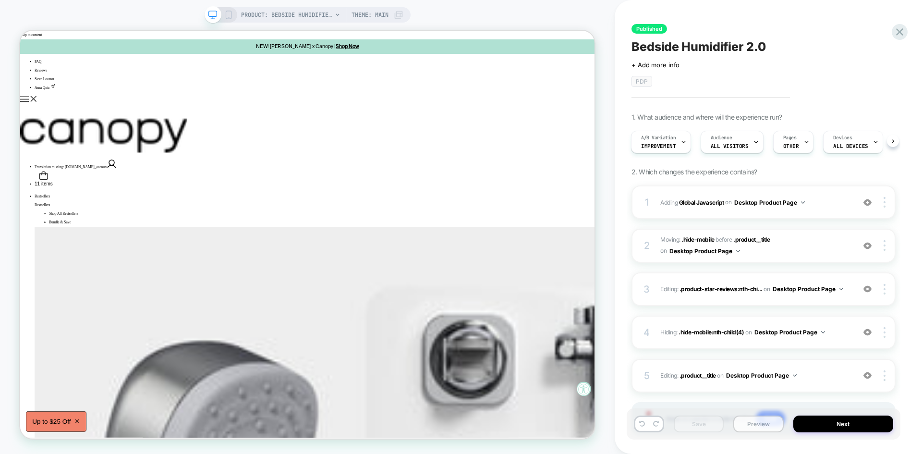
click at [758, 418] on button "Preview" at bounding box center [758, 423] width 50 height 17
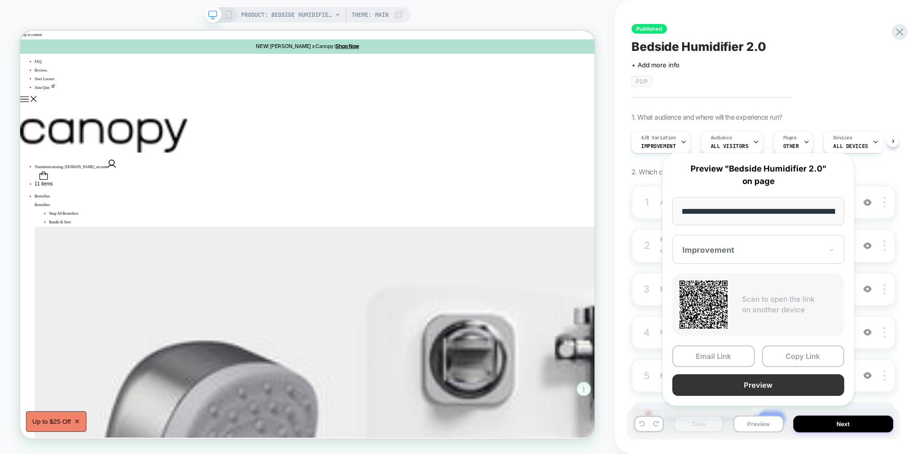
click at [767, 388] on button "Preview" at bounding box center [758, 385] width 172 height 22
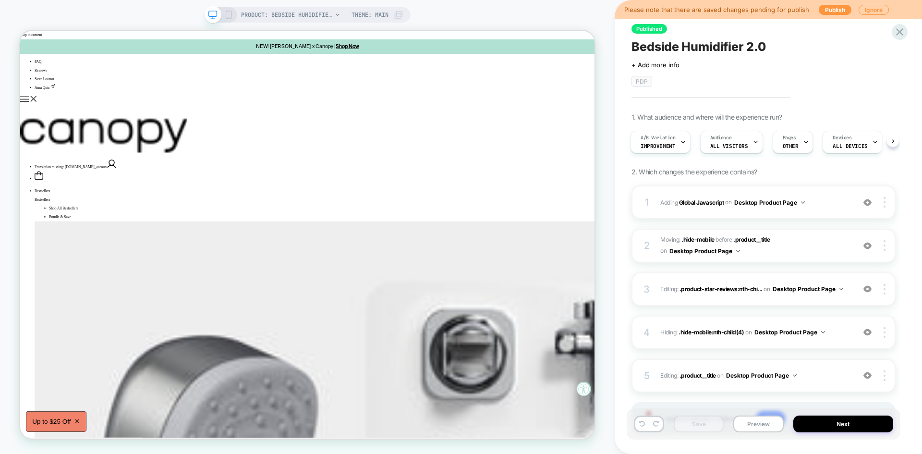
scroll to position [54, 0]
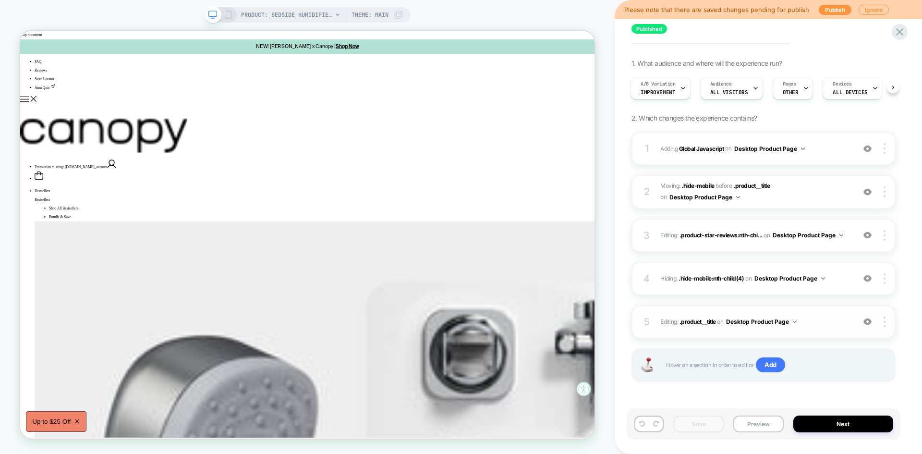
click at [819, 321] on span "Editing : .product__title .product__title on Desktop Product Page" at bounding box center [755, 321] width 190 height 12
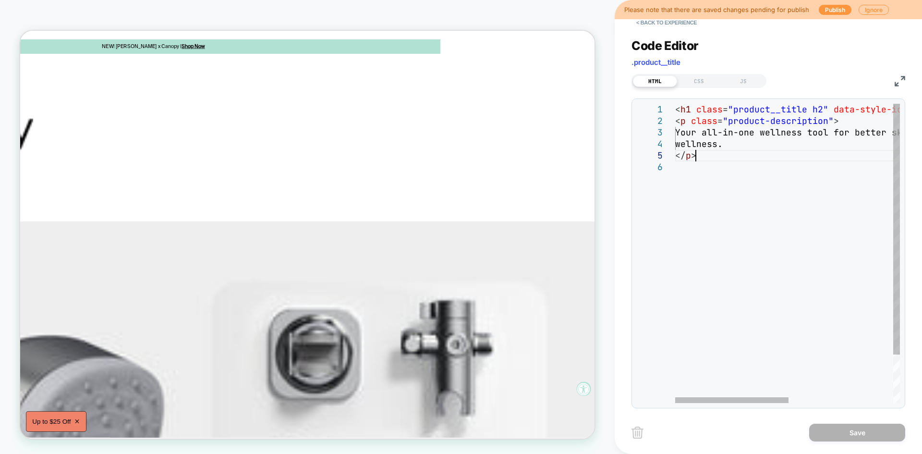
scroll to position [0, 0]
click at [739, 161] on div "< h1 class = "product__title h2" data-style-id = "6" > Bedside Humidifier 2.0 <…" at bounding box center [891, 282] width 432 height 357
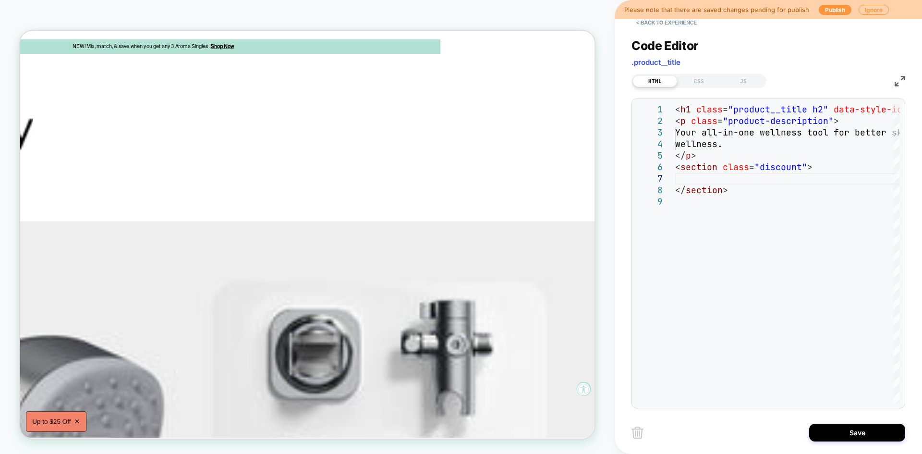
drag, startPoint x: 380, startPoint y: 396, endPoint x: 355, endPoint y: 323, distance: 77.6
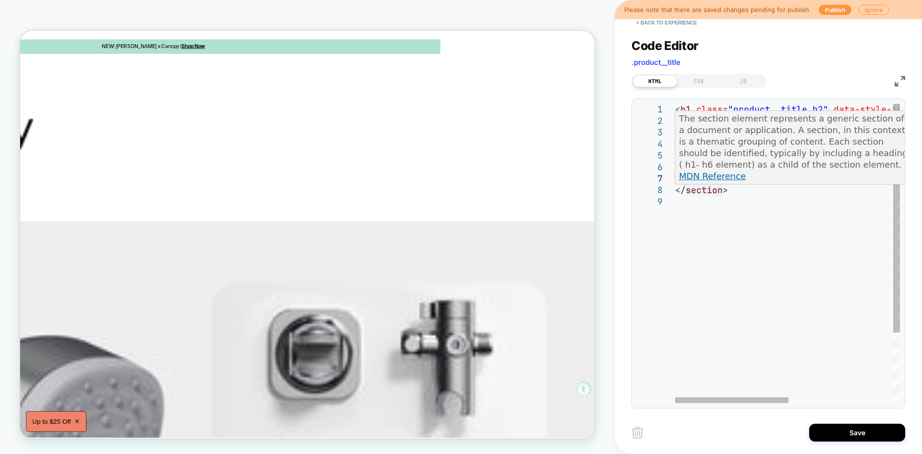
click at [719, 178] on link "MDN Reference" at bounding box center [712, 176] width 67 height 10
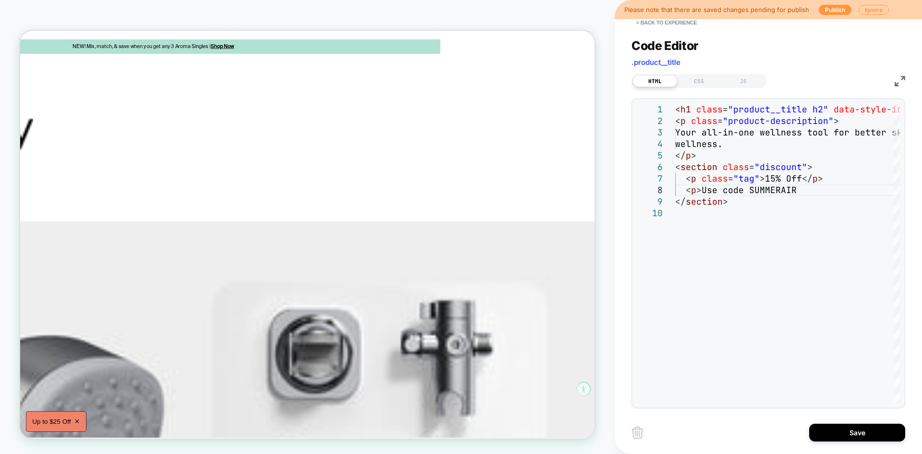
scroll to position [81, 124]
click at [778, 169] on div "< h1 class = "product__title h2" data-style-id = "6" > Bedside Humidifier 2.0 <…" at bounding box center [891, 305] width 432 height 403
type textarea "**********"
click at [693, 82] on div "CSS" at bounding box center [699, 81] width 44 height 12
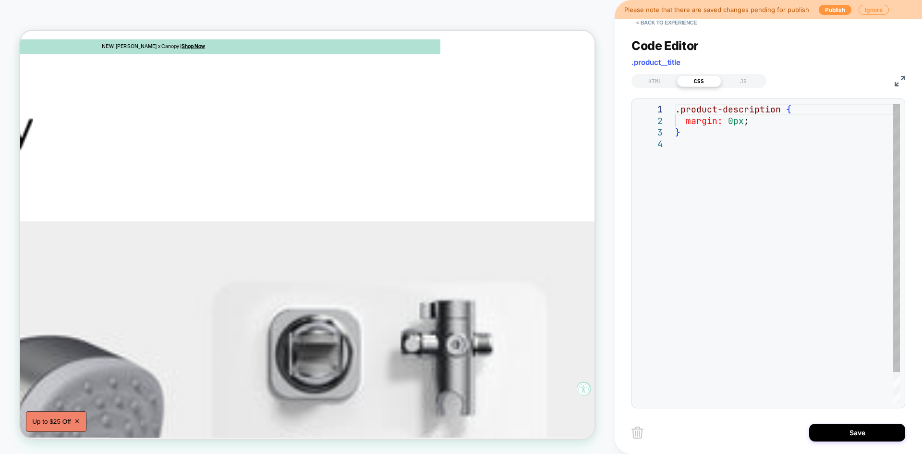
scroll to position [0, 0]
click at [699, 128] on div ".product-description { margin: 0px ; }" at bounding box center [787, 271] width 225 height 334
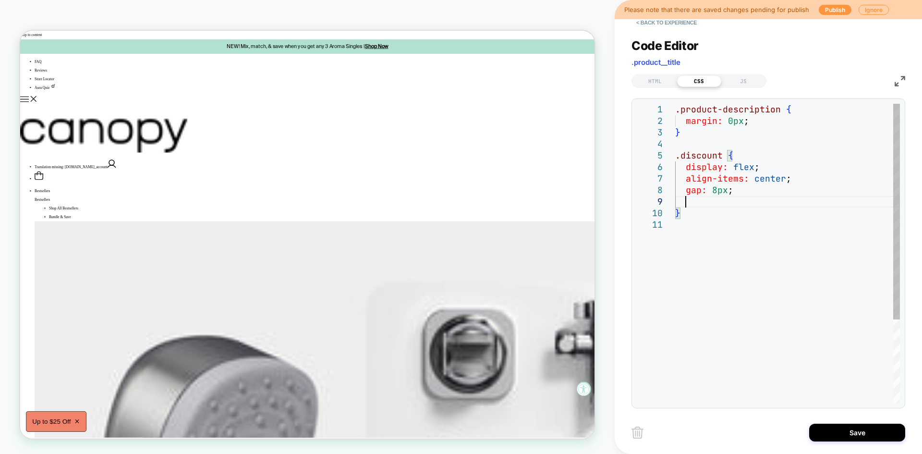
scroll to position [104, 10]
type textarea "**********"
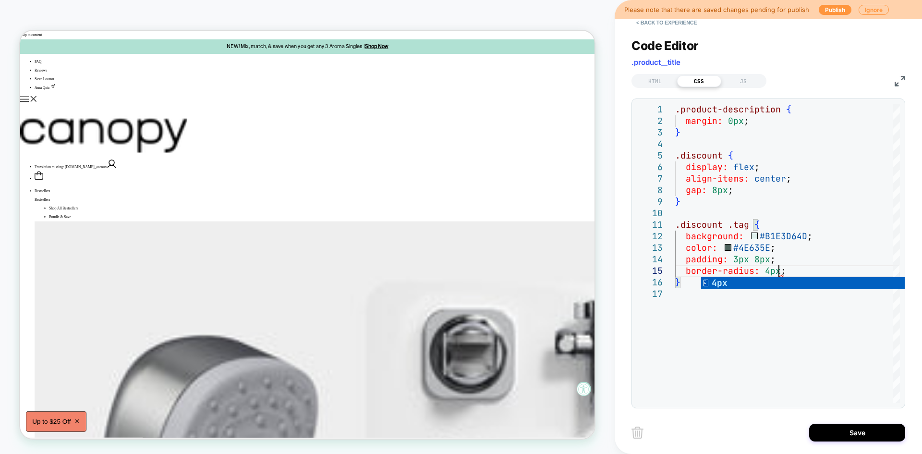
scroll to position [46, 104]
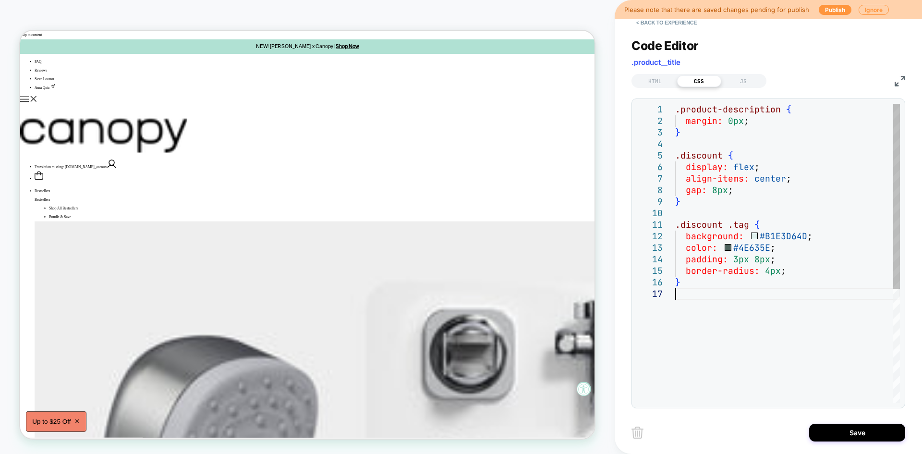
click at [756, 318] on div ".product-description { margin: 0px ; } .discount { display: flex ; } align-item…" at bounding box center [787, 345] width 225 height 483
click at [791, 272] on div ".product-description { margin: 0px ; } .discount { display: flex ; } align-item…" at bounding box center [787, 345] width 225 height 483
click at [762, 317] on div ".product-description { margin: 0px ; } .discount { display: flex ; } align-item…" at bounding box center [787, 351] width 225 height 495
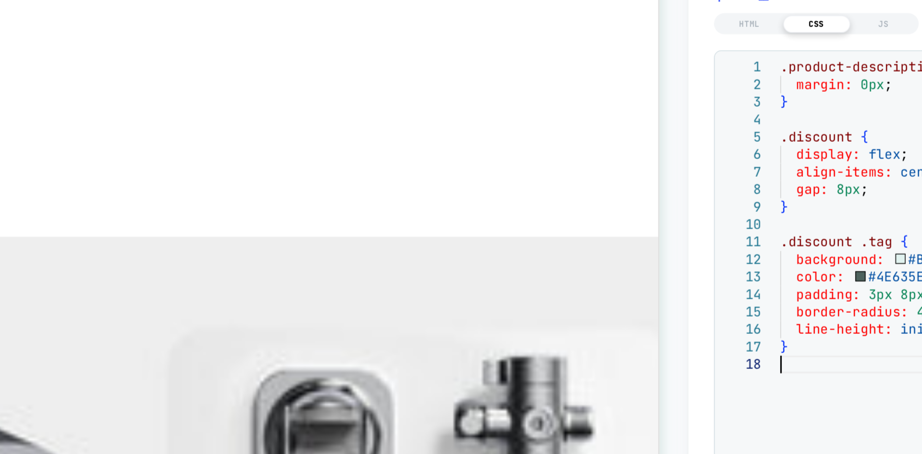
scroll to position [0, 127]
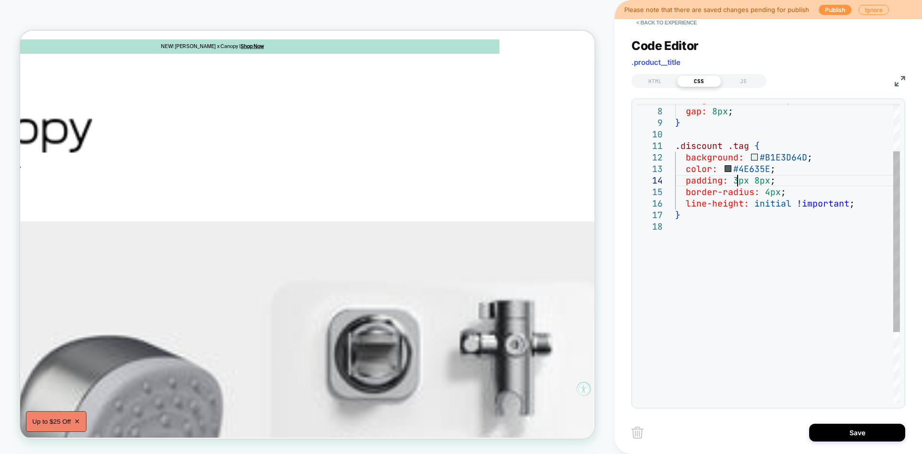
click at [737, 175] on div "} line-height: initial !important ; padding: 3px 8px ; border-radius: 4px ; col…" at bounding box center [787, 272] width 225 height 495
click at [684, 246] on div "} line-height: initial !important ; padding: 4px 8px ; border-radius: 4px ; col…" at bounding box center [787, 272] width 225 height 495
click at [789, 207] on div "} line-height: initial !important ; padding: 4px 8px ; border-radius: 4px ; col…" at bounding box center [787, 272] width 225 height 495
click at [758, 389] on div "} padding: 3px 8px ; border-radius: 4px ; color: #4E635E ; background: #B1E3D64…" at bounding box center [787, 266] width 225 height 483
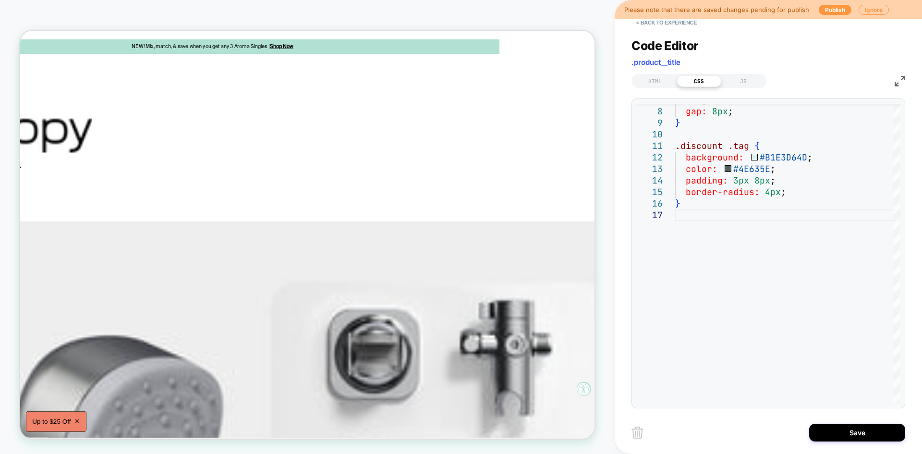
type textarea "**********"
click at [655, 80] on div "HTML" at bounding box center [655, 81] width 44 height 12
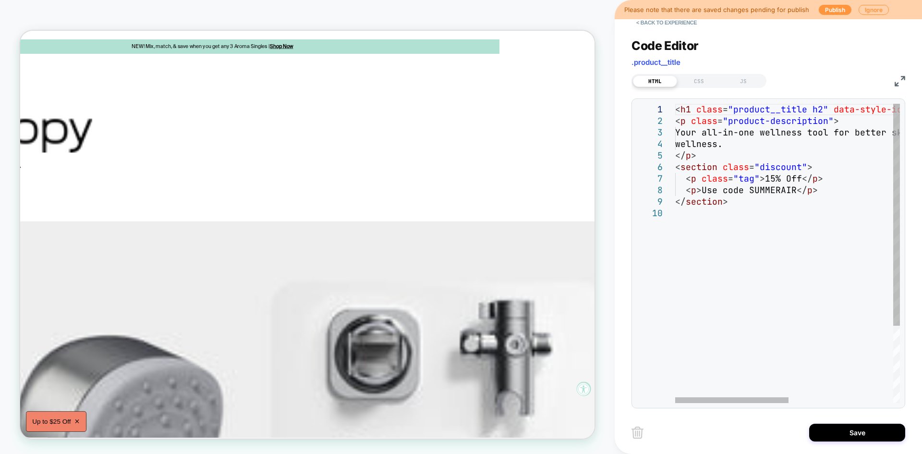
scroll to position [0, 0]
click at [738, 203] on div "< h1 class = "product__title h2" data-style-id = "6" > Bedside Humidifier 2.0 <…" at bounding box center [891, 305] width 432 height 403
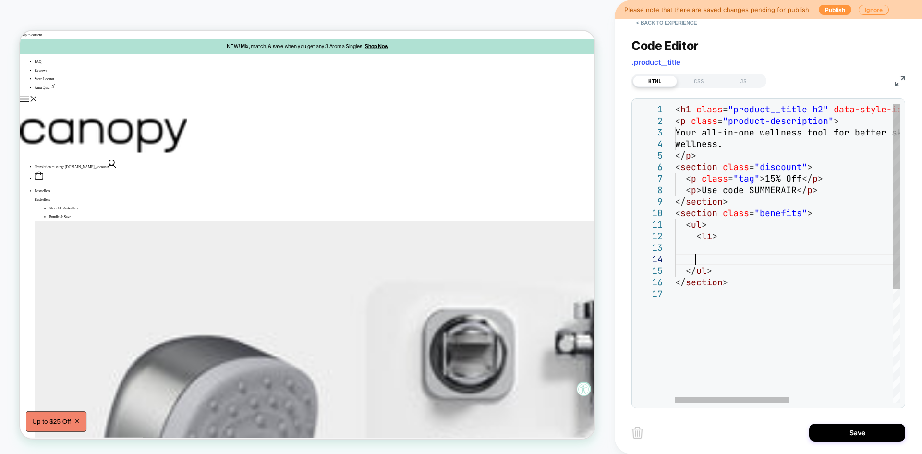
scroll to position [35, 25]
drag, startPoint x: 726, startPoint y: 260, endPoint x: 696, endPoint y: 238, distance: 37.4
click at [696, 238] on div "< h1 class = "product__title h2" data-style-id = "6" > Bedside Humidifier 2.0 <…" at bounding box center [891, 345] width 432 height 483
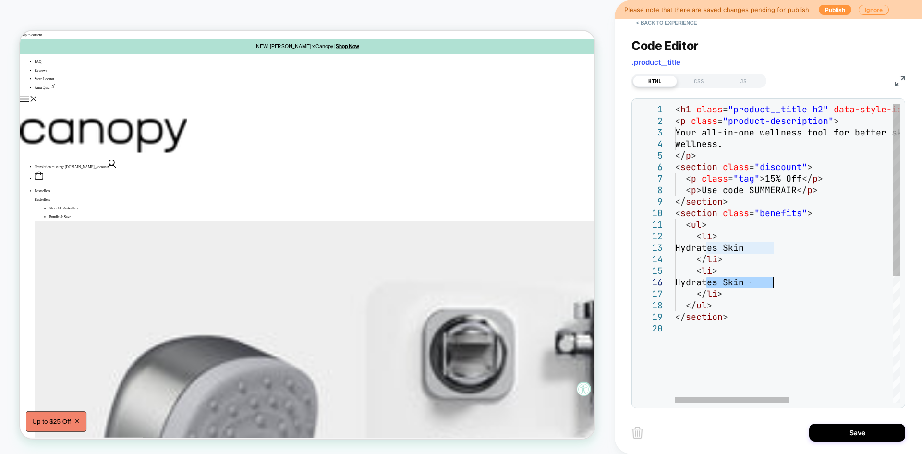
drag, startPoint x: 706, startPoint y: 284, endPoint x: 786, endPoint y: 278, distance: 79.9
click at [786, 278] on div "< h1 class = "product__title h2" data-style-id = "6" > Bedside Humidifier 2.0 <…" at bounding box center [891, 363] width 432 height 518
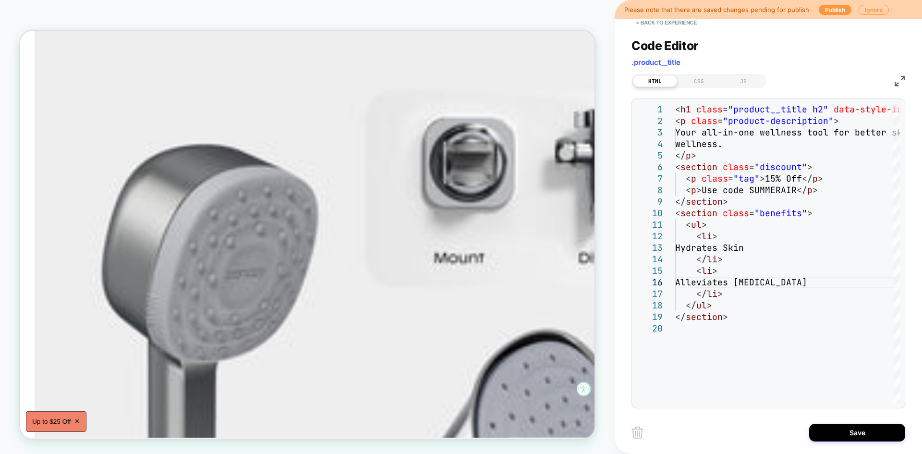
scroll to position [0, 0]
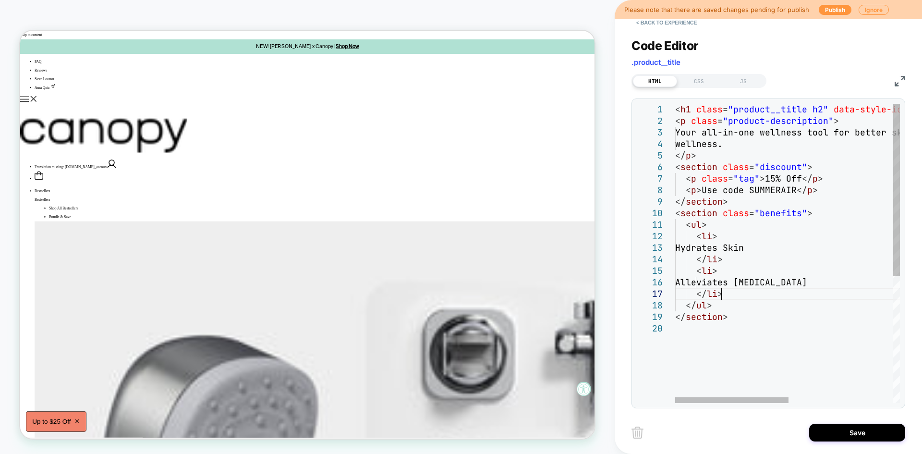
click at [735, 295] on div "< h1 class = "product__title h2" data-style-id = "6" > Bedside Humidifier 2.0 <…" at bounding box center [891, 363] width 432 height 518
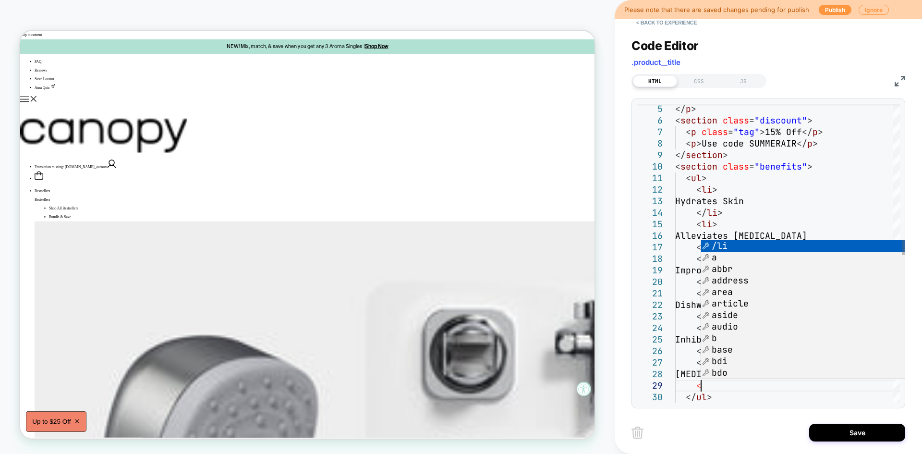
scroll to position [92, 25]
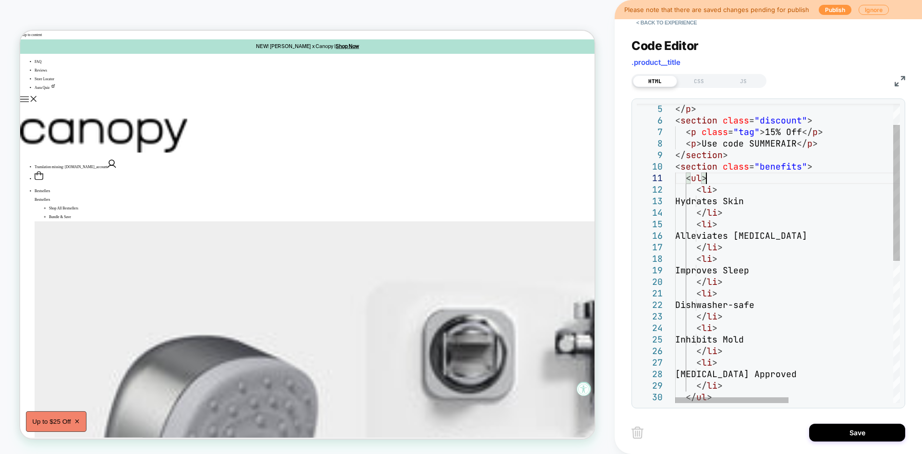
click at [776, 172] on div "</ p > < section class = "discount" > < p class = "tag" > 15% Off </ p > < p > …" at bounding box center [891, 385] width 432 height 656
click at [776, 168] on div "</ p > < section class = "discount" > < p class = "tag" > 15% Off </ p > < p > …" at bounding box center [891, 385] width 432 height 656
type textarea "**********"
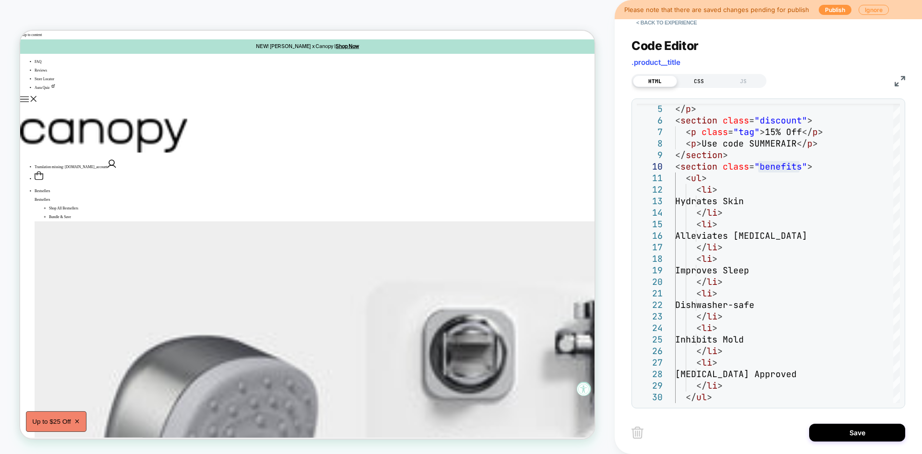
click at [703, 77] on div "CSS" at bounding box center [699, 81] width 44 height 12
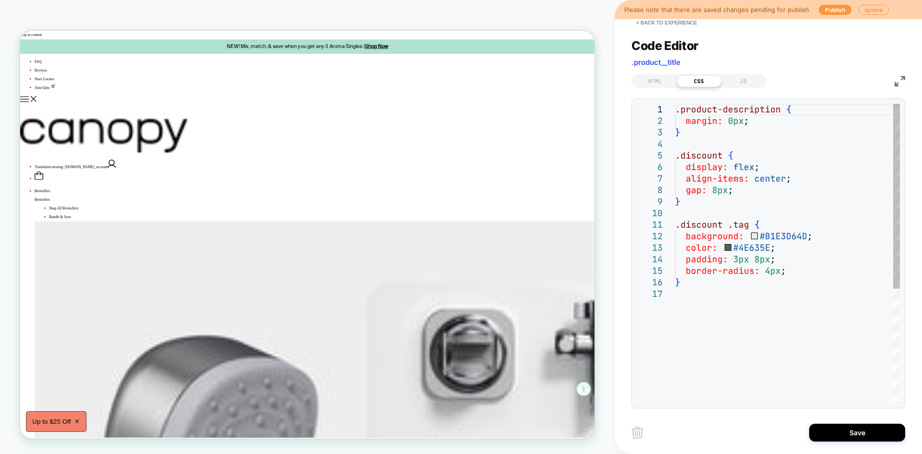
scroll to position [0, 0]
click at [689, 277] on div ".product-description { margin: 0px ; } .discount { display: flex ; align-items:…" at bounding box center [787, 345] width 225 height 483
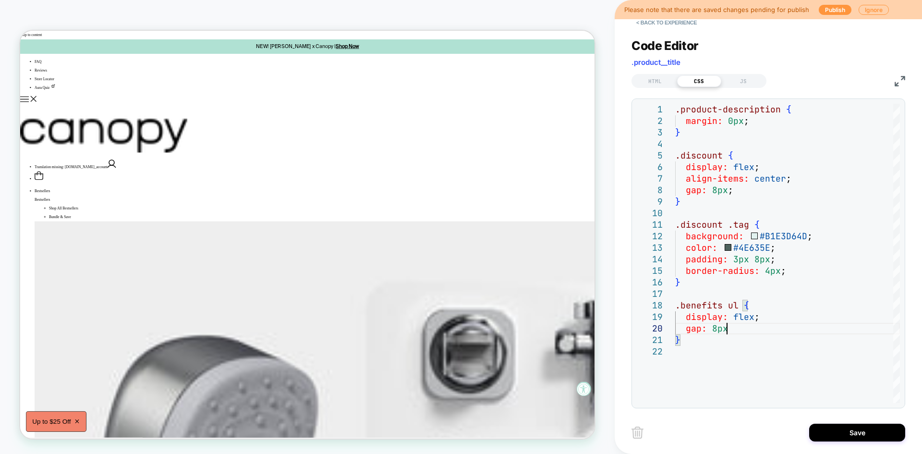
scroll to position [104, 56]
drag, startPoint x: 757, startPoint y: 303, endPoint x: 649, endPoint y: 302, distance: 107.5
click at [675, 302] on div ".product-description { margin: 0px ; } .discount { display: flex ; align-items:…" at bounding box center [787, 374] width 225 height 541
click at [697, 341] on div ".product-description { margin: 0px ; } .discount { display: flex ; align-items:…" at bounding box center [787, 374] width 225 height 541
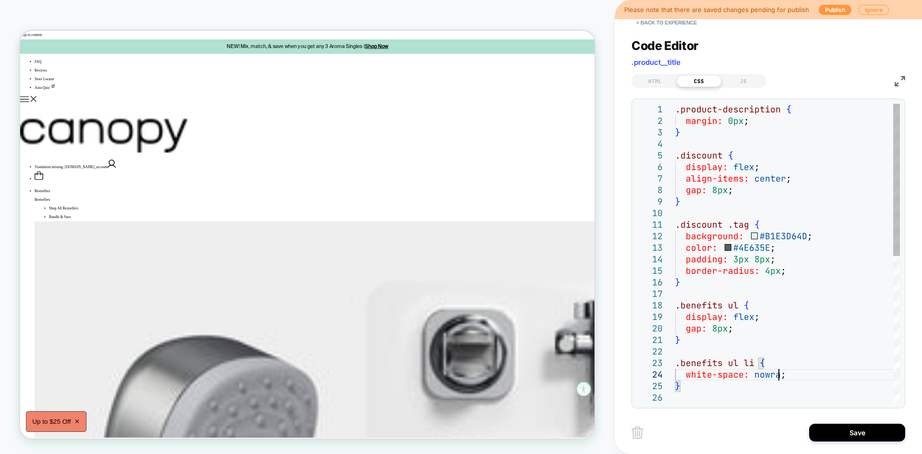
scroll to position [35, 108]
click at [766, 315] on div ".product-description { margin: 0px ; } .discount { display: flex ; align-items:…" at bounding box center [787, 397] width 225 height 587
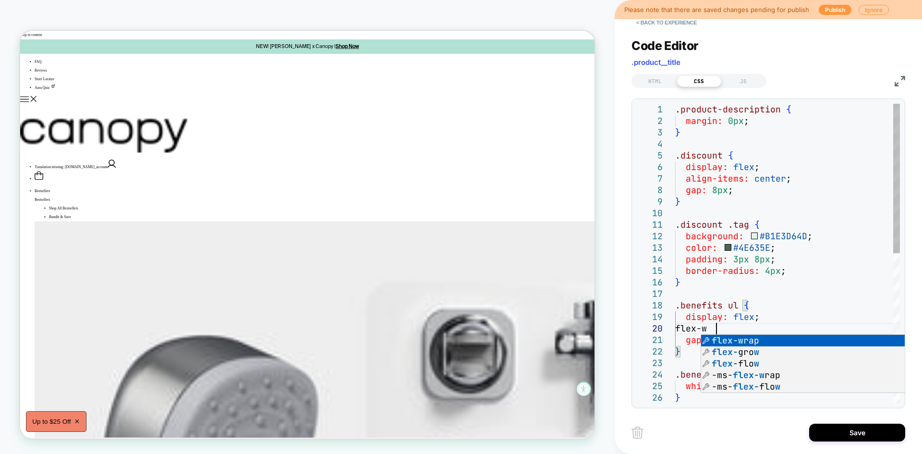
scroll to position [104, 41]
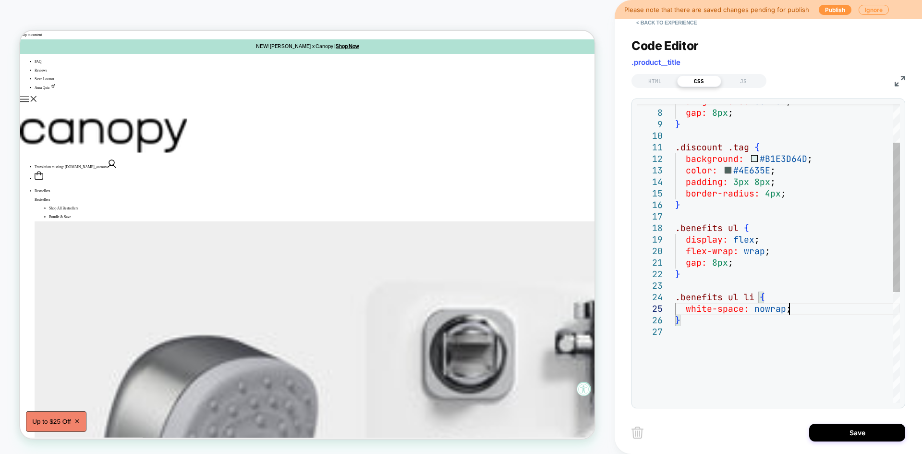
click at [800, 310] on div "align-items: center ; gap: 8px ; } .discount .tag { background: #B1E3D64D ; col…" at bounding box center [787, 325] width 225 height 599
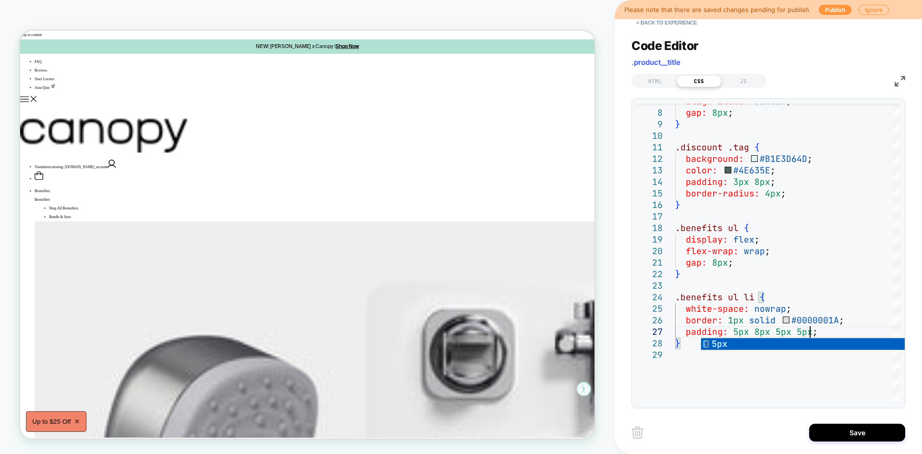
scroll to position [69, 134]
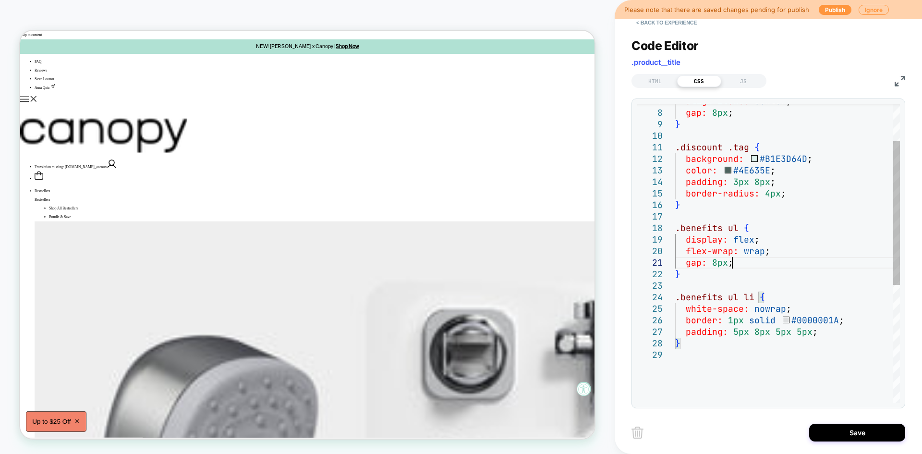
click at [749, 265] on div "align-items: center ; gap: 8px ; } .discount .tag { background: #B1E3D64D ; col…" at bounding box center [787, 337] width 225 height 622
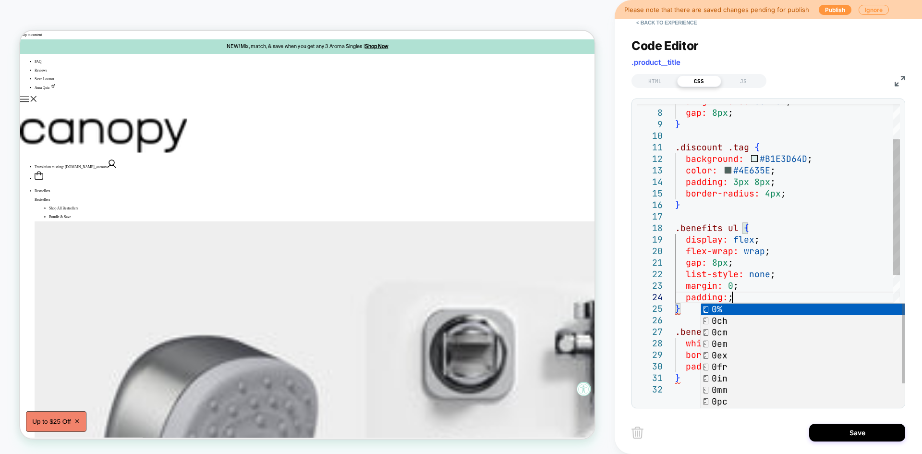
scroll to position [35, 62]
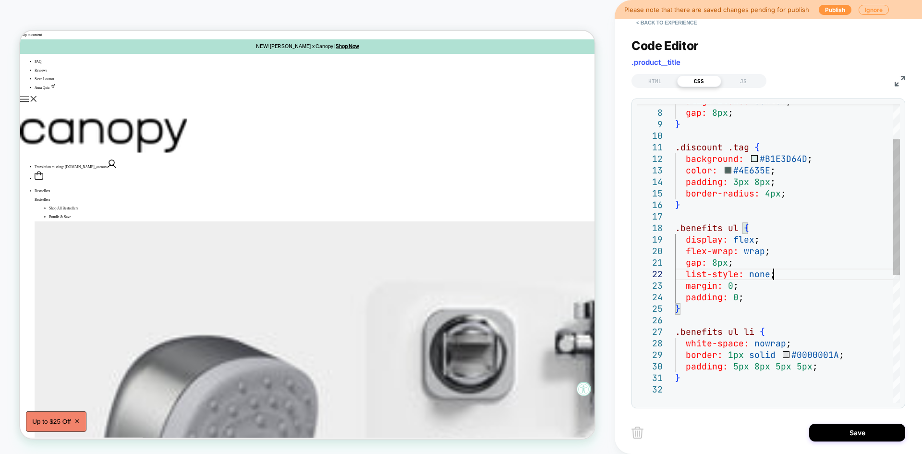
click at [794, 275] on div "align-items: center ; gap: 8px ; } .discount .tag { background: #B1E3D64D ; col…" at bounding box center [787, 354] width 225 height 656
click at [821, 368] on div "align-items: center ; gap: 8px ; } .discount .tag { background: #B1E3D64D ; col…" at bounding box center [787, 354] width 225 height 656
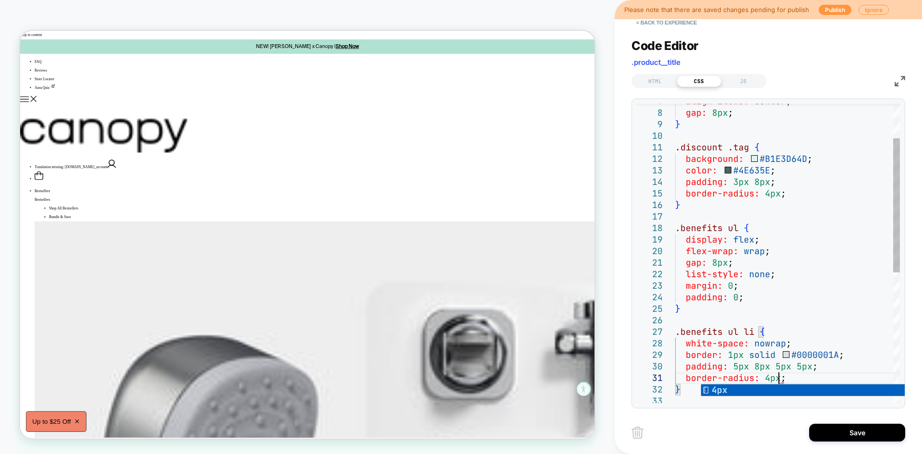
scroll to position [11, 104]
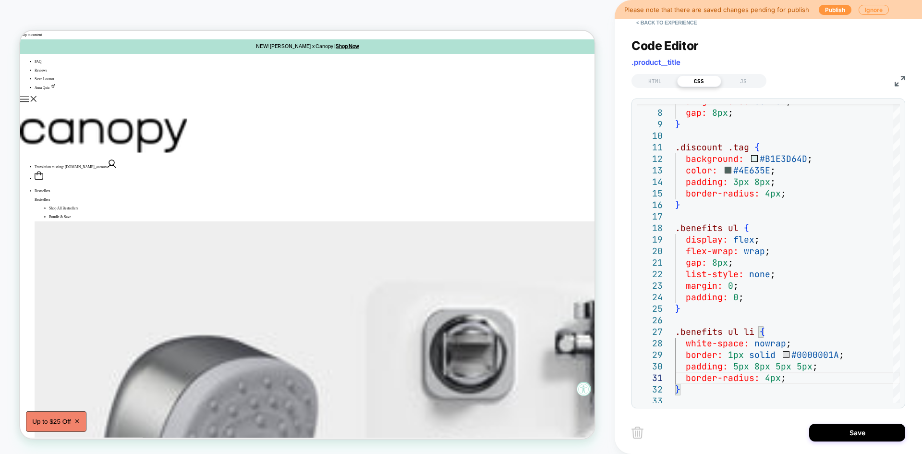
click at [766, 425] on div "Save" at bounding box center [768, 432] width 274 height 24
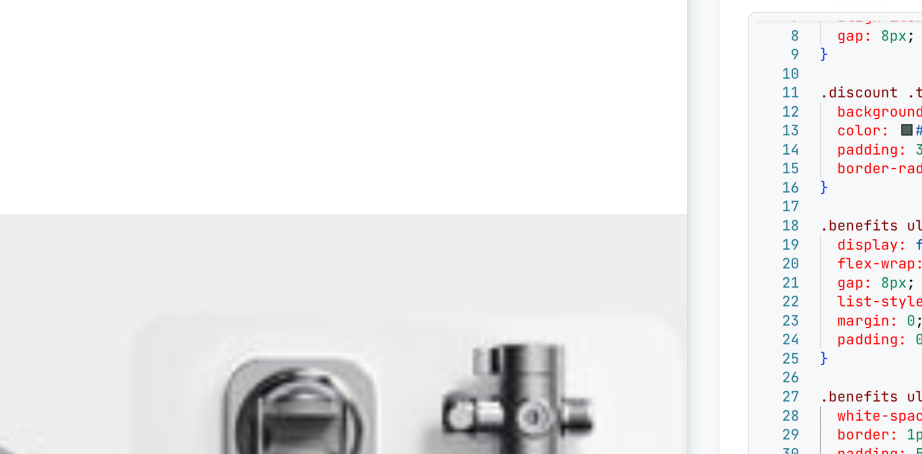
scroll to position [0, 146]
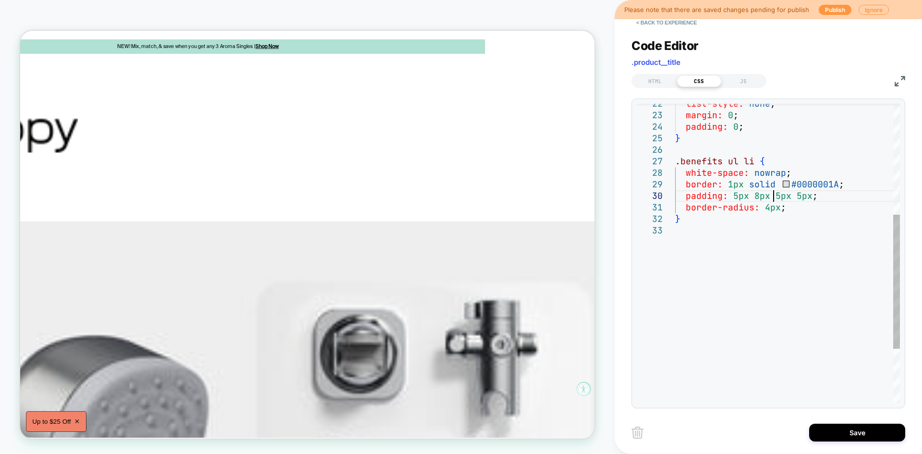
click at [776, 197] on div "} padding: 5px 8px 5px 5px ; border-radius: 4px ; border: 1px solid #0000001A ;…" at bounding box center [787, 190] width 225 height 668
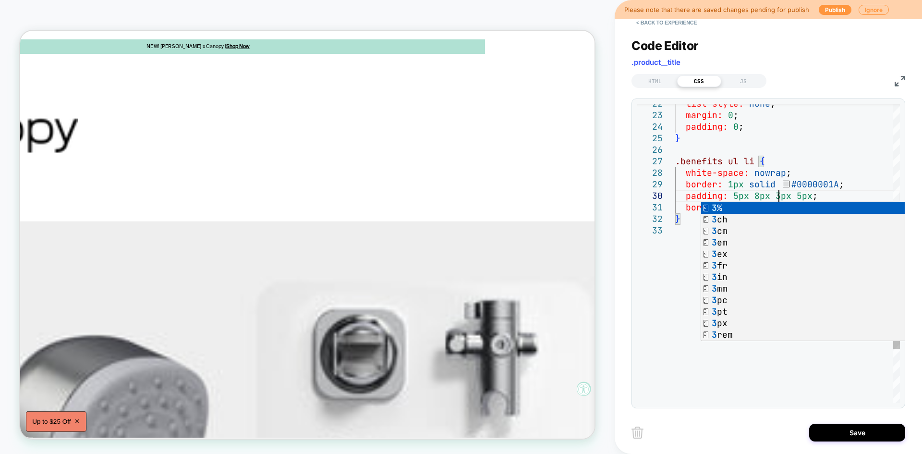
scroll to position [34, 104]
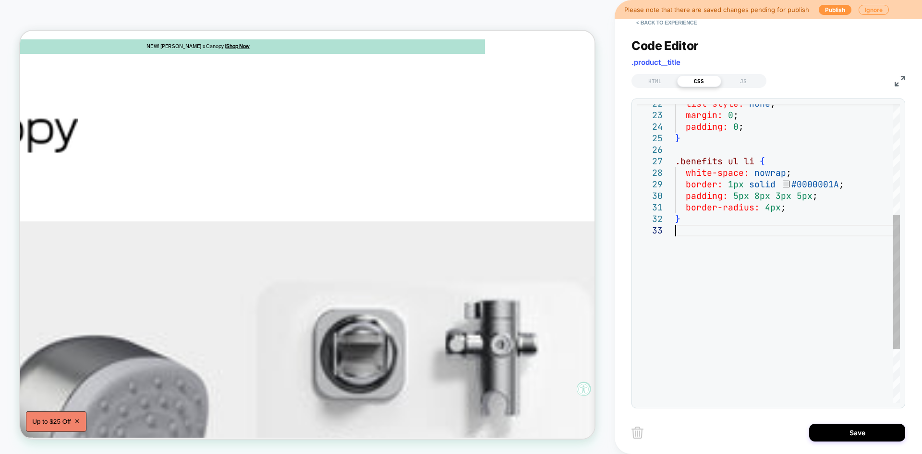
click at [677, 246] on div "} padding: 5px 8px 3px 5px ; border-radius: 4px ; border: 1px solid #0000001A ;…" at bounding box center [787, 190] width 225 height 668
type textarea "**********"
click at [844, 434] on button "Save" at bounding box center [857, 432] width 96 height 18
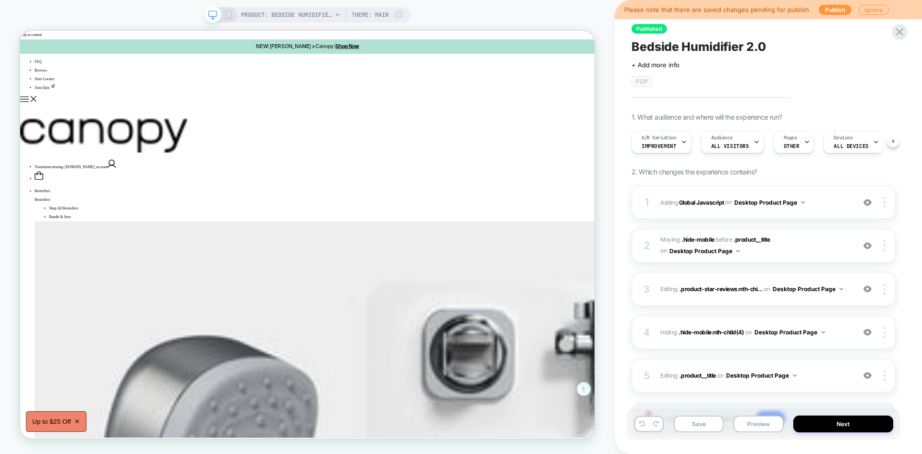
scroll to position [0, 0]
click at [707, 420] on button "Save" at bounding box center [699, 423] width 50 height 17
click at [753, 422] on button "Preview" at bounding box center [758, 423] width 50 height 17
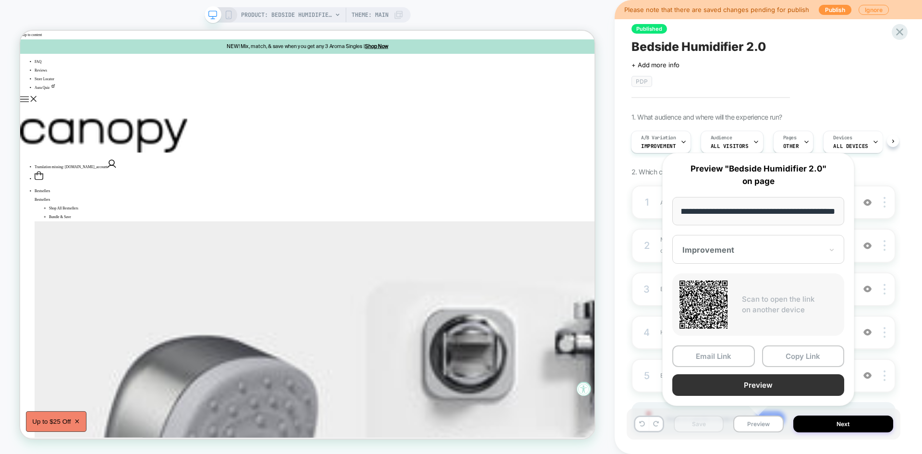
scroll to position [0, 0]
click at [729, 380] on button "Preview" at bounding box center [758, 385] width 172 height 22
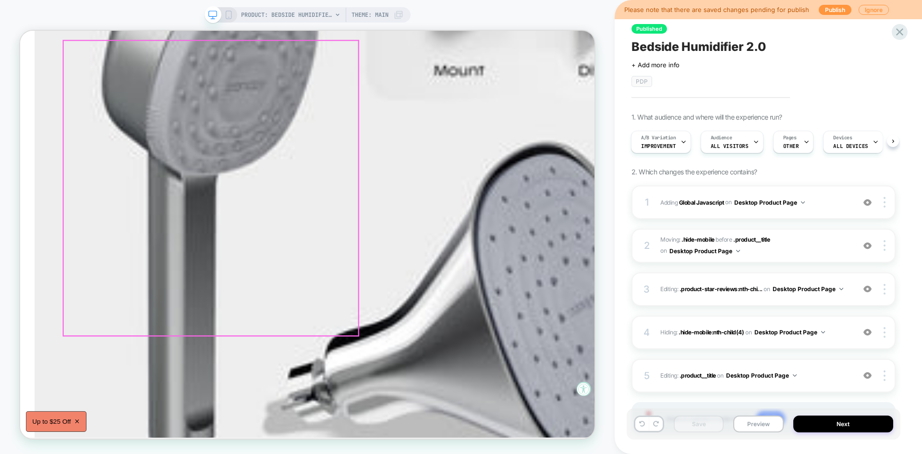
scroll to position [505, 0]
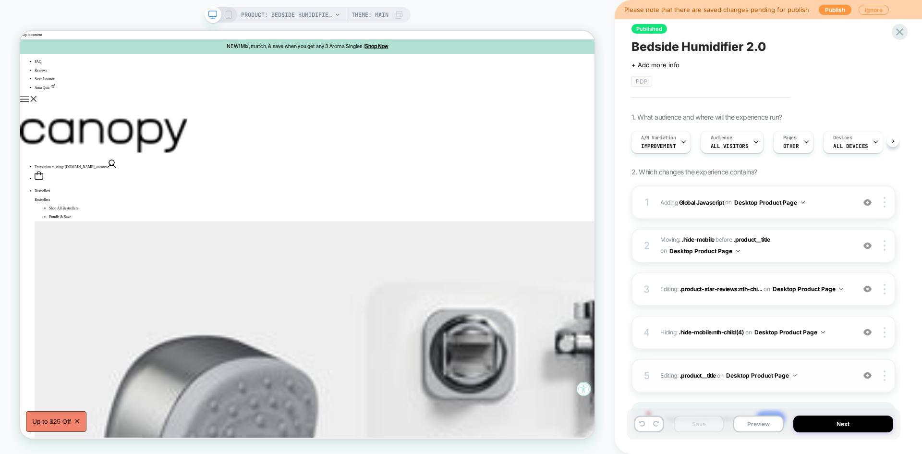
scroll to position [54, 0]
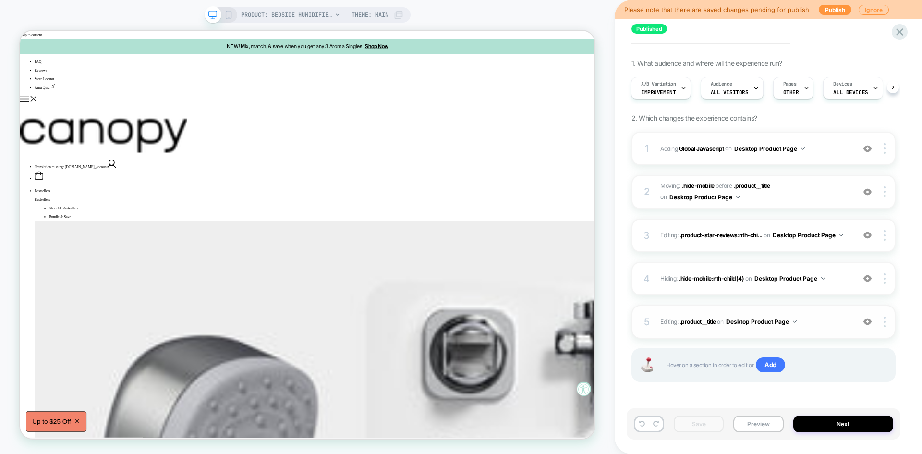
click at [823, 325] on span "Editing : .product__title .product__title on Desktop Product Page" at bounding box center [755, 321] width 190 height 12
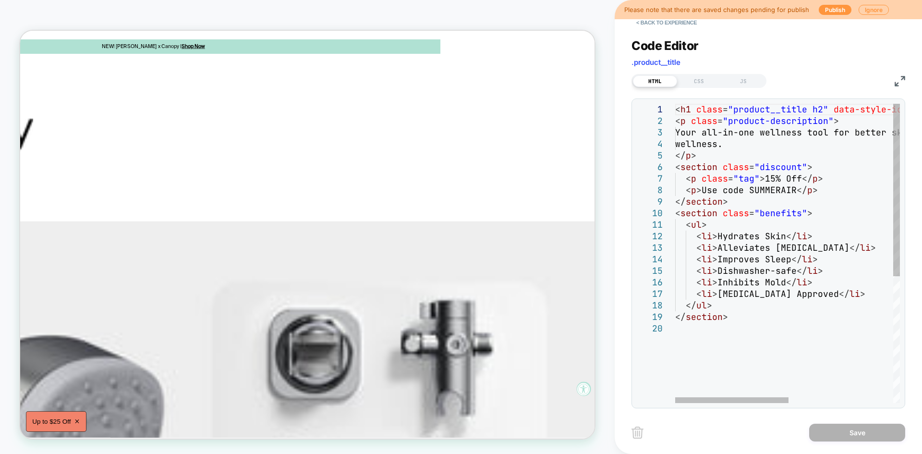
scroll to position [0, 0]
click at [817, 216] on div "< h1 class = "product__title h2" data-style-id = "6" > Bedside Humidifier 2.0 <…" at bounding box center [891, 363] width 432 height 518
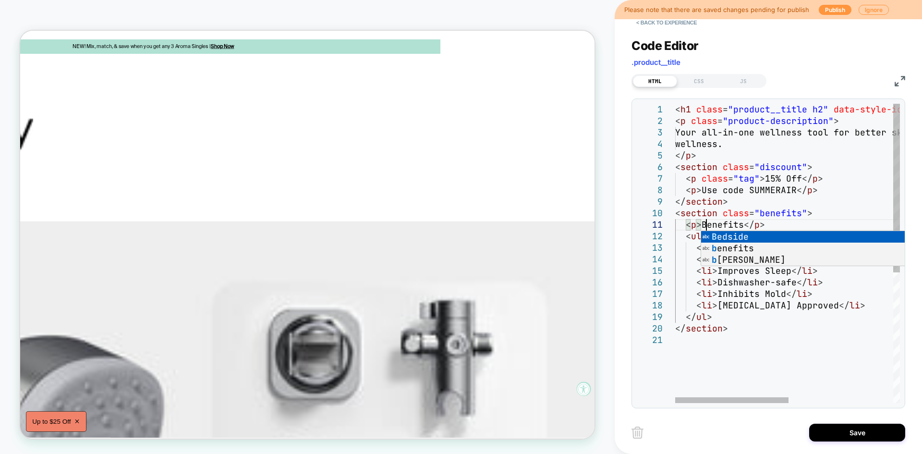
scroll to position [0, 31]
type textarea "**********"
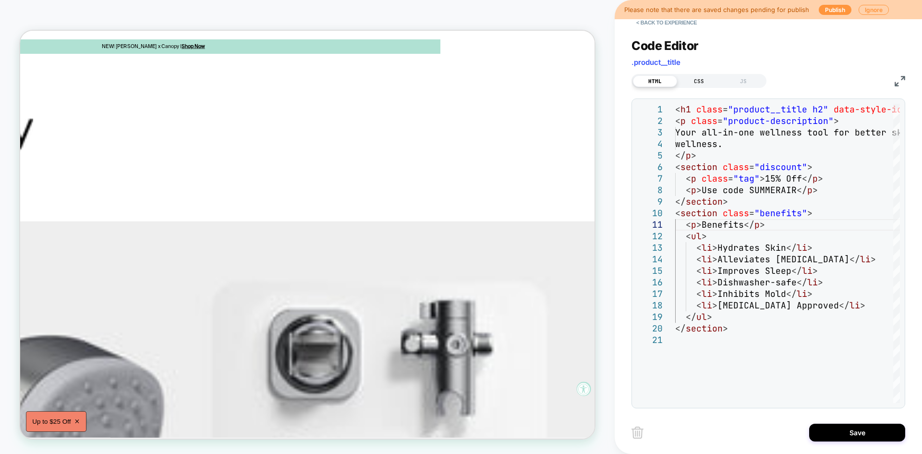
click at [699, 82] on div "CSS" at bounding box center [699, 81] width 44 height 12
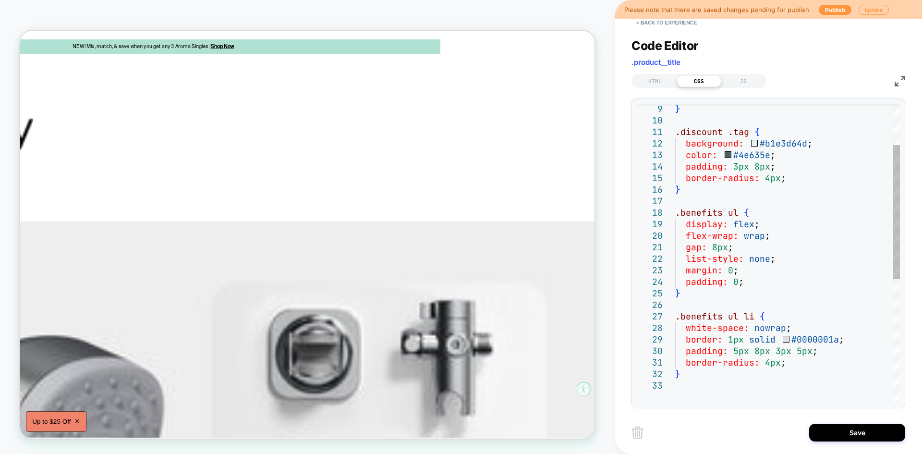
scroll to position [0, 0]
click at [692, 187] on div "} .discount .tag { background: #b1e3d64d ; color: #4e635e ; padding: 3px 8px ; …" at bounding box center [787, 345] width 225 height 668
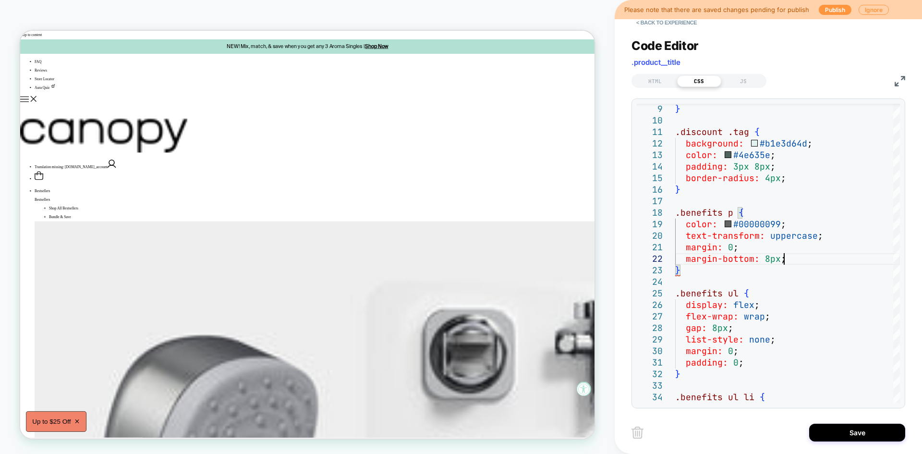
scroll to position [12, 108]
type textarea "**********"
click at [852, 433] on button "Save" at bounding box center [857, 432] width 96 height 18
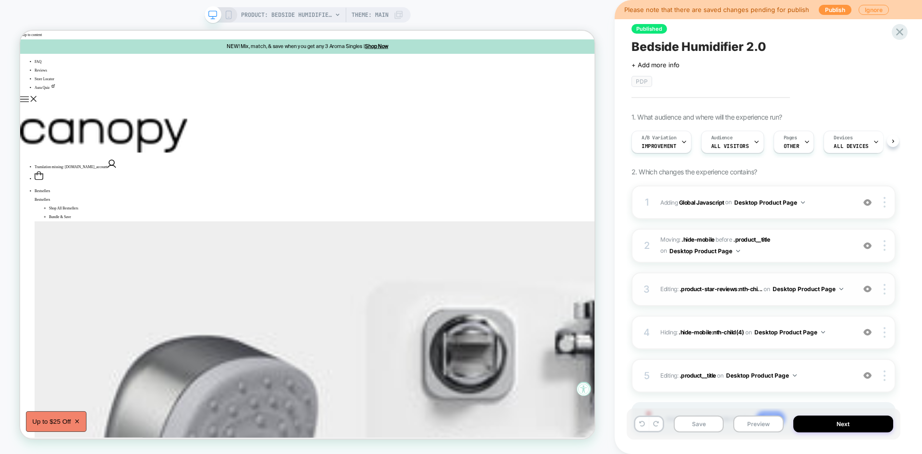
scroll to position [0, 0]
click at [699, 421] on button "Save" at bounding box center [699, 423] width 50 height 17
click at [764, 423] on button "Preview" at bounding box center [758, 423] width 50 height 17
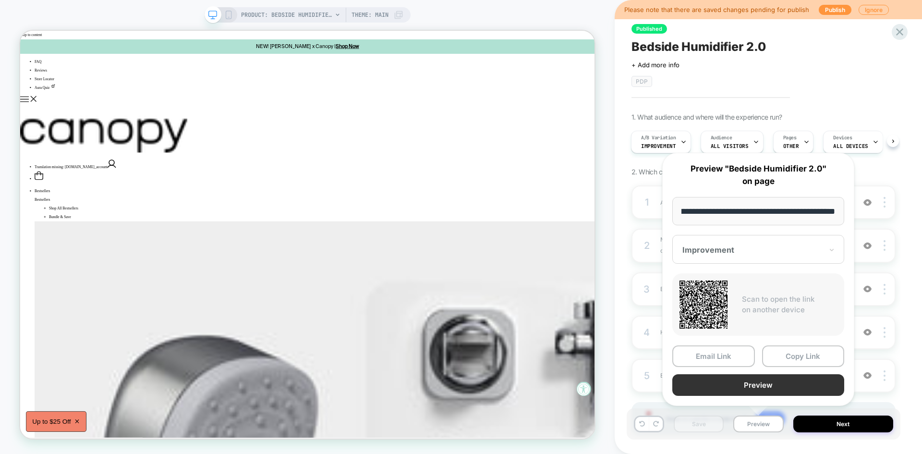
scroll to position [0, 0]
click at [761, 378] on button "Preview" at bounding box center [758, 385] width 172 height 22
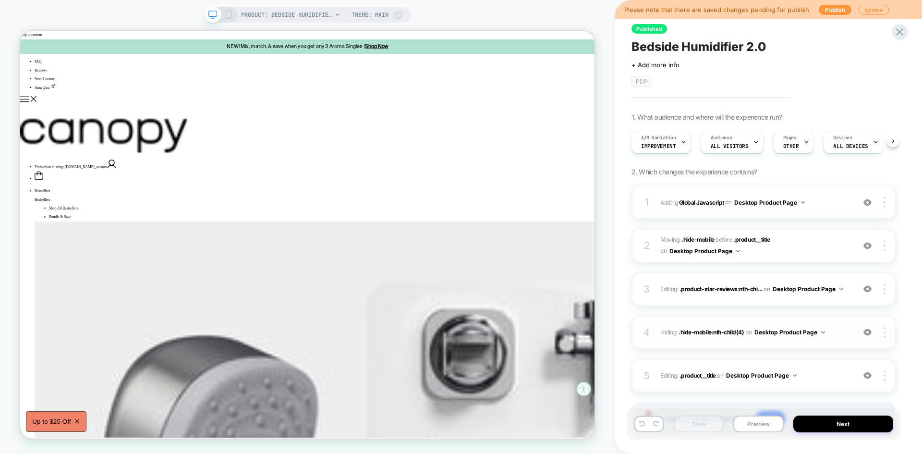
scroll to position [54, 0]
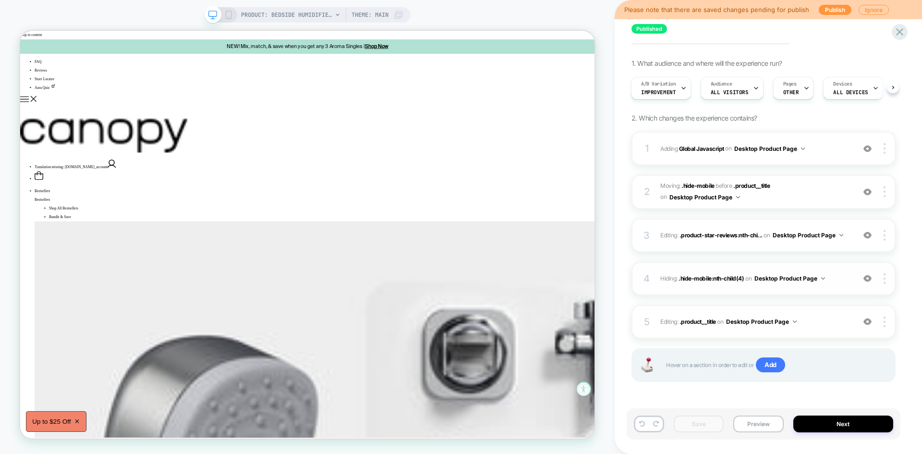
click at [838, 269] on div "4 Hiding : .hide-mobile:nth-child(4) .hide-mobile:nth-child(4) on Desktop Produ…" at bounding box center [763, 279] width 264 height 34
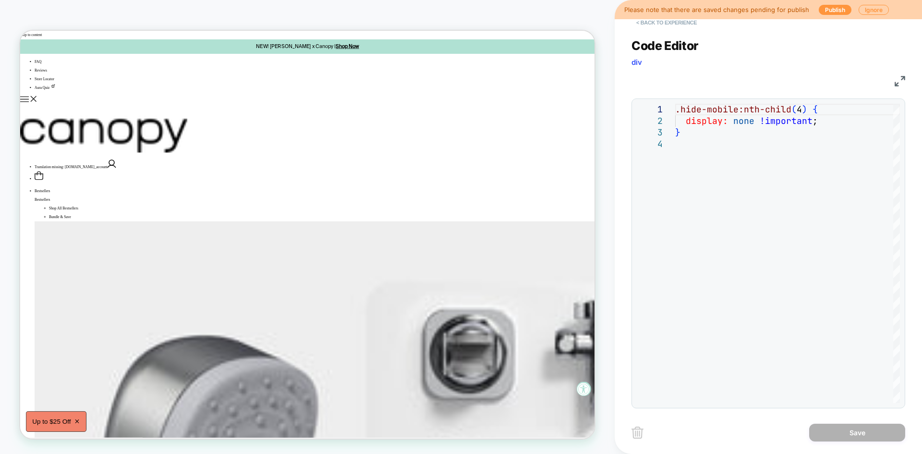
click at [660, 23] on button "< Back to experience" at bounding box center [666, 22] width 70 height 15
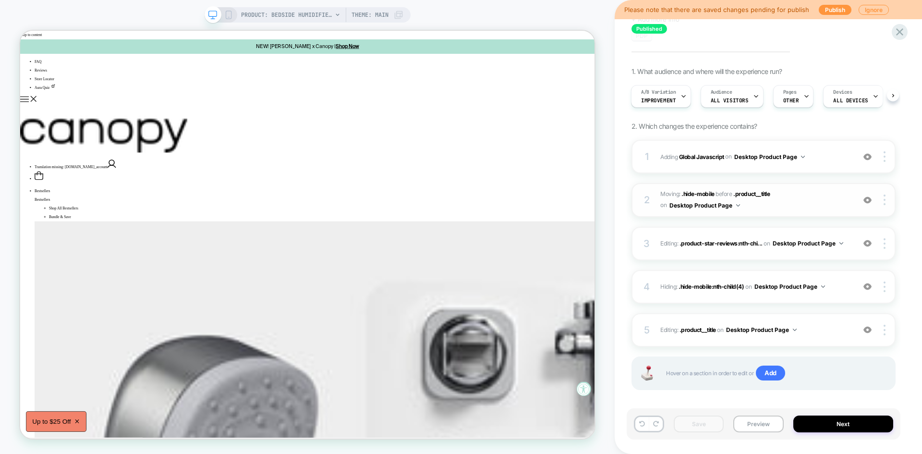
scroll to position [47, 0]
click at [801, 251] on div "3 Editing : .product-star-reviews:nth-chi... .product-star-reviews:nth-child(2)…" at bounding box center [763, 242] width 264 height 34
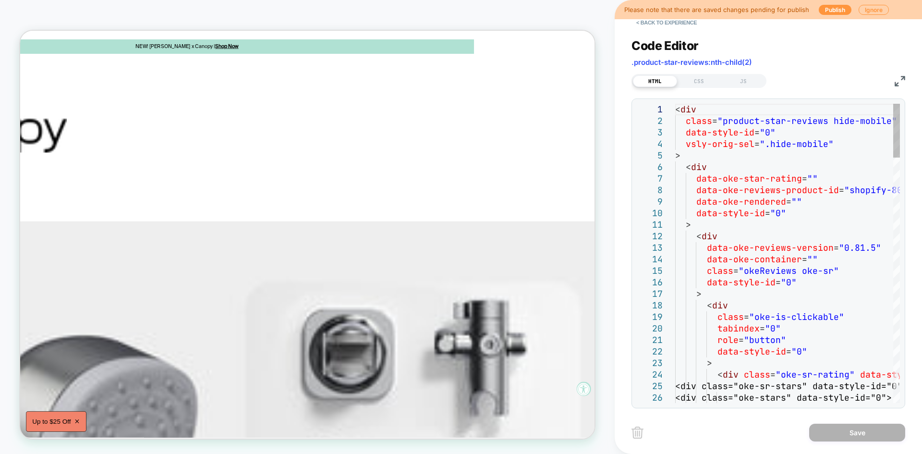
scroll to position [0, 206]
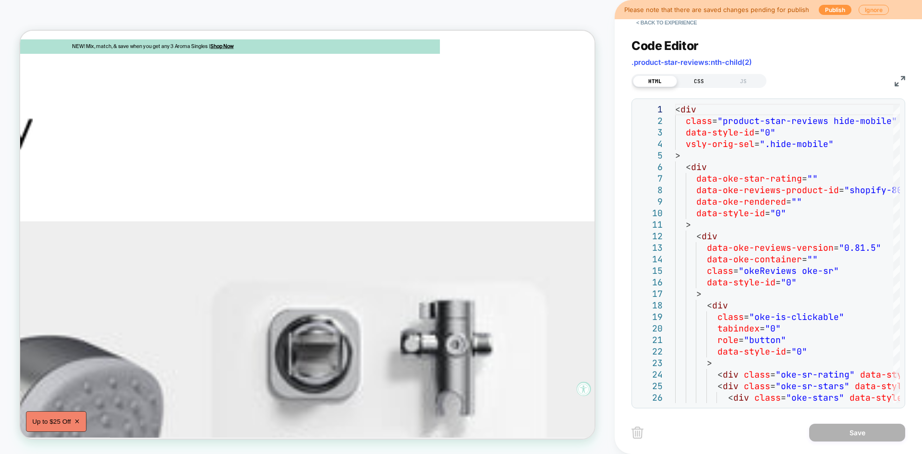
click at [695, 81] on div "CSS" at bounding box center [699, 81] width 44 height 12
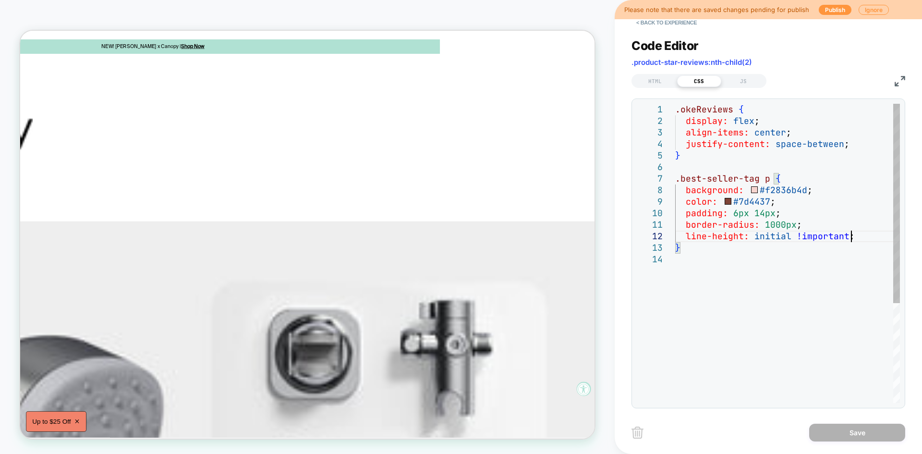
click at [862, 237] on div ".okeReviews { display: flex ; align-items: center ; justify-content: space-betw…" at bounding box center [787, 328] width 225 height 449
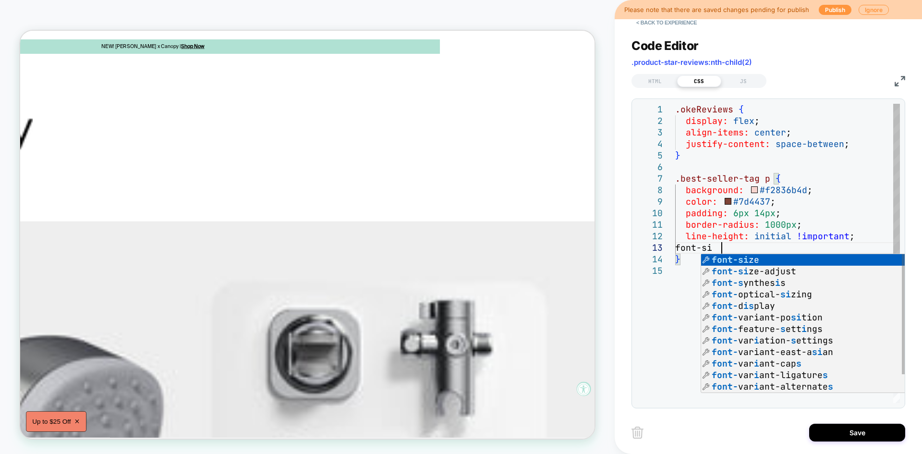
scroll to position [23, 46]
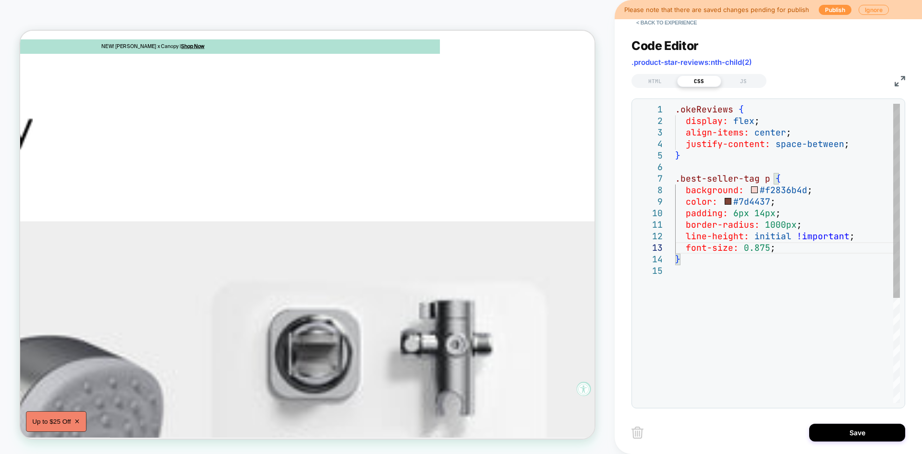
click at [747, 260] on div ".okeReviews { display: flex ; align-items: center ; justify-content: space-betw…" at bounding box center [787, 334] width 225 height 460
click at [785, 245] on div ".okeReviews { display: flex ; align-items: center ; justify-content: space-betw…" at bounding box center [787, 334] width 225 height 460
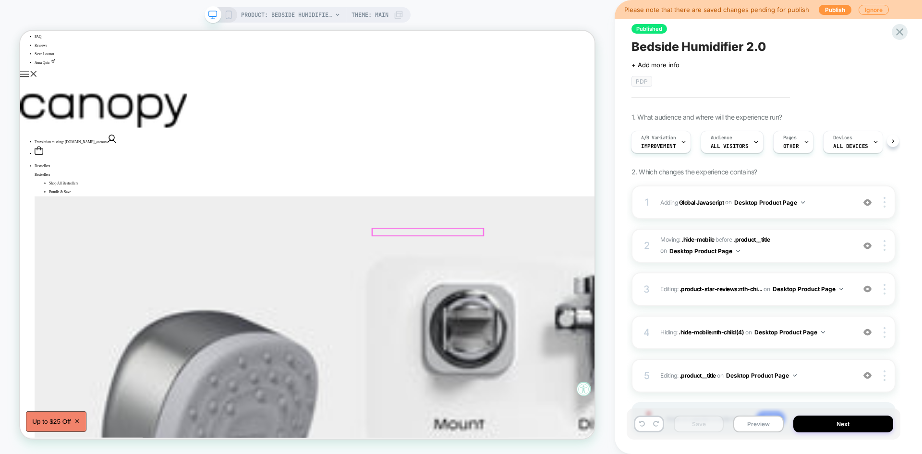
click at [583, 268] on div at bounding box center [564, 278] width 150 height 29
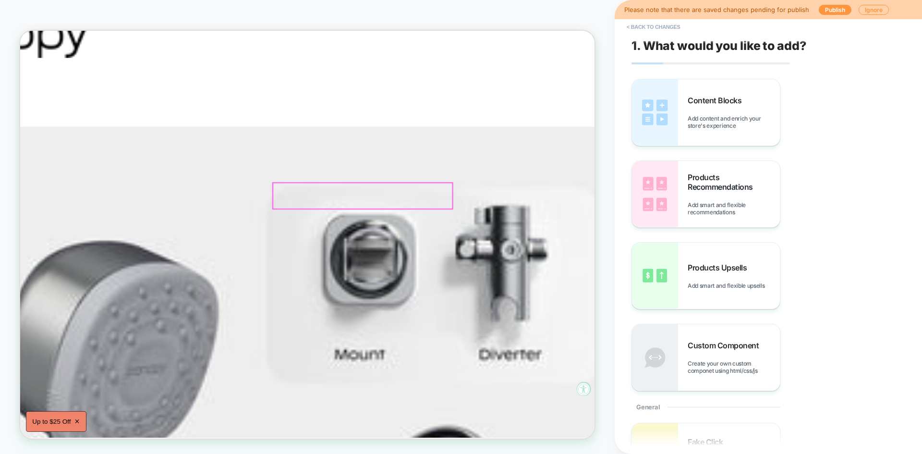
scroll to position [146, 160]
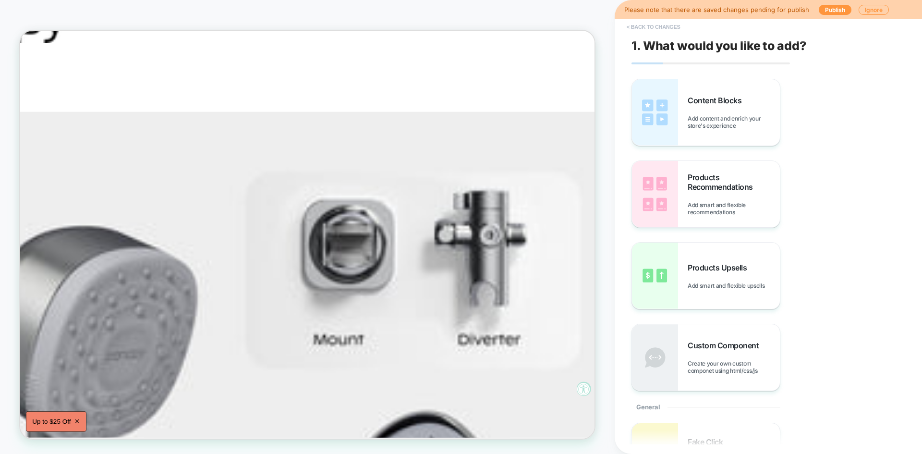
click at [643, 24] on button "< Back to changes" at bounding box center [653, 26] width 63 height 15
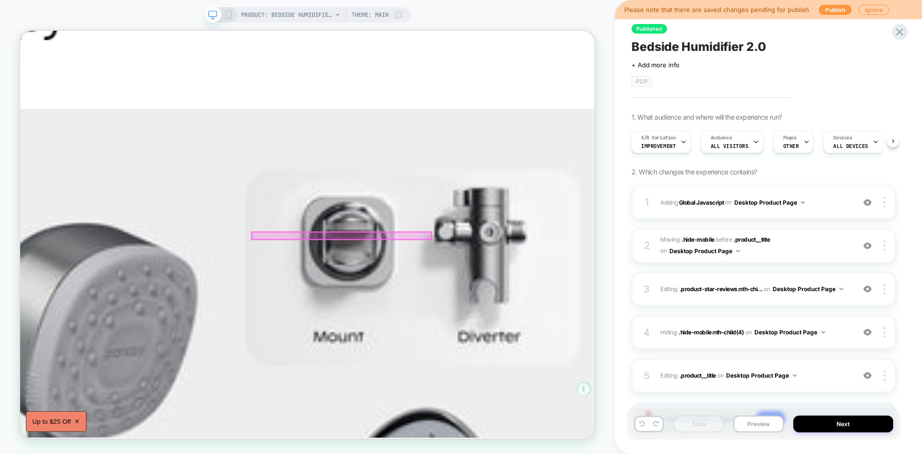
scroll to position [153, 160]
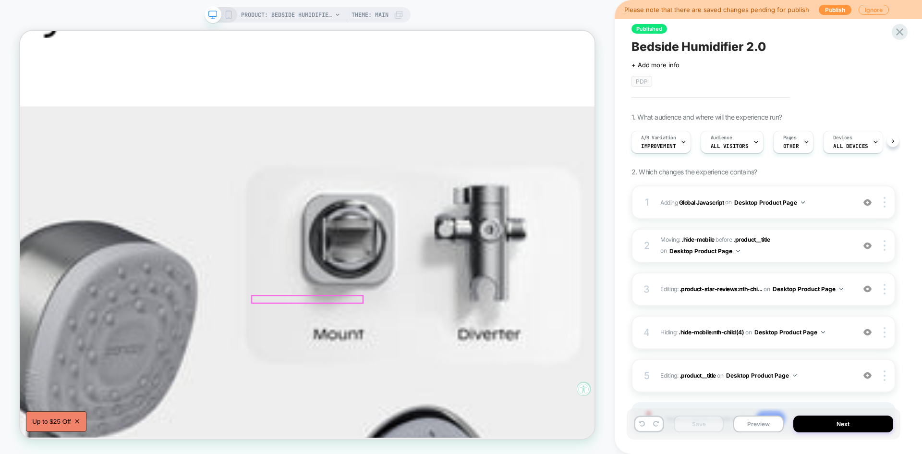
click at [409, 384] on div at bounding box center [403, 389] width 148 height 10
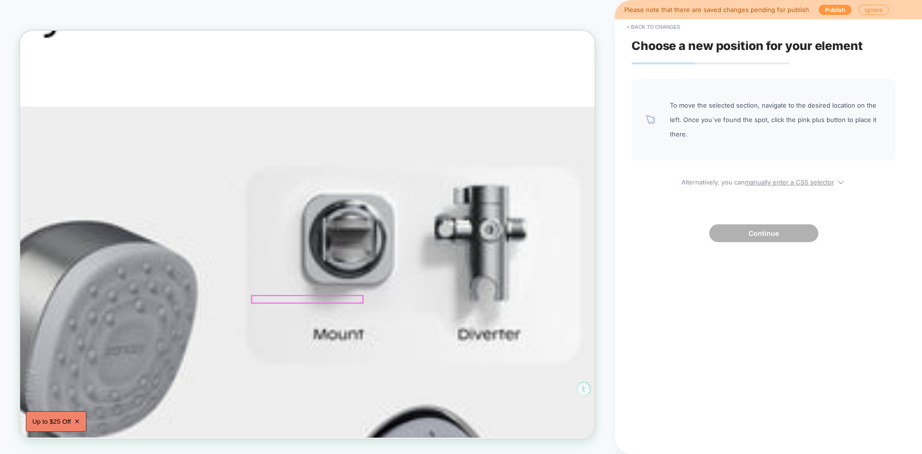
scroll to position [153, 0]
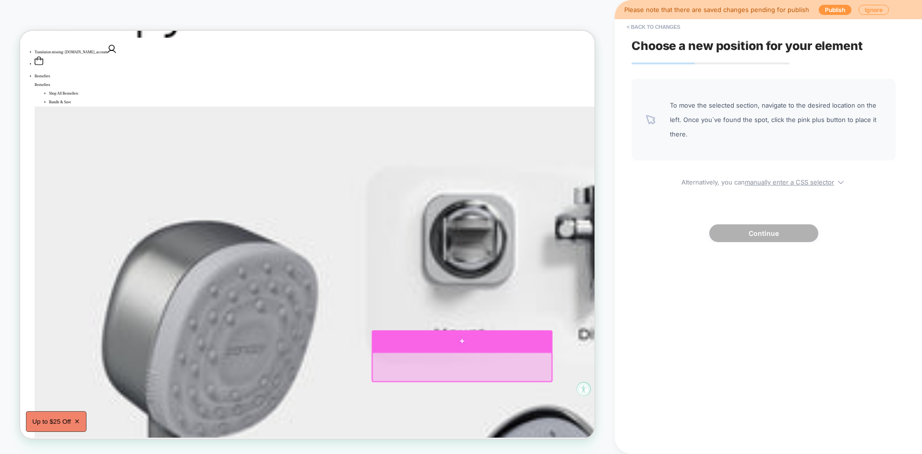
click at [610, 451] on div at bounding box center [609, 444] width 241 height 29
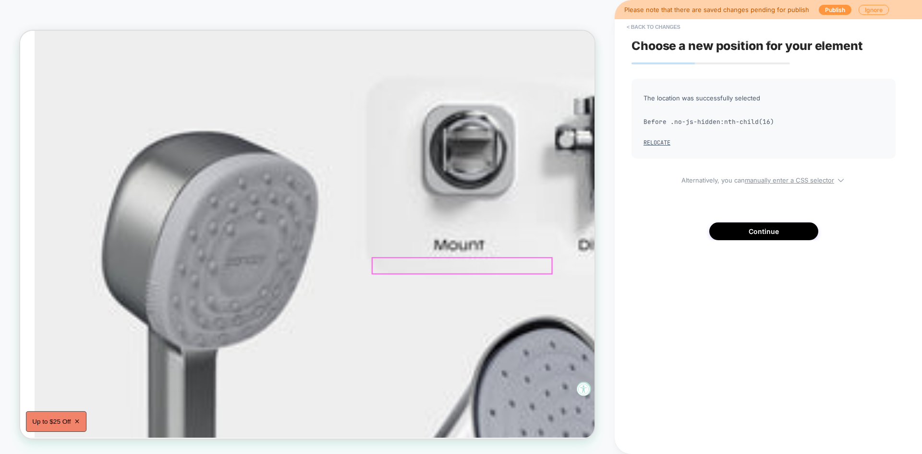
scroll to position [275, 0]
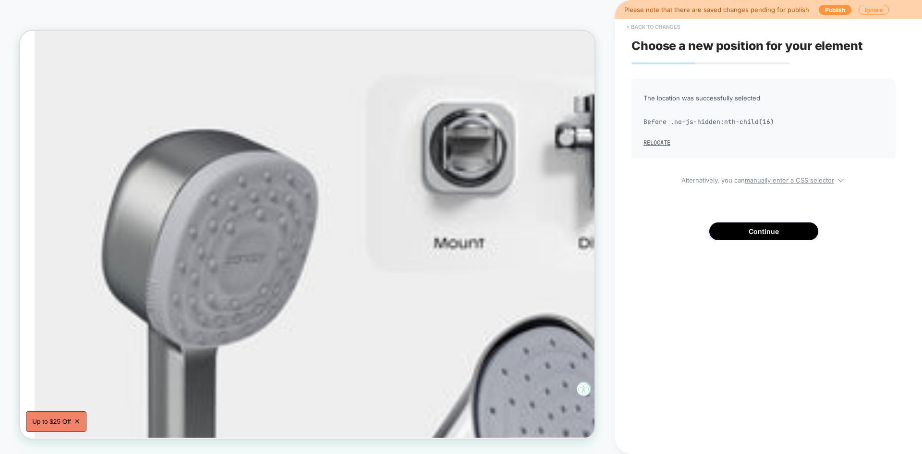
click at [649, 31] on button "< Back to changes" at bounding box center [653, 26] width 63 height 15
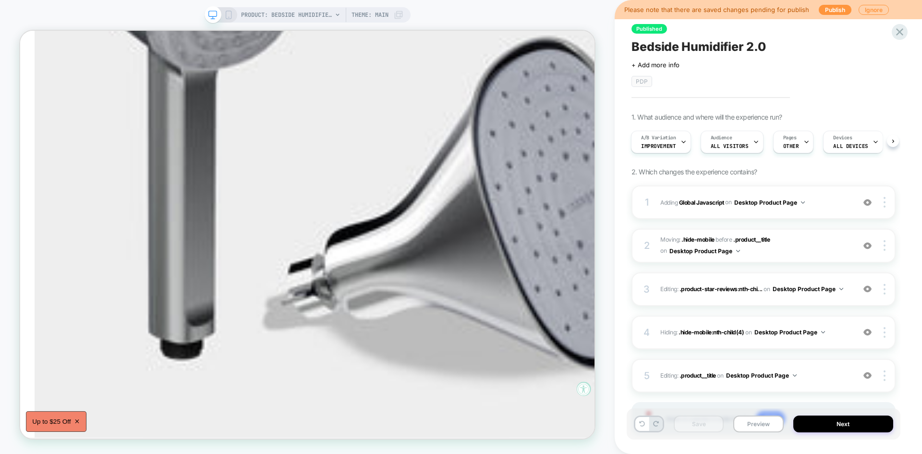
scroll to position [645, 0]
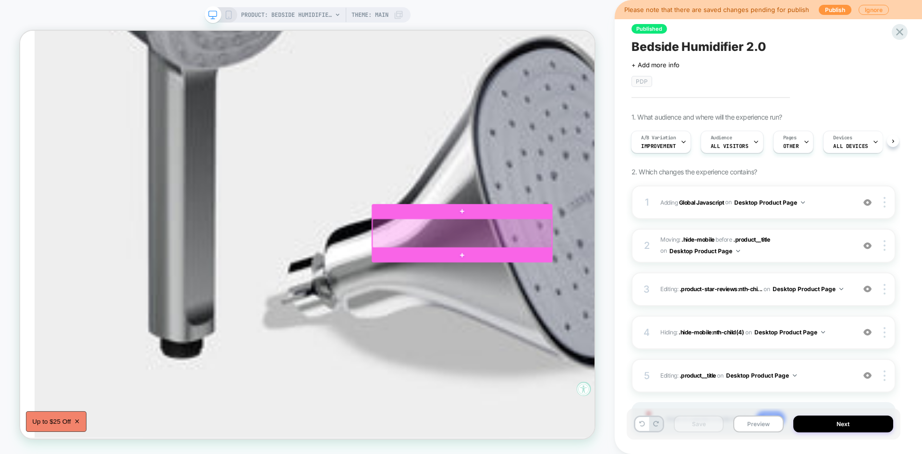
click at [684, 293] on div at bounding box center [609, 300] width 239 height 38
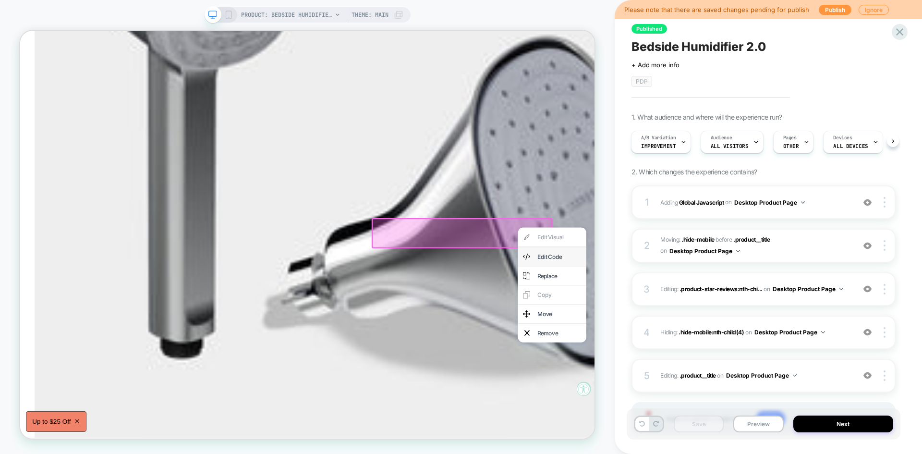
click at [713, 327] on div "Edit Code" at bounding box center [739, 332] width 59 height 12
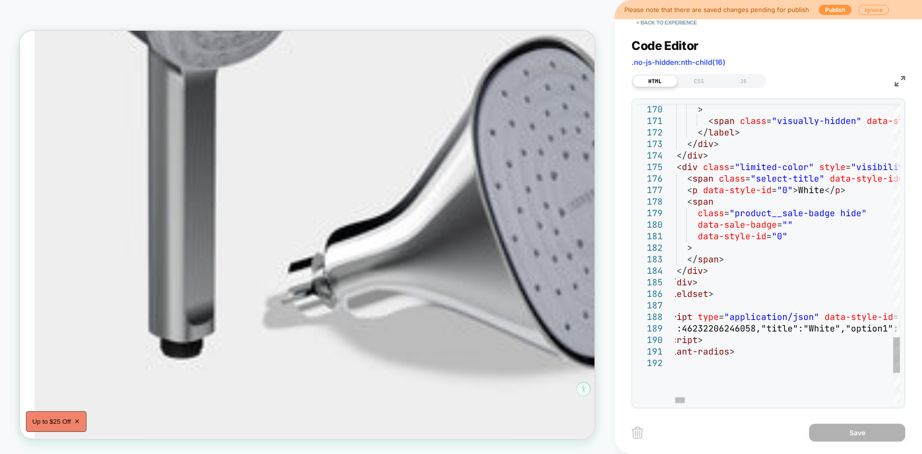
type textarea "**********"
drag, startPoint x: 742, startPoint y: 168, endPoint x: 754, endPoint y: 167, distance: 12.6
drag, startPoint x: 737, startPoint y: 169, endPoint x: 805, endPoint y: 165, distance: 67.3
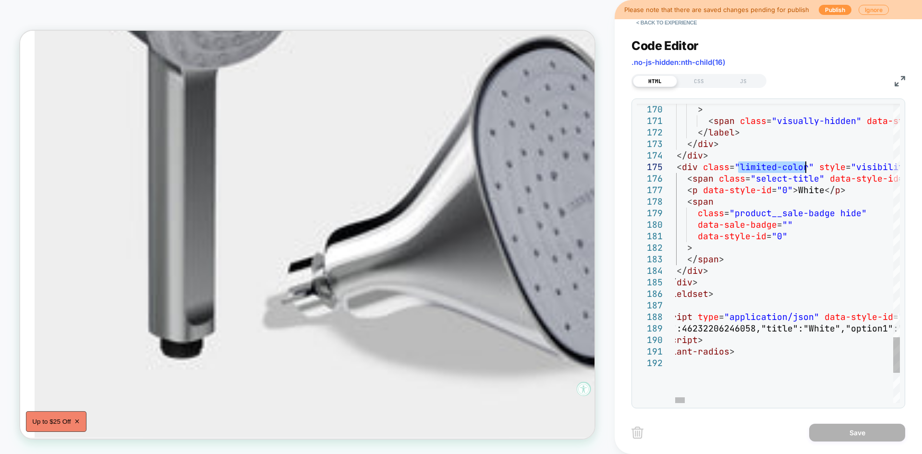
click at [698, 79] on div "CSS" at bounding box center [699, 81] width 44 height 12
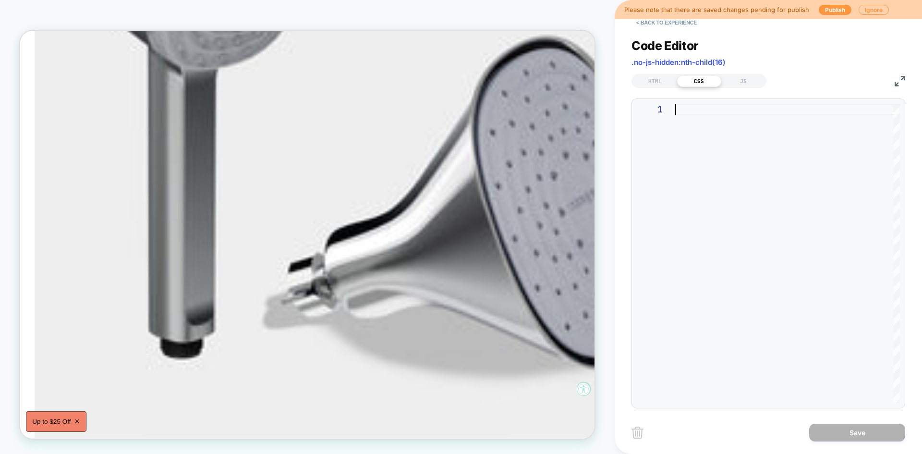
click at [712, 169] on div at bounding box center [787, 253] width 225 height 299
click at [649, 80] on div "HTML" at bounding box center [655, 81] width 44 height 12
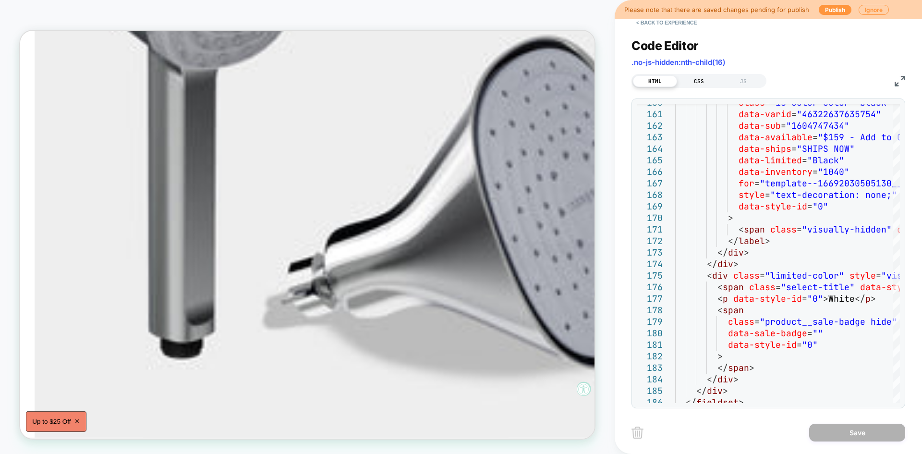
click at [696, 83] on div "CSS" at bounding box center [699, 81] width 44 height 12
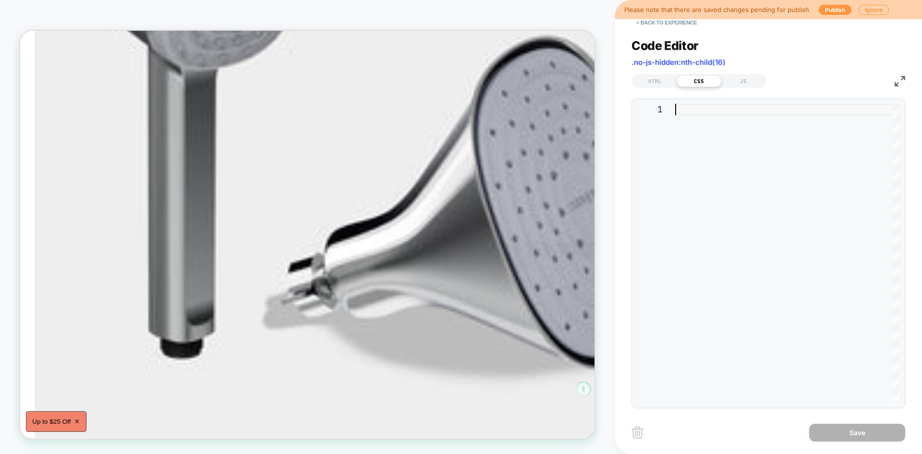
click at [685, 144] on div at bounding box center [787, 253] width 225 height 299
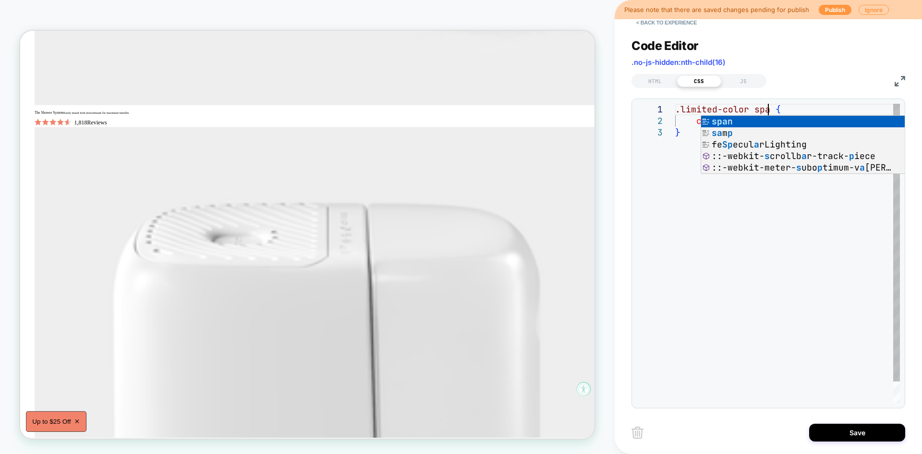
scroll to position [11, 98]
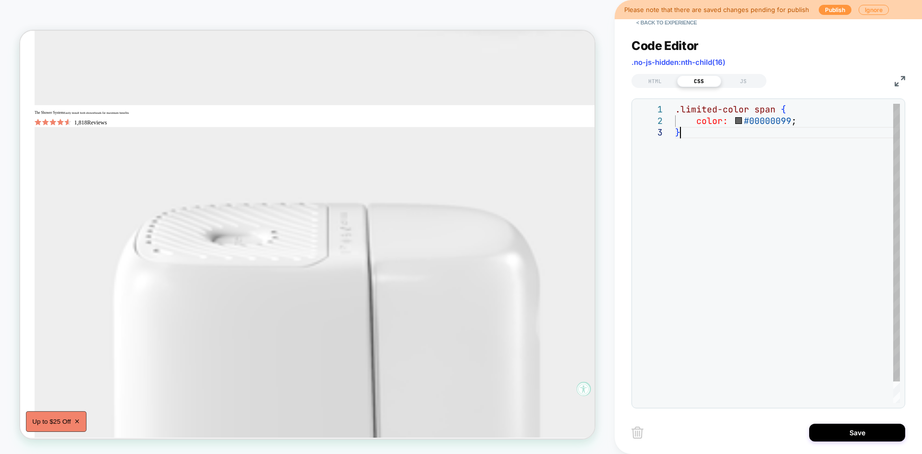
click at [767, 197] on div ".limited-color span { color: #00000099 ; }" at bounding box center [787, 265] width 225 height 322
type textarea "**********"
click at [658, 83] on div "HTML" at bounding box center [655, 81] width 44 height 12
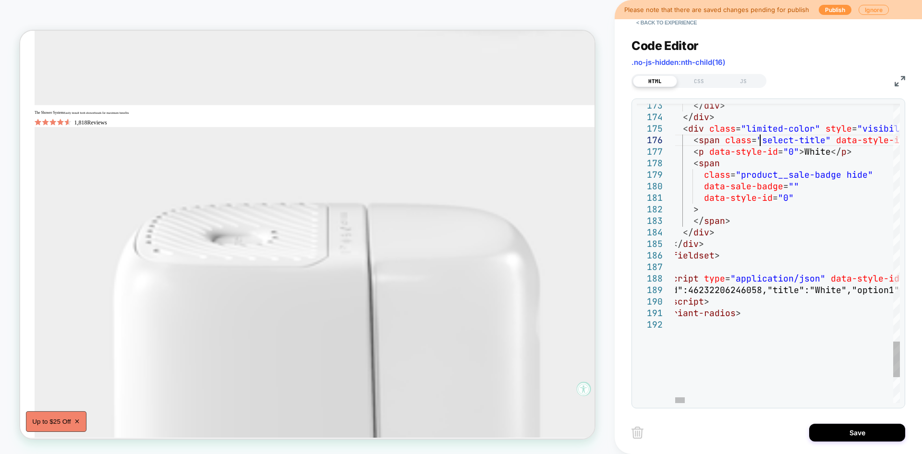
type textarea "**********"
drag, startPoint x: 761, startPoint y: 141, endPoint x: 820, endPoint y: 139, distance: 59.1
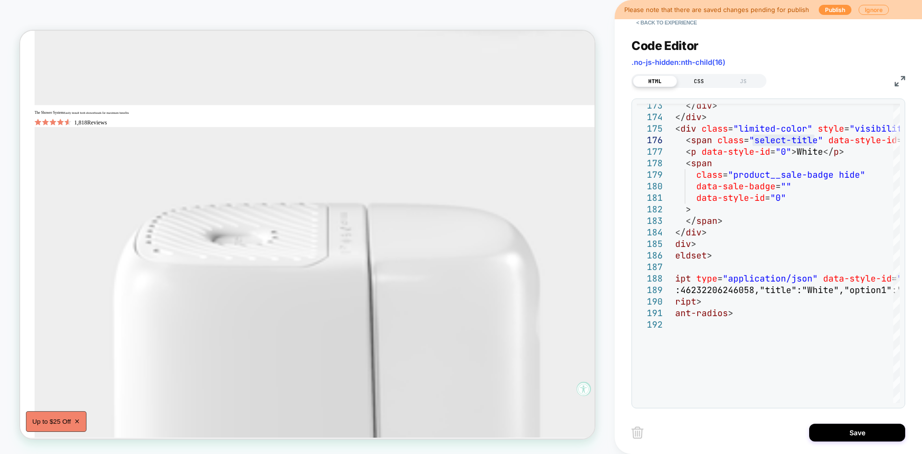
click at [700, 79] on div "CSS" at bounding box center [699, 81] width 44 height 12
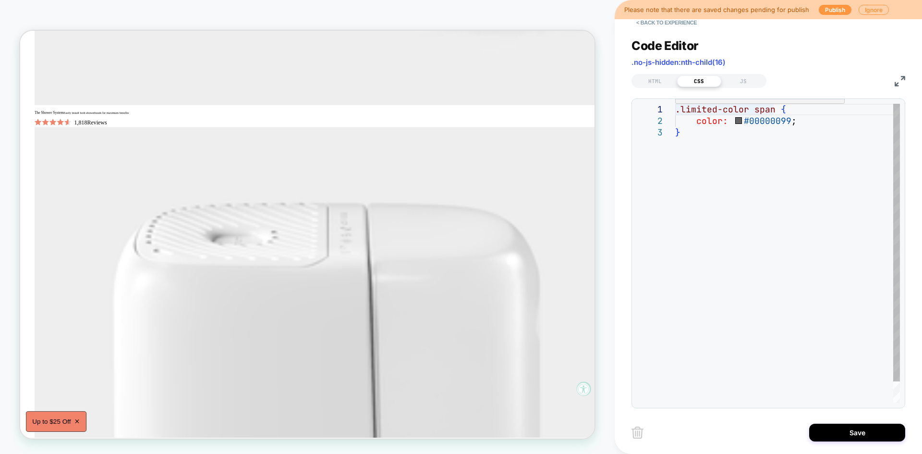
scroll to position [0, 4]
drag, startPoint x: 772, startPoint y: 107, endPoint x: 680, endPoint y: 105, distance: 92.2
click at [680, 105] on div ".limited-color span { color: #00000099 ; }" at bounding box center [787, 265] width 225 height 322
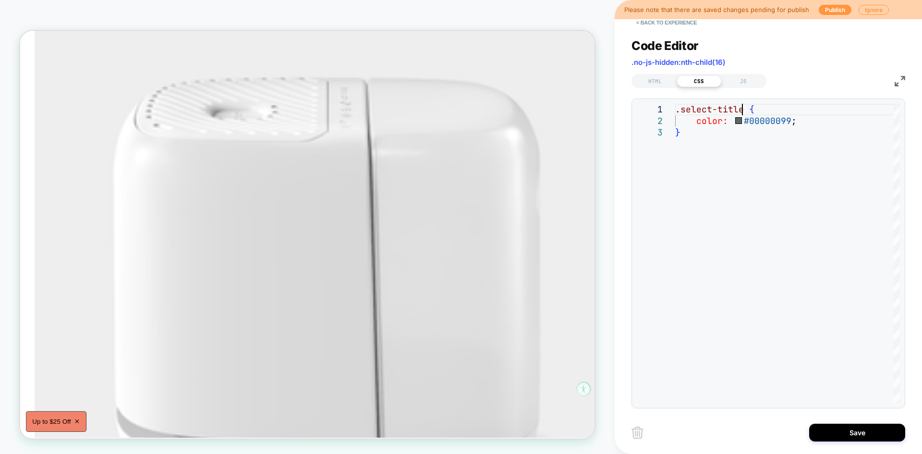
scroll to position [1282, 0]
click at [801, 122] on div ".select-title { color: #00000099 ; }" at bounding box center [787, 265] width 225 height 322
type textarea "**********"
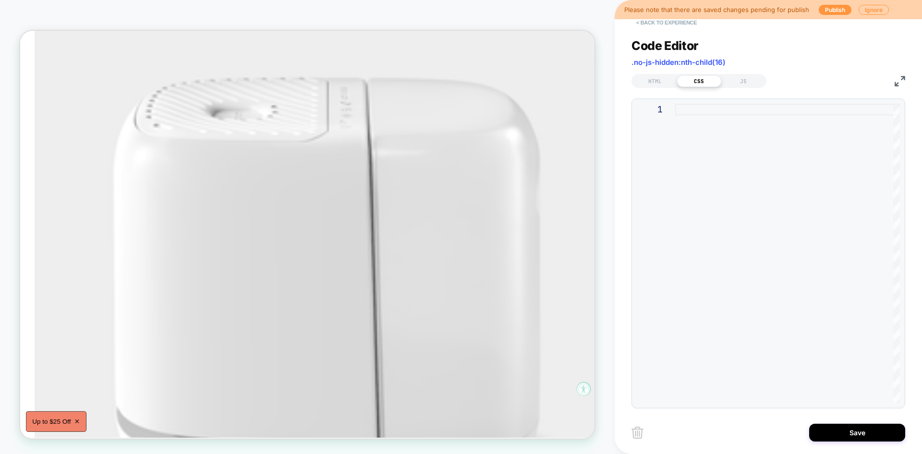
click at [686, 22] on button "< Back to experience" at bounding box center [666, 22] width 70 height 15
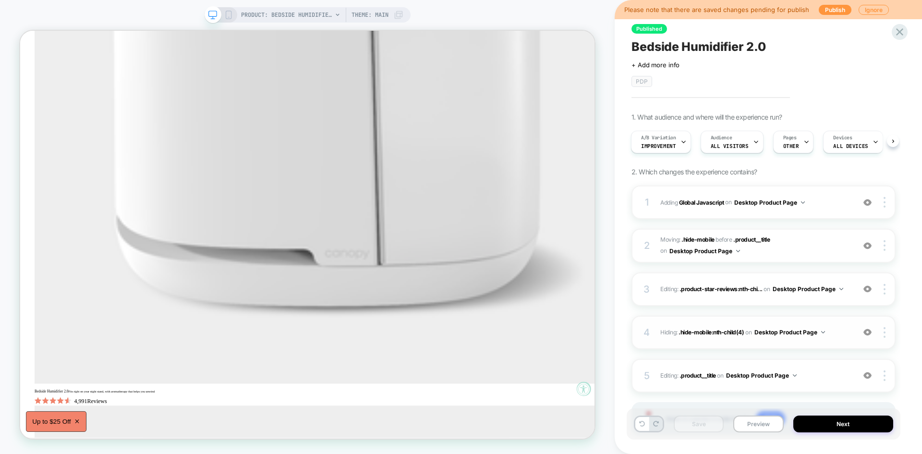
scroll to position [54, 0]
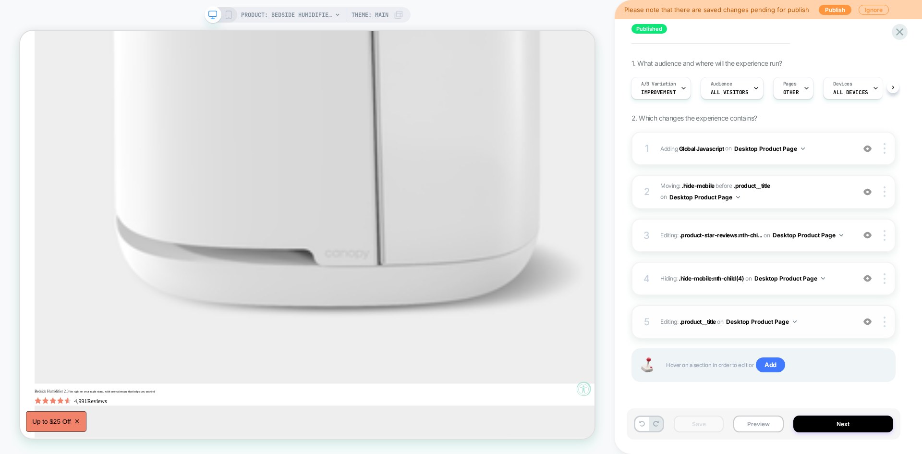
click at [819, 320] on span "Editing : .product__title .product__title on Desktop Product Page" at bounding box center [755, 321] width 190 height 12
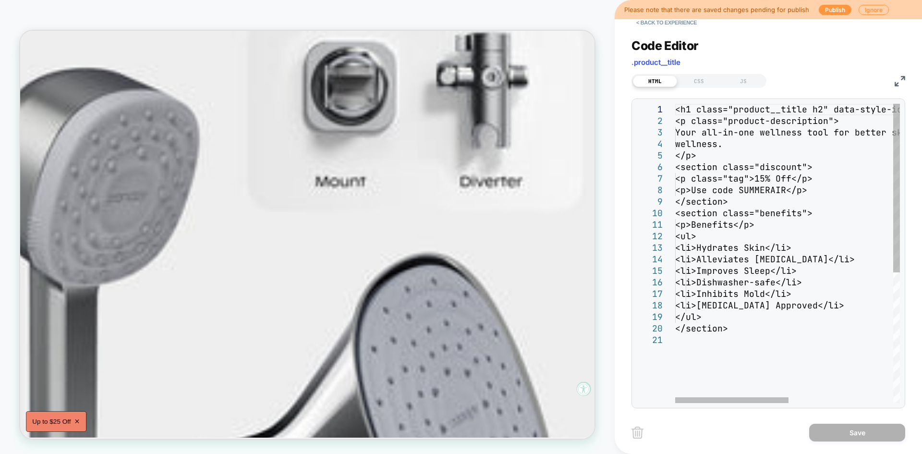
scroll to position [0, 205]
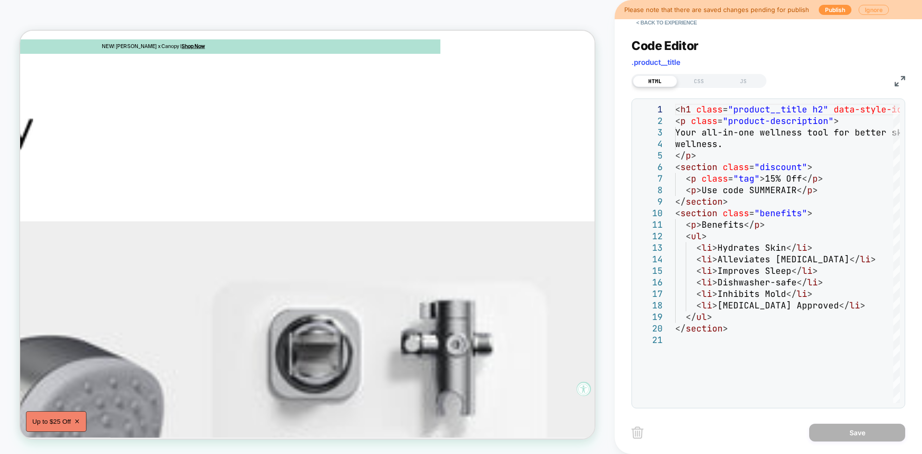
click at [870, 9] on button "Ignore" at bounding box center [873, 10] width 30 height 10
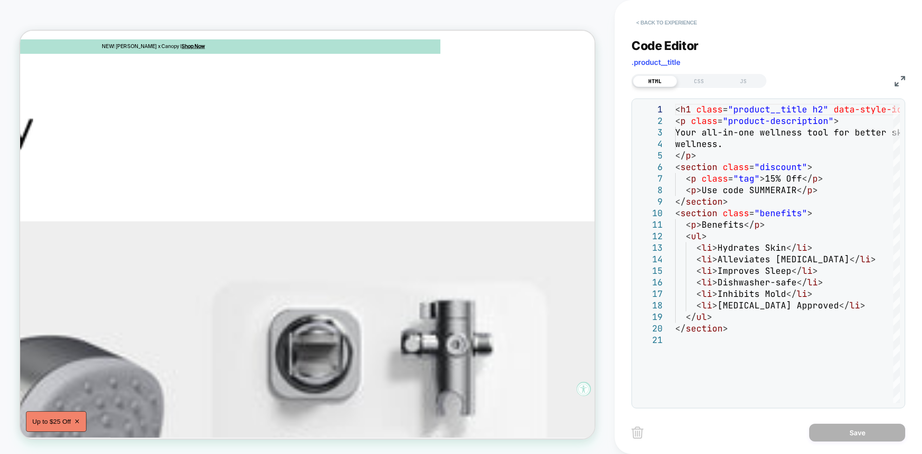
click at [672, 22] on button "< Back to experience" at bounding box center [666, 22] width 70 height 15
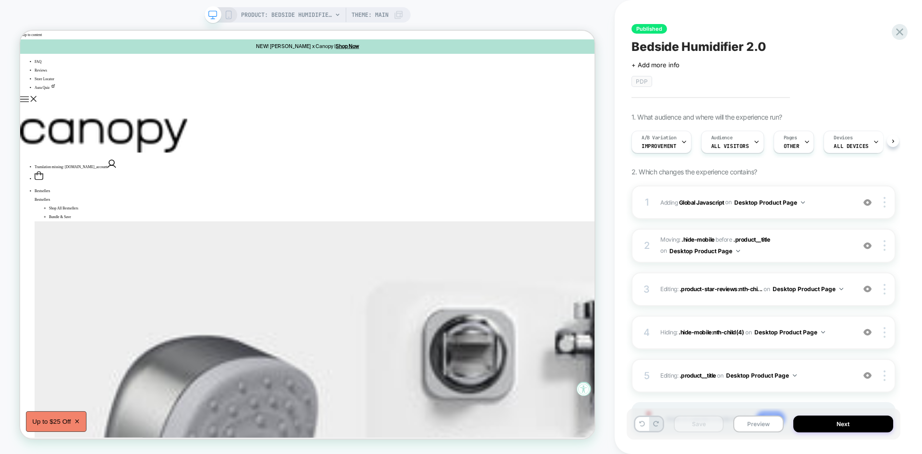
scroll to position [0, 0]
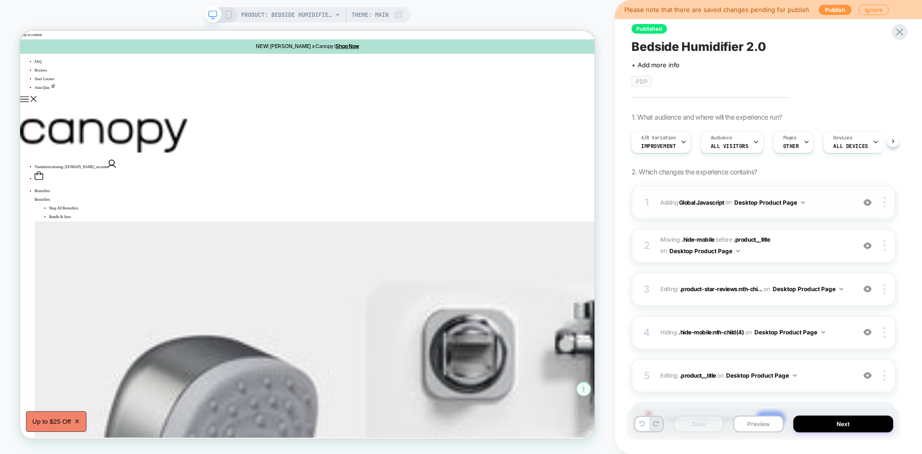
scroll to position [54, 0]
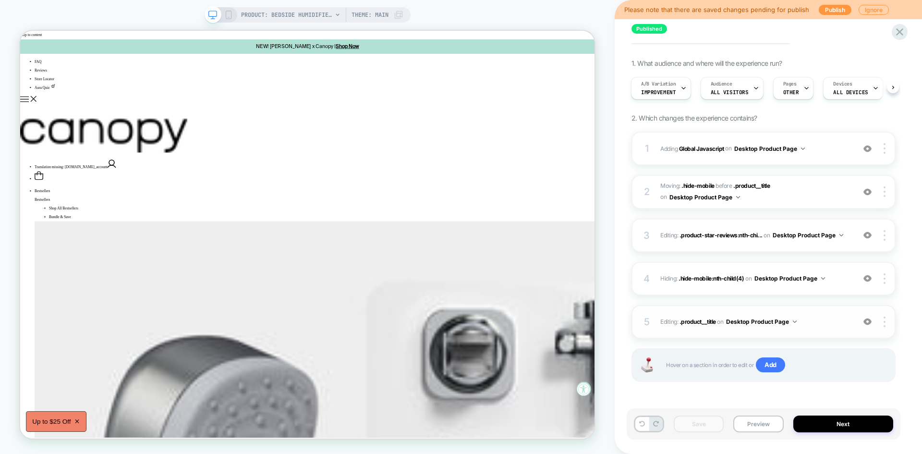
click at [866, 323] on img at bounding box center [867, 321] width 8 height 8
click at [868, 279] on img at bounding box center [867, 278] width 8 height 8
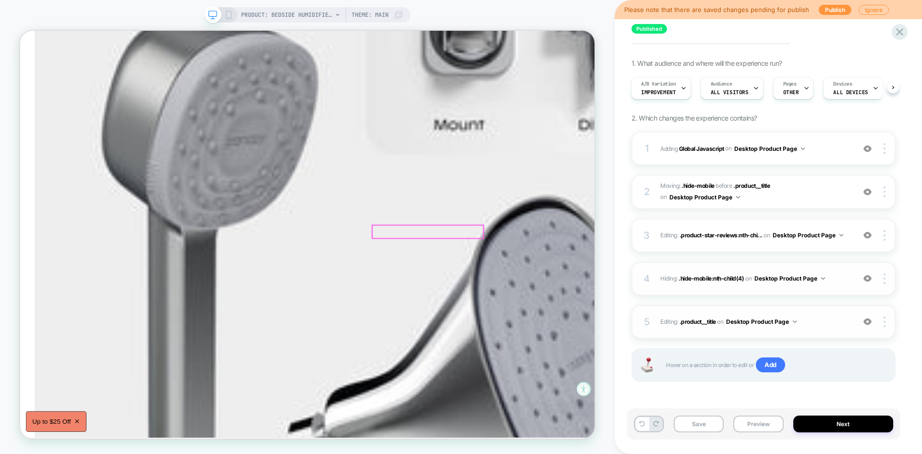
scroll to position [433, 0]
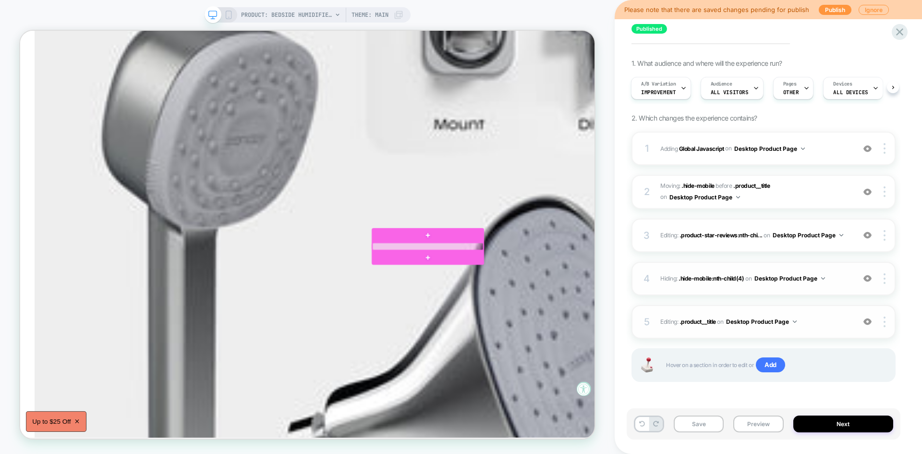
click at [550, 315] on div at bounding box center [564, 318] width 148 height 10
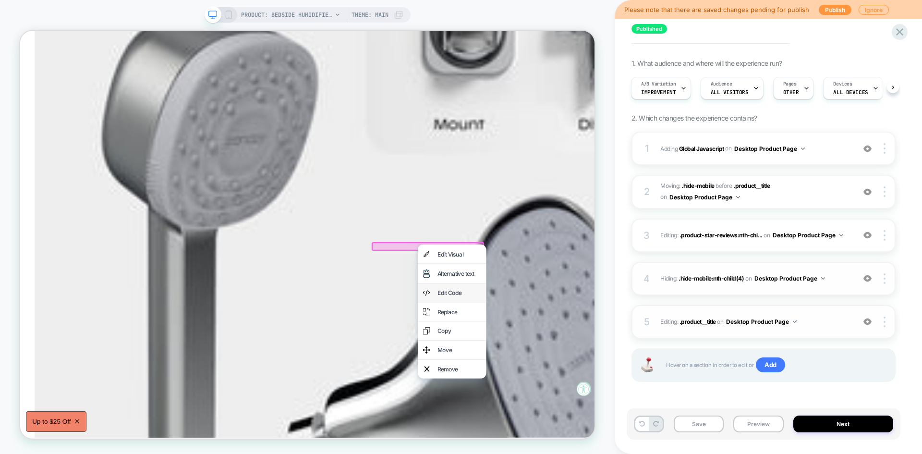
click at [588, 387] on div "Edit Code" at bounding box center [595, 379] width 91 height 25
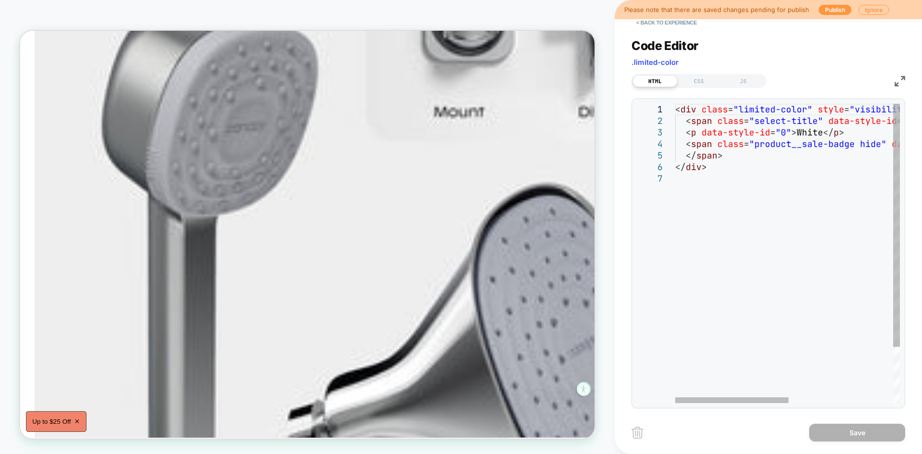
scroll to position [0, 0]
drag, startPoint x: 815, startPoint y: 121, endPoint x: 756, endPoint y: 120, distance: 59.1
click at [756, 120] on div "< div class = "limited-color" style = "visibility: visible;" data-style-id = "0…" at bounding box center [891, 288] width 432 height 368
click at [705, 78] on div "CSS" at bounding box center [699, 81] width 44 height 12
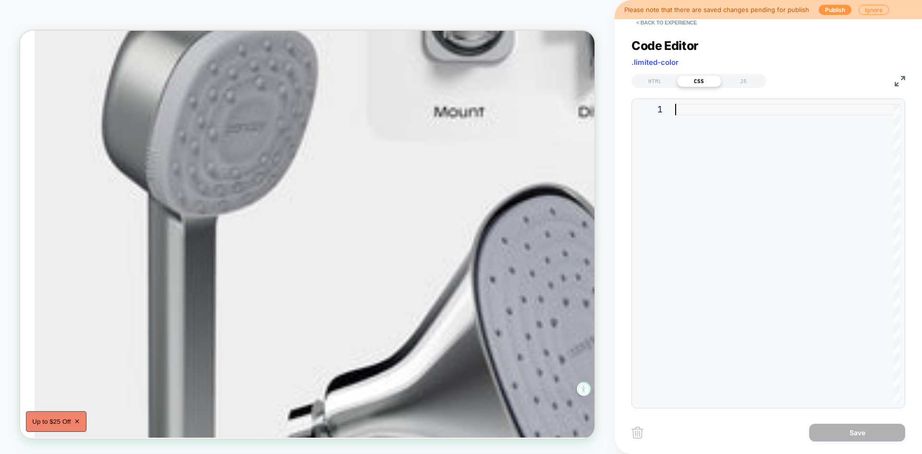
click at [717, 139] on div at bounding box center [787, 253] width 225 height 299
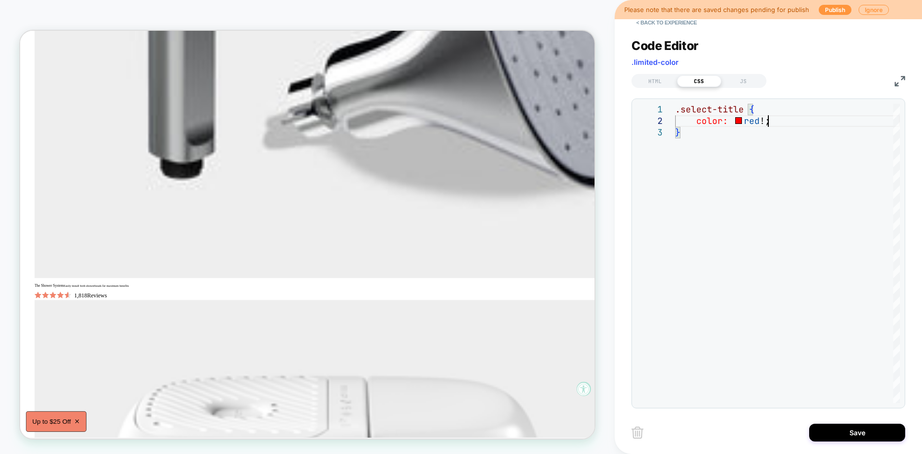
scroll to position [887, 0]
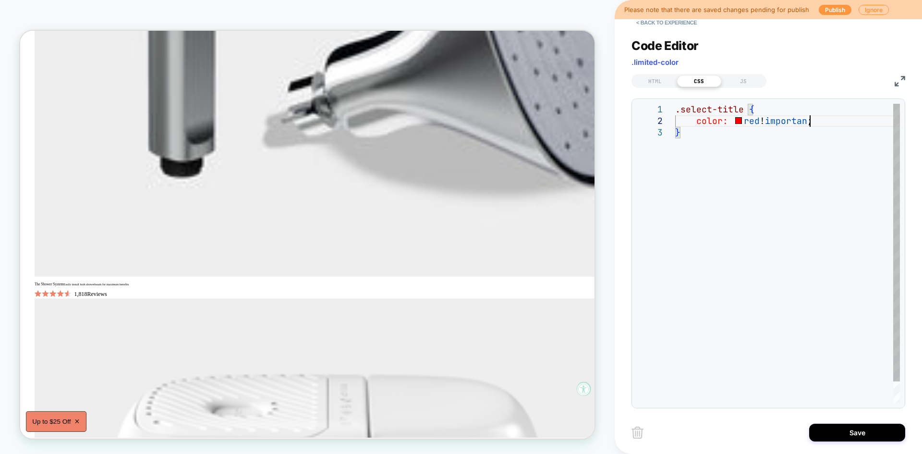
type textarea "**********"
click at [767, 287] on div ".select-title { color: red !important ; }" at bounding box center [787, 265] width 225 height 322
click at [669, 23] on button "< Back to experience" at bounding box center [666, 22] width 70 height 15
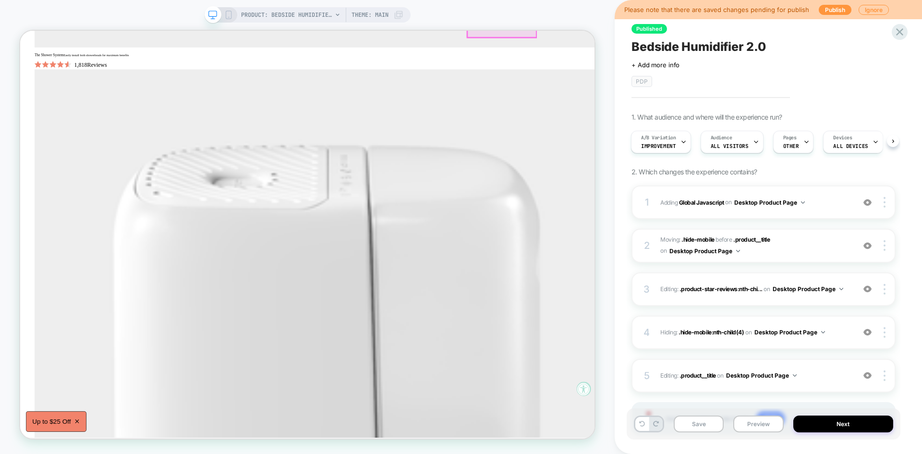
scroll to position [1185, 0]
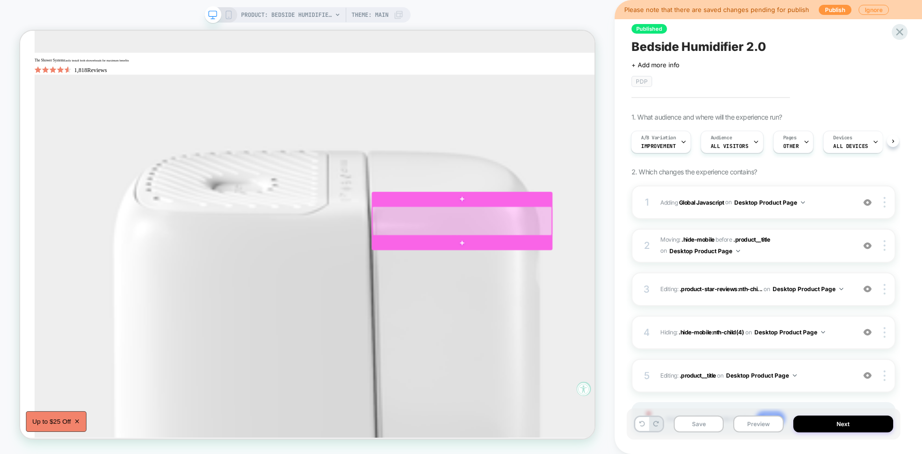
click at [672, 283] on div at bounding box center [609, 284] width 239 height 38
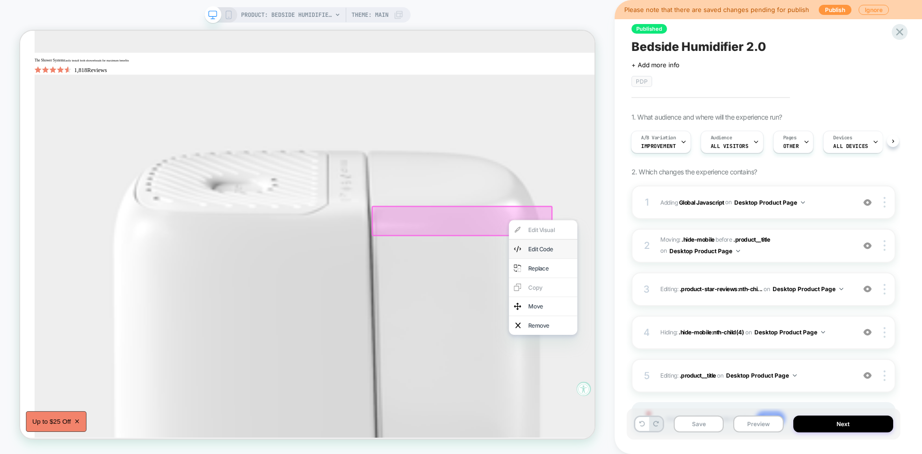
click at [718, 325] on div "Edit Code" at bounding box center [727, 322] width 59 height 12
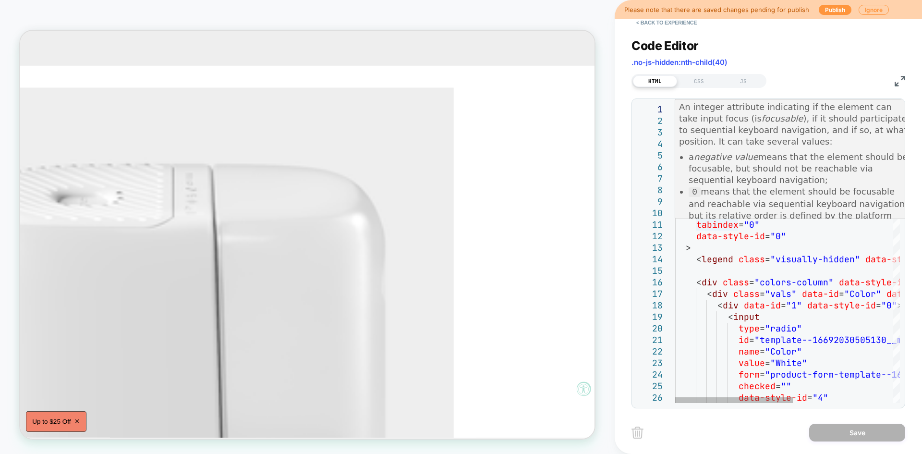
scroll to position [1167, 150]
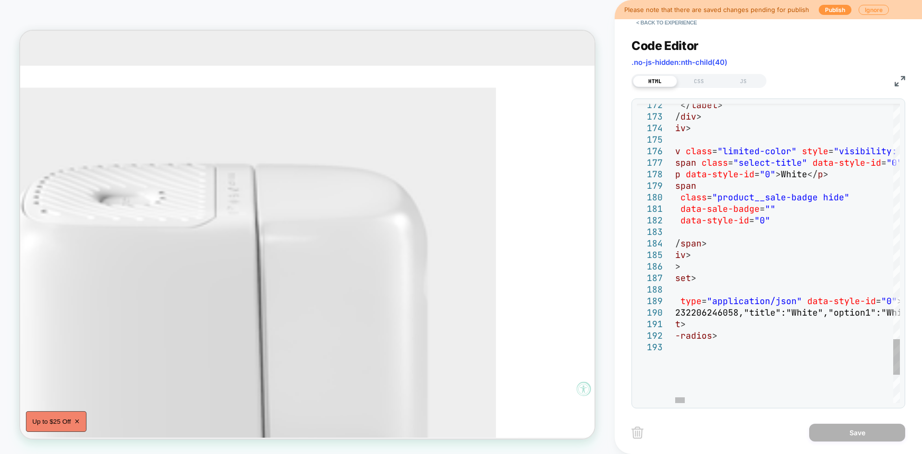
type textarea "**********"
drag, startPoint x: 799, startPoint y: 161, endPoint x: 739, endPoint y: 162, distance: 60.0
click at [707, 82] on div "CSS" at bounding box center [699, 81] width 44 height 12
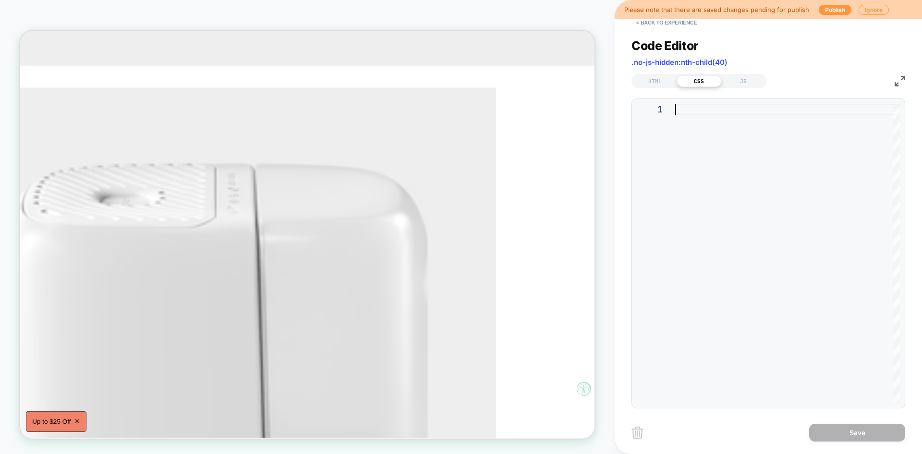
click at [717, 173] on div at bounding box center [787, 253] width 225 height 299
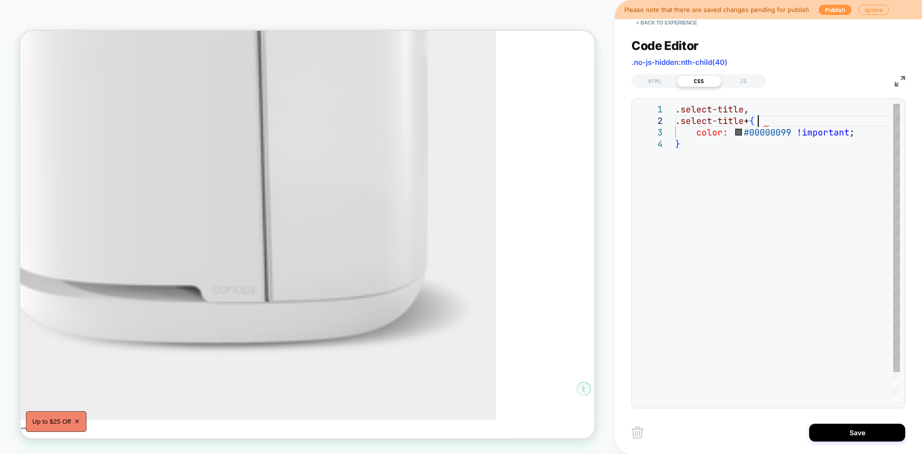
scroll to position [12, 88]
click at [744, 323] on div ".select-title , color: #00000099 !important ; .select-title + p { }" at bounding box center [787, 271] width 225 height 334
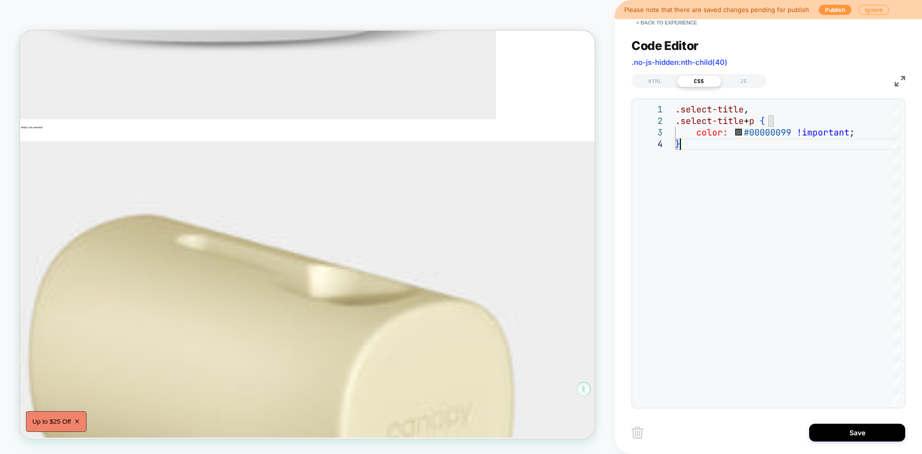
scroll to position [1874, 150]
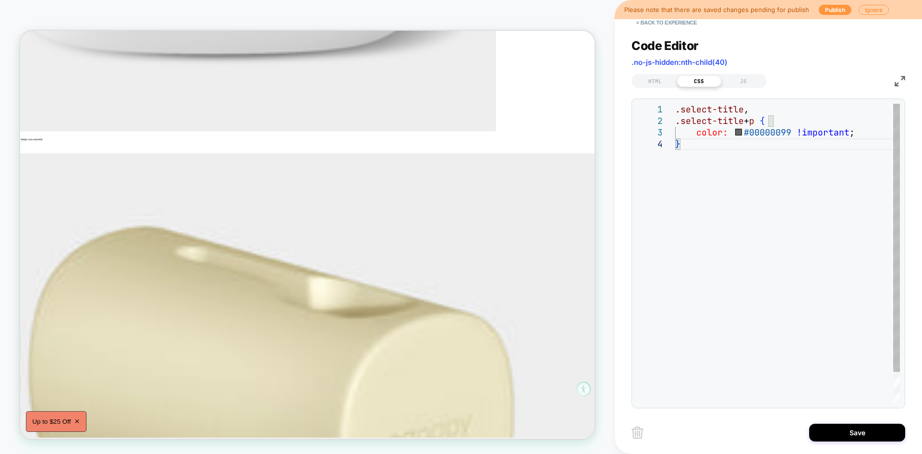
click at [777, 221] on div ".select-title , color: #00000099 !important ; .select-title + p { }" at bounding box center [787, 271] width 225 height 334
click at [855, 135] on div ".select-title , color: #00000099 !important ; .select-title + p { }" at bounding box center [787, 271] width 225 height 334
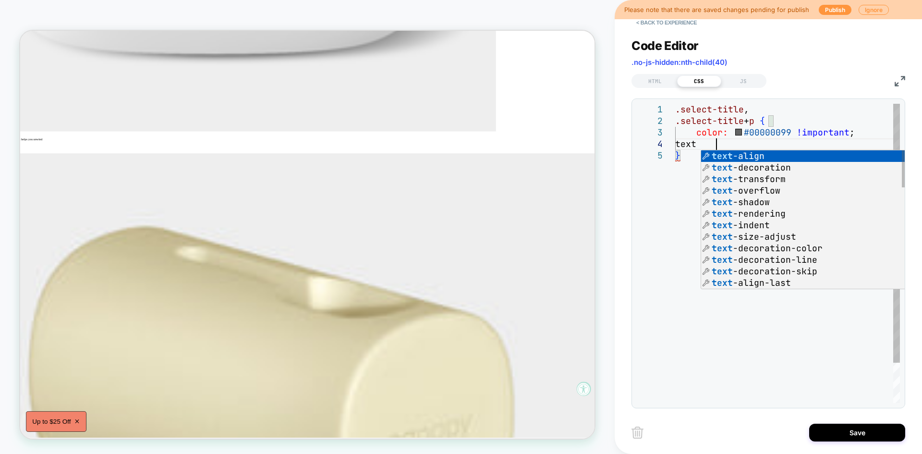
scroll to position [35, 41]
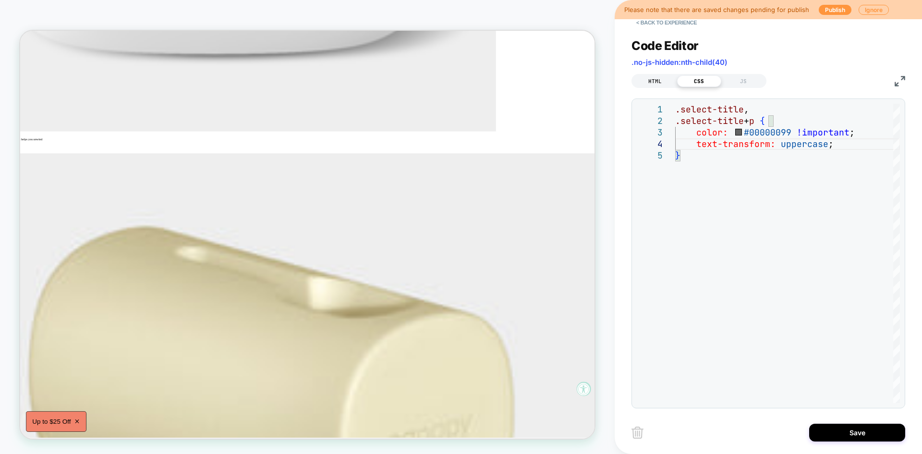
type textarea "**********"
click at [658, 82] on div "HTML" at bounding box center [655, 81] width 44 height 12
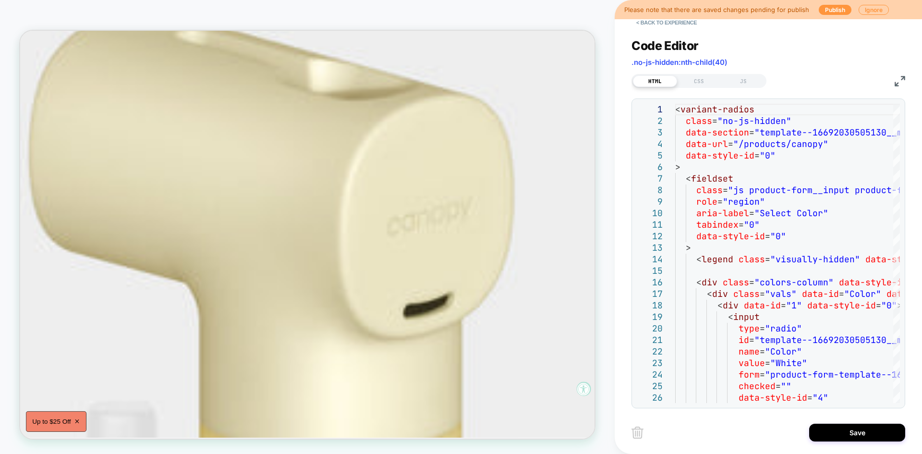
scroll to position [2189, 150]
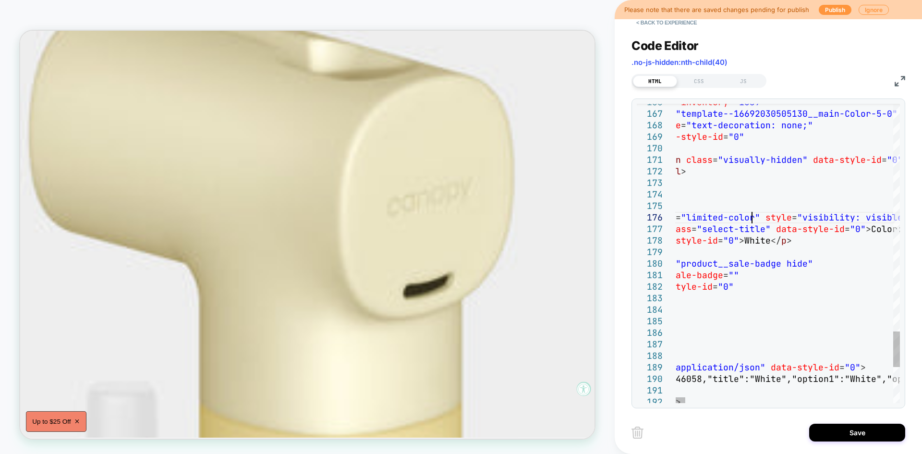
type textarea "**********"
drag, startPoint x: 752, startPoint y: 217, endPoint x: 686, endPoint y: 217, distance: 66.7
click at [698, 79] on div "CSS" at bounding box center [699, 81] width 44 height 12
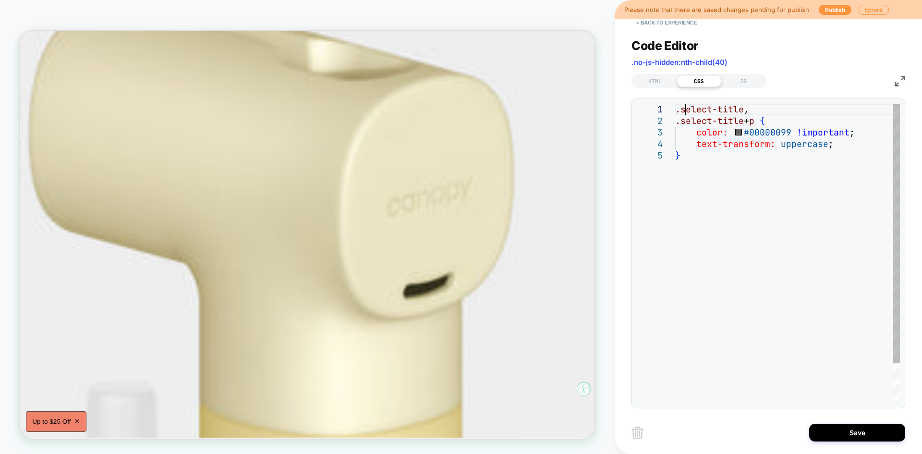
click at [686, 105] on div ".select-title , .select-title + p { color: #00000099 !important ; text-transfor…" at bounding box center [787, 276] width 225 height 345
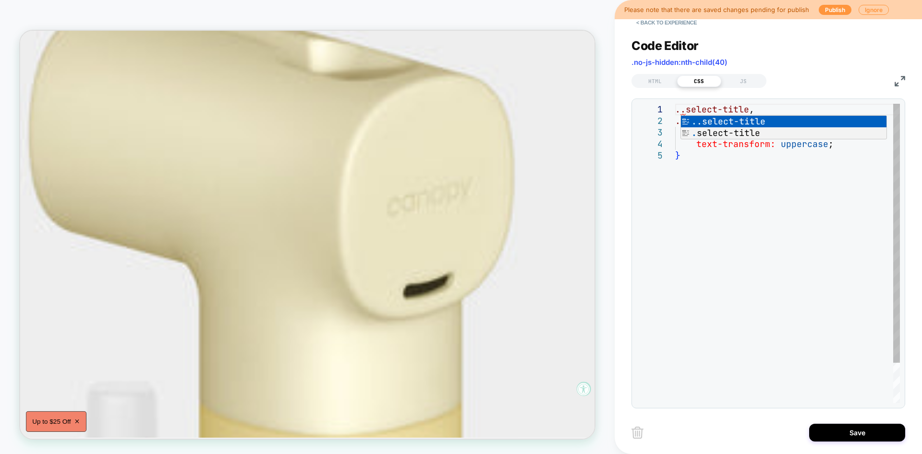
scroll to position [0, 10]
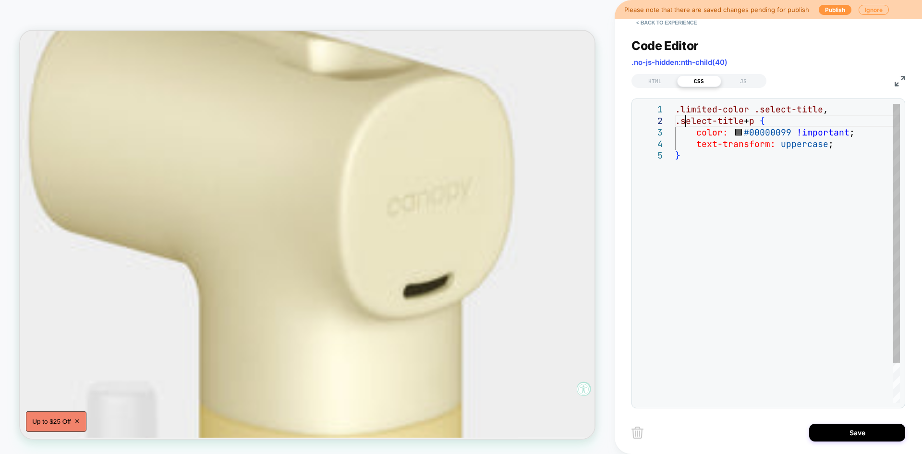
click at [685, 119] on div ".limited-color .select-title , .select-title + p { color: #00000099 !important …" at bounding box center [787, 276] width 225 height 345
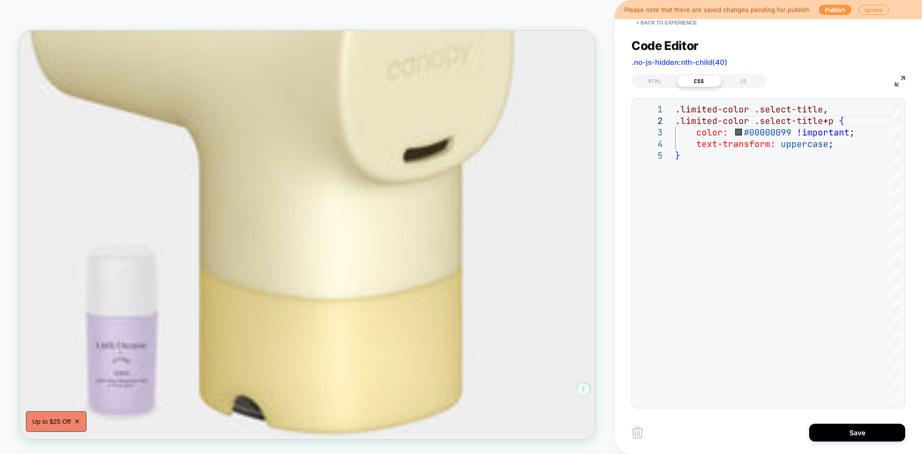
scroll to position [2371, 150]
drag, startPoint x: 755, startPoint y: 123, endPoint x: 671, endPoint y: 120, distance: 84.1
click at [675, 120] on div ".limited-color .select-title , .limited-color .select-title + p { color: #00000…" at bounding box center [787, 276] width 225 height 345
type textarea "**********"
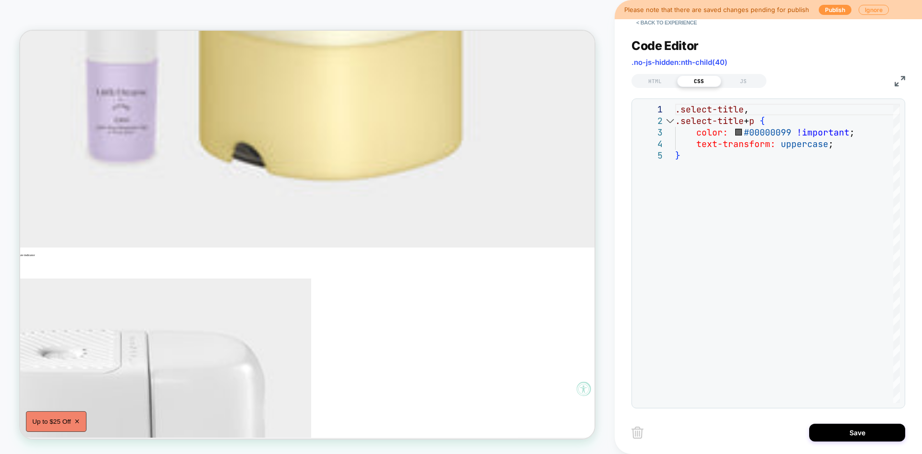
scroll to position [2708, 150]
click at [864, 435] on button "Save" at bounding box center [857, 432] width 96 height 18
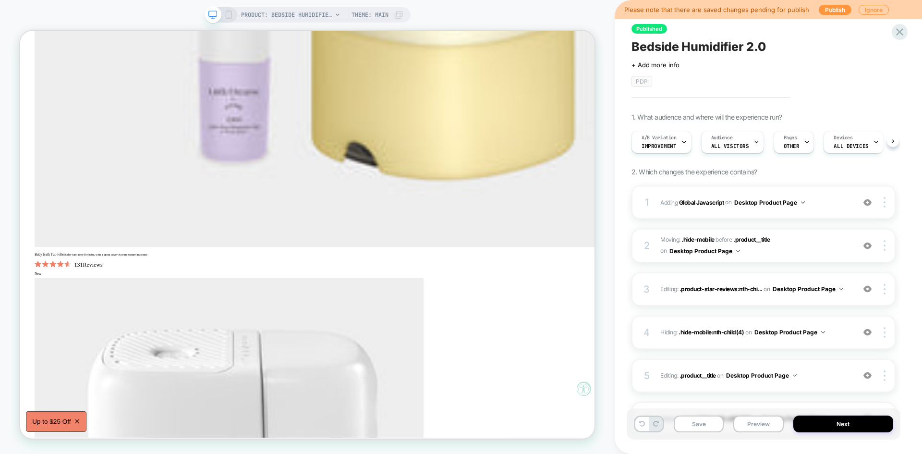
scroll to position [0, 0]
click at [698, 422] on button "Save" at bounding box center [699, 423] width 50 height 17
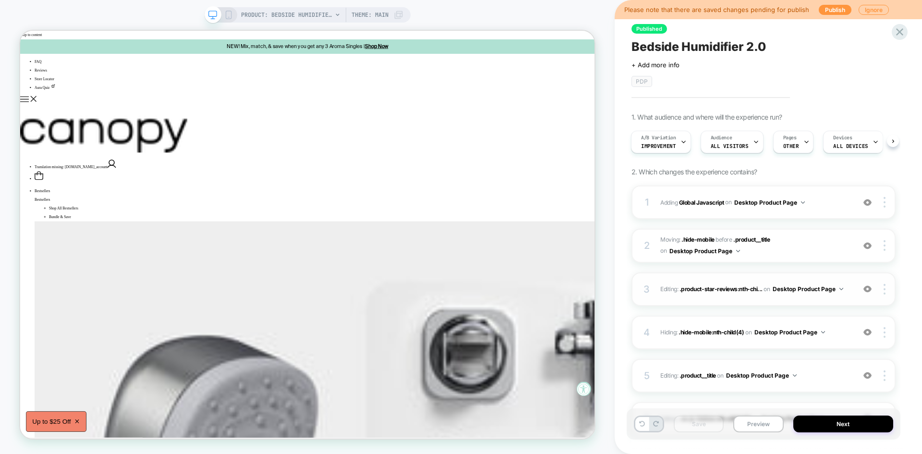
scroll to position [97, 0]
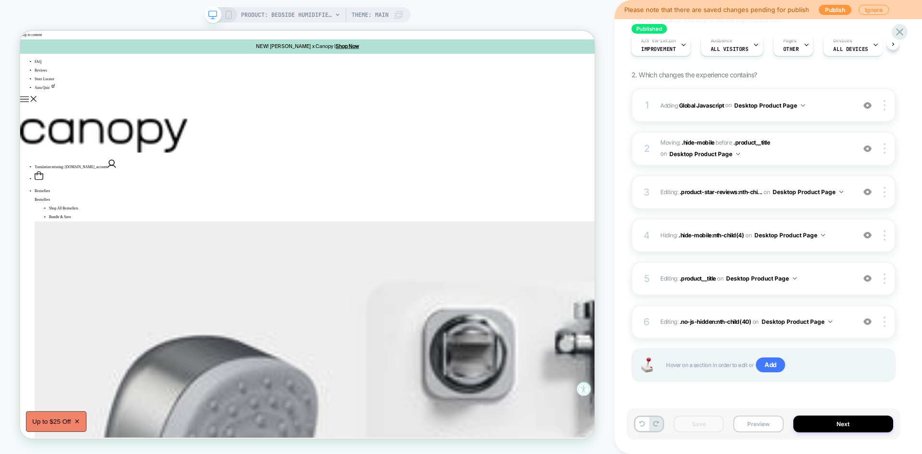
click at [757, 426] on button "Preview" at bounding box center [758, 423] width 50 height 17
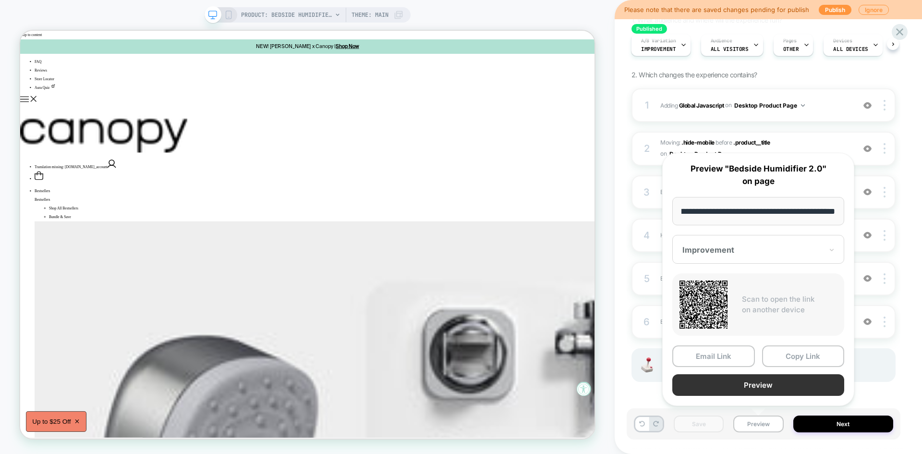
scroll to position [0, 0]
click at [761, 393] on button "Preview" at bounding box center [758, 385] width 172 height 22
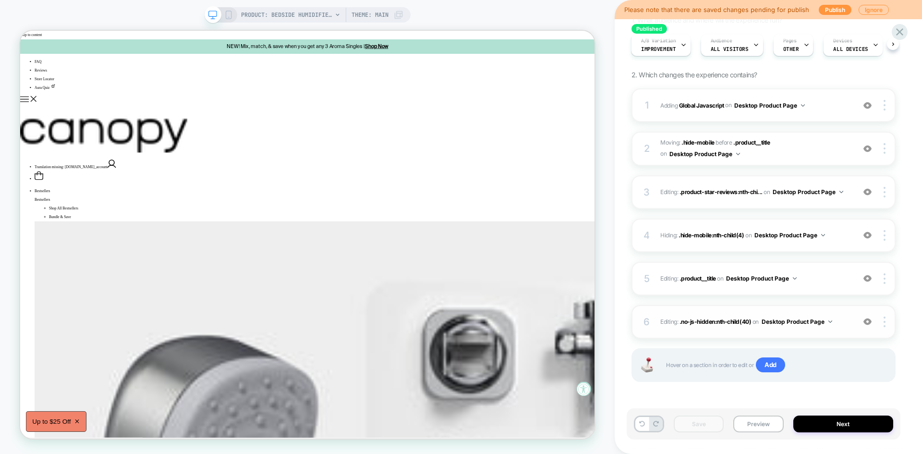
click at [846, 328] on div "6 Editing : .no-js-hidden:nth-child(40) .no-js-hidden:nth-child(40) on Desktop …" at bounding box center [763, 322] width 264 height 34
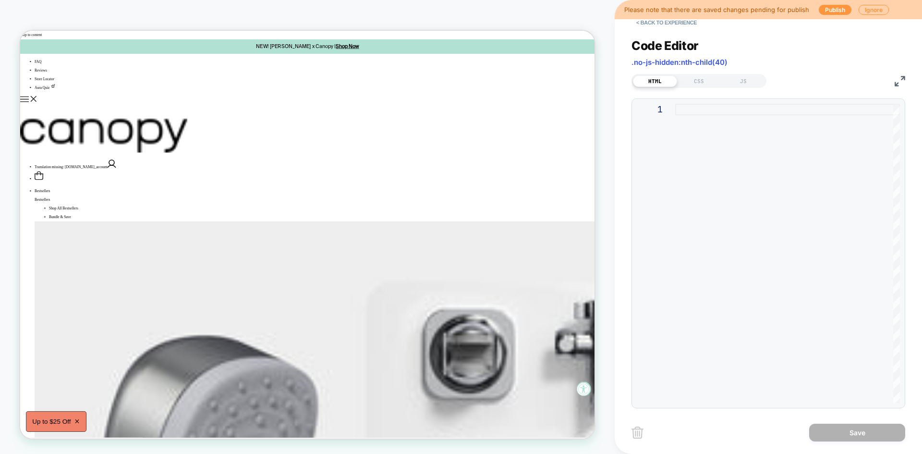
click at [698, 87] on div "HTML CSS JS" at bounding box center [698, 81] width 135 height 14
click at [702, 82] on div "CSS" at bounding box center [699, 81] width 44 height 12
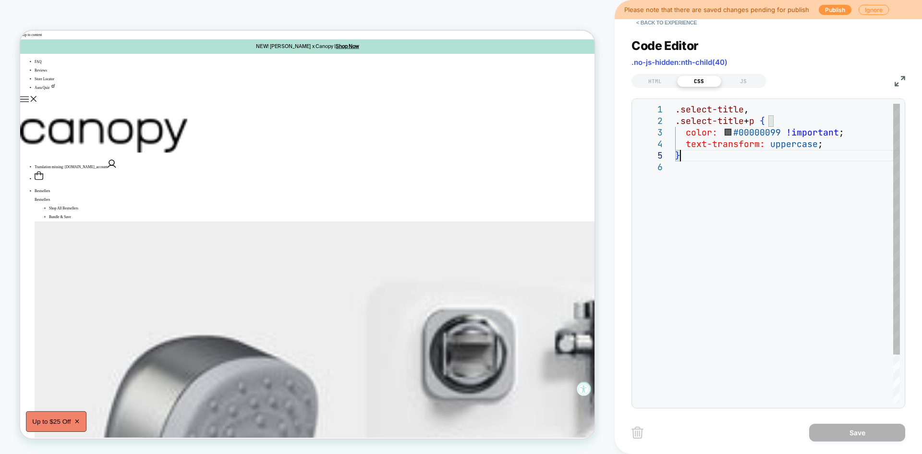
click at [708, 153] on div ".select-title , .select-title + p { color: #00000099 !important ; text-transfor…" at bounding box center [787, 282] width 225 height 357
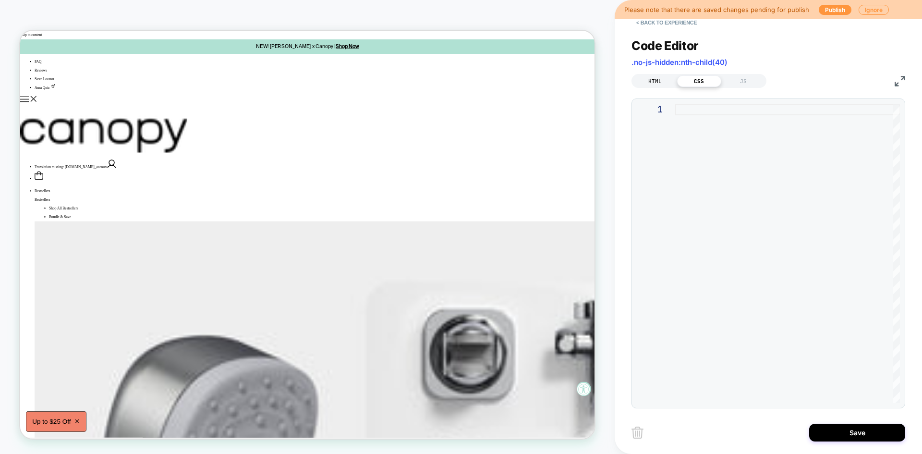
click at [656, 80] on div "HTML" at bounding box center [655, 81] width 44 height 12
click at [672, 28] on button "< Back to experience" at bounding box center [666, 22] width 70 height 15
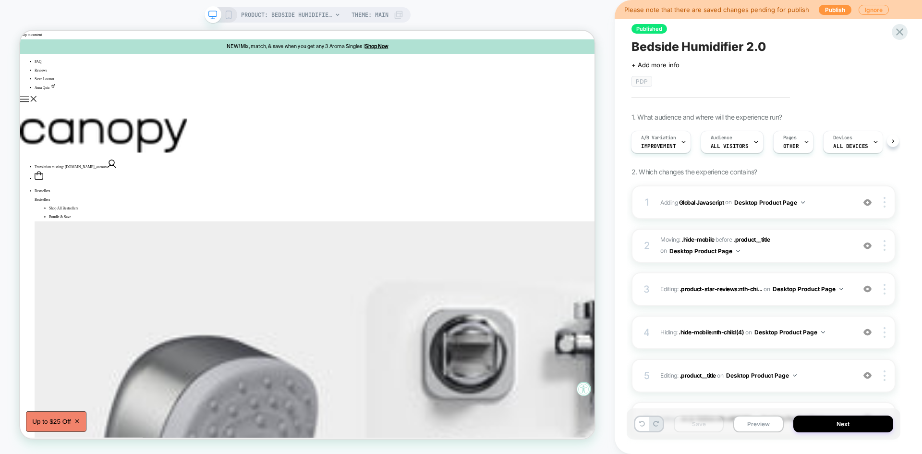
scroll to position [97, 0]
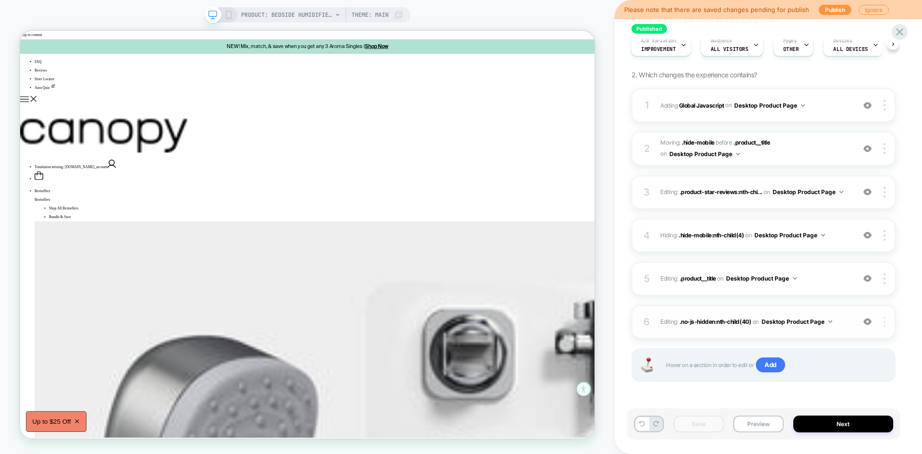
click at [886, 321] on div at bounding box center [886, 321] width 18 height 11
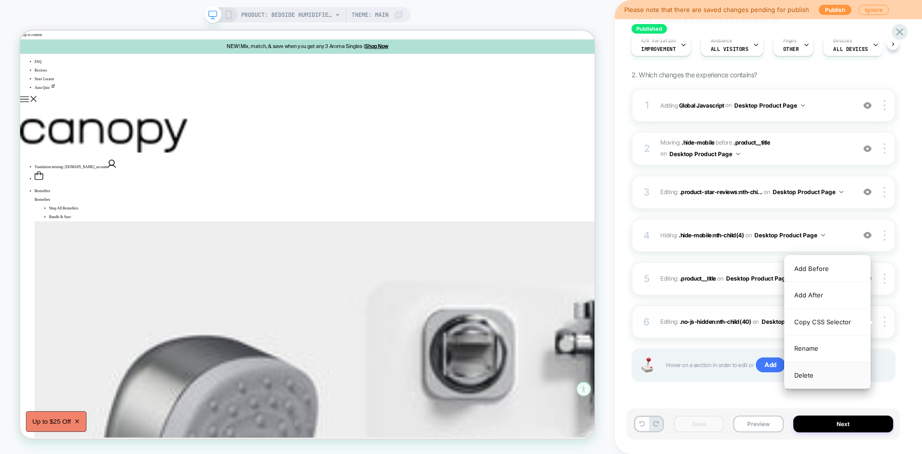
click at [822, 371] on div "Delete" at bounding box center [826, 375] width 85 height 26
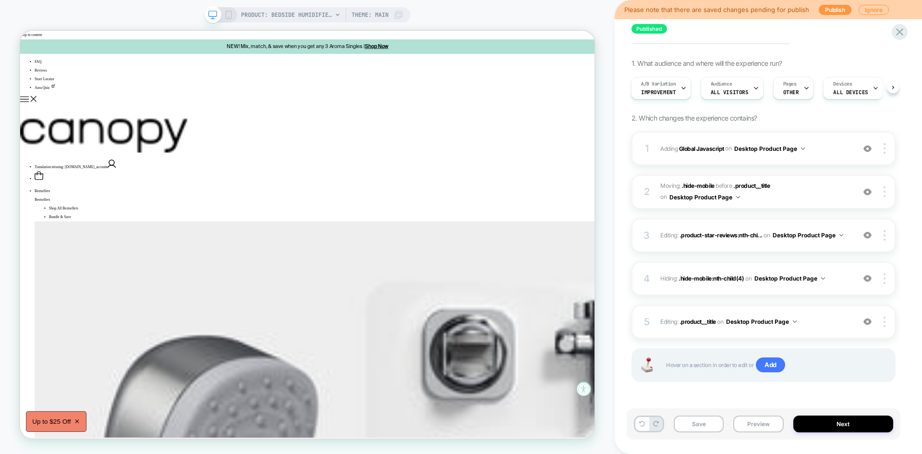
scroll to position [54, 0]
click at [821, 321] on span "Editing : .product__title .product__title on Desktop Product Page" at bounding box center [755, 321] width 190 height 12
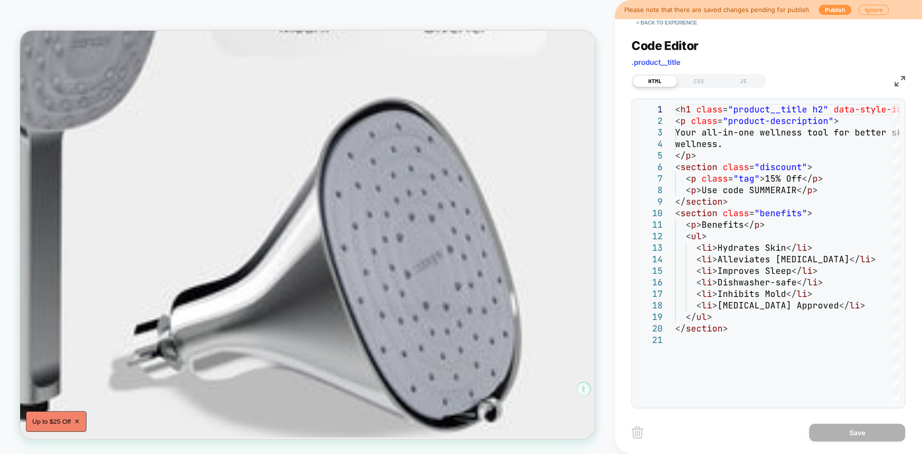
scroll to position [564, 205]
click at [704, 81] on div "CSS" at bounding box center [699, 81] width 44 height 12
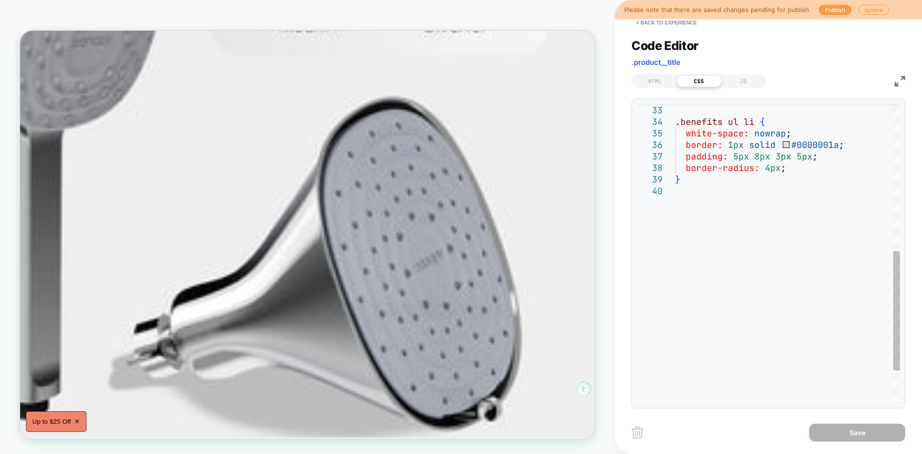
scroll to position [0, 0]
click at [698, 184] on div "white-space: nowrap ; border: 1px solid #0000001a ; padding: 5px 8px 3px 5px ; …" at bounding box center [787, 110] width 225 height 748
type textarea "**********"
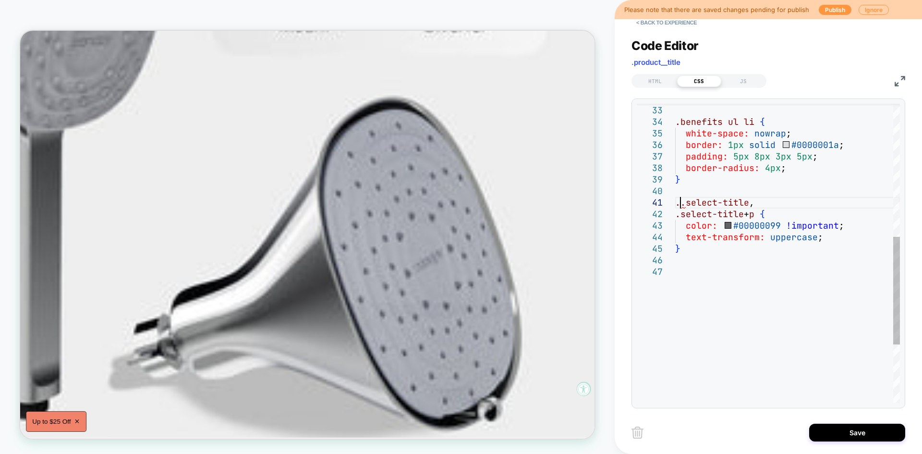
click at [681, 203] on div "white-space: nowrap ; border: 1px solid #0000001a ; padding: 5px 8px 3px 5px ; …" at bounding box center [787, 150] width 225 height 829
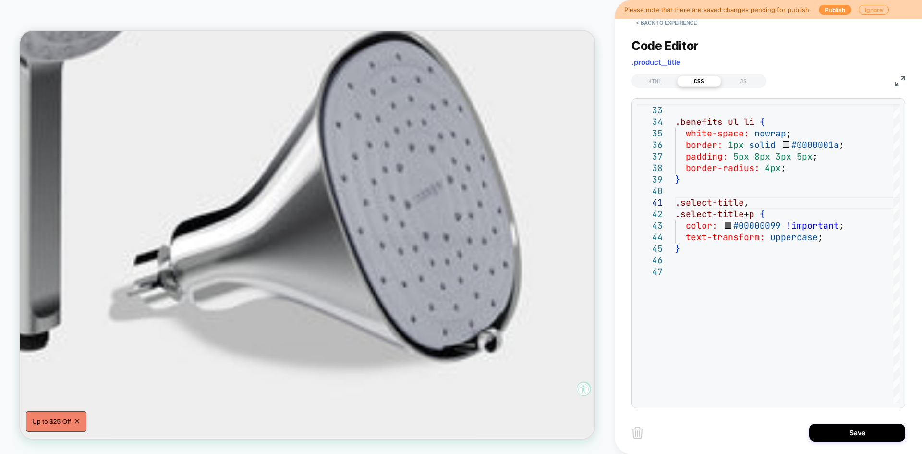
scroll to position [656, 205]
type textarea "**********"
click at [849, 431] on button "Save" at bounding box center [857, 432] width 96 height 18
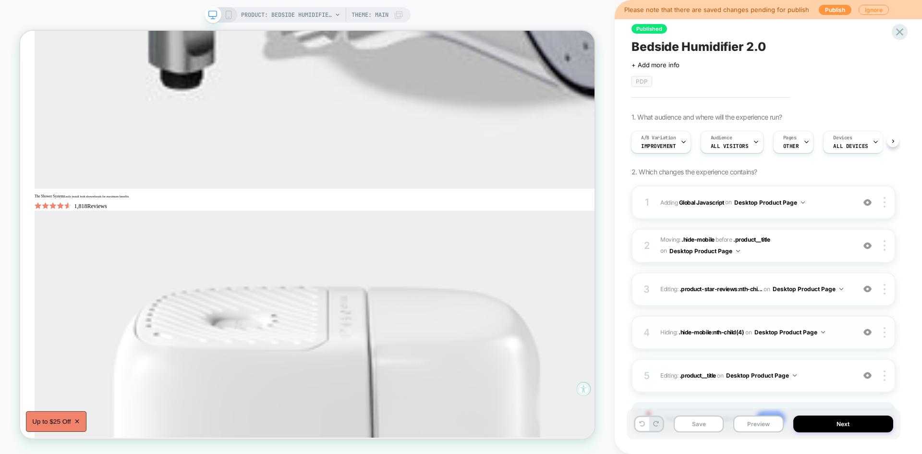
scroll to position [54, 0]
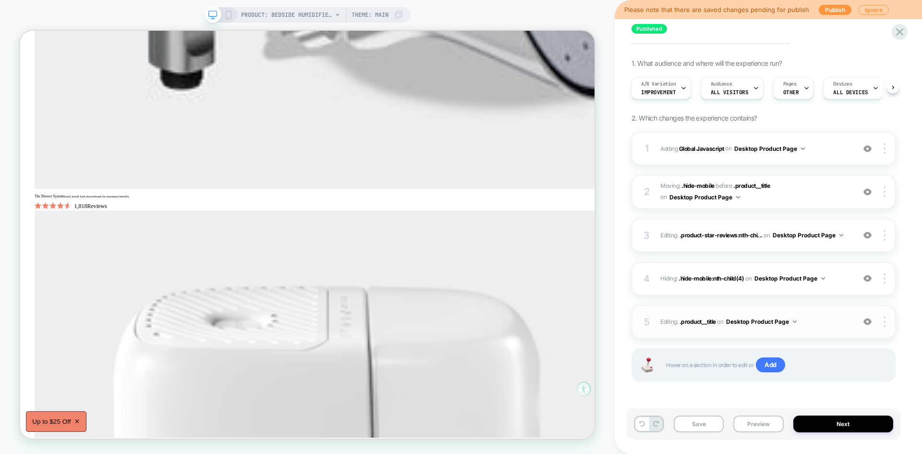
click at [821, 326] on span "Editing : .product__title .product__title on Desktop Product Page" at bounding box center [755, 321] width 190 height 12
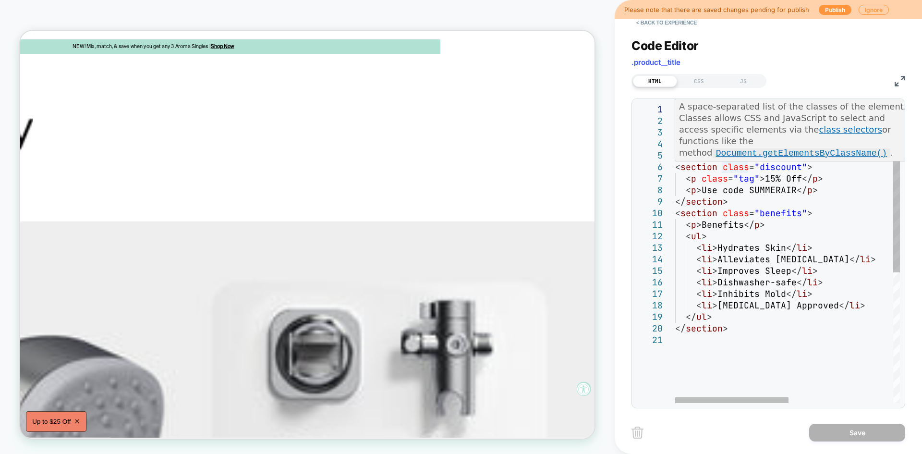
scroll to position [0, 0]
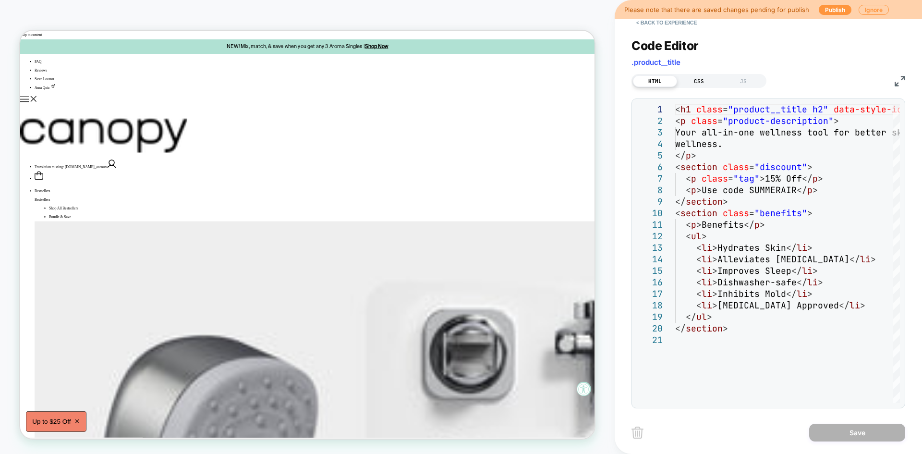
click at [701, 81] on div "CSS" at bounding box center [699, 81] width 44 height 12
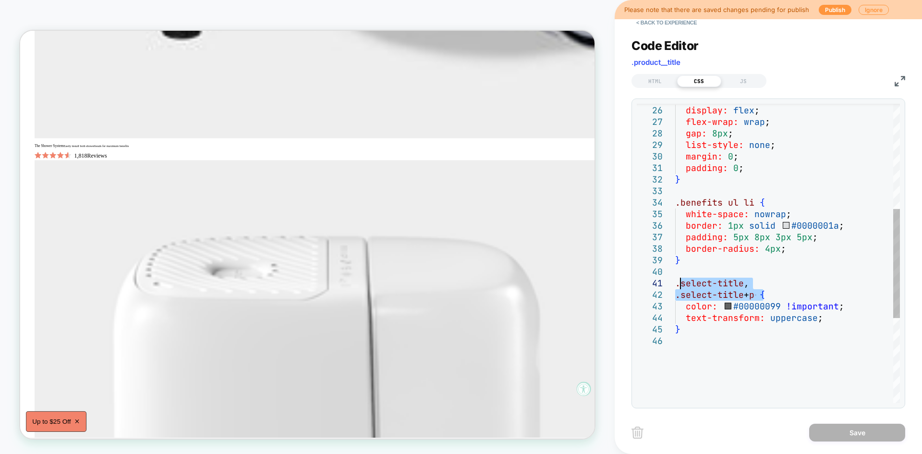
drag, startPoint x: 763, startPoint y: 294, endPoint x: 681, endPoint y: 284, distance: 82.2
click at [681, 284] on div ".benefits ul { display: flex ; flex-wrap: wrap ; gap: 8px ; list-style: none ; …" at bounding box center [787, 226] width 225 height 818
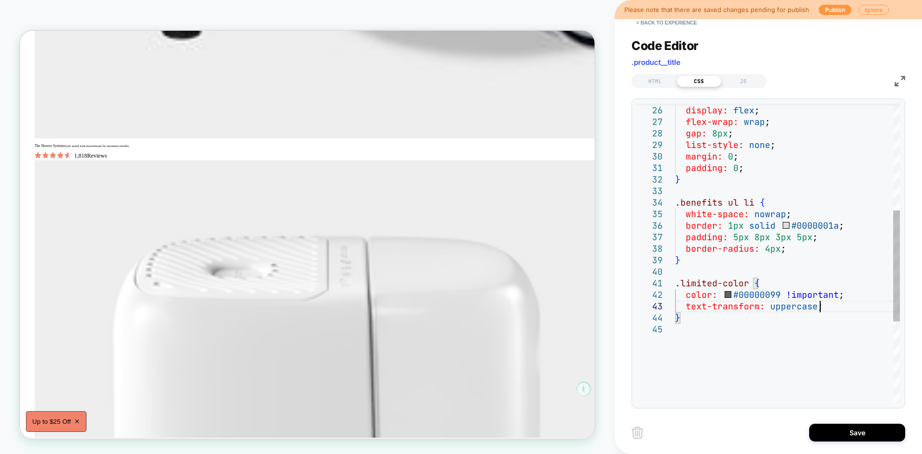
click at [835, 304] on div ".benefits ul { display: flex ; flex-wrap: wrap ; gap: 8px ; list-style: none ; …" at bounding box center [787, 220] width 225 height 806
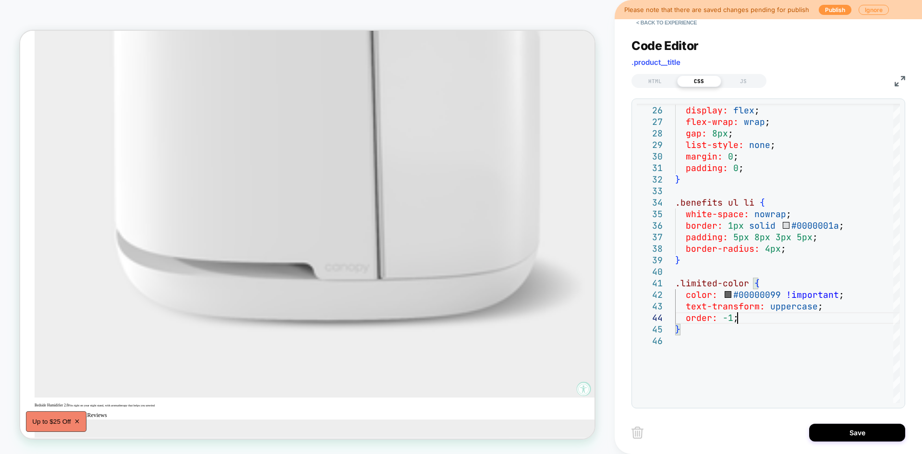
scroll to position [1521, 0]
type textarea "**********"
click at [847, 434] on button "Save" at bounding box center [857, 432] width 96 height 18
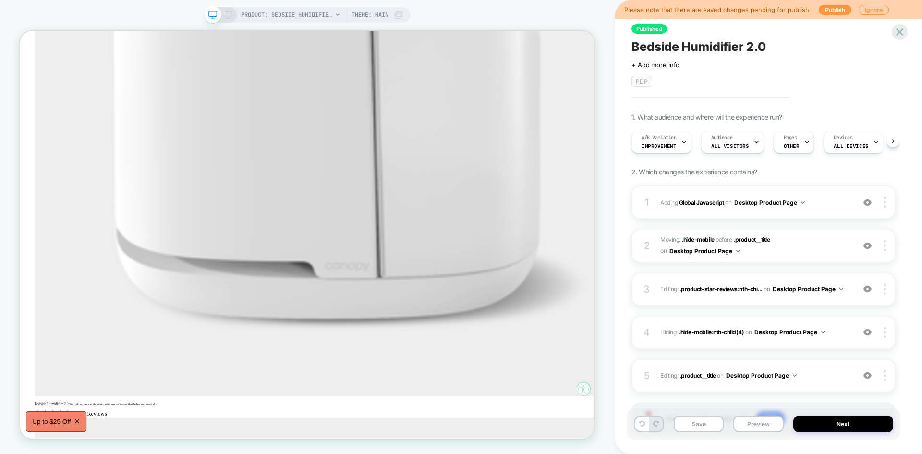
scroll to position [0, 0]
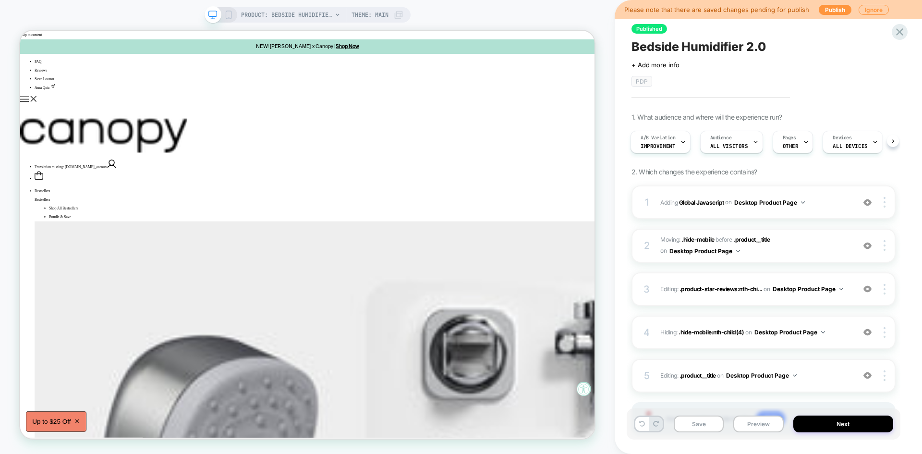
click at [602, 198] on div "PRODUCT: Bedside Humidifier 2.0 [canopy] PRODUCT: Bedside Humidifier 2.0 [canop…" at bounding box center [307, 227] width 614 height 434
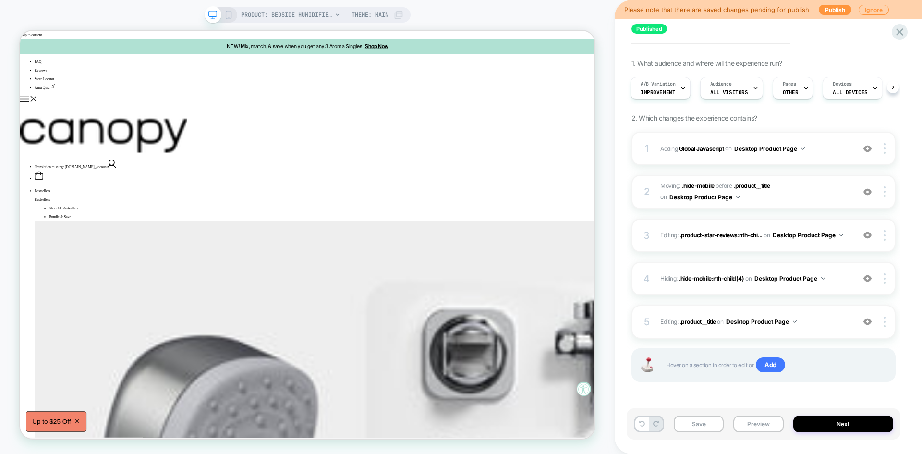
click at [809, 355] on div "Hover on a section in order to edit or Add" at bounding box center [763, 365] width 264 height 34
click at [819, 325] on span "Editing : .product__title .product__title on Desktop Product Page" at bounding box center [755, 321] width 190 height 12
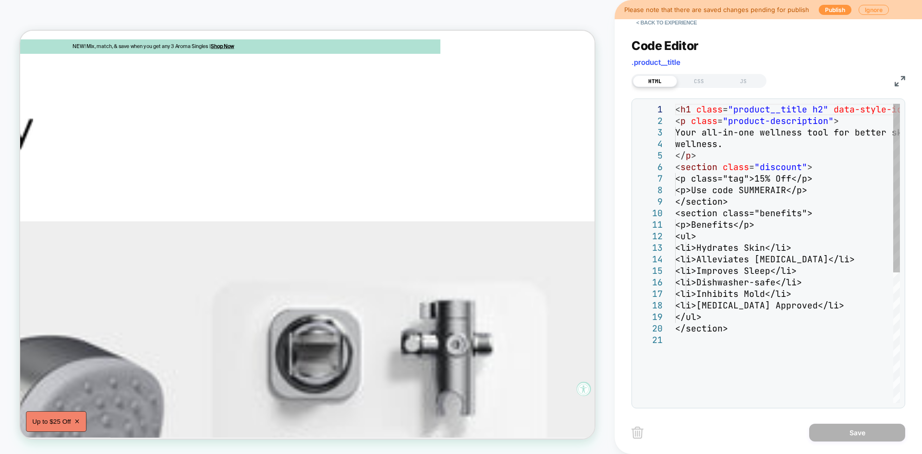
scroll to position [0, 0]
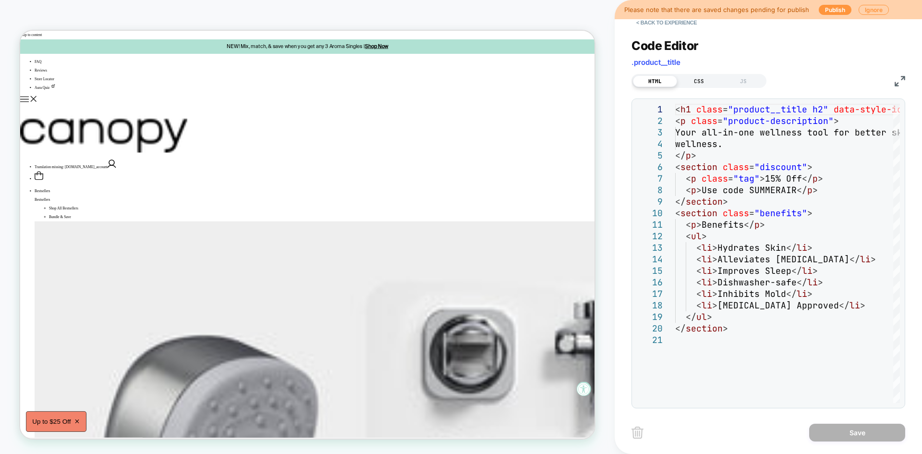
click at [699, 84] on div "CSS" at bounding box center [699, 81] width 44 height 12
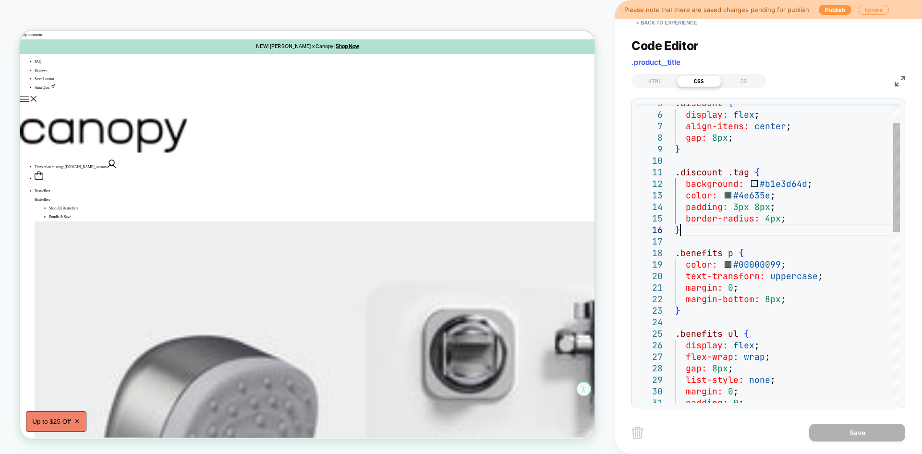
click at [695, 233] on div "display: flex ; align-items: center ; gap: 8px ; } .discount .tag { background:…" at bounding box center [787, 460] width 225 height 818
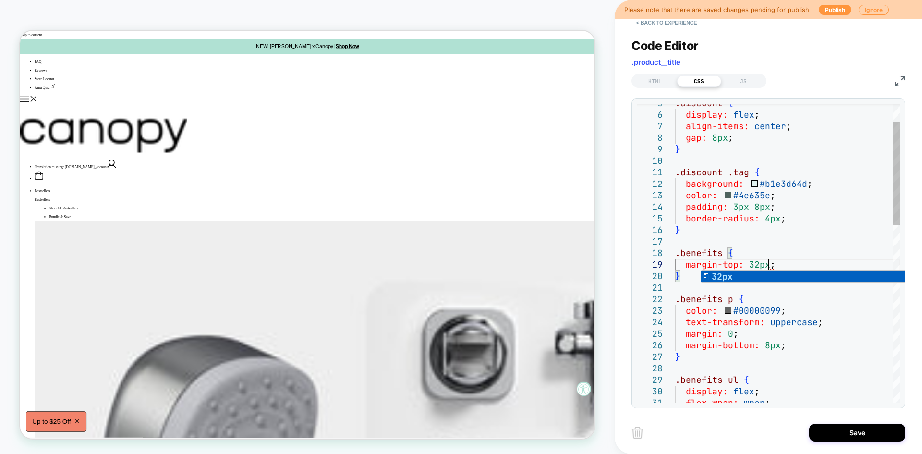
scroll to position [92, 93]
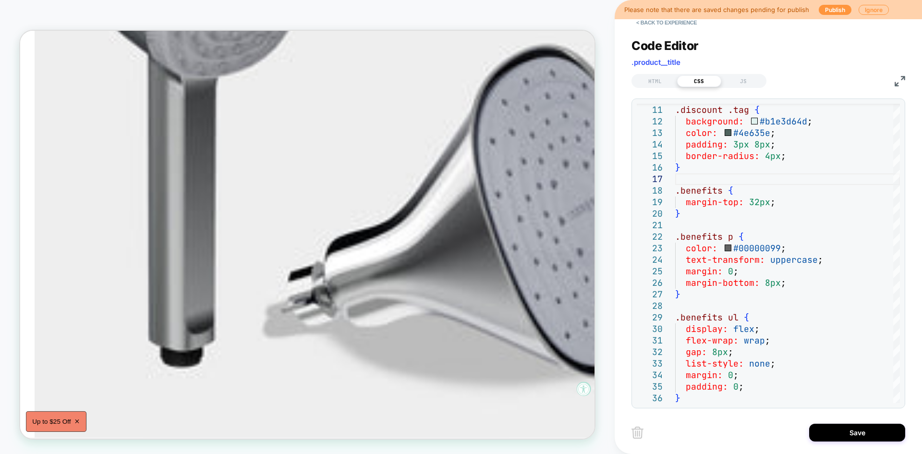
scroll to position [632, 0]
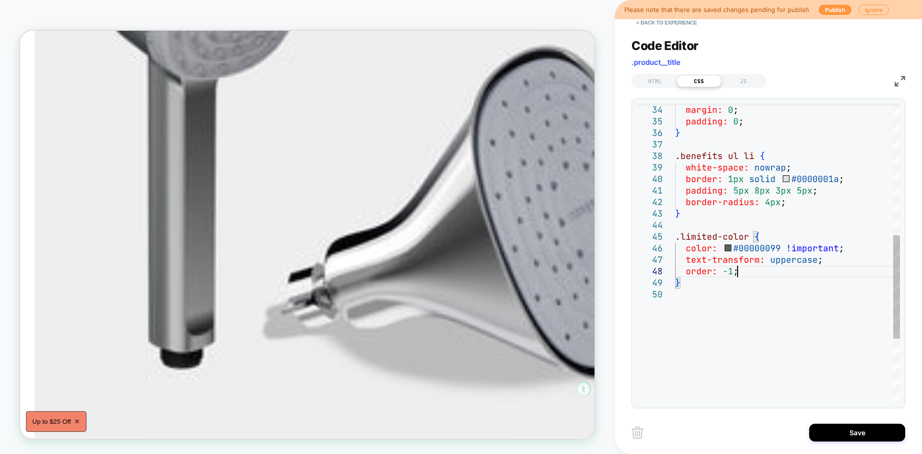
click at [747, 275] on div "list-style: none ; margin: 0 ; padding: 0 ; } .benefits ul li { white-space: no…" at bounding box center [787, 156] width 225 height 864
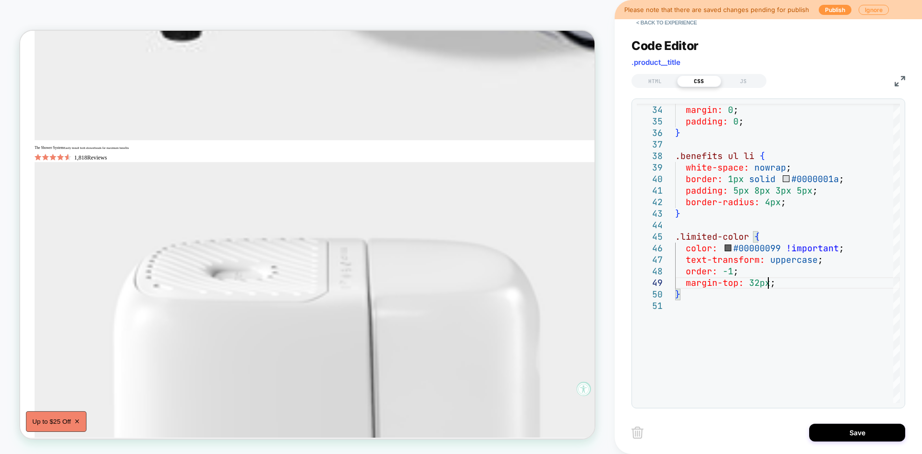
scroll to position [1069, 0]
type textarea "**********"
click at [837, 429] on button "Save" at bounding box center [857, 432] width 96 height 18
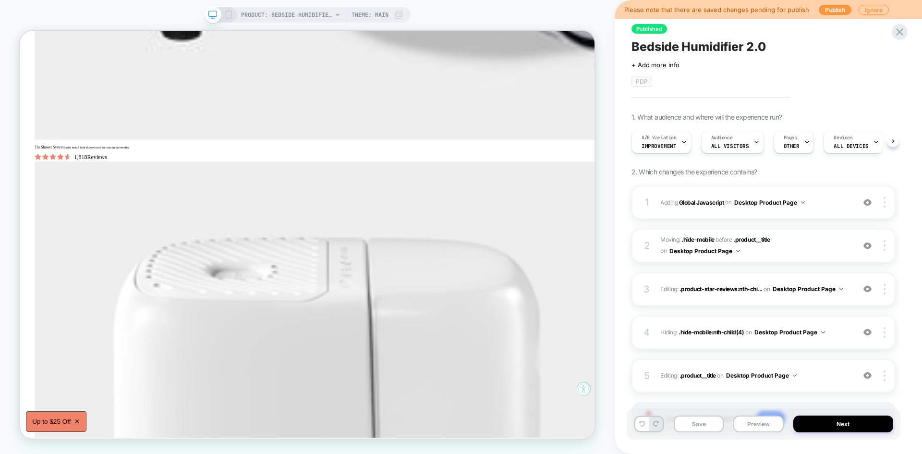
scroll to position [0, 0]
click at [708, 425] on button "Save" at bounding box center [699, 423] width 50 height 17
click at [865, 9] on button "Ignore" at bounding box center [873, 10] width 30 height 10
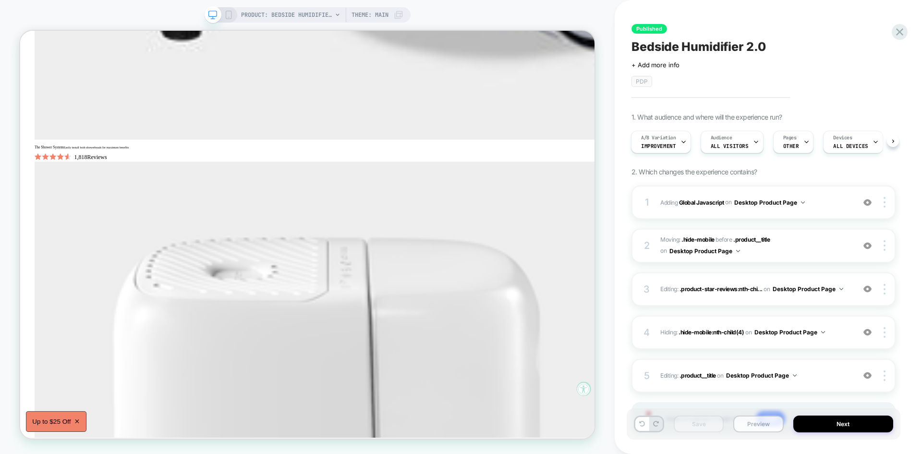
click at [756, 426] on button "Preview" at bounding box center [758, 423] width 50 height 17
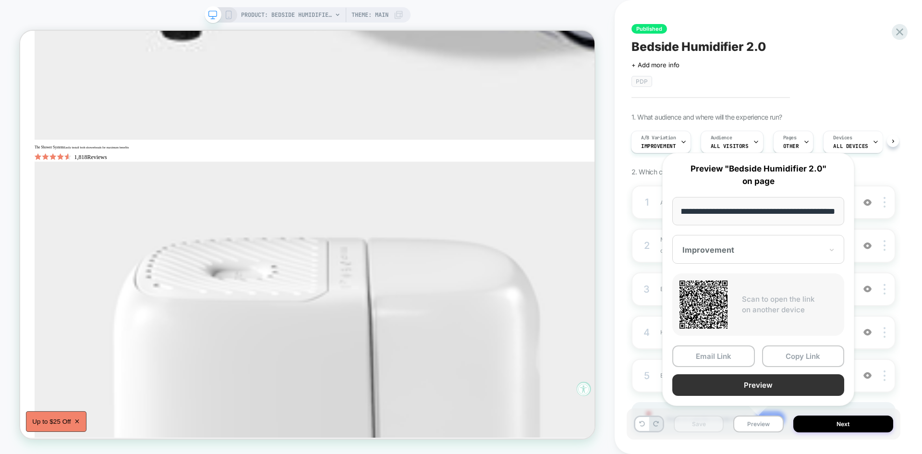
scroll to position [0, 0]
click at [747, 385] on button "Preview" at bounding box center [758, 385] width 172 height 22
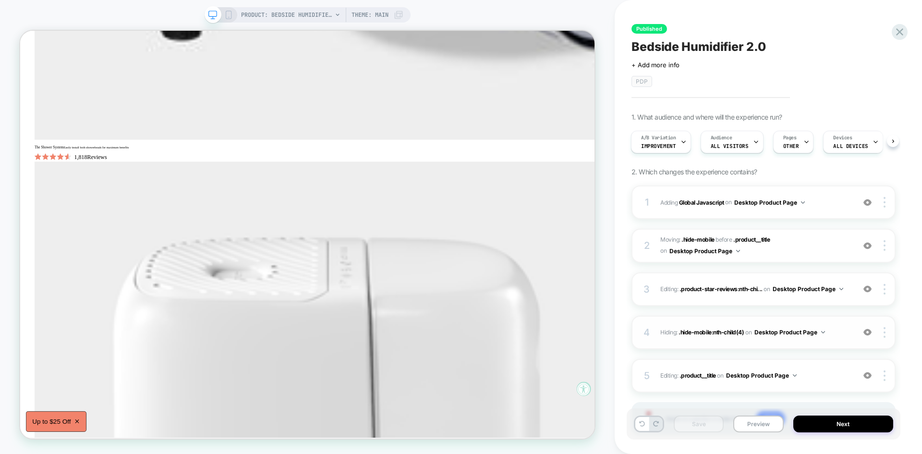
scroll to position [54, 0]
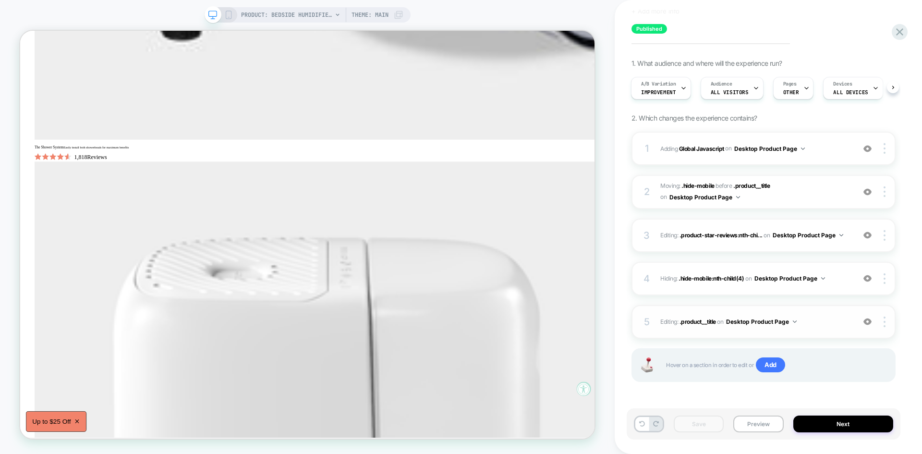
click at [813, 326] on span "Editing : .product__title .product__title on Desktop Product Page" at bounding box center [755, 321] width 190 height 12
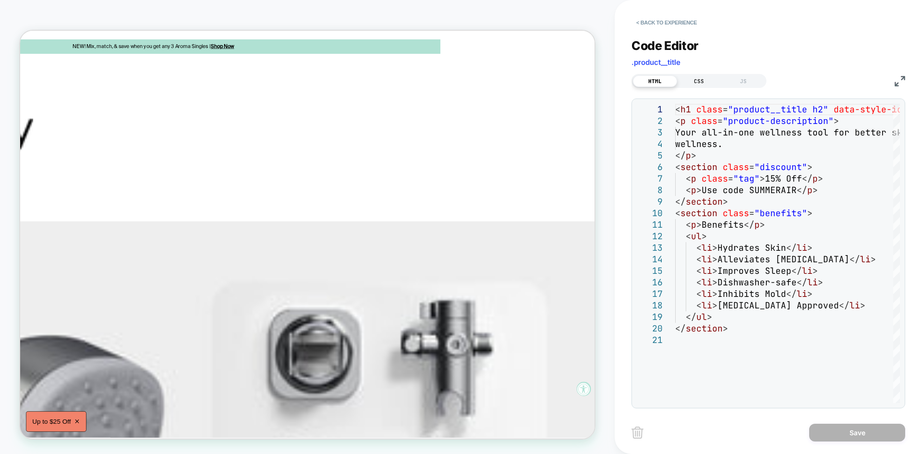
scroll to position [0, 0]
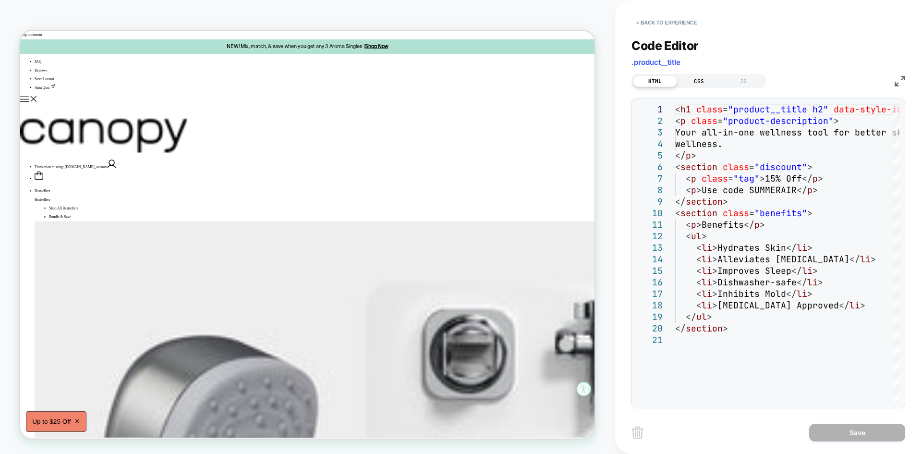
click at [702, 81] on div "CSS" at bounding box center [699, 81] width 44 height 12
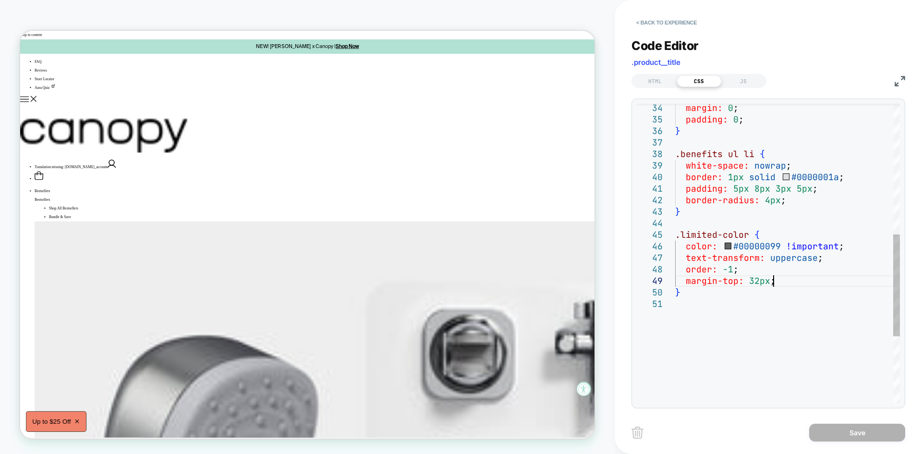
click at [786, 280] on div "margin: 0 ; padding: 0 ; } .benefits ul li { white-space: nowrap ; border: 1px …" at bounding box center [787, 159] width 225 height 875
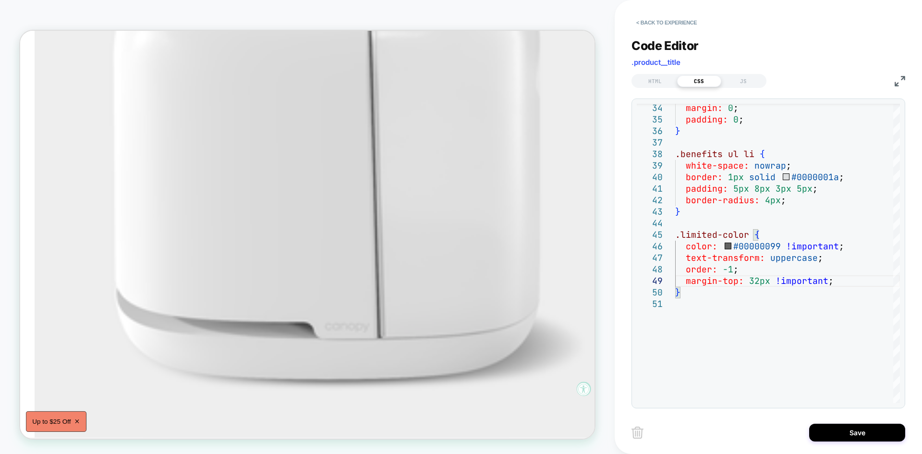
scroll to position [1446, 1]
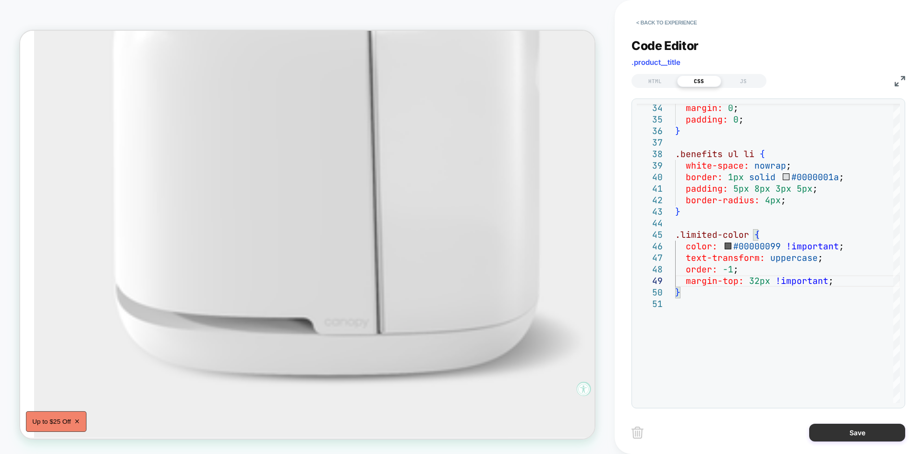
type textarea "**********"
click at [835, 428] on button "Save" at bounding box center [857, 432] width 96 height 18
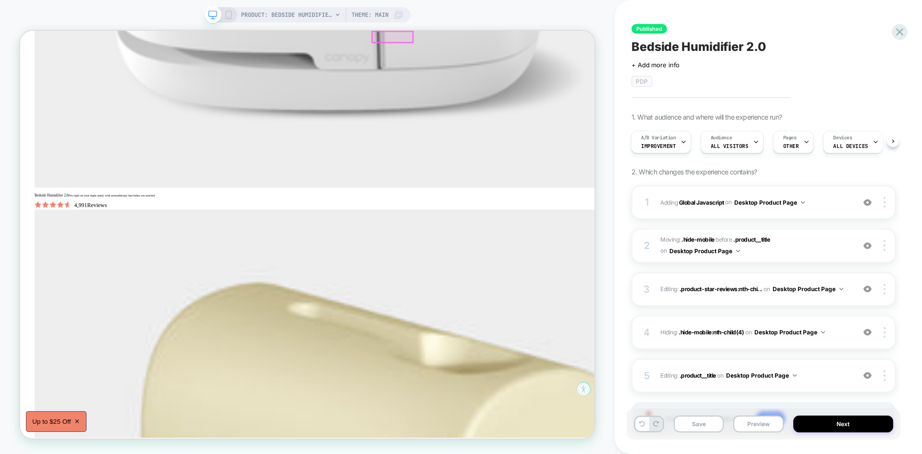
scroll to position [1799, 0]
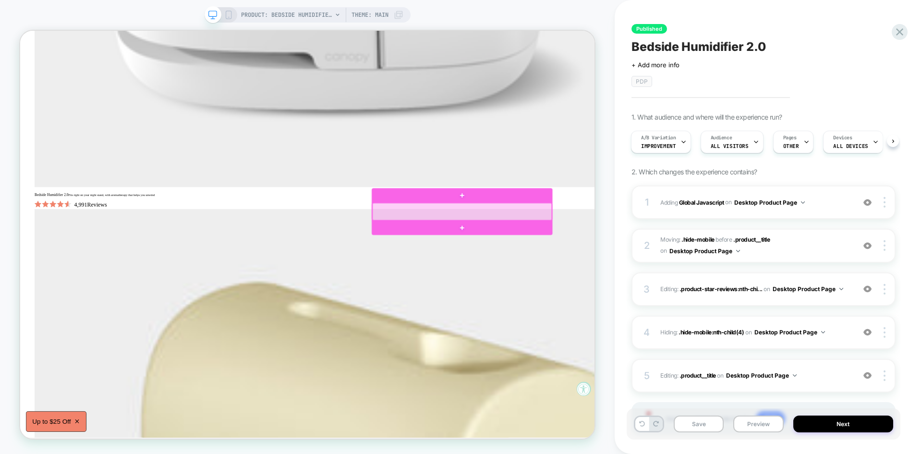
click at [576, 272] on div at bounding box center [609, 271] width 239 height 23
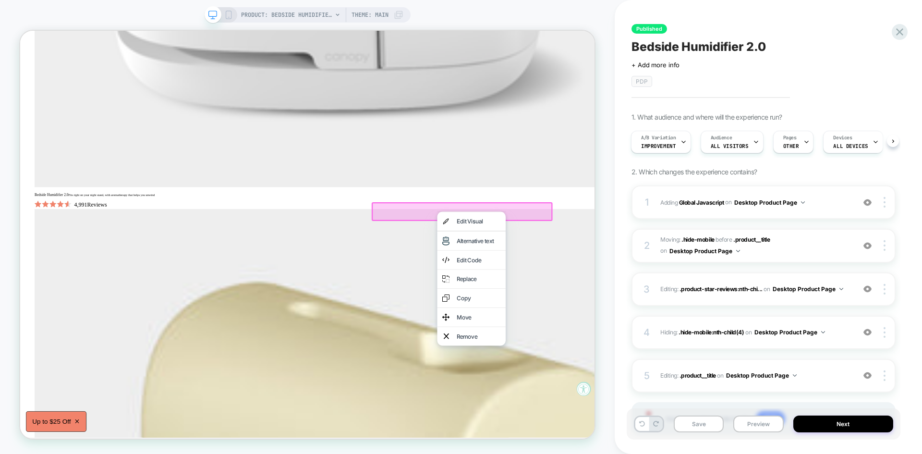
click at [594, 277] on div at bounding box center [609, 271] width 239 height 23
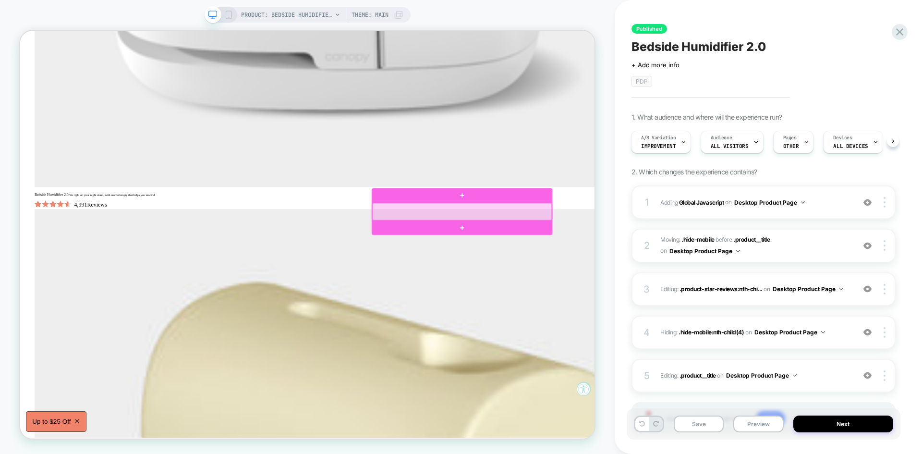
click at [594, 268] on div at bounding box center [609, 271] width 239 height 23
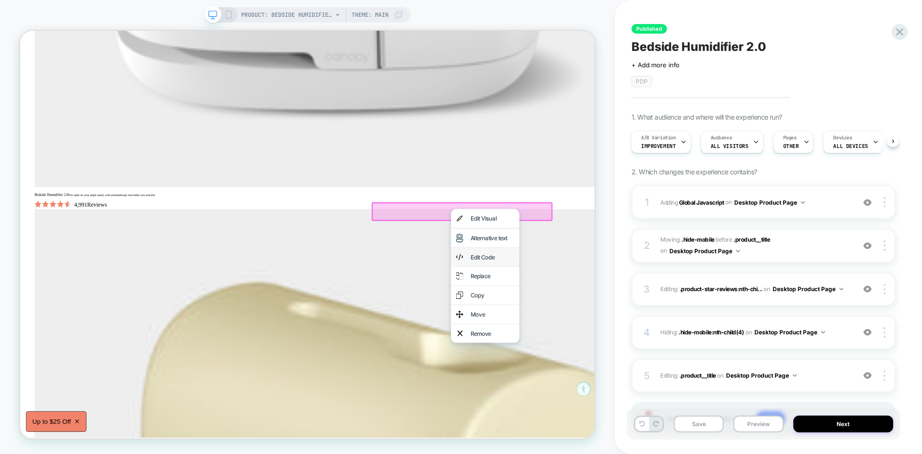
click at [613, 326] on div "Edit Code" at bounding box center [639, 332] width 91 height 25
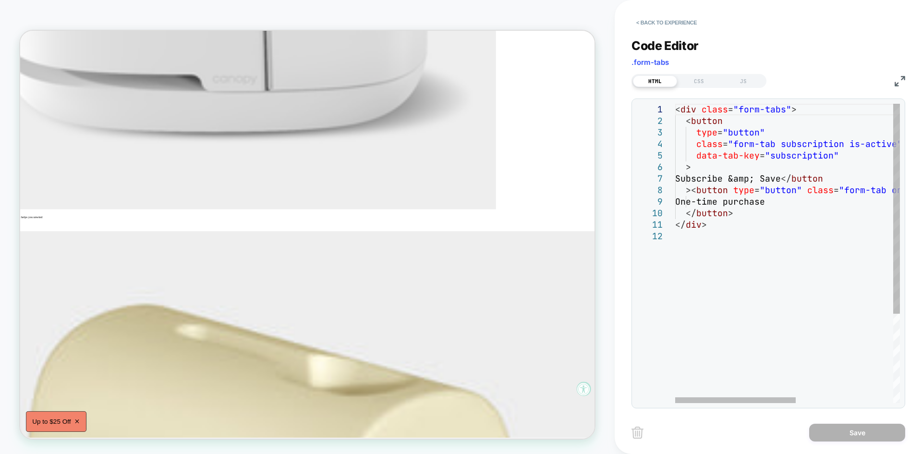
scroll to position [0, 0]
drag, startPoint x: 738, startPoint y: 109, endPoint x: 784, endPoint y: 108, distance: 45.6
click at [784, 108] on div "< div class = "form-tabs" > < button type = "button" class = "form-tab subscrip…" at bounding box center [878, 317] width 406 height 426
click at [706, 80] on div "CSS" at bounding box center [699, 81] width 44 height 12
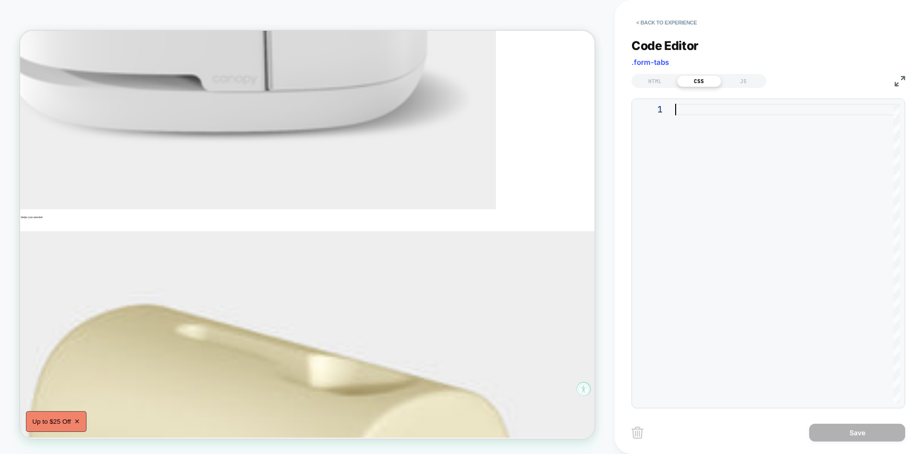
click at [715, 141] on div at bounding box center [787, 253] width 225 height 299
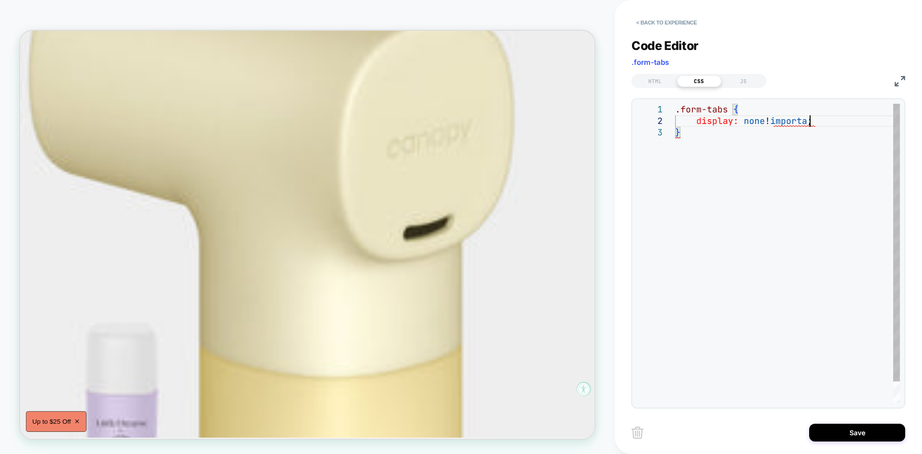
scroll to position [12, 145]
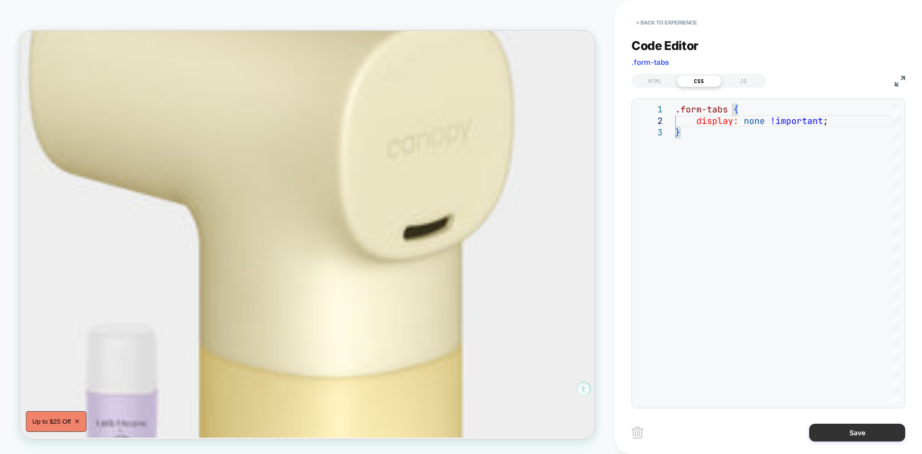
type textarea "**********"
click at [847, 430] on button "Save" at bounding box center [857, 432] width 96 height 18
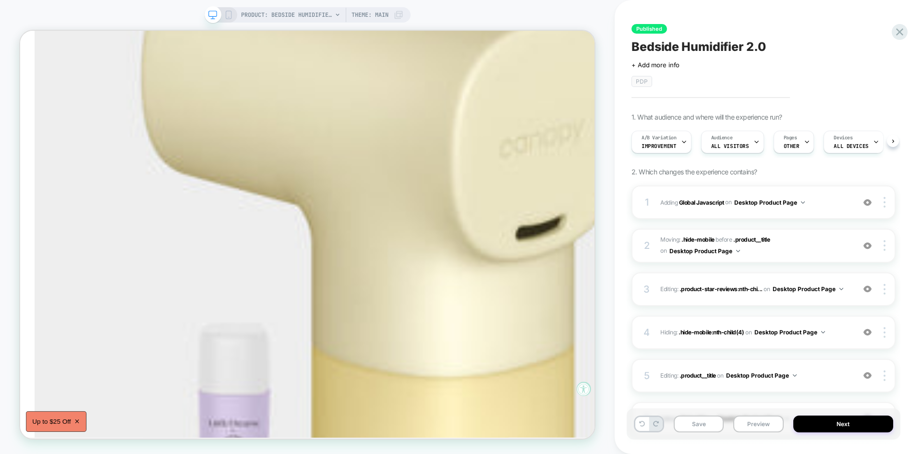
scroll to position [0, 0]
click at [696, 427] on button "Save" at bounding box center [699, 423] width 50 height 17
click at [760, 421] on button "Preview" at bounding box center [758, 423] width 50 height 17
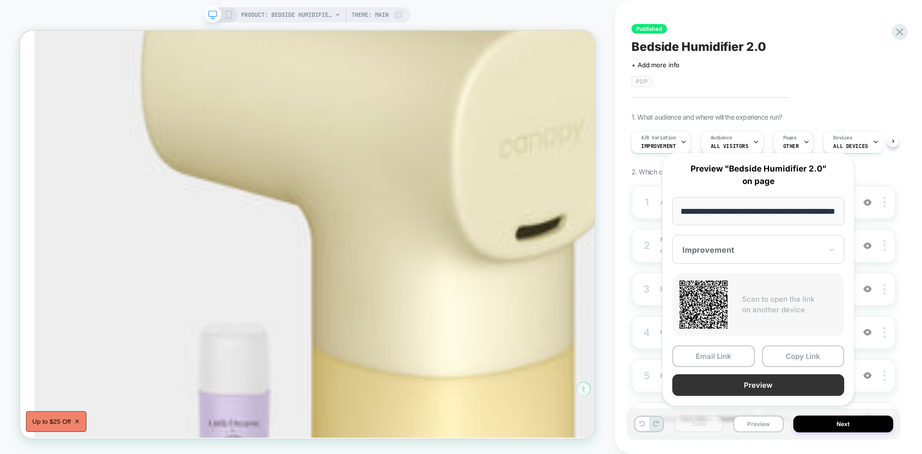
scroll to position [0, 0]
click at [777, 390] on button "Preview" at bounding box center [758, 385] width 172 height 22
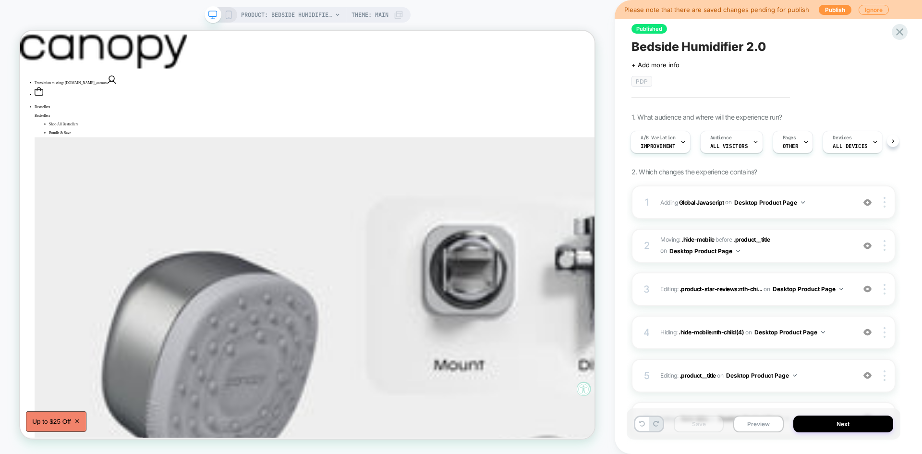
scroll to position [114, 0]
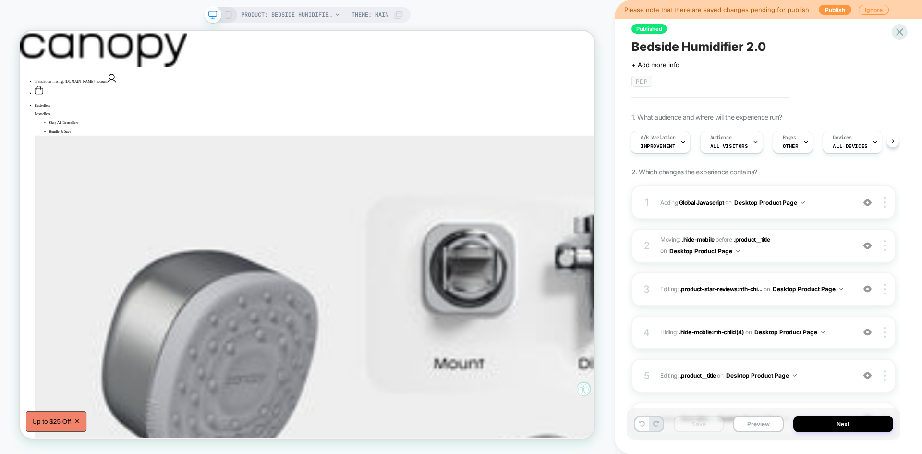
click at [611, 208] on div "PRODUCT: Bedside Humidifier 2.0 [canopy] PRODUCT: Bedside Humidifier 2.0 [canop…" at bounding box center [307, 227] width 614 height 434
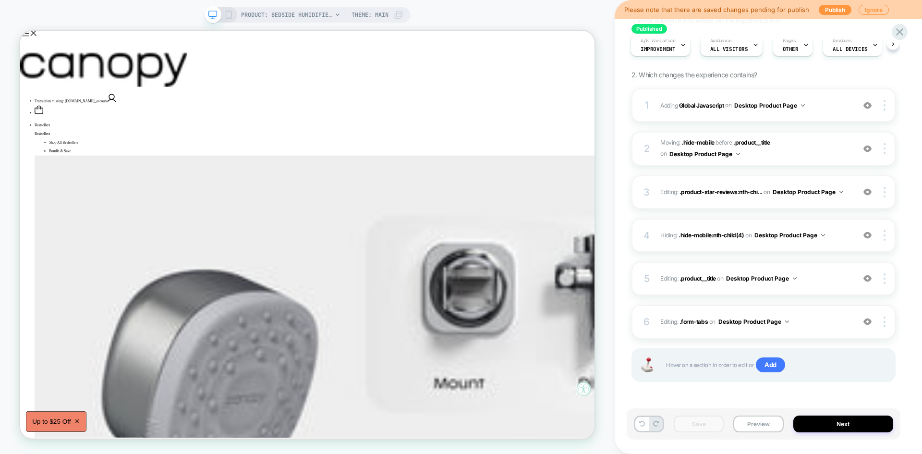
scroll to position [88, 0]
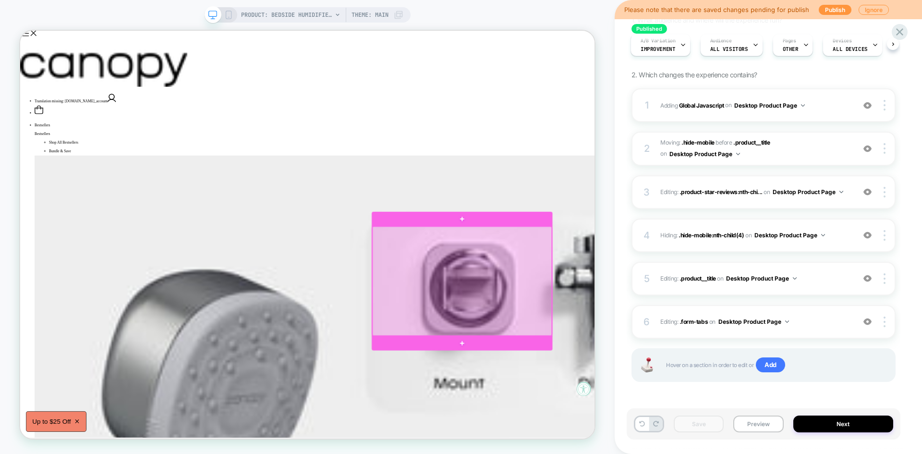
click at [627, 397] on div at bounding box center [609, 363] width 239 height 145
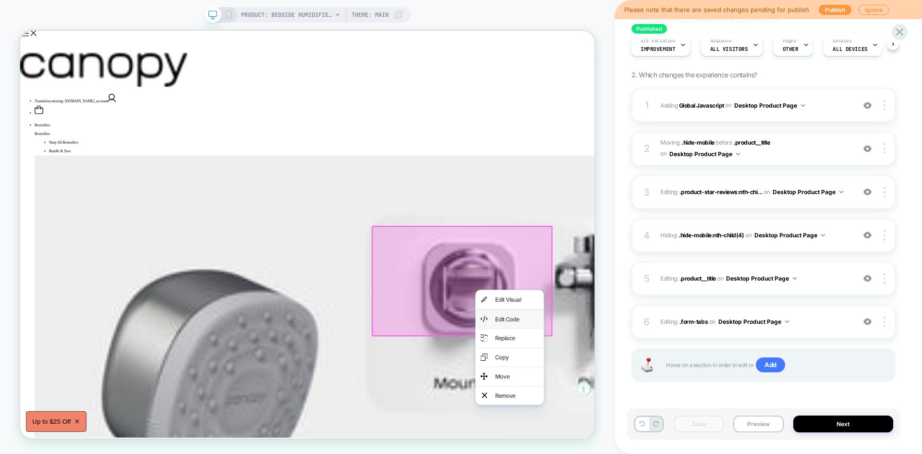
click at [654, 409] on div "Edit Code" at bounding box center [682, 415] width 59 height 12
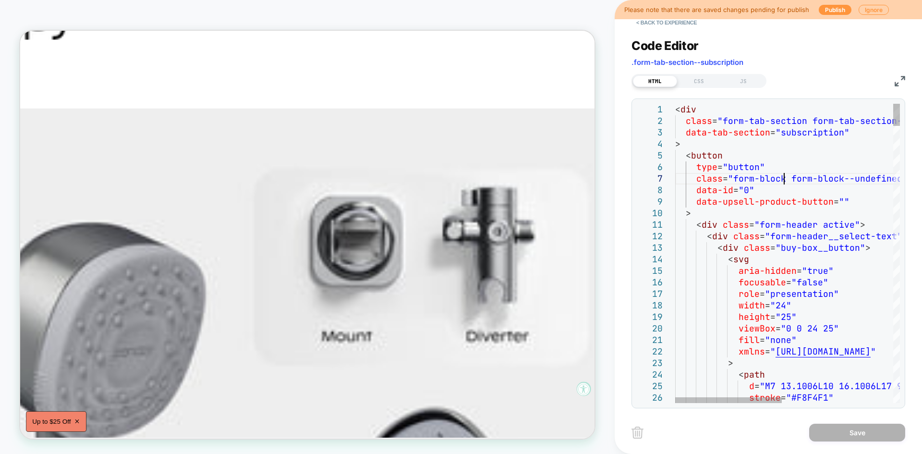
scroll to position [0, 0]
drag, startPoint x: 783, startPoint y: 178, endPoint x: 735, endPoint y: 179, distance: 48.0
click at [742, 79] on div "JS" at bounding box center [743, 81] width 44 height 12
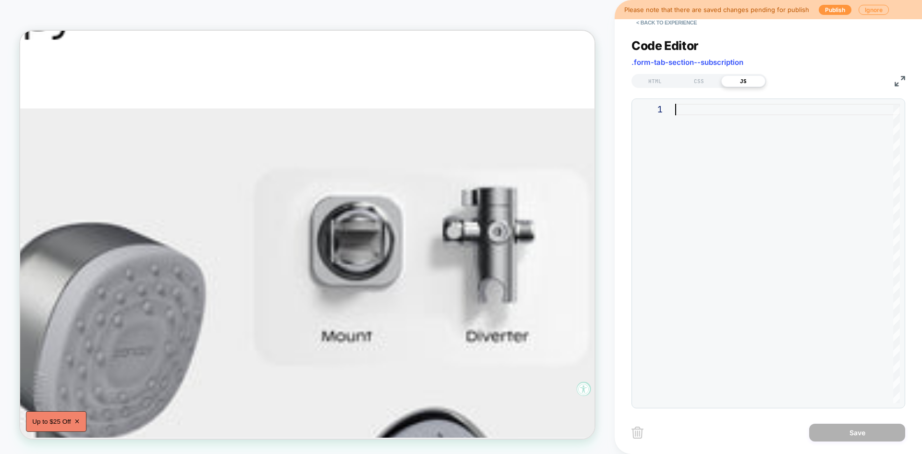
click at [744, 137] on div at bounding box center [787, 253] width 225 height 299
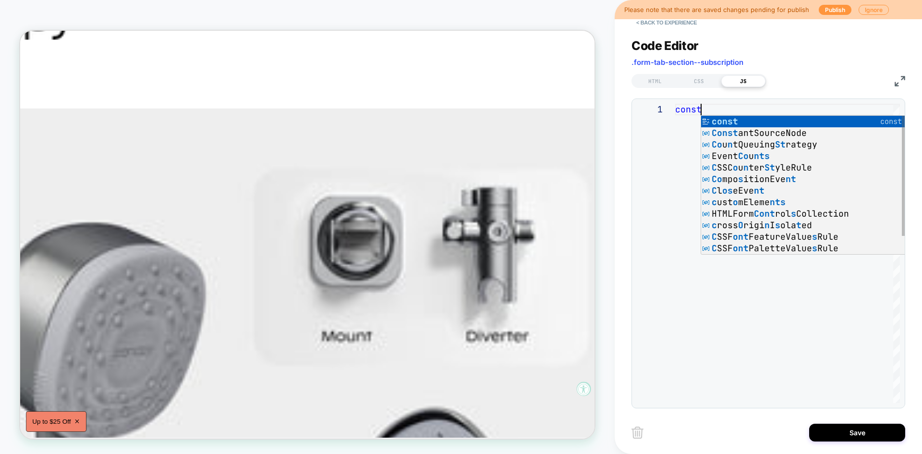
scroll to position [0, 30]
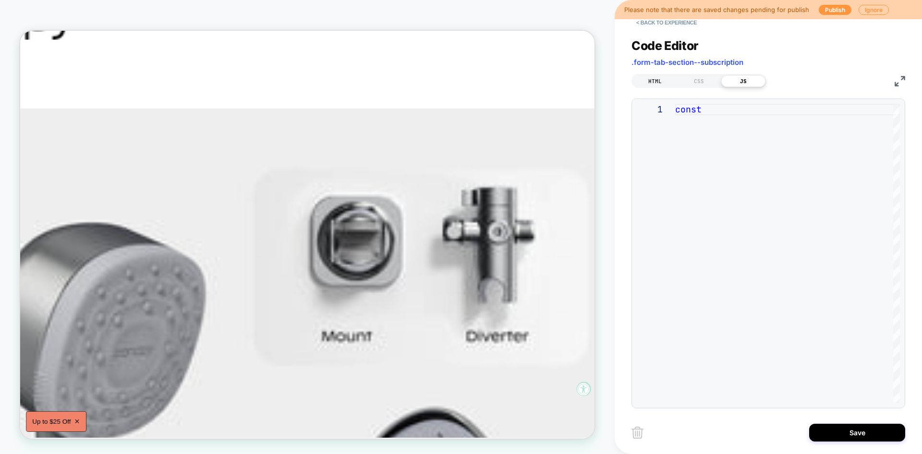
type textarea "*****"
click at [657, 83] on div "HTML" at bounding box center [655, 81] width 44 height 12
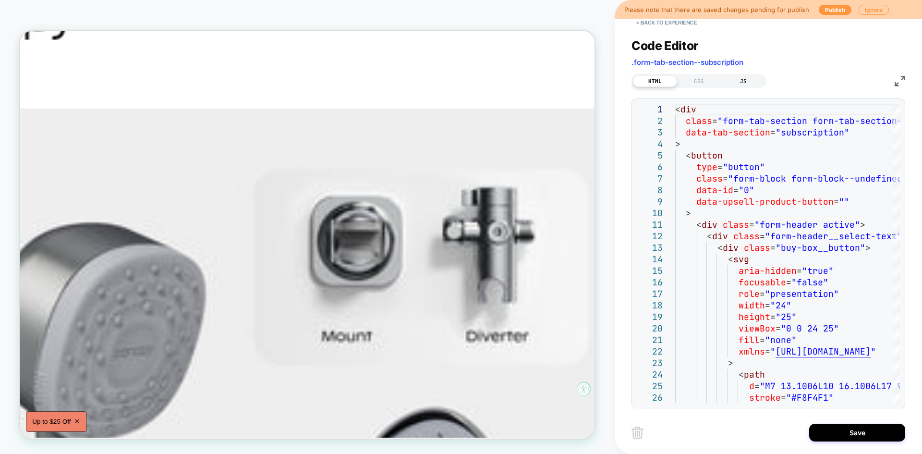
click at [735, 77] on div "JS" at bounding box center [743, 81] width 44 height 12
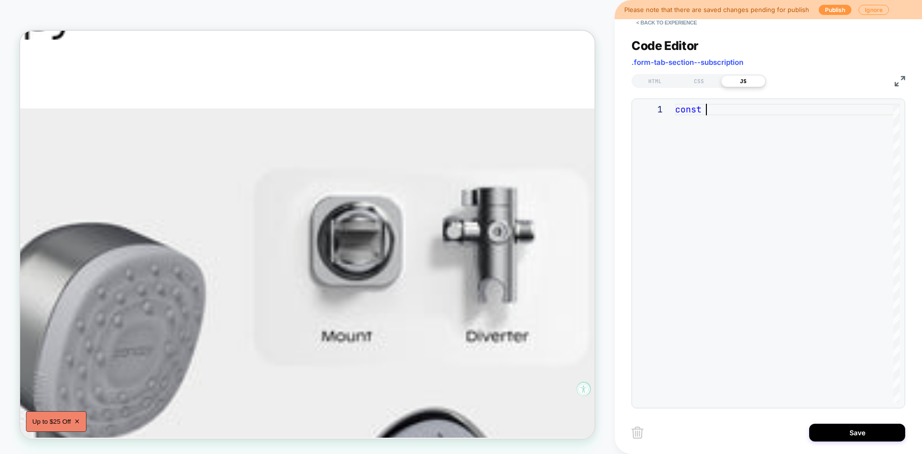
click at [743, 151] on div "const" at bounding box center [787, 253] width 225 height 299
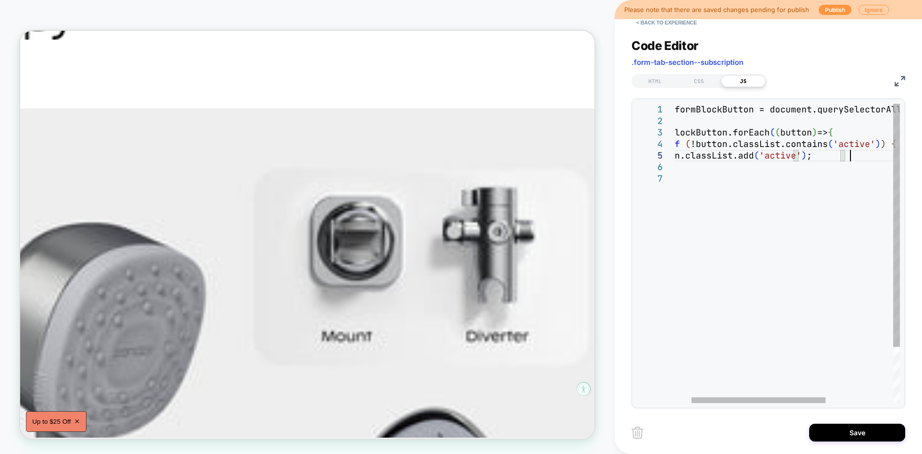
scroll to position [46, 202]
click at [719, 178] on div "const formBlockButton = document.querySelectorAll ( '.form-block' ) ; formBlock…" at bounding box center [857, 288] width 364 height 368
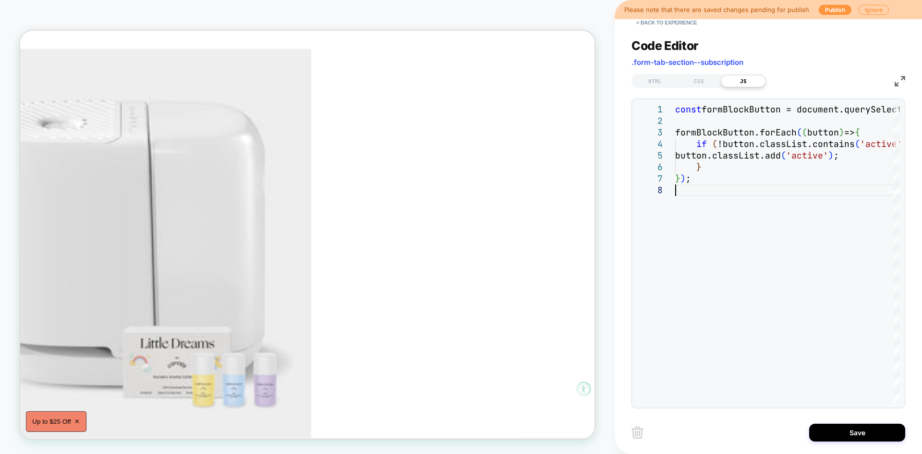
scroll to position [3010, 150]
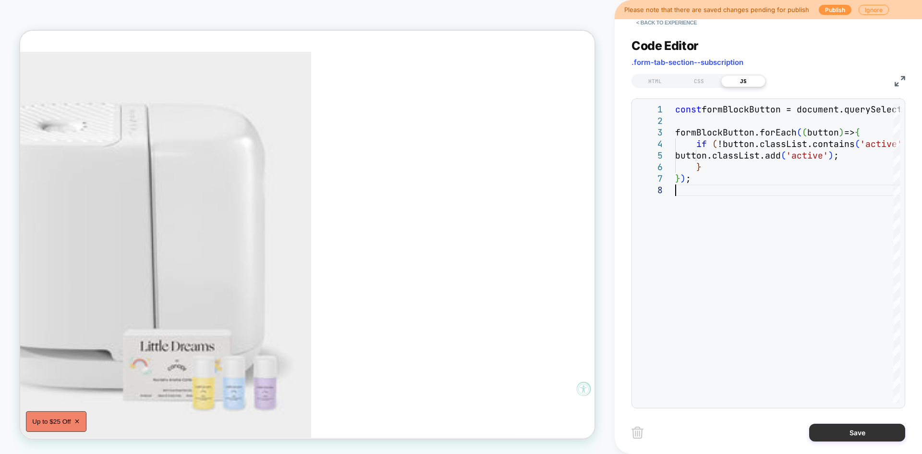
type textarea "**********"
click at [850, 431] on button "Save" at bounding box center [857, 432] width 96 height 18
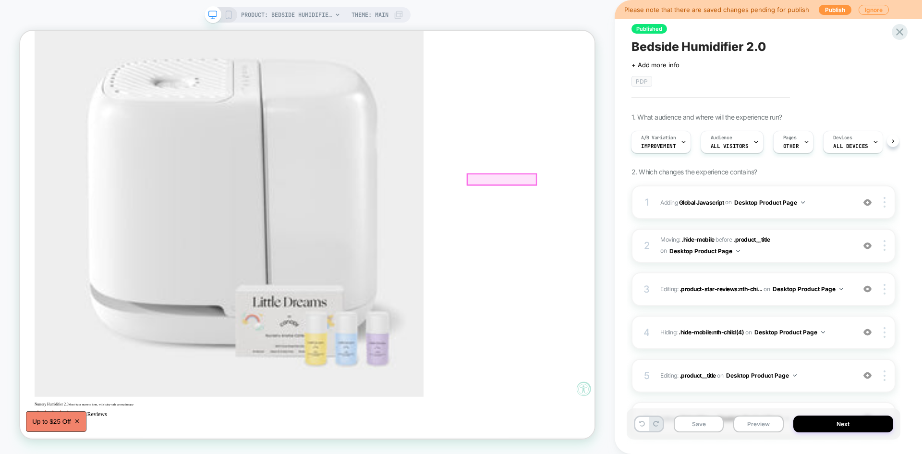
scroll to position [3069, 0]
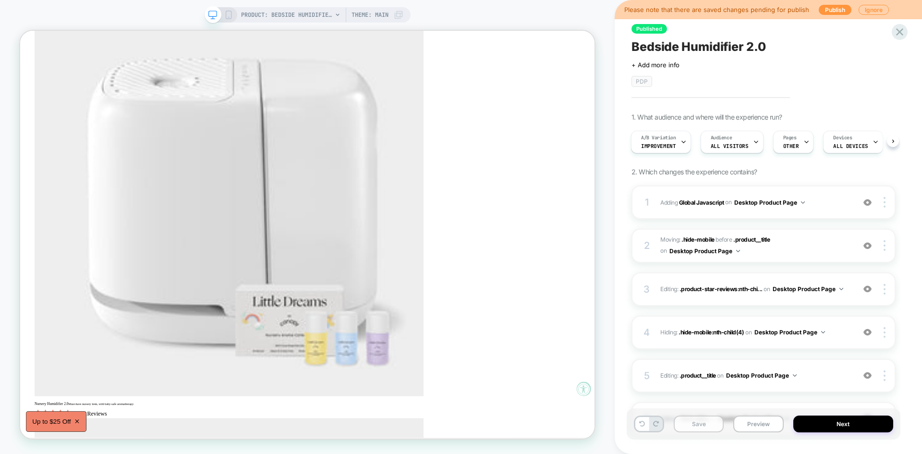
click at [707, 429] on button "Save" at bounding box center [699, 423] width 50 height 17
click at [752, 421] on button "Preview" at bounding box center [758, 423] width 50 height 17
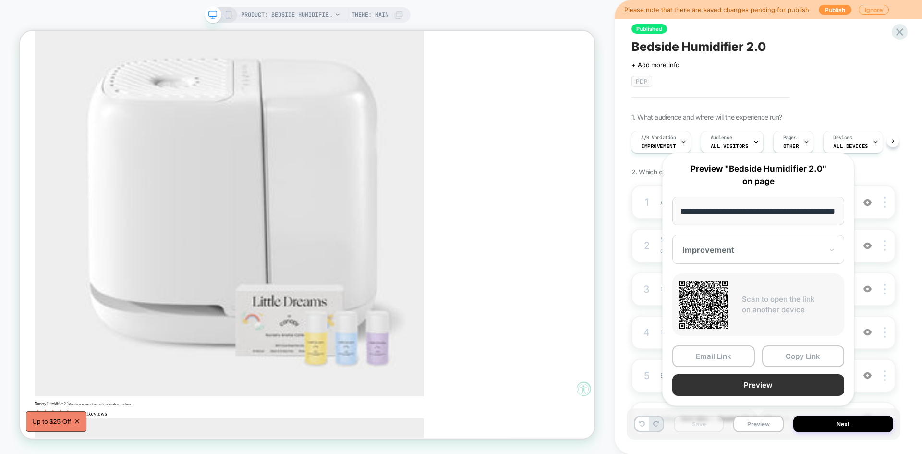
scroll to position [0, 0]
click at [762, 389] on button "Preview" at bounding box center [758, 385] width 172 height 22
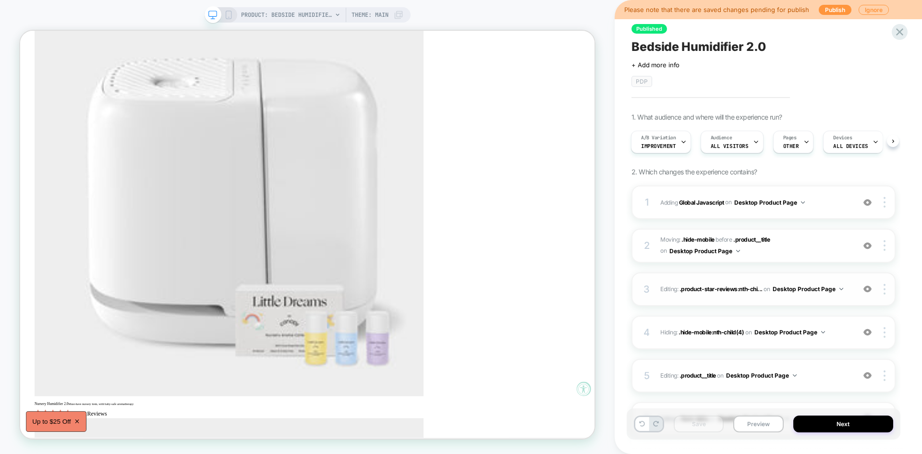
scroll to position [140, 0]
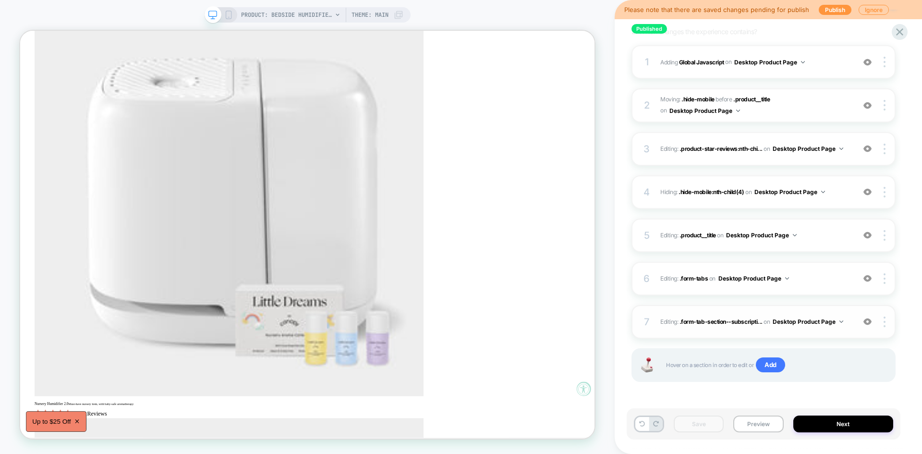
click at [811, 314] on div "7 Editing : .form-tab-section--subscripti... .form-tab-section--subscription on…" at bounding box center [763, 322] width 264 height 34
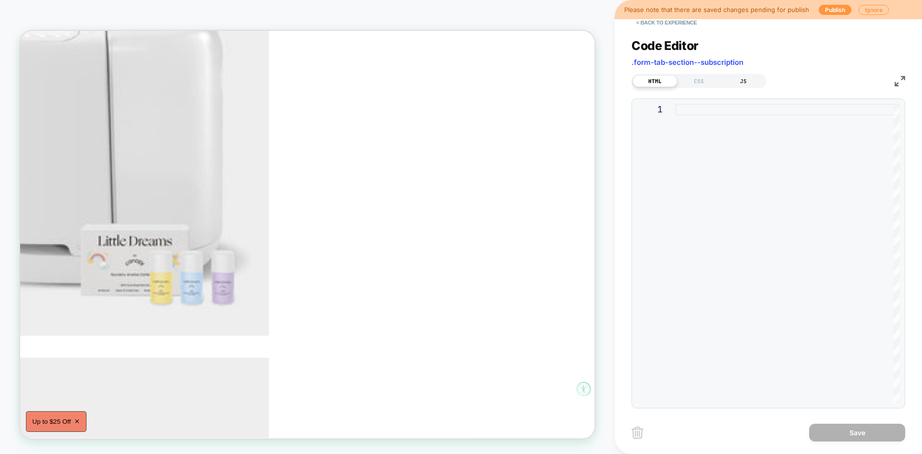
scroll to position [3151, 0]
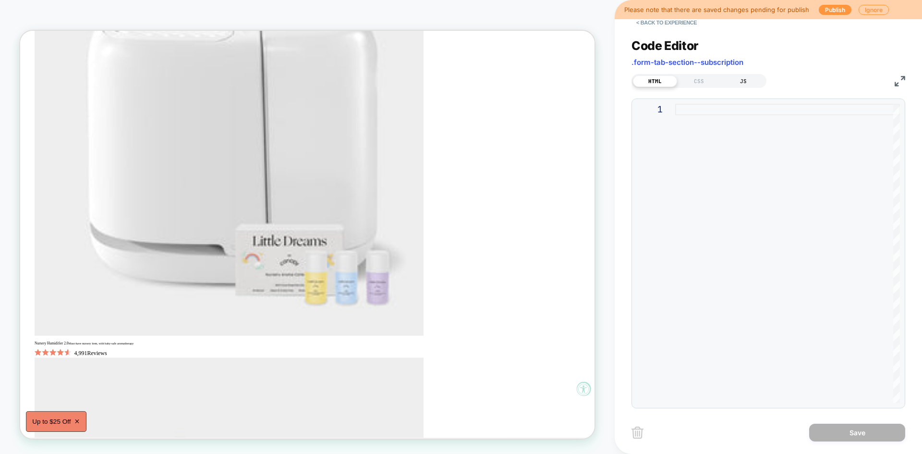
click at [745, 81] on div "JS" at bounding box center [743, 81] width 44 height 12
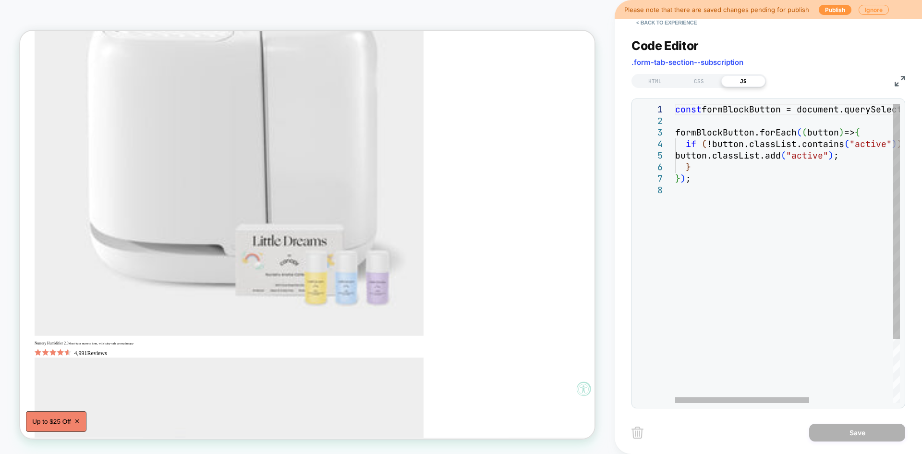
scroll to position [0, 0]
click at [735, 167] on div "}" at bounding box center [857, 167] width 364 height 12
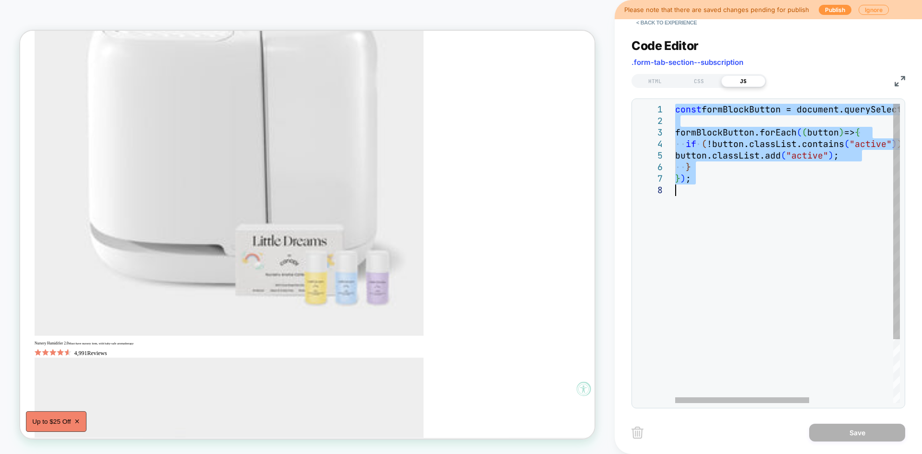
click at [713, 142] on div "const formBlockButton = document.querySelectorAll ( ".form-block" ) ; formBlock…" at bounding box center [857, 294] width 364 height 380
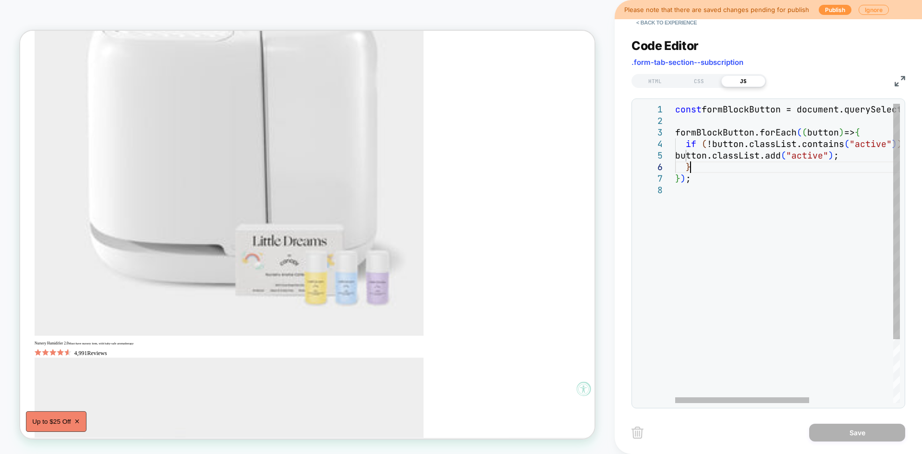
click at [732, 169] on div "const formBlockButton = document.querySelectorAll ( ".form-block" ) ; formBlock…" at bounding box center [857, 294] width 364 height 380
drag, startPoint x: 733, startPoint y: 156, endPoint x: 849, endPoint y: 157, distance: 116.7
click at [849, 157] on div "const formBlockButton = document.querySelectorAll ( ".form-block" ) ; formBlock…" at bounding box center [857, 294] width 364 height 380
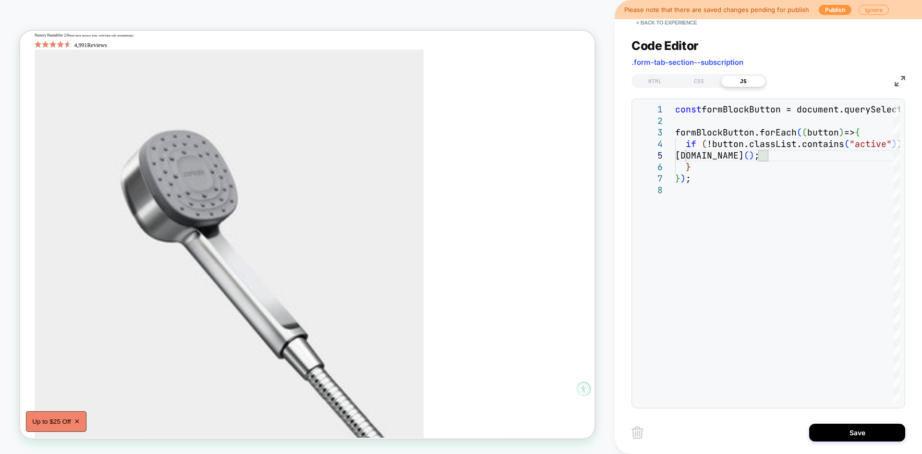
scroll to position [3560, 0]
type textarea "**********"
click at [844, 434] on button "Save" at bounding box center [857, 432] width 96 height 18
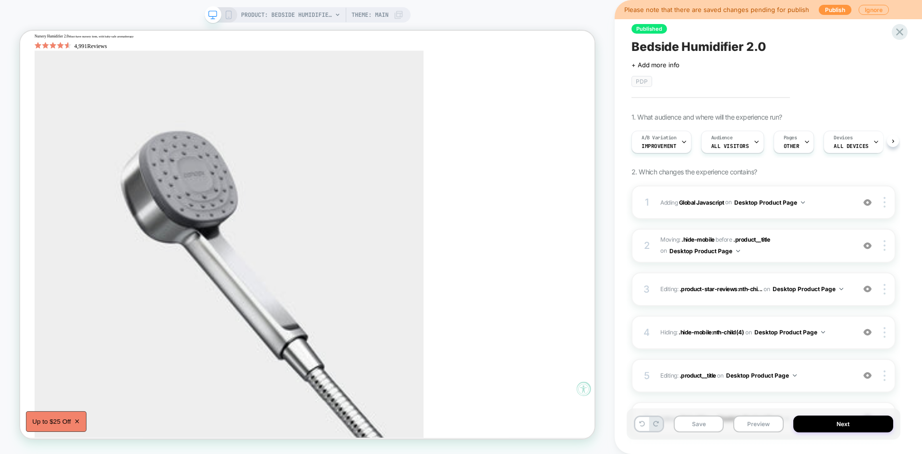
scroll to position [0, 0]
click at [699, 424] on button "Save" at bounding box center [699, 423] width 50 height 17
click at [754, 417] on button "Preview" at bounding box center [758, 423] width 50 height 17
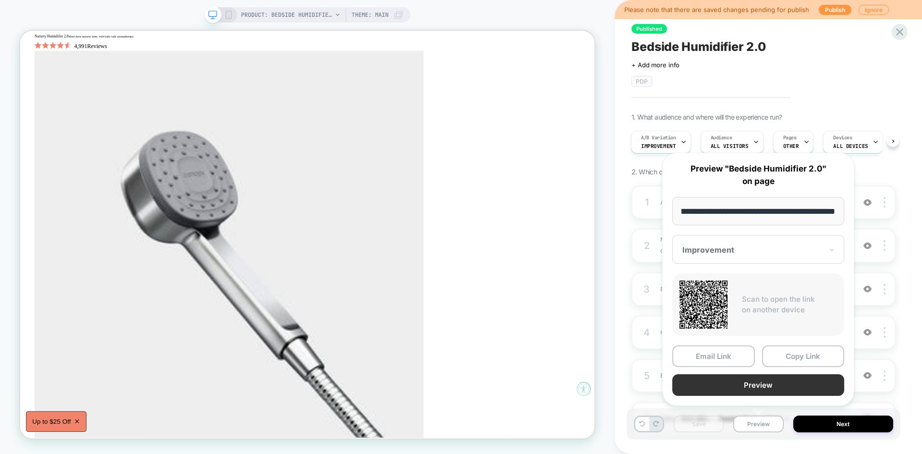
scroll to position [0, 0]
click at [754, 386] on button "Preview" at bounding box center [758, 385] width 172 height 22
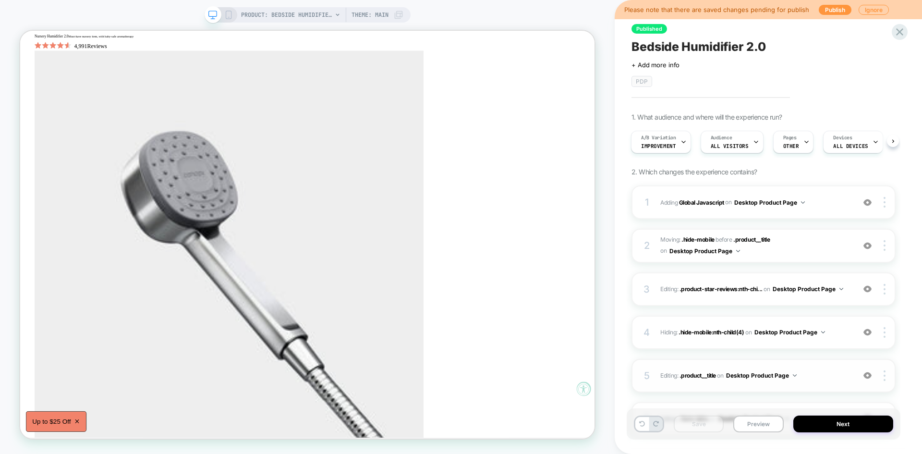
click at [809, 373] on span "Editing : .product__title .product__title on Desktop Product Page" at bounding box center [755, 375] width 190 height 12
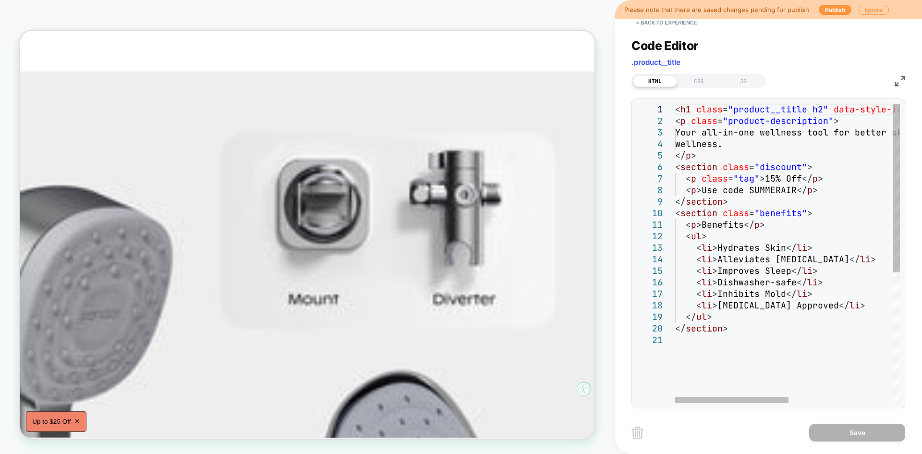
scroll to position [0, 205]
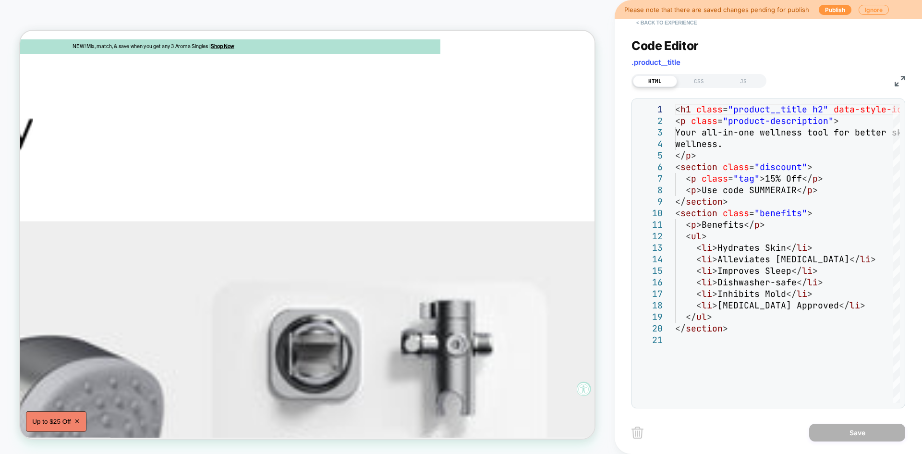
click at [685, 26] on button "< Back to experience" at bounding box center [666, 22] width 70 height 15
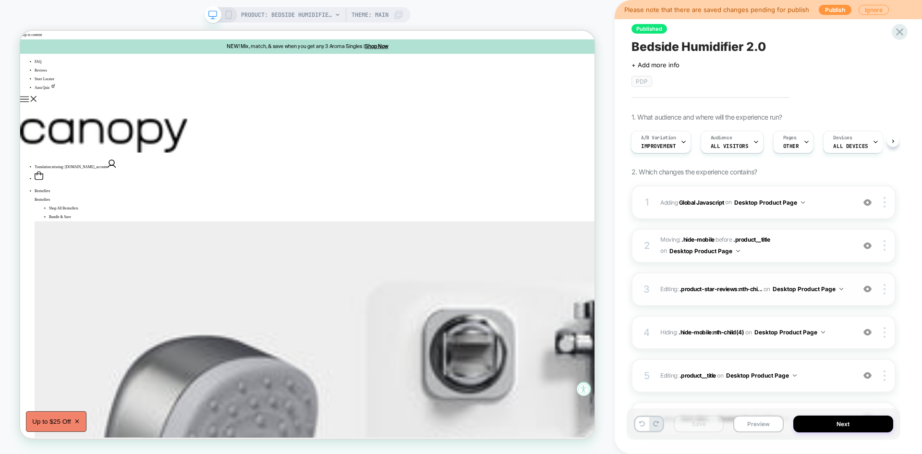
scroll to position [140, 0]
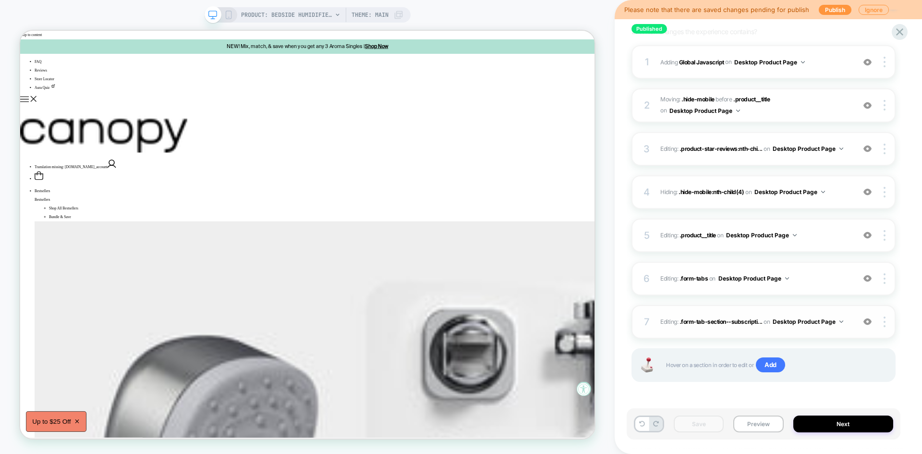
click at [809, 328] on div "7 Editing : .form-tab-section--subscripti... .form-tab-section--subscription on…" at bounding box center [763, 322] width 264 height 34
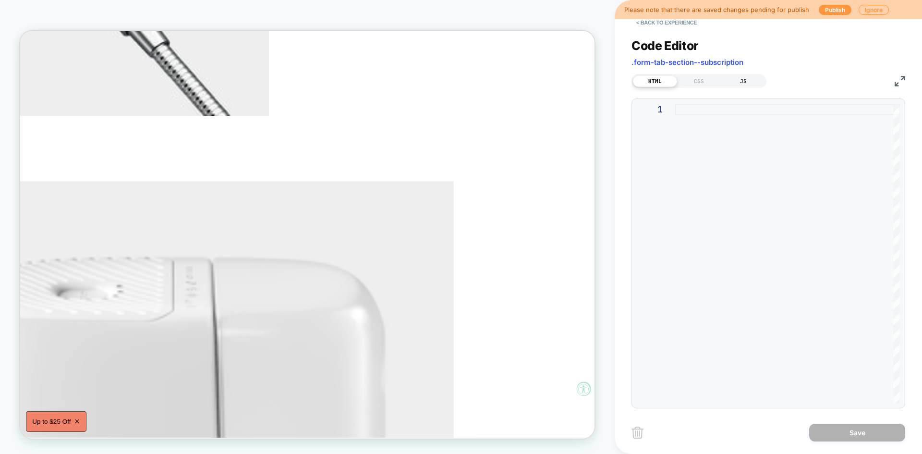
scroll to position [3991, 0]
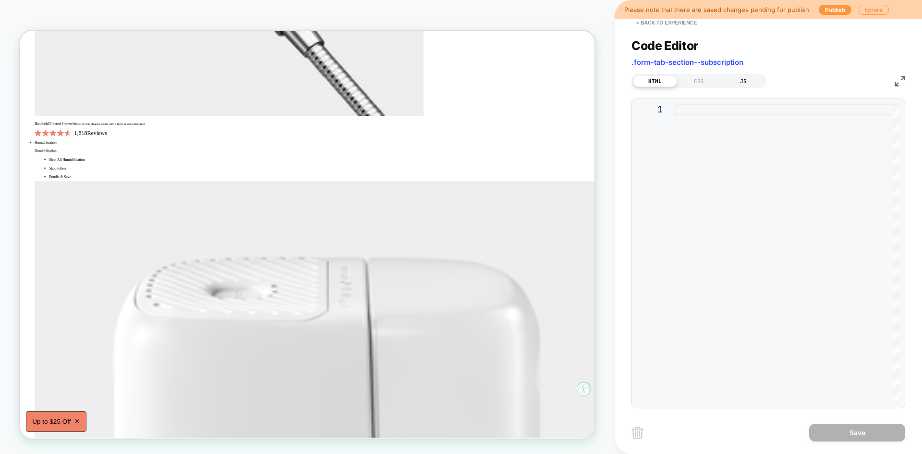
click at [740, 86] on div "JS" at bounding box center [743, 81] width 44 height 12
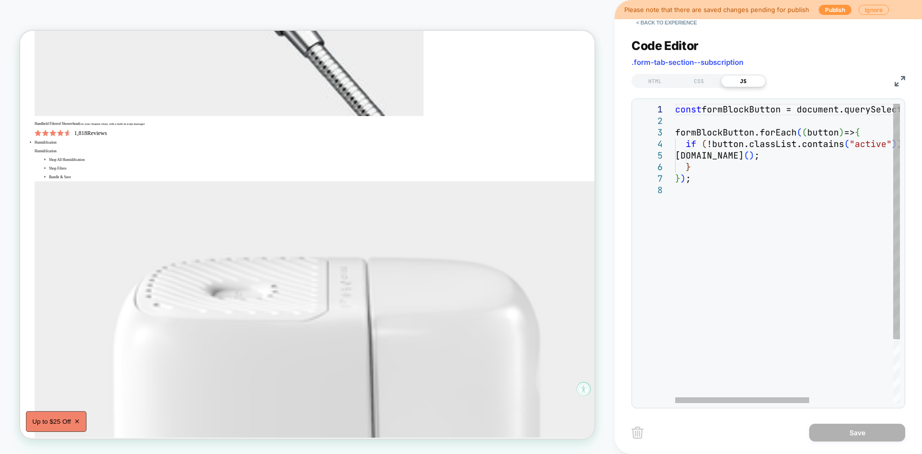
scroll to position [0, 0]
click at [768, 161] on div "const formBlockButton = document.querySelectorAll ( ".form-block" ) ; formBlock…" at bounding box center [857, 294] width 364 height 380
click at [782, 107] on div "const formBlockButton = document.querySelectorAll ( ".form-block" ) ; formBlock…" at bounding box center [857, 294] width 364 height 380
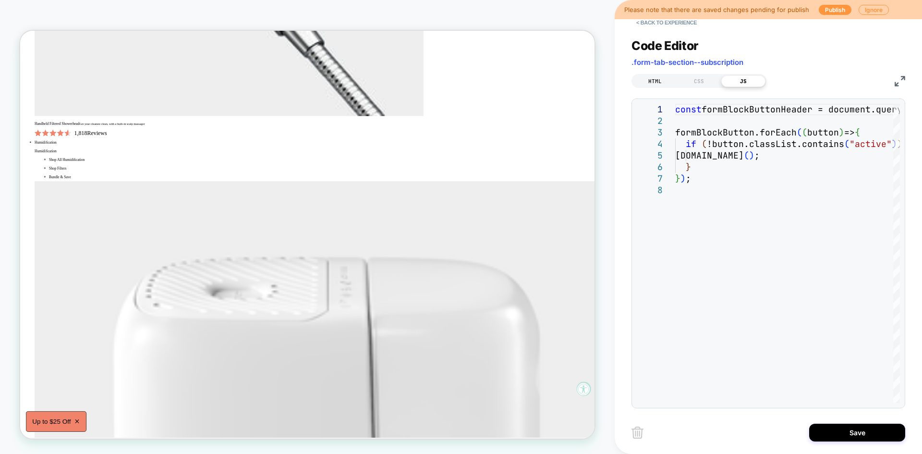
type textarea "**********"
click at [664, 77] on div "HTML" at bounding box center [655, 81] width 44 height 12
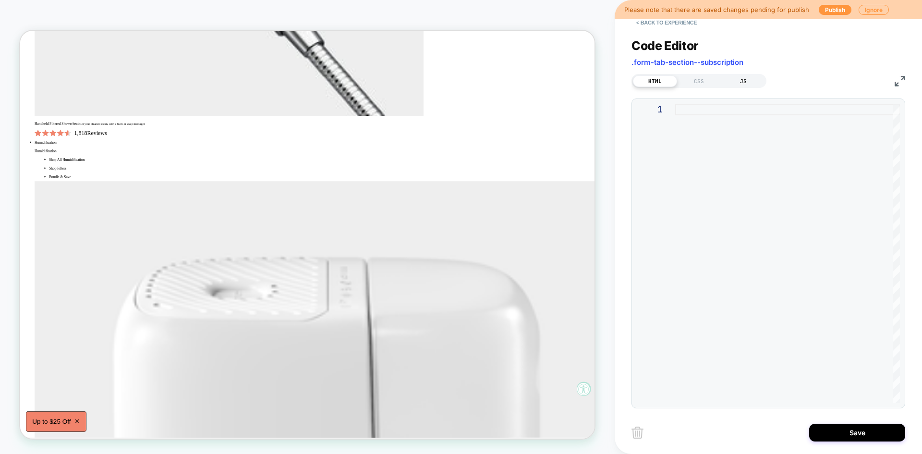
click at [742, 84] on div "JS" at bounding box center [743, 81] width 44 height 12
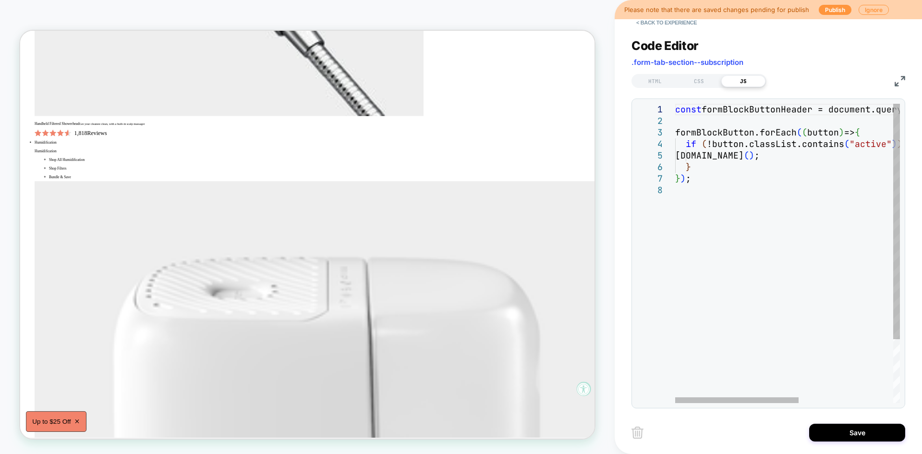
scroll to position [0, 0]
click at [777, 171] on div "}" at bounding box center [873, 167] width 396 height 12
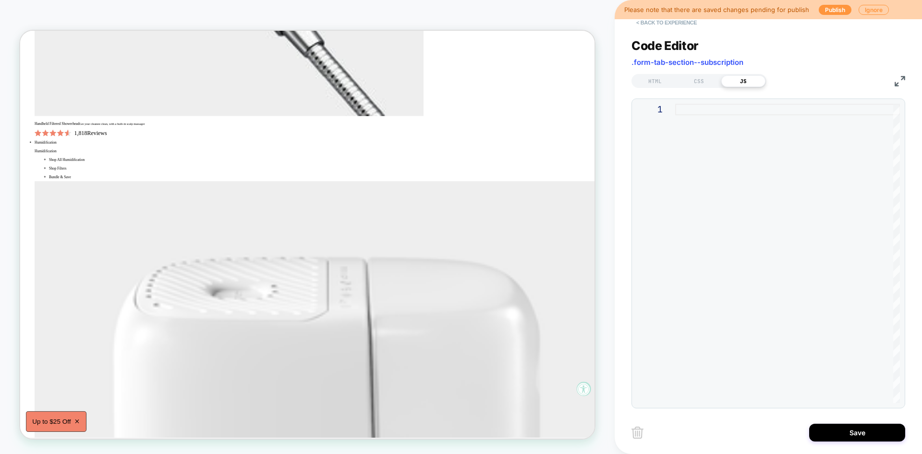
click at [668, 21] on button "< Back to experience" at bounding box center [666, 22] width 70 height 15
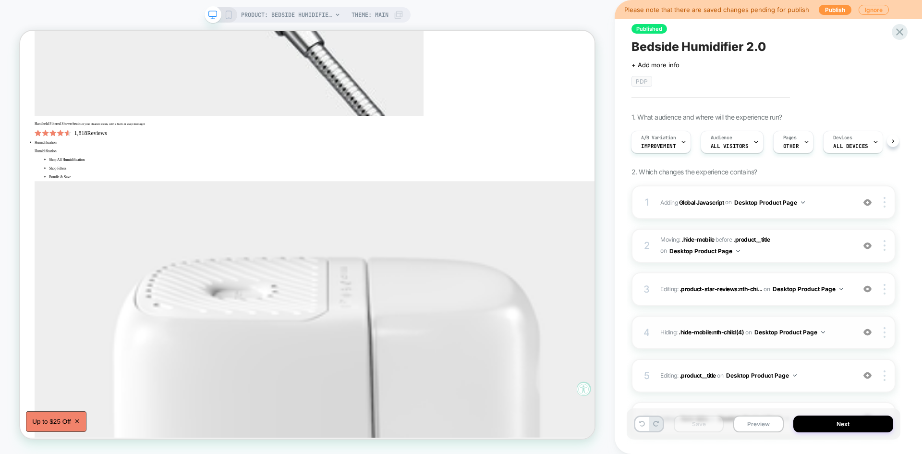
scroll to position [140, 0]
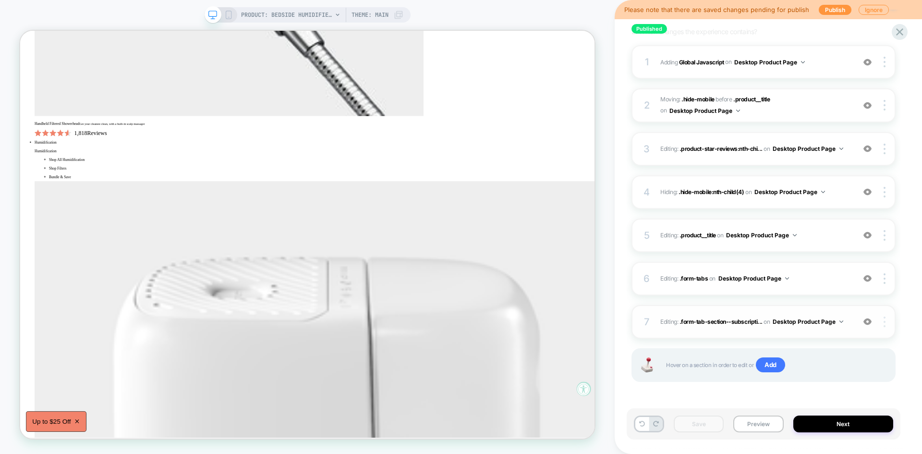
click at [884, 323] on img at bounding box center [884, 321] width 2 height 11
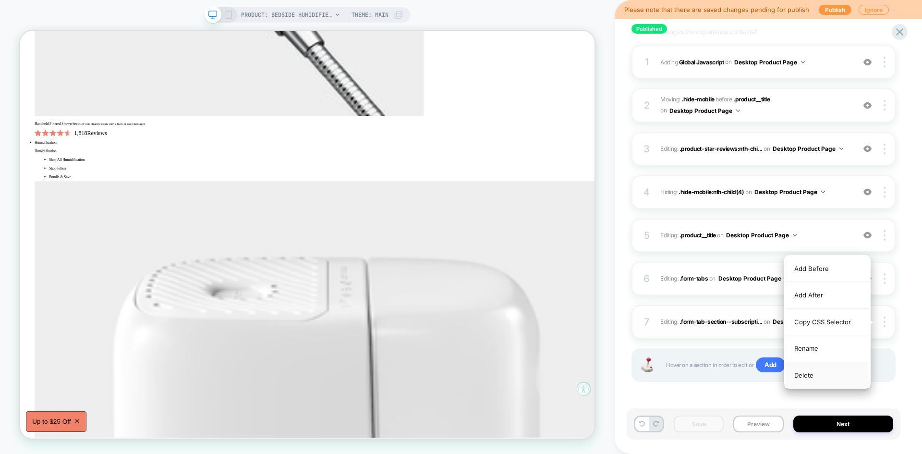
click at [811, 372] on div "Delete" at bounding box center [826, 375] width 85 height 26
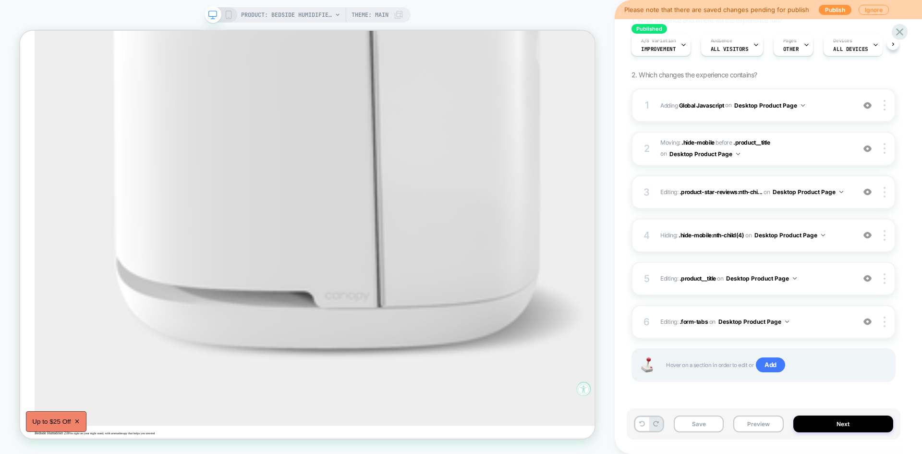
scroll to position [4413, 0]
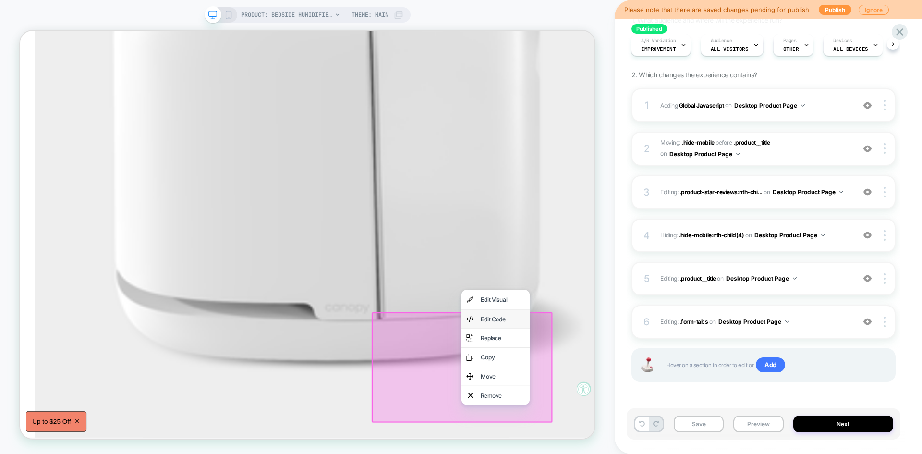
click at [659, 411] on div "Edit Code" at bounding box center [663, 415] width 59 height 12
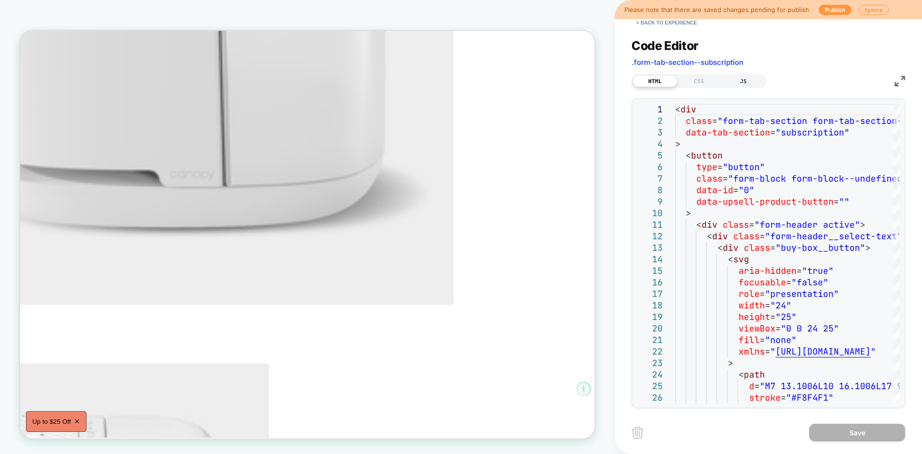
scroll to position [4591, 0]
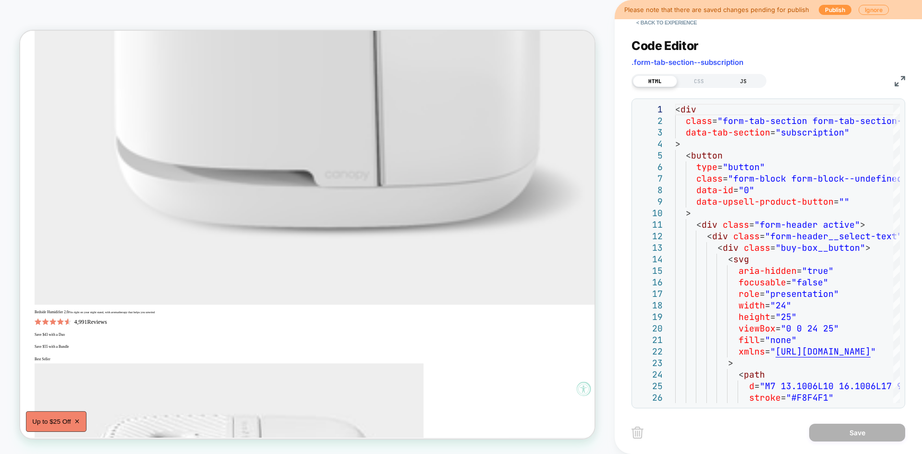
click at [738, 83] on div "JS" at bounding box center [743, 81] width 44 height 12
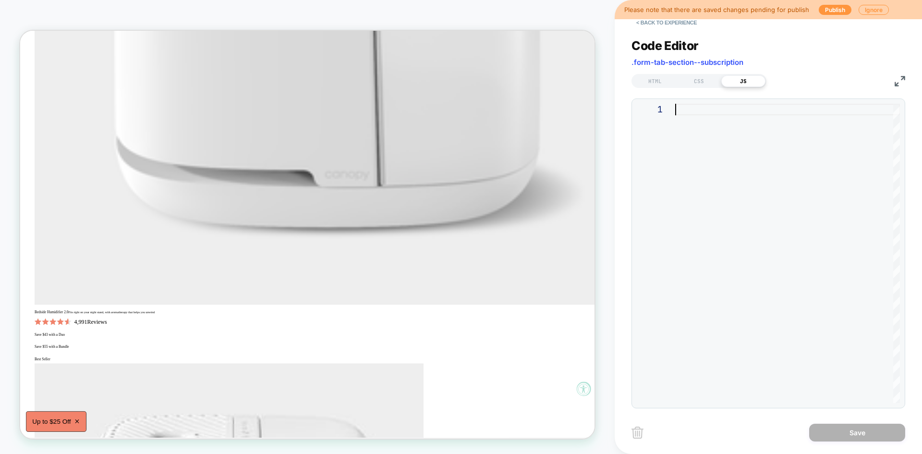
click at [716, 134] on div at bounding box center [787, 253] width 225 height 299
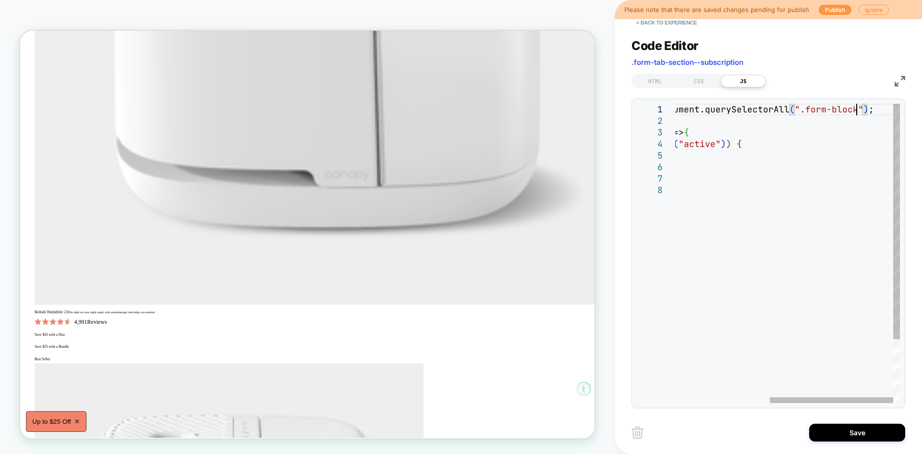
click at [854, 112] on div "const formBlockButtonHeader = document.querySelectorAll ( ".form-block" ) ; for…" at bounding box center [702, 294] width 396 height 380
type textarea "**********"
click at [657, 80] on div "HTML" at bounding box center [655, 81] width 44 height 12
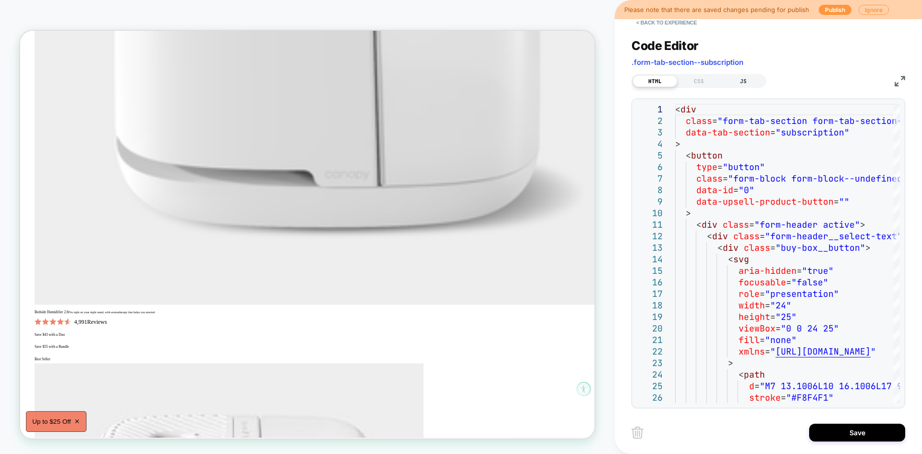
click at [737, 77] on div "JS" at bounding box center [743, 81] width 44 height 12
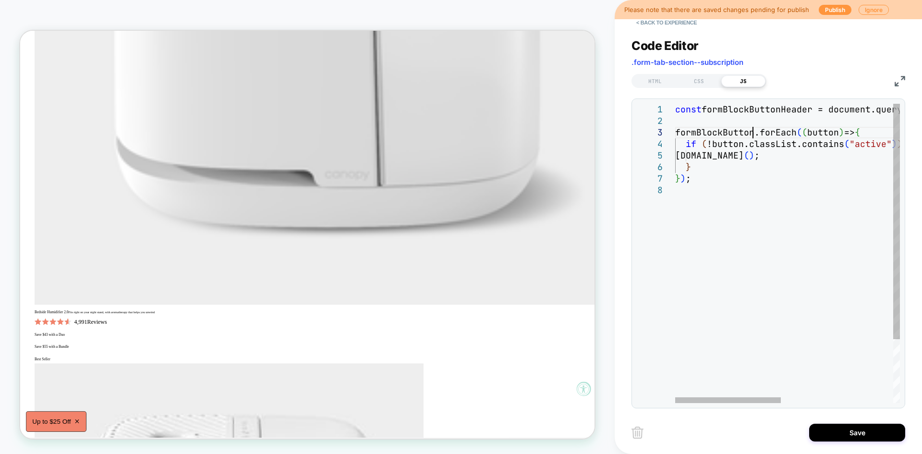
scroll to position [0, 0]
click at [755, 130] on div "const formBlockButtonHeader = document.querySelectorAll ( ".form-block .form-he…" at bounding box center [906, 294] width 463 height 380
click at [850, 131] on div "const formBlockButtonHeader = document.querySelectorAll ( ".form-block .form-he…" at bounding box center [906, 294] width 463 height 380
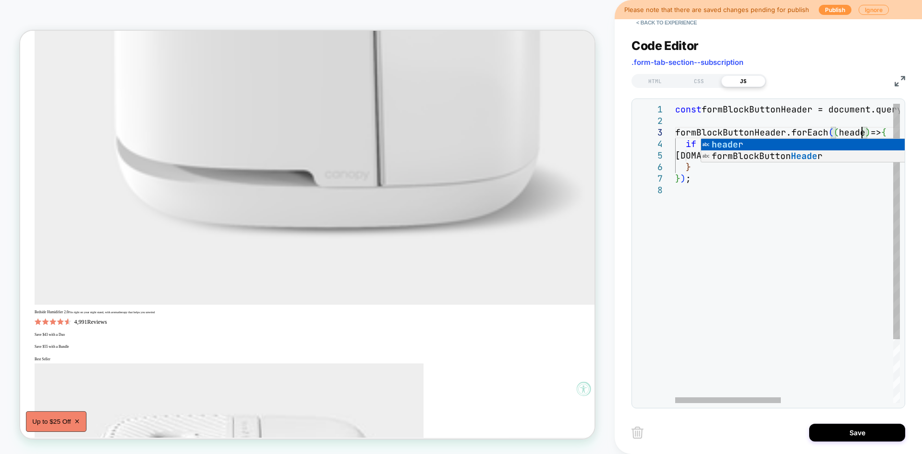
scroll to position [23, 192]
click at [838, 180] on div "const formBlockButtonHeader = document.querySelectorAll ( ".form-block .form-he…" at bounding box center [906, 294] width 463 height 380
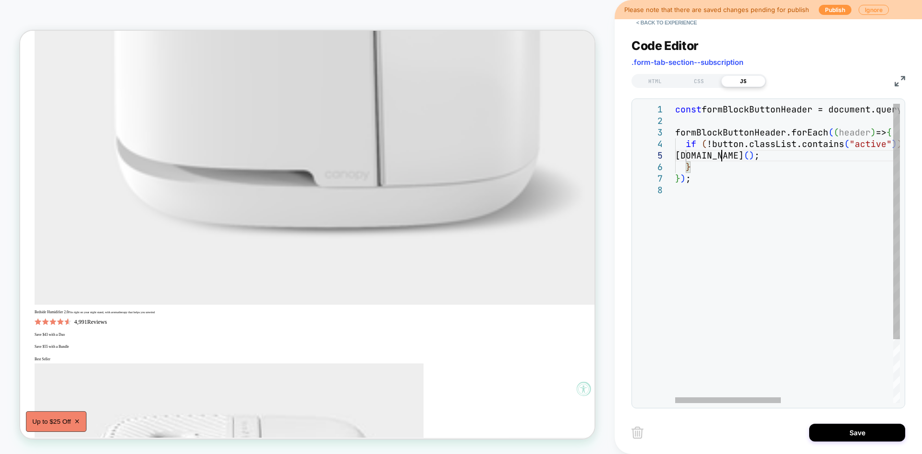
click at [724, 155] on div "const formBlockButtonHeader = document.querySelectorAll ( ".form-block .form-he…" at bounding box center [906, 294] width 463 height 380
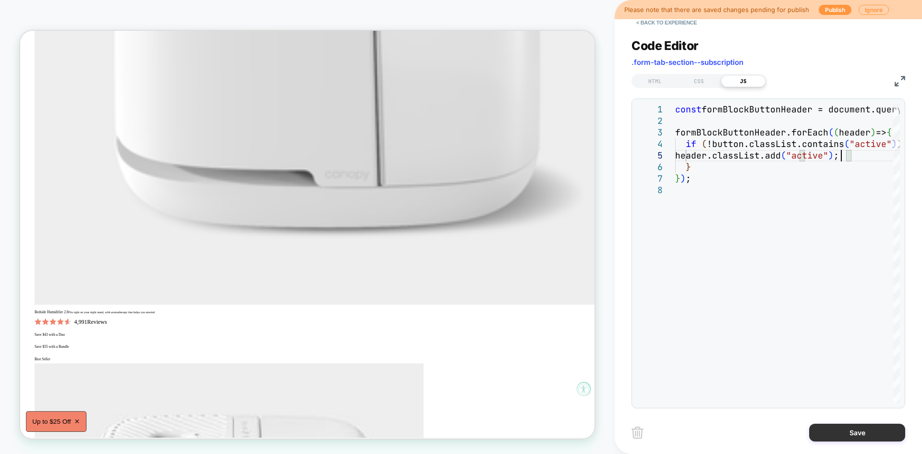
type textarea "**********"
click at [854, 432] on button "Save" at bounding box center [857, 432] width 96 height 18
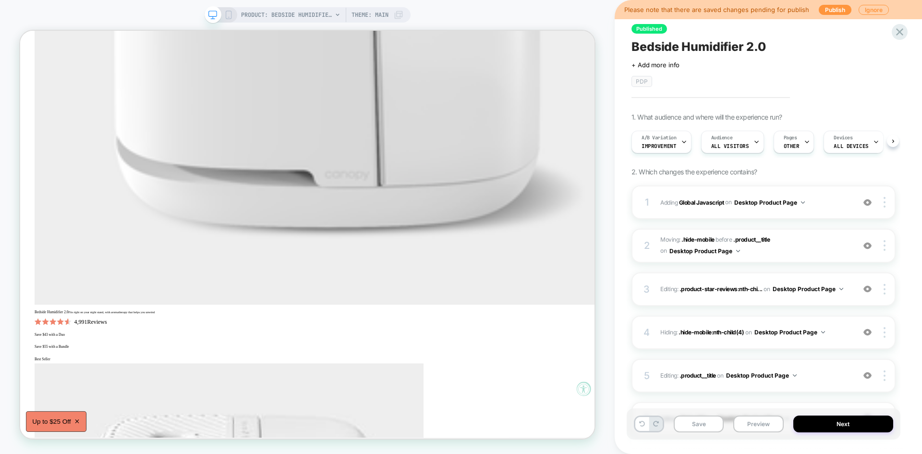
scroll to position [0, 0]
click at [711, 424] on button "Save" at bounding box center [699, 423] width 50 height 17
click at [760, 424] on button "Preview" at bounding box center [758, 423] width 50 height 17
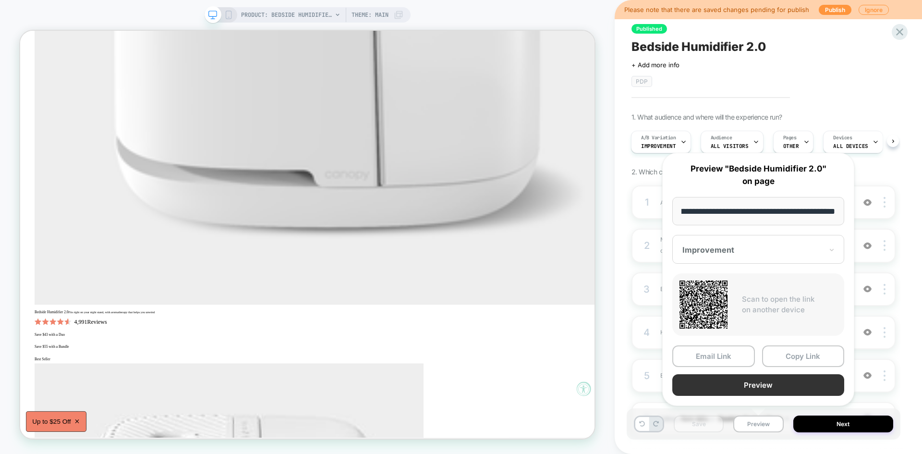
scroll to position [0, 0]
click at [752, 391] on button "Preview" at bounding box center [758, 385] width 172 height 22
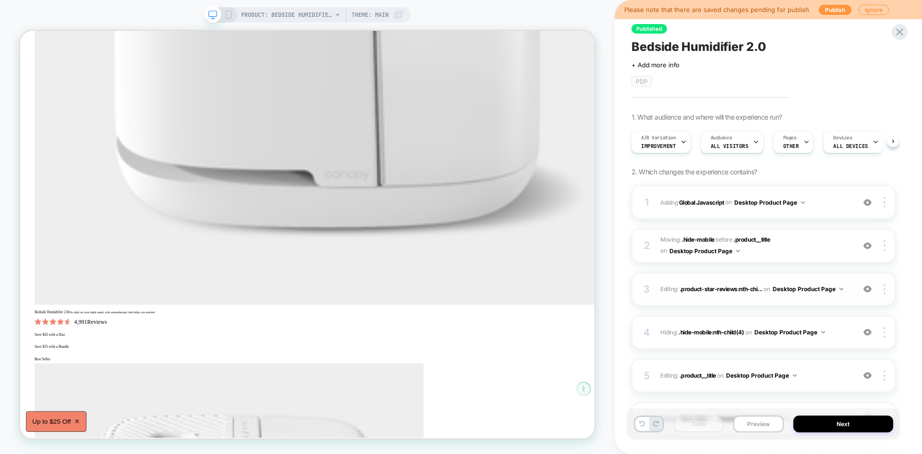
scroll to position [140, 0]
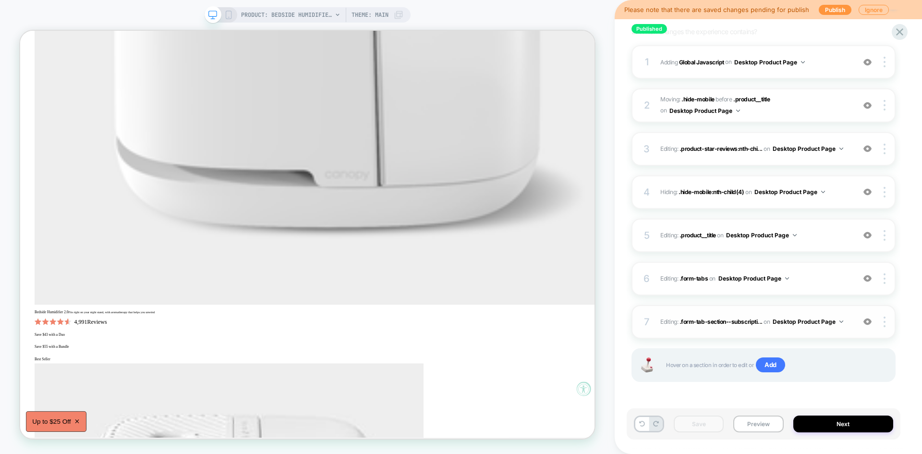
click at [804, 312] on div "7 Editing : .form-tab-section--subscripti... .form-tab-section--subscription on…" at bounding box center [763, 322] width 264 height 34
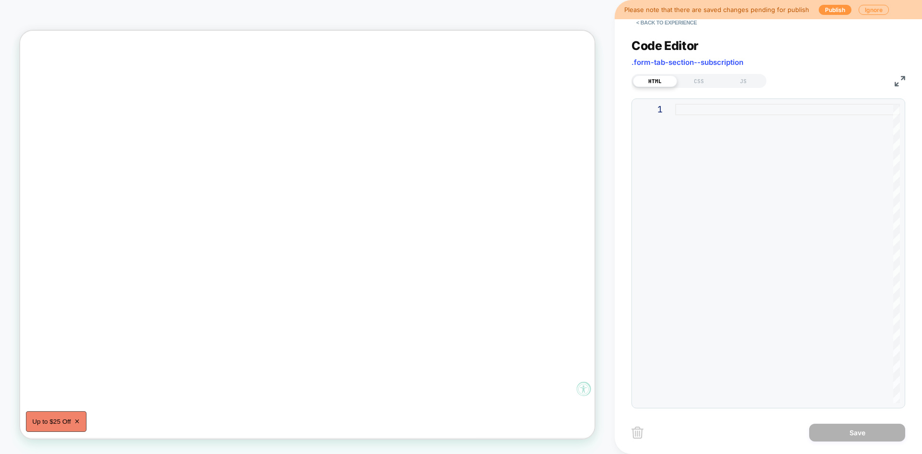
scroll to position [5791, 0]
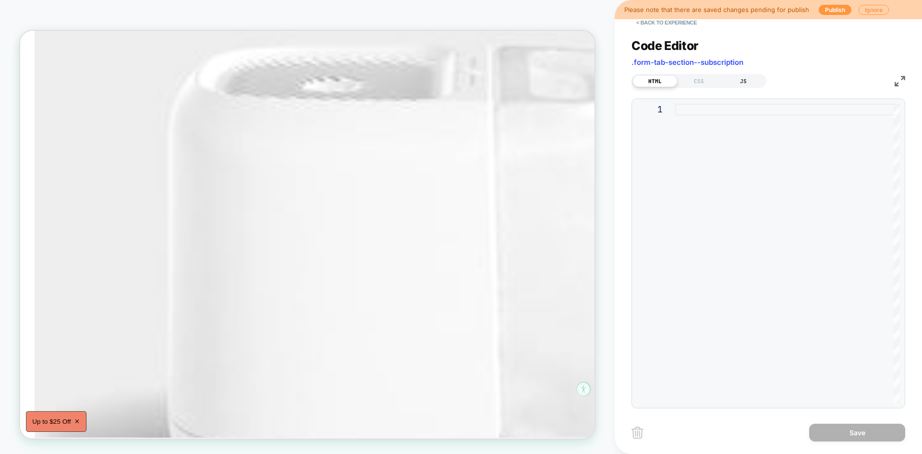
click at [746, 77] on div "JS" at bounding box center [743, 81] width 44 height 12
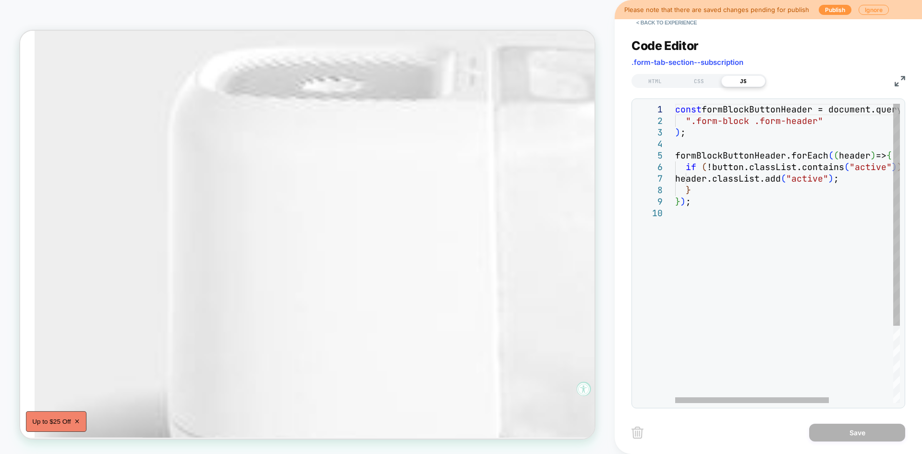
scroll to position [0, 0]
click at [775, 224] on div "const formBlockButtonHeader = document.querySelectorAll ( ".form-block .form-he…" at bounding box center [834, 305] width 318 height 403
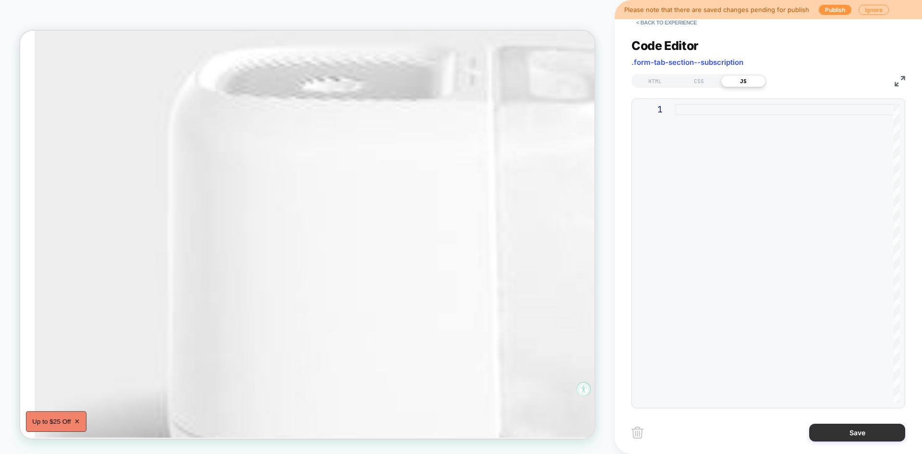
click at [834, 435] on button "Save" at bounding box center [857, 432] width 96 height 18
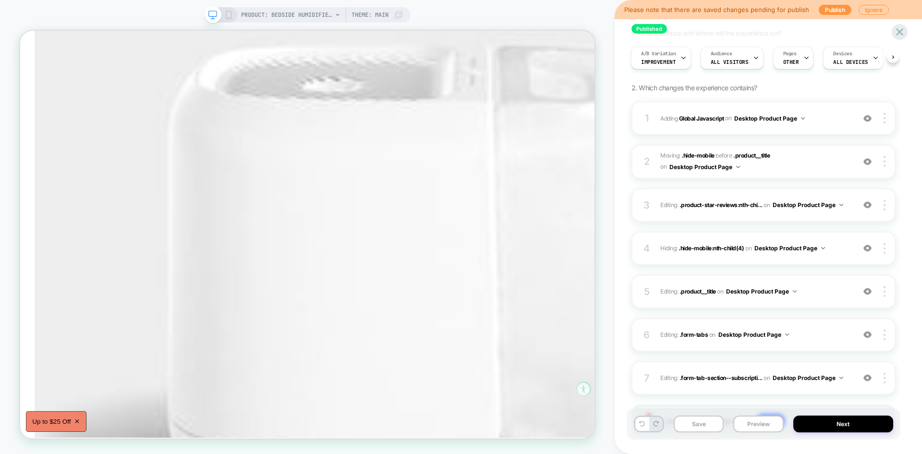
scroll to position [140, 0]
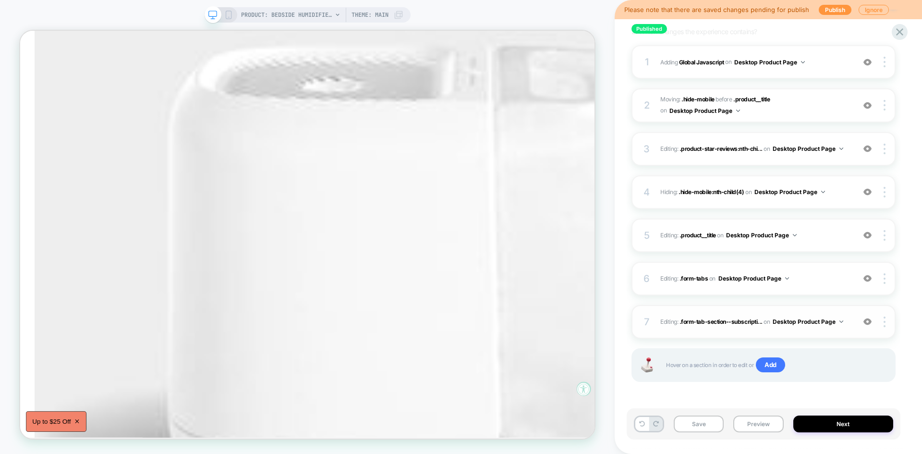
click at [884, 327] on div "7 Editing : .form-tab-section--subscripti... .form-tab-section--subscription on…" at bounding box center [763, 322] width 264 height 34
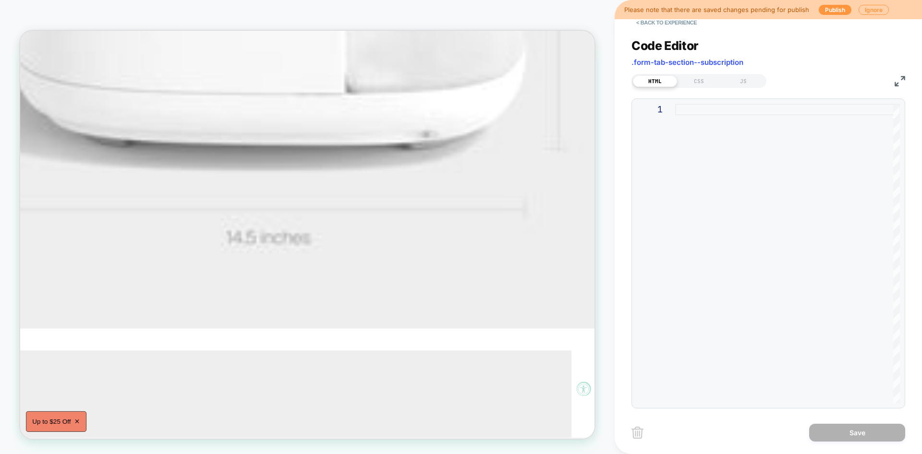
scroll to position [6271, 0]
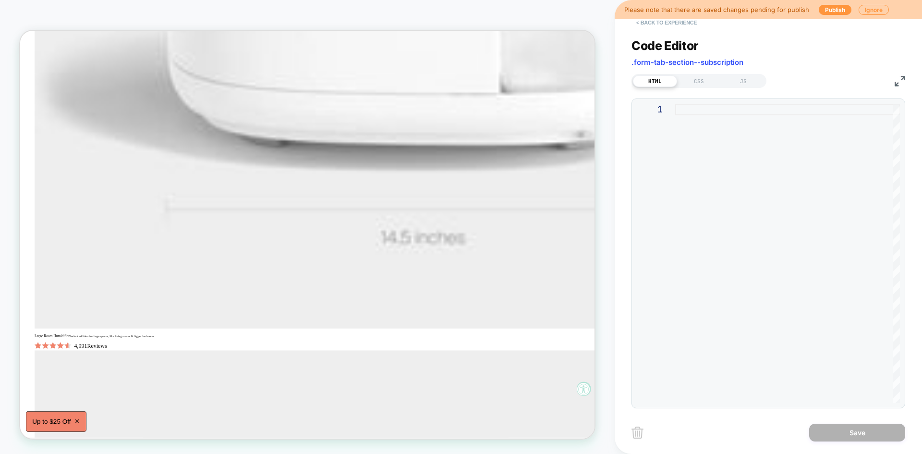
click at [653, 24] on button "< Back to experience" at bounding box center [666, 22] width 70 height 15
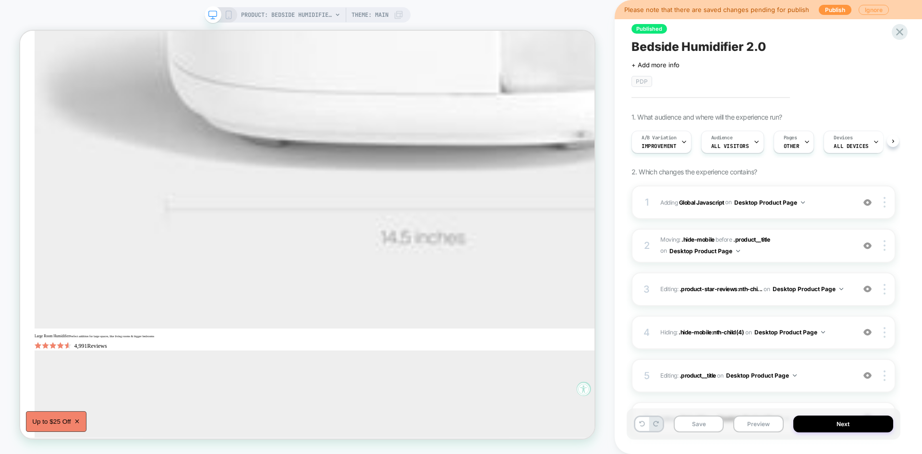
scroll to position [0, 0]
click at [864, 5] on button "Ignore" at bounding box center [873, 10] width 30 height 10
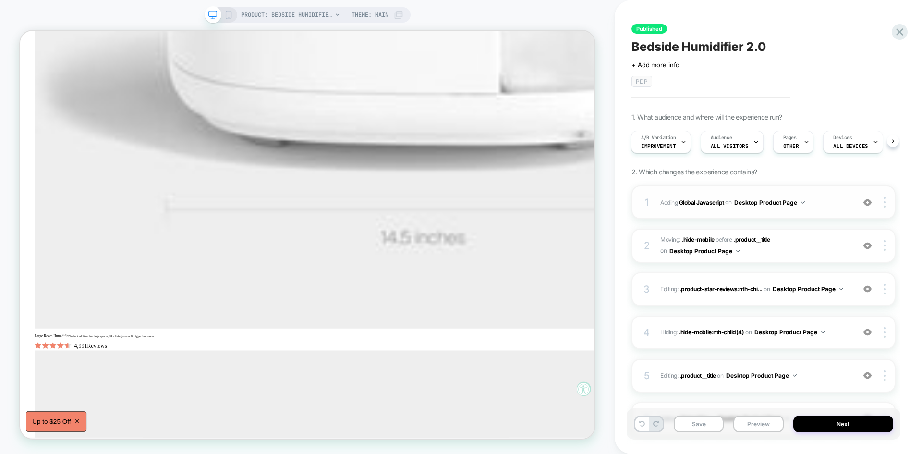
scroll to position [140, 0]
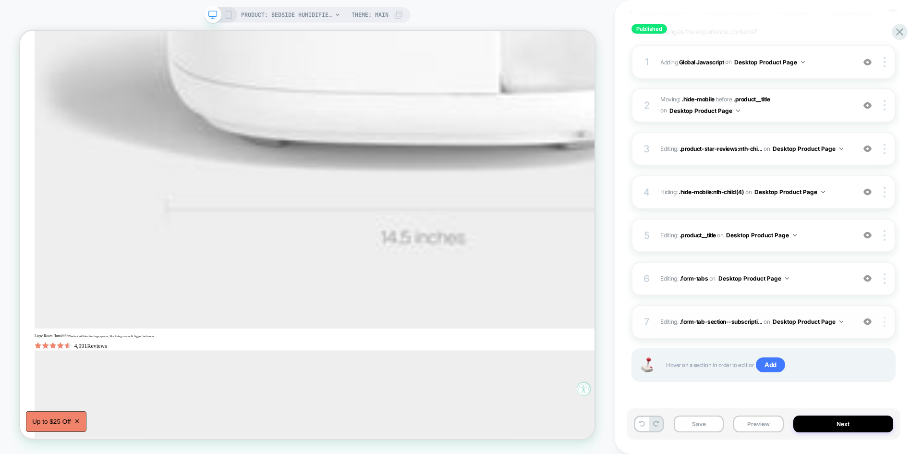
click at [884, 322] on img at bounding box center [884, 321] width 2 height 11
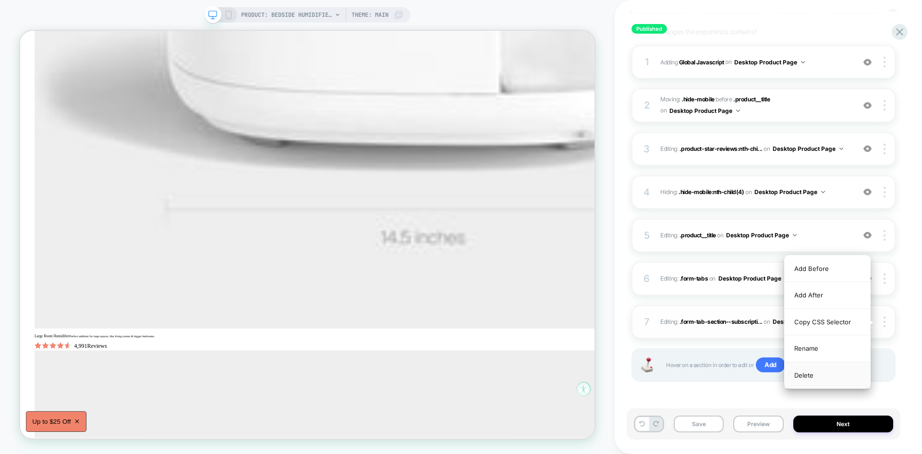
click at [813, 371] on div "Delete" at bounding box center [826, 375] width 85 height 26
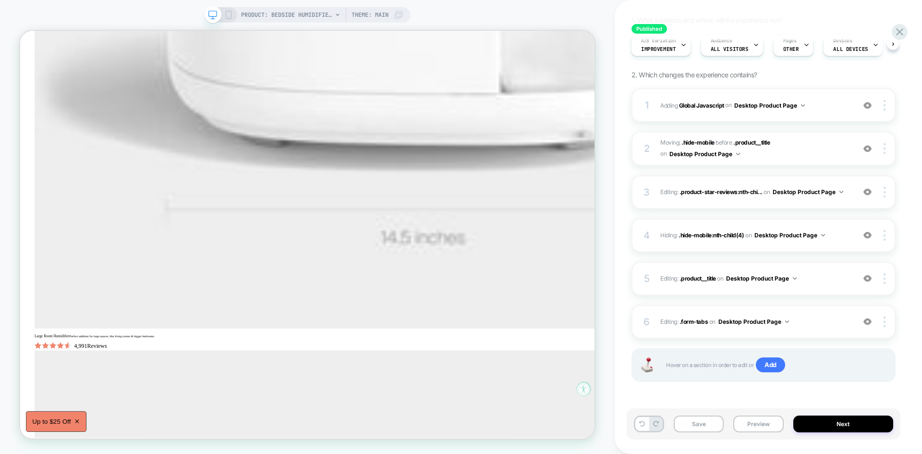
scroll to position [0, 0]
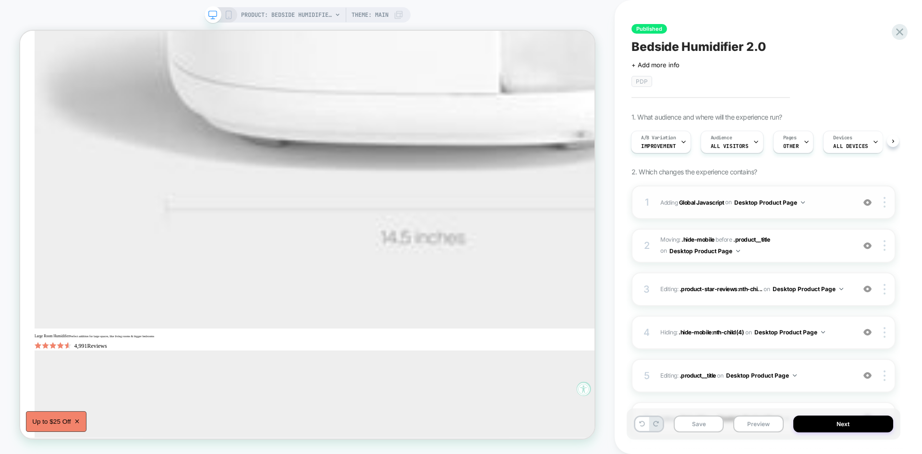
click at [819, 206] on span "Adding Global Javascript on Desktop Product Page" at bounding box center [755, 202] width 190 height 12
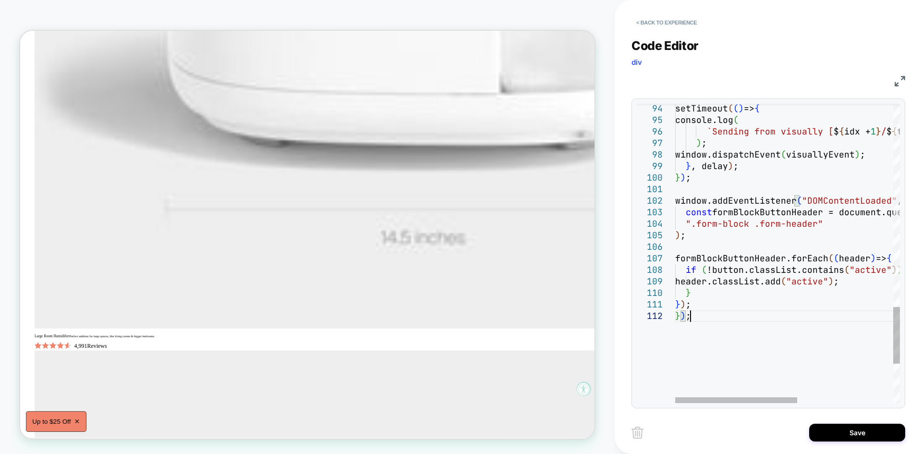
scroll to position [22, 15]
type textarea "*** ***"
click at [862, 440] on button "Save" at bounding box center [857, 432] width 96 height 18
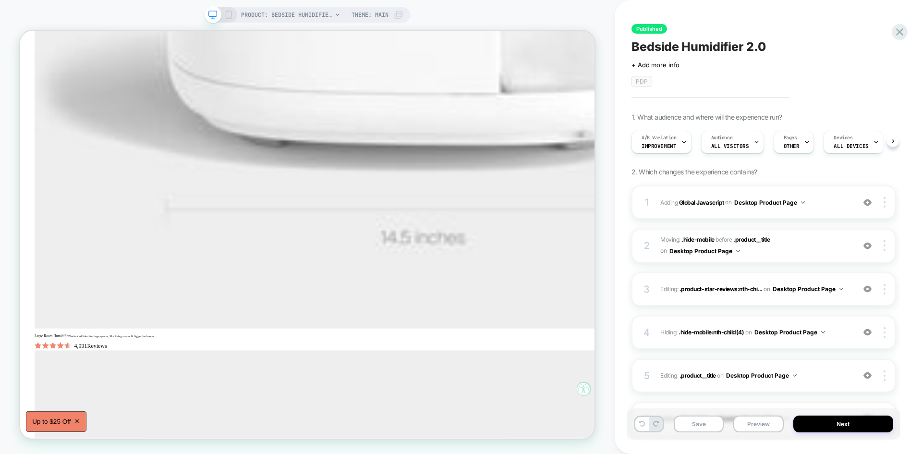
scroll to position [0, 0]
click at [712, 428] on button "Save" at bounding box center [699, 423] width 50 height 17
click at [757, 424] on button "Preview" at bounding box center [758, 423] width 50 height 17
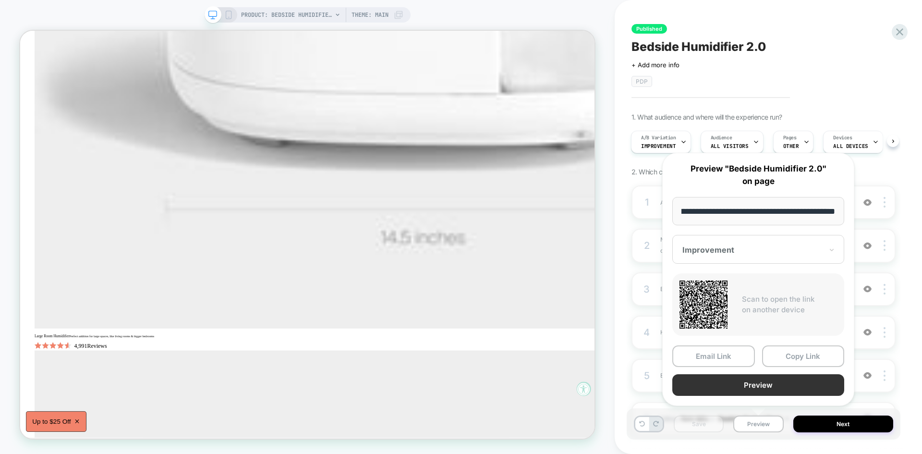
scroll to position [0, 0]
click at [739, 378] on button "Preview" at bounding box center [758, 385] width 172 height 22
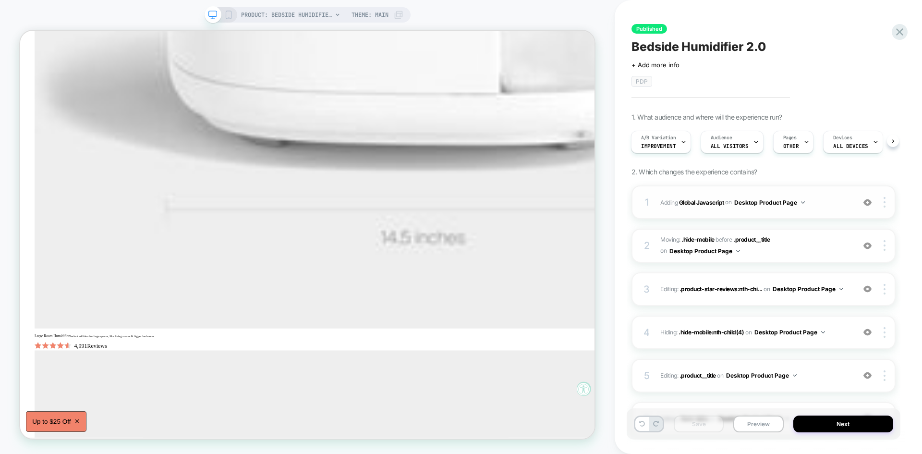
click at [786, 213] on div "1 Adding Global Javascript on Desktop Product Page Add Before Add After Copy to…" at bounding box center [763, 202] width 264 height 34
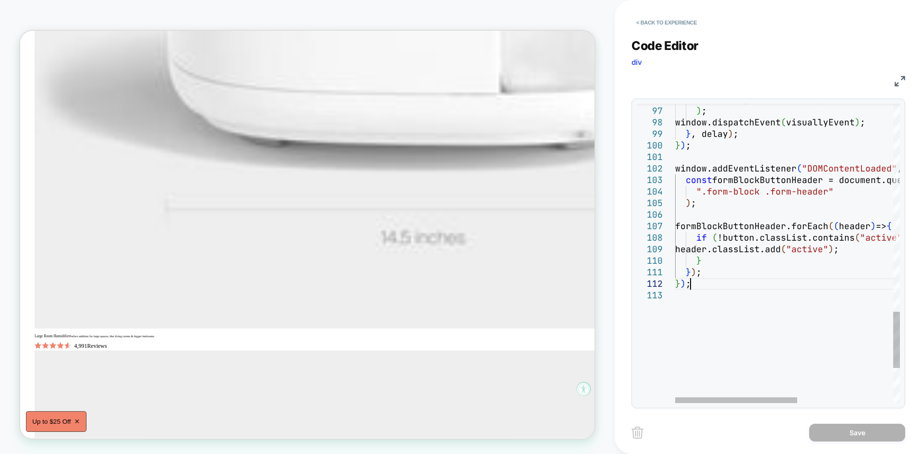
type textarea "**********"
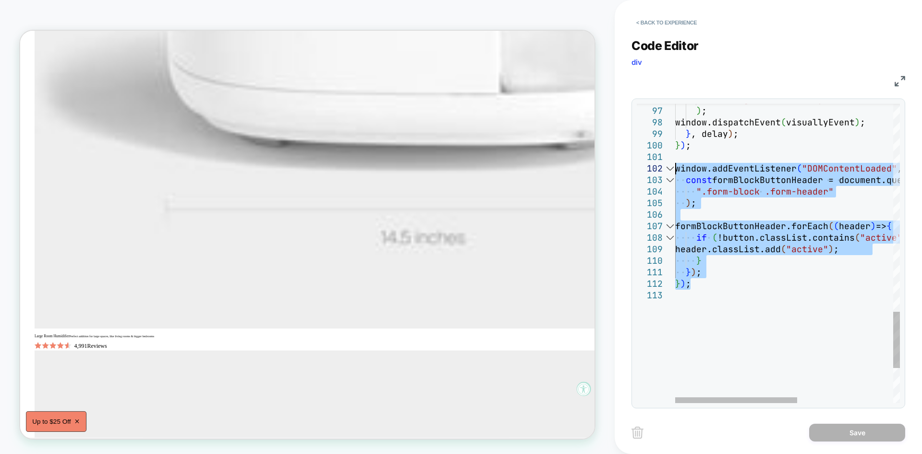
drag, startPoint x: 701, startPoint y: 284, endPoint x: 657, endPoint y: 172, distance: 120.9
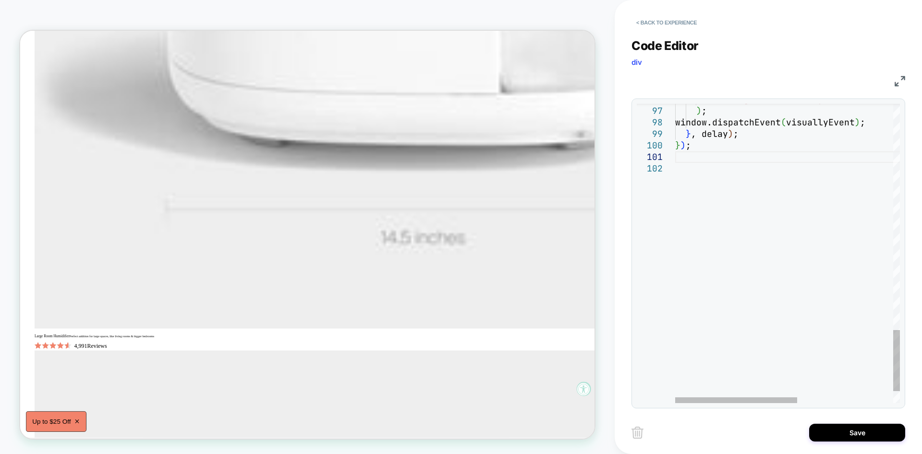
type textarea "**********"
click at [851, 428] on button "Save" at bounding box center [857, 432] width 96 height 18
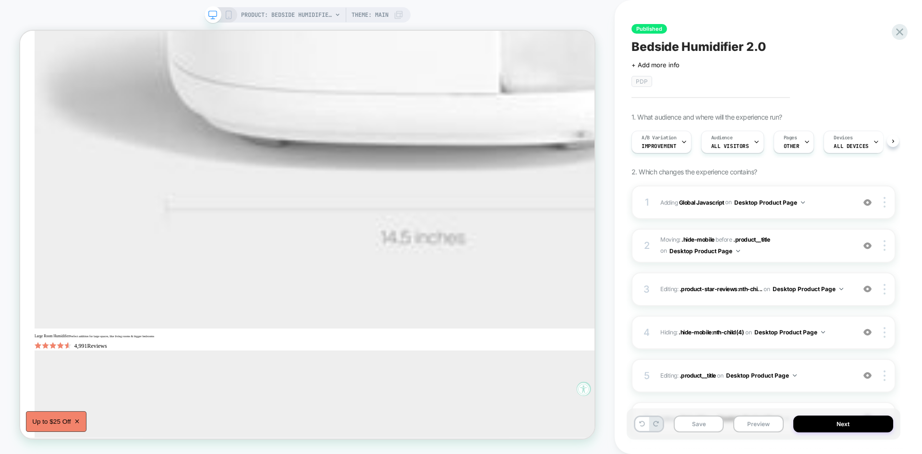
scroll to position [0, 0]
click at [702, 424] on button "Save" at bounding box center [699, 423] width 50 height 17
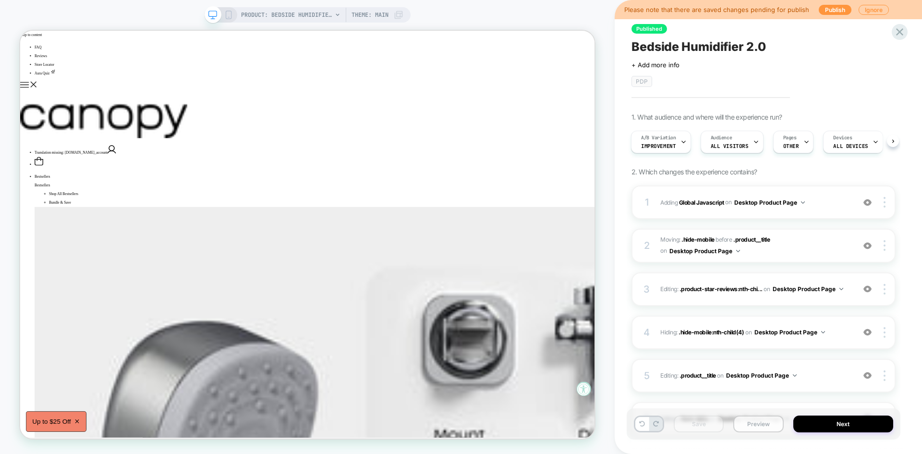
click at [755, 422] on button "Preview" at bounding box center [758, 423] width 50 height 17
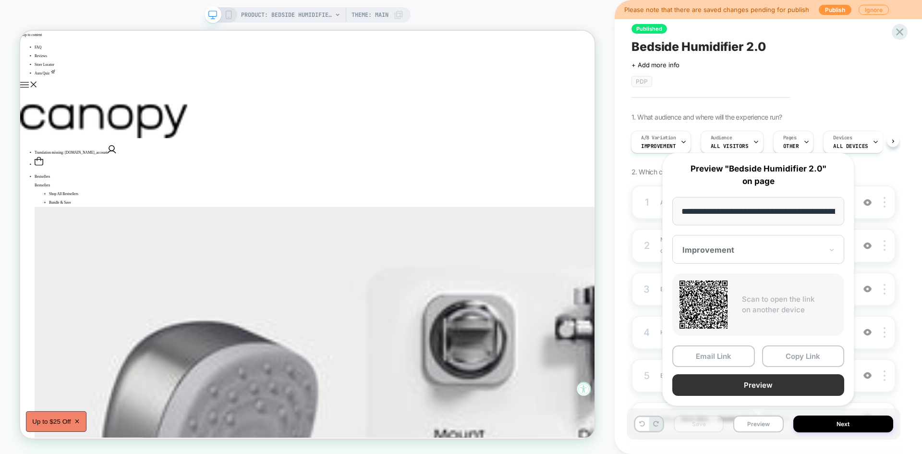
click at [741, 388] on button "Preview" at bounding box center [758, 385] width 172 height 22
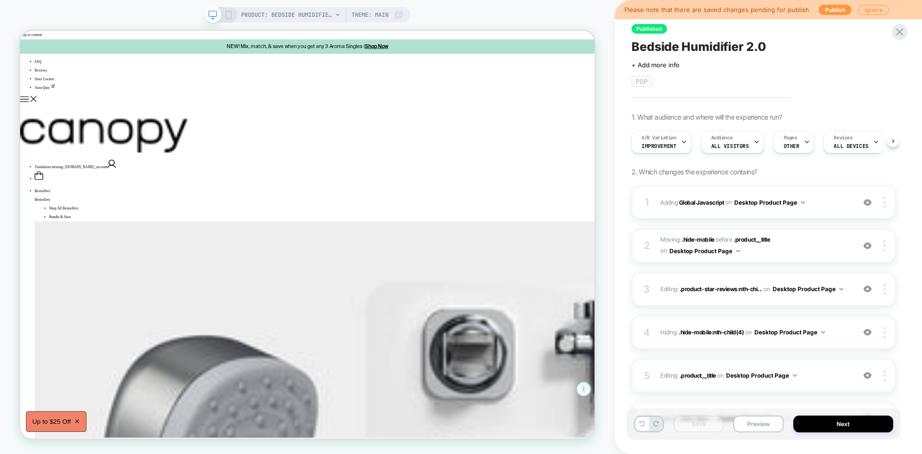
scroll to position [0, 0]
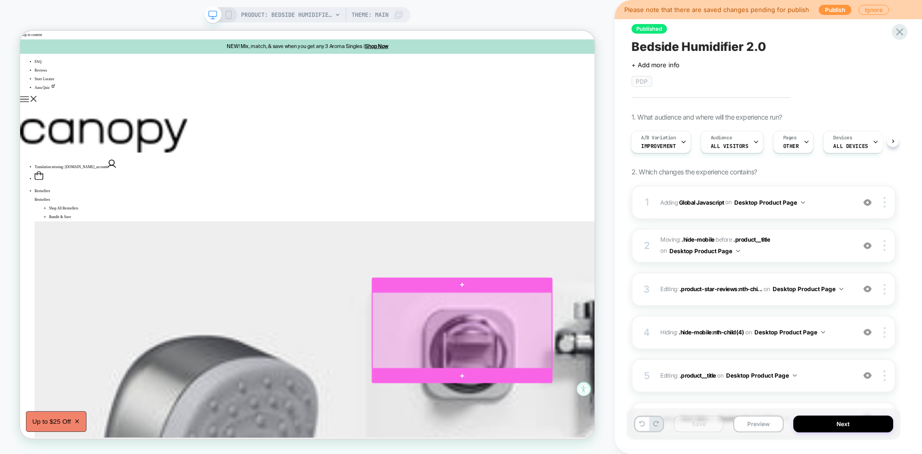
click at [679, 384] on div at bounding box center [609, 429] width 239 height 101
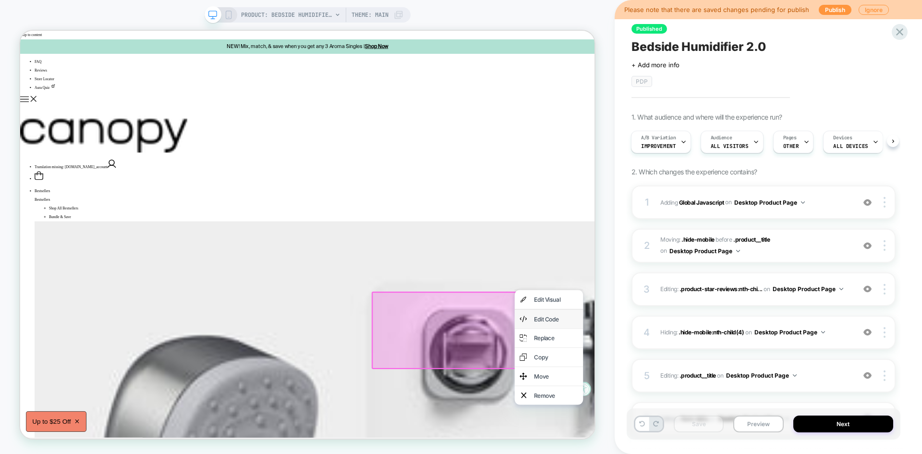
click at [708, 405] on div "Edit Code" at bounding box center [724, 414] width 91 height 25
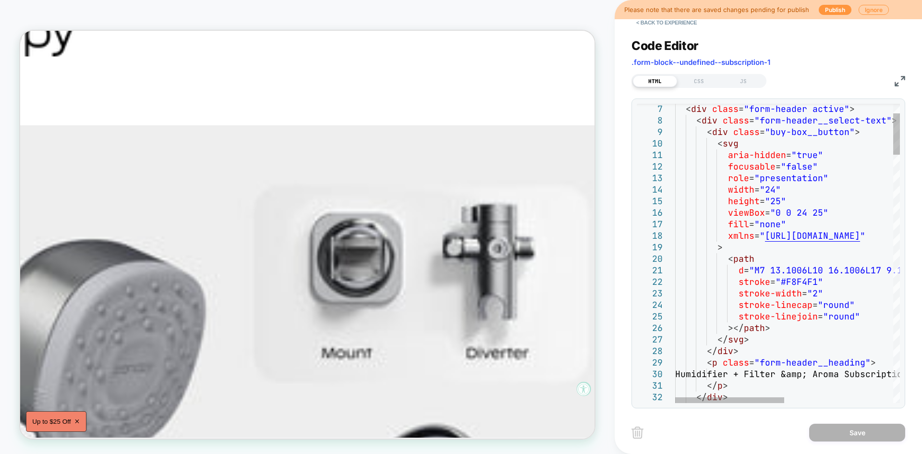
scroll to position [0, 0]
type textarea "**********"
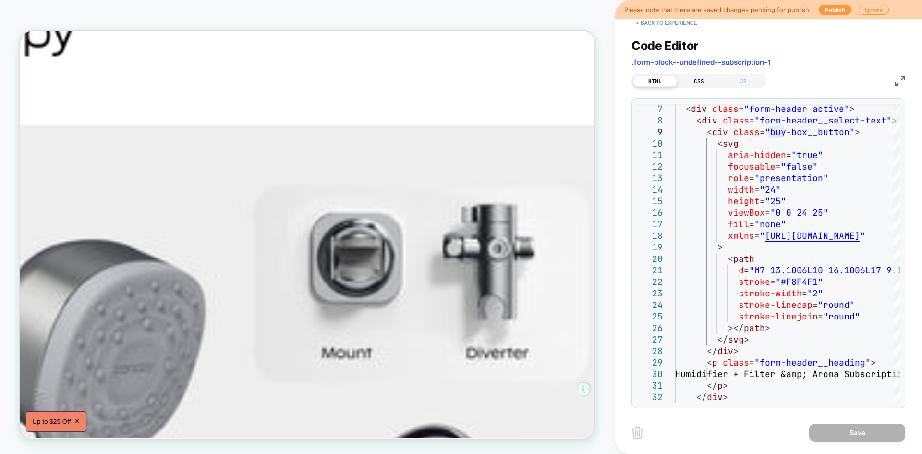
click at [698, 80] on div "CSS" at bounding box center [699, 81] width 44 height 12
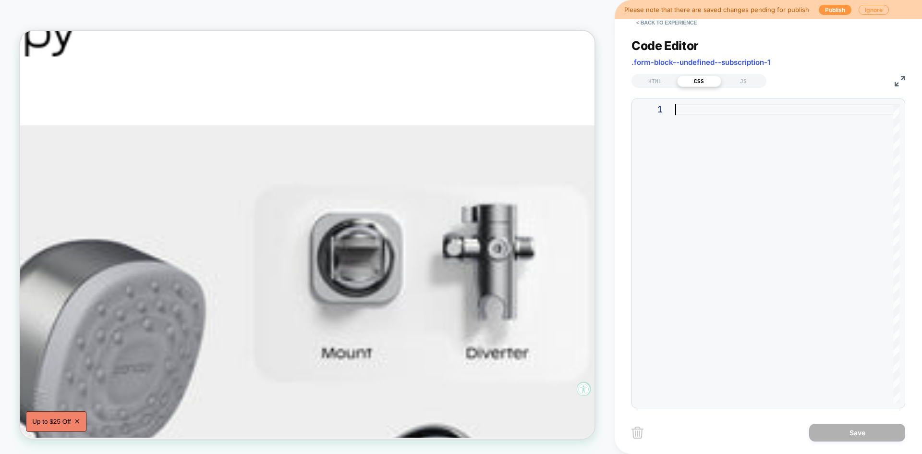
click at [711, 127] on div at bounding box center [787, 253] width 225 height 299
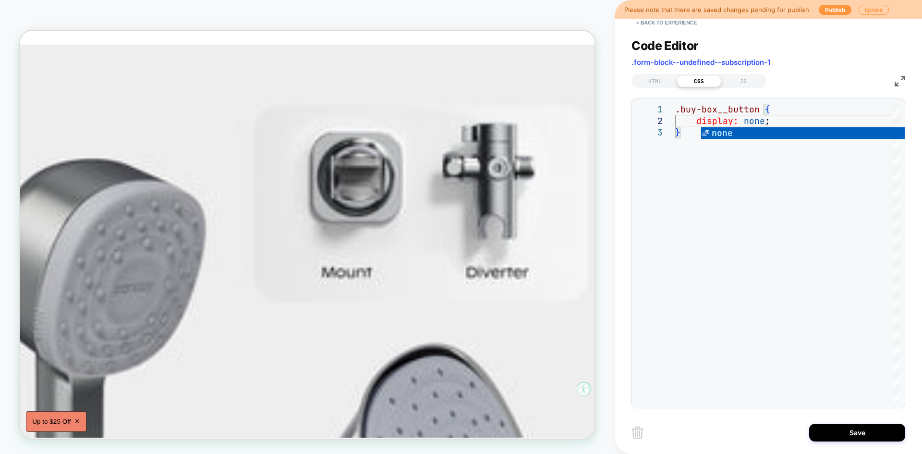
scroll to position [237, 150]
type textarea "**********"
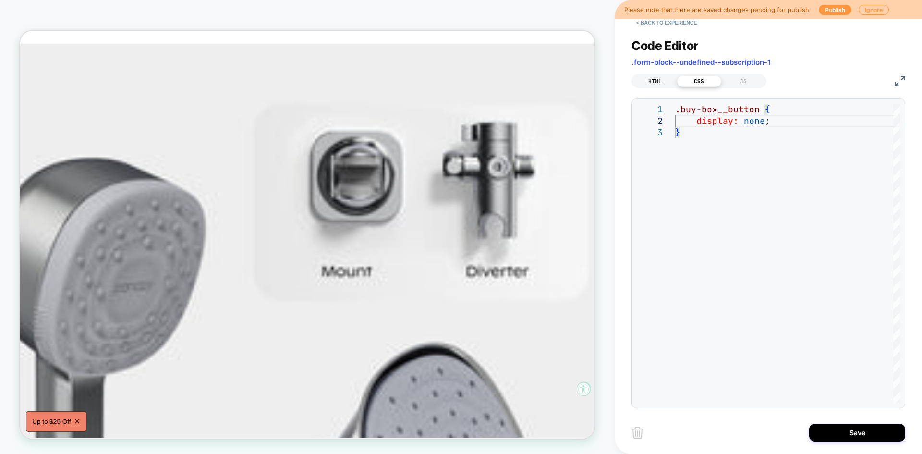
click at [660, 84] on div "HTML" at bounding box center [655, 81] width 44 height 12
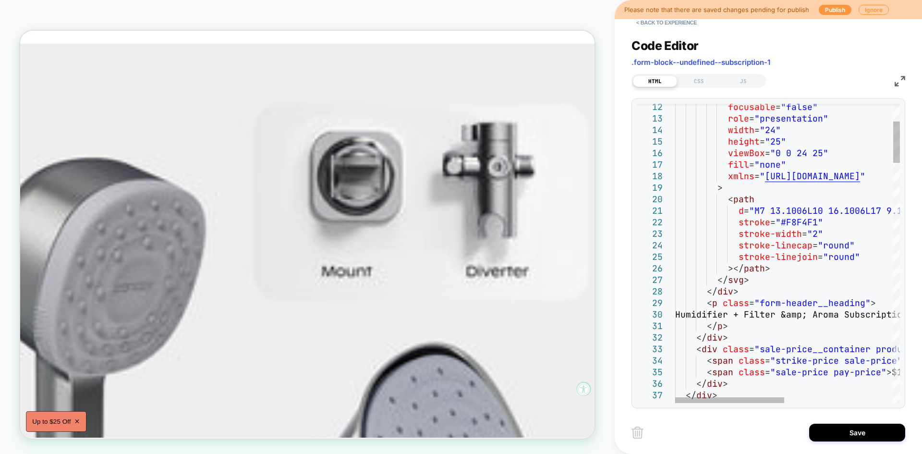
type textarea "**********"
drag, startPoint x: 864, startPoint y: 304, endPoint x: 760, endPoint y: 301, distance: 103.2
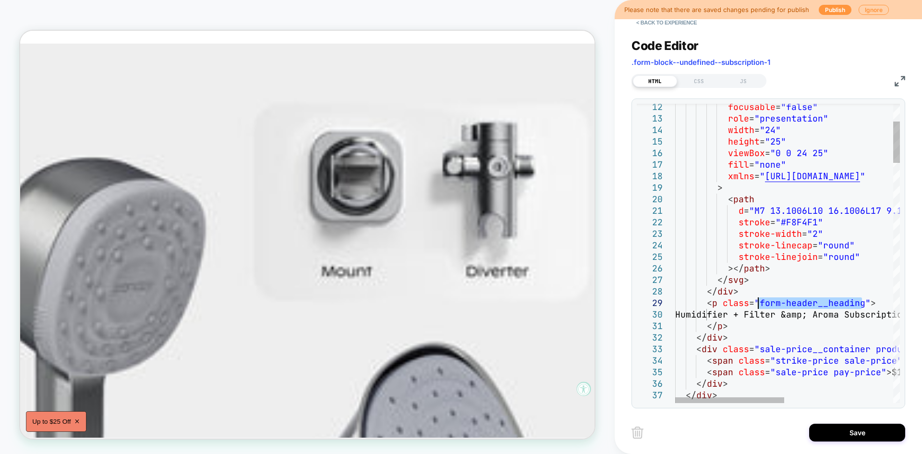
click at [704, 81] on div "CSS" at bounding box center [699, 81] width 44 height 12
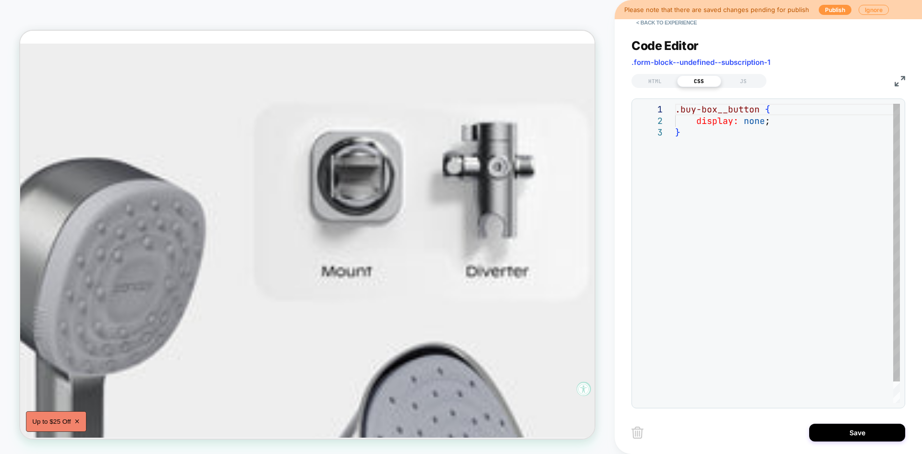
scroll to position [0, 4]
click at [691, 131] on div ".buy-box__button { display: none ; }" at bounding box center [787, 265] width 225 height 322
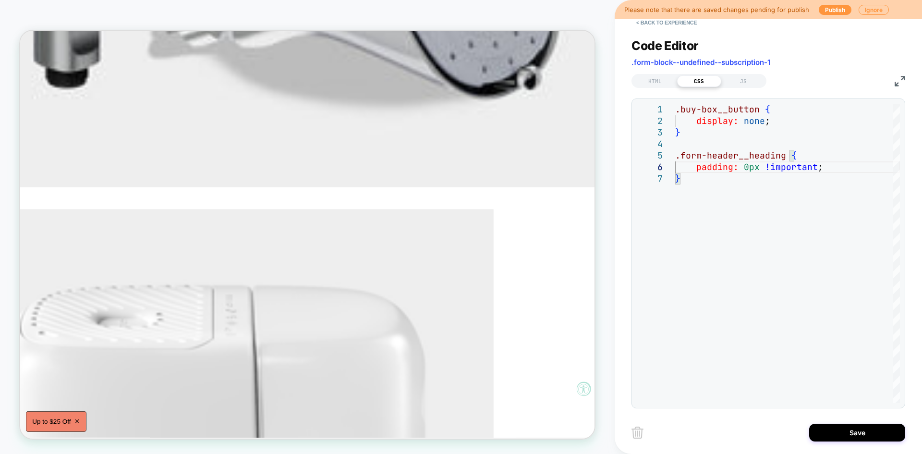
scroll to position [1008, 153]
click at [698, 185] on div ".buy-box__button { display: none ; } .form-header__heading { padding: 0px !impo…" at bounding box center [787, 288] width 225 height 368
type textarea "**********"
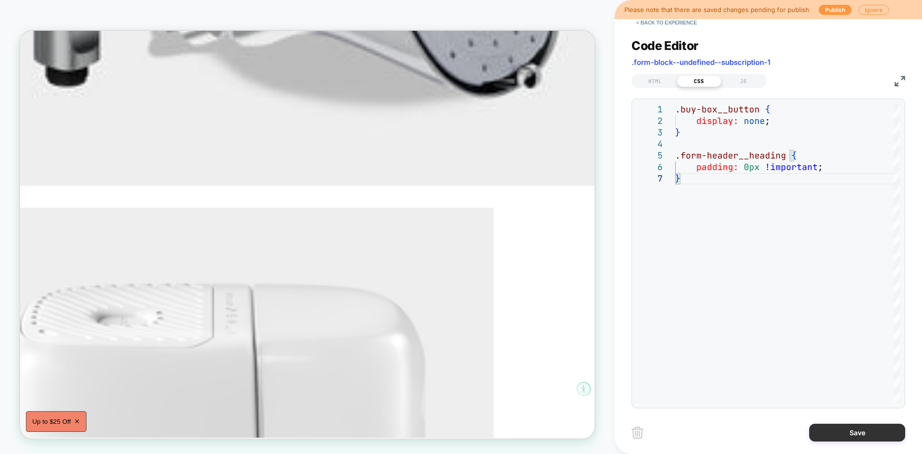
click at [844, 428] on button "Save" at bounding box center [857, 432] width 96 height 18
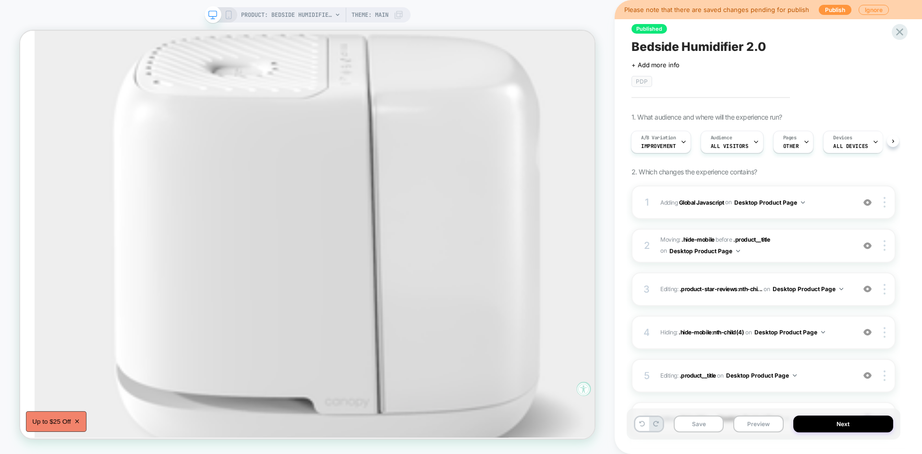
scroll to position [140, 0]
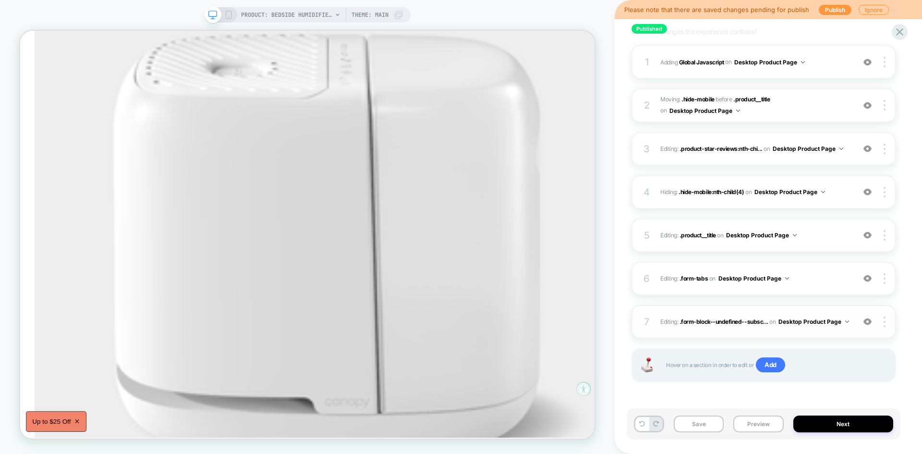
click at [811, 328] on div "7 Editing : .form-block--undefined--subsc... .form-block--undefined--subscripti…" at bounding box center [763, 322] width 264 height 34
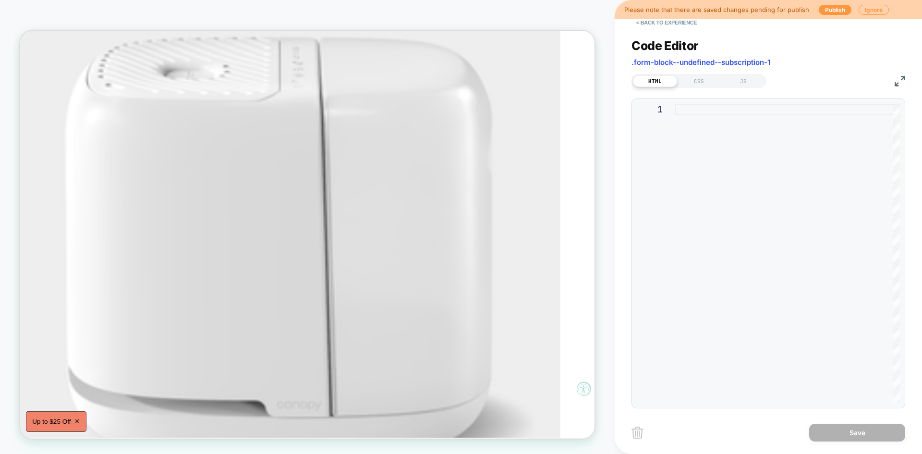
scroll to position [1328, 206]
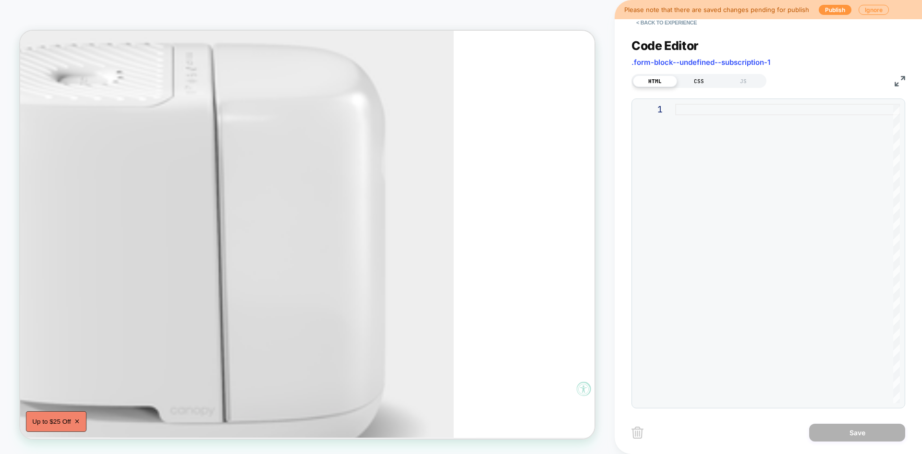
click at [698, 82] on div "CSS" at bounding box center [699, 81] width 44 height 12
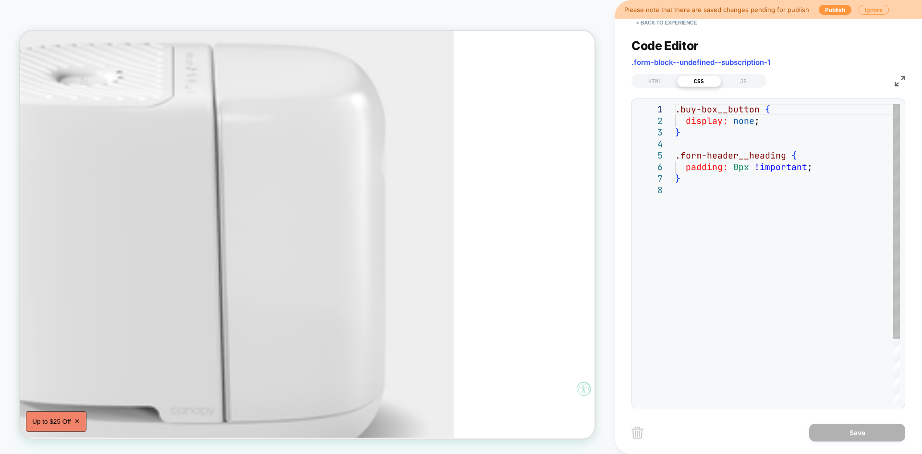
scroll to position [0, 0]
click at [721, 125] on div ".buy-box__button { display: none ; } .form-header__heading { padding: 0px !impo…" at bounding box center [787, 294] width 225 height 380
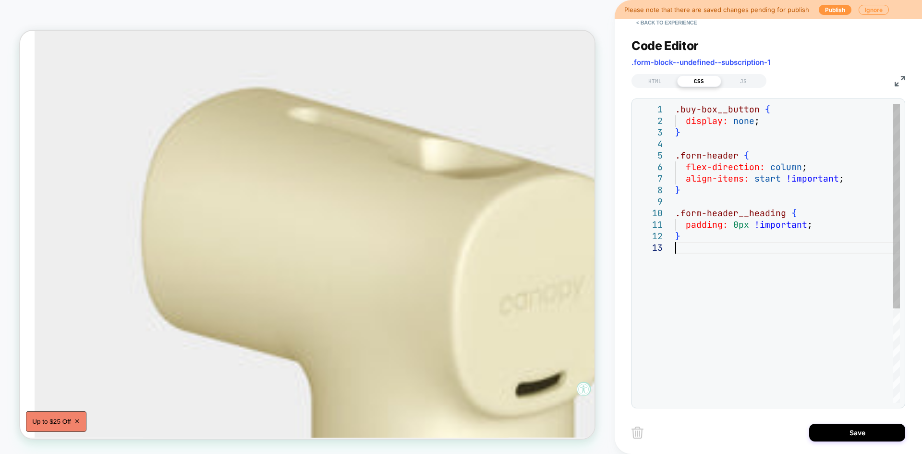
scroll to position [34, 134]
click at [812, 257] on div ".buy-box__button { display: none ; } .form-header__heading { padding: 0px !impo…" at bounding box center [787, 322] width 225 height 437
type textarea "**********"
click at [745, 269] on div ".buy-box__button { display: none ; } .form-header__heading { padding: 0px !impo…" at bounding box center [787, 322] width 225 height 437
click at [845, 431] on button "Save" at bounding box center [857, 432] width 96 height 18
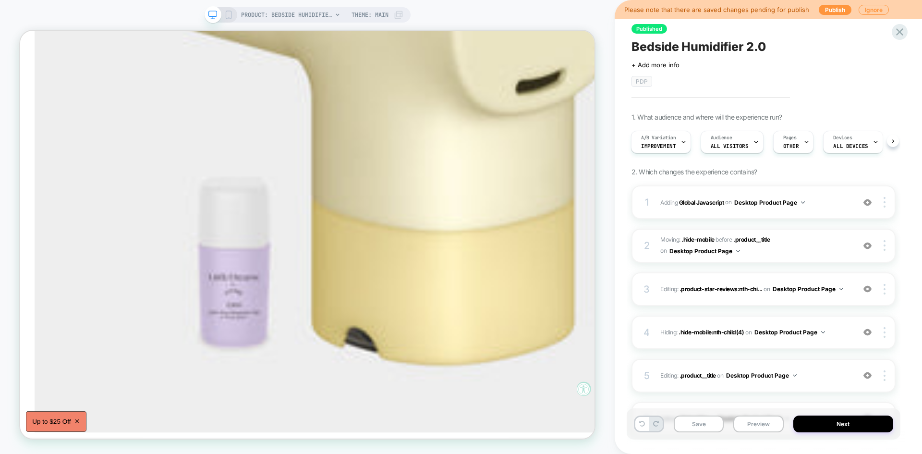
scroll to position [2466, 0]
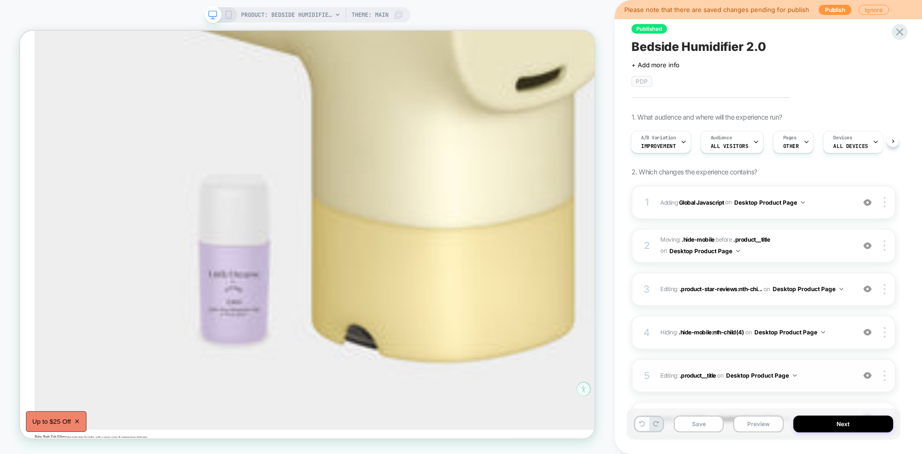
click at [795, 376] on img at bounding box center [795, 375] width 4 height 2
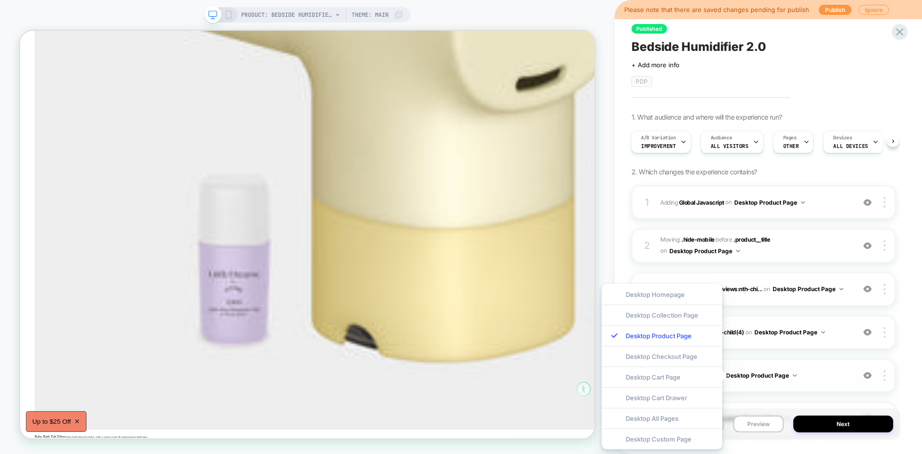
click at [820, 376] on span "Editing : .product__title .product__title on Desktop Product Page" at bounding box center [755, 375] width 190 height 12
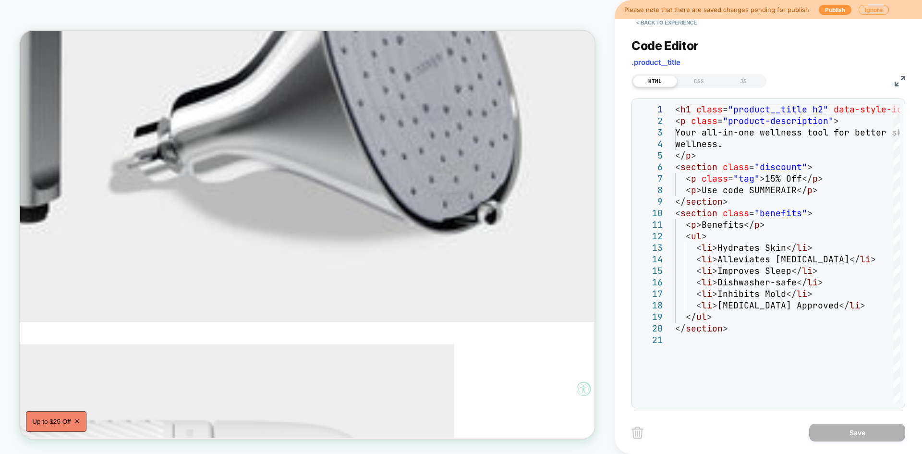
scroll to position [826, 205]
click at [674, 22] on button "< Back to experience" at bounding box center [666, 22] width 70 height 15
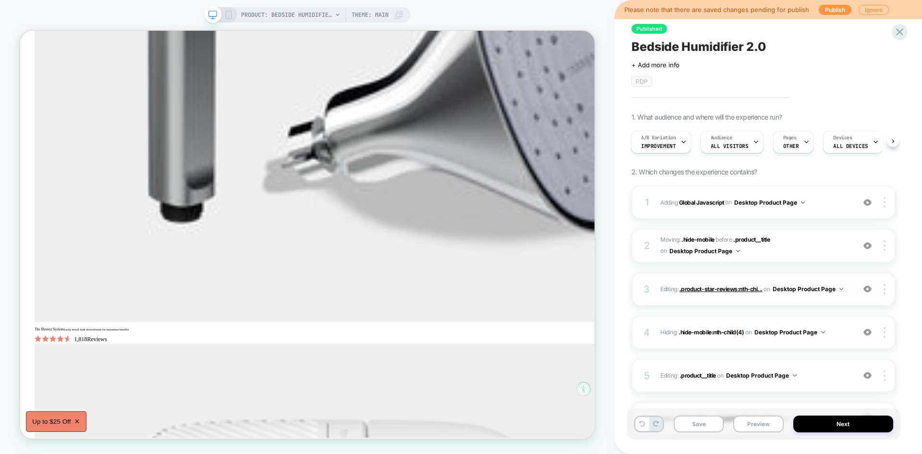
scroll to position [140, 0]
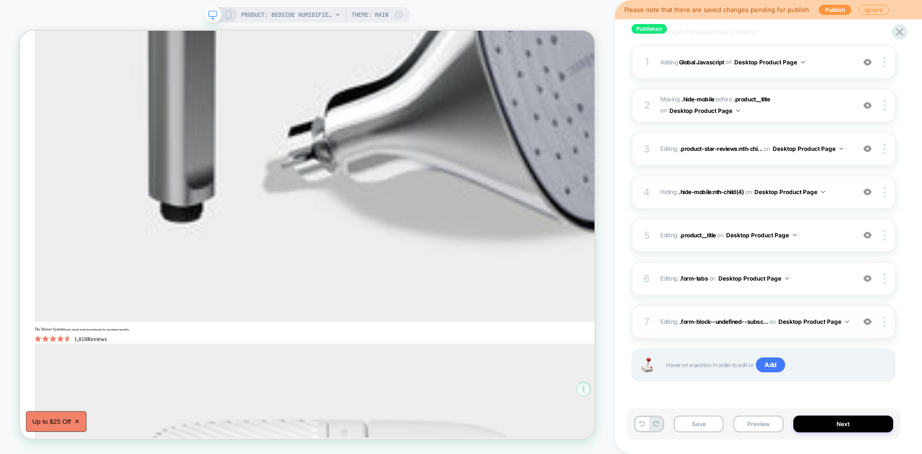
click at [821, 313] on div "7 Editing : .form-block--undefined--subsc... .form-block--undefined--subscripti…" at bounding box center [763, 322] width 264 height 34
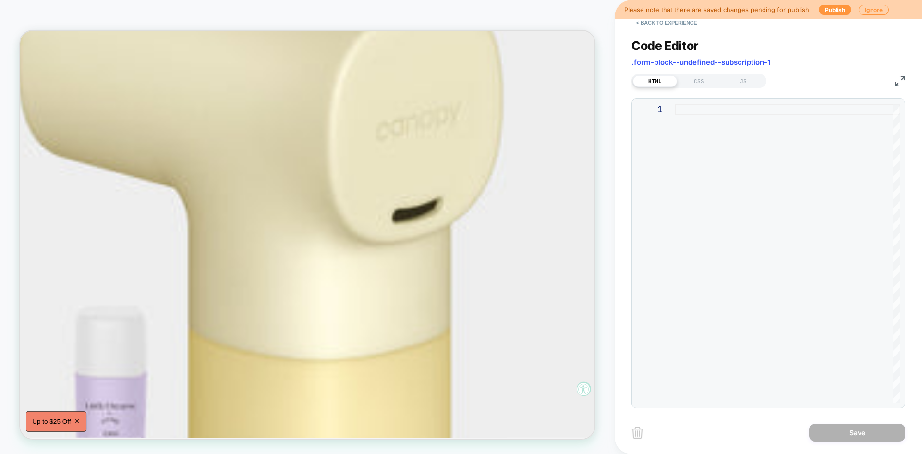
scroll to position [2654, 206]
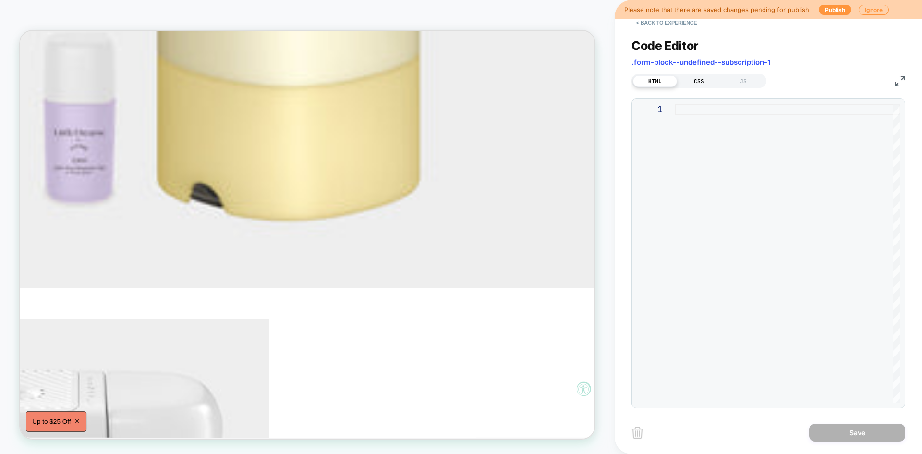
click at [700, 83] on div "CSS" at bounding box center [699, 81] width 44 height 12
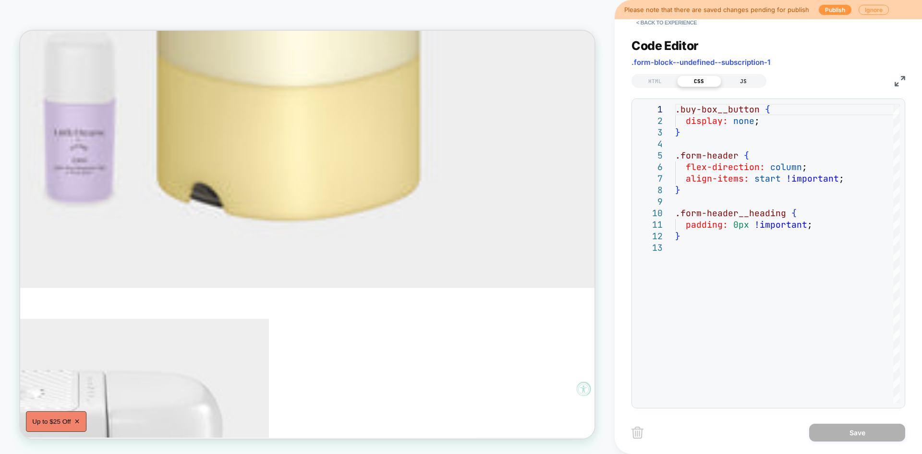
click at [742, 81] on div "JS" at bounding box center [743, 81] width 44 height 12
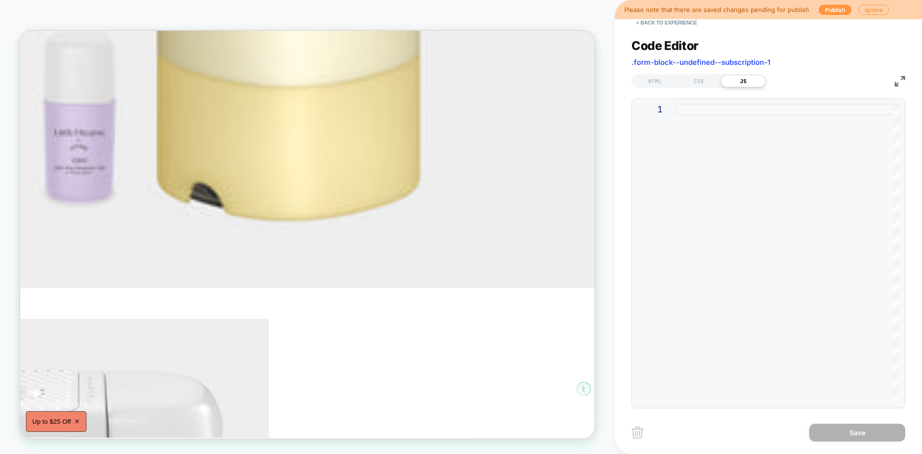
click at [668, 23] on button "< Back to experience" at bounding box center [666, 22] width 70 height 15
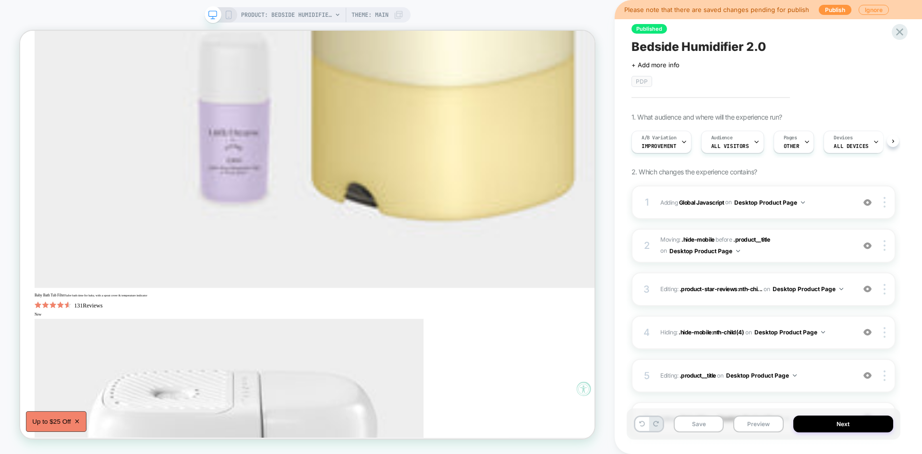
scroll to position [0, 0]
